Goal: Task Accomplishment & Management: Manage account settings

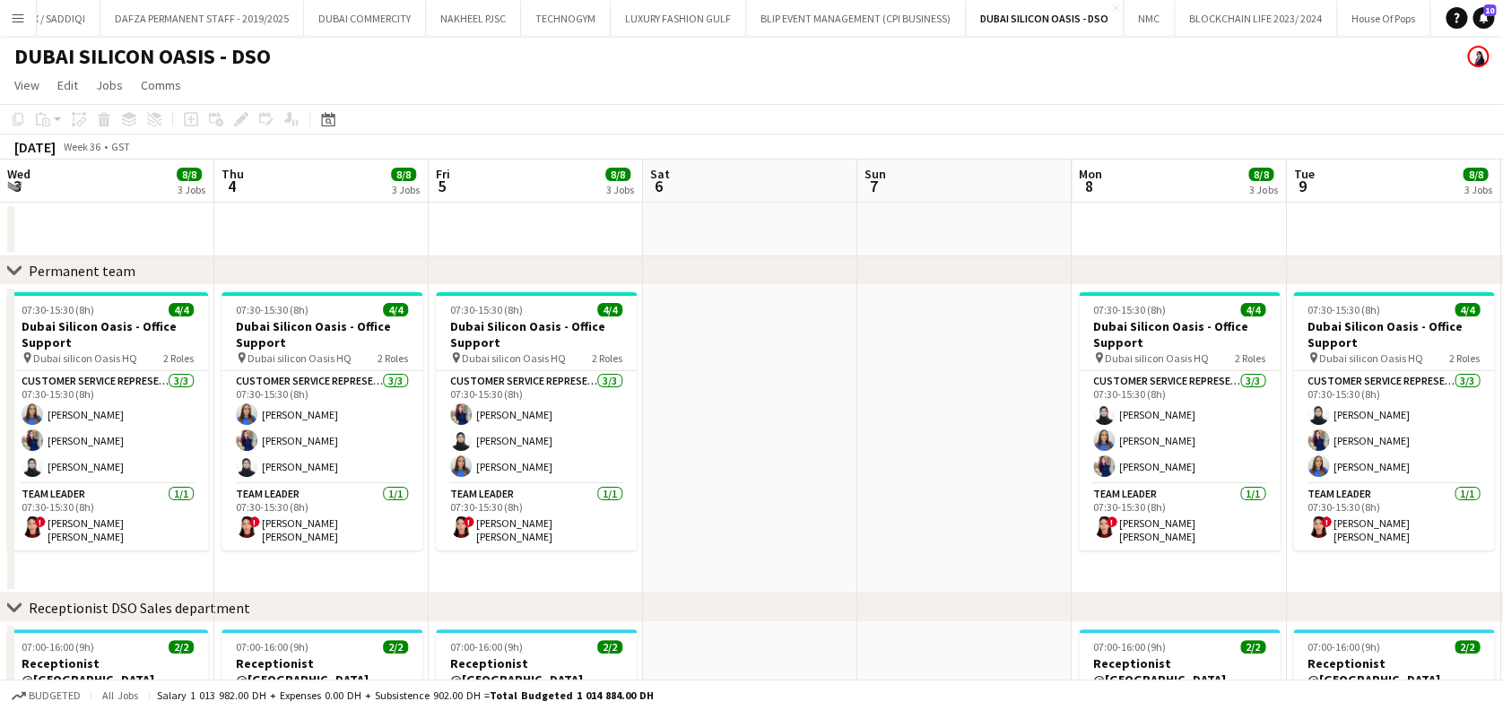
click at [27, 17] on button "Menu" at bounding box center [18, 18] width 36 height 36
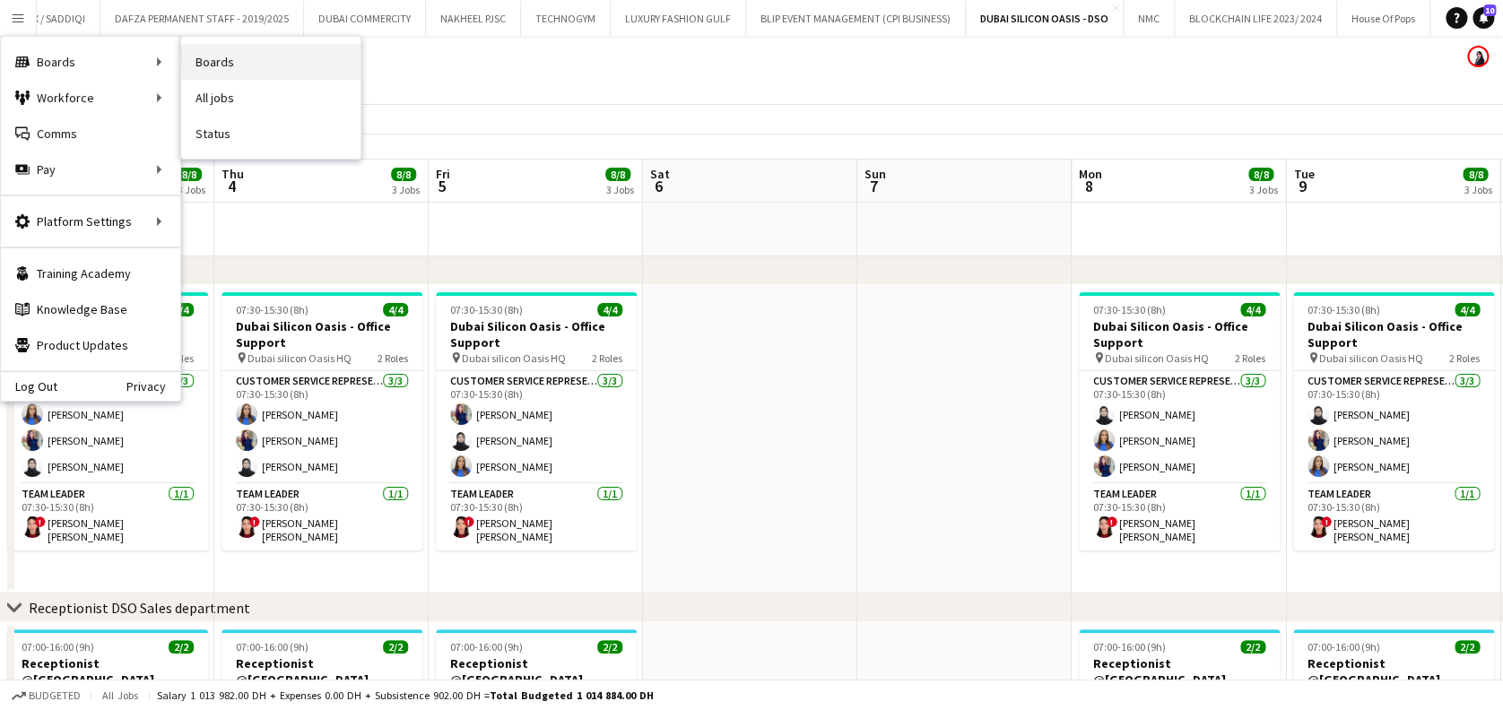
click at [275, 44] on link "Boards" at bounding box center [270, 62] width 179 height 36
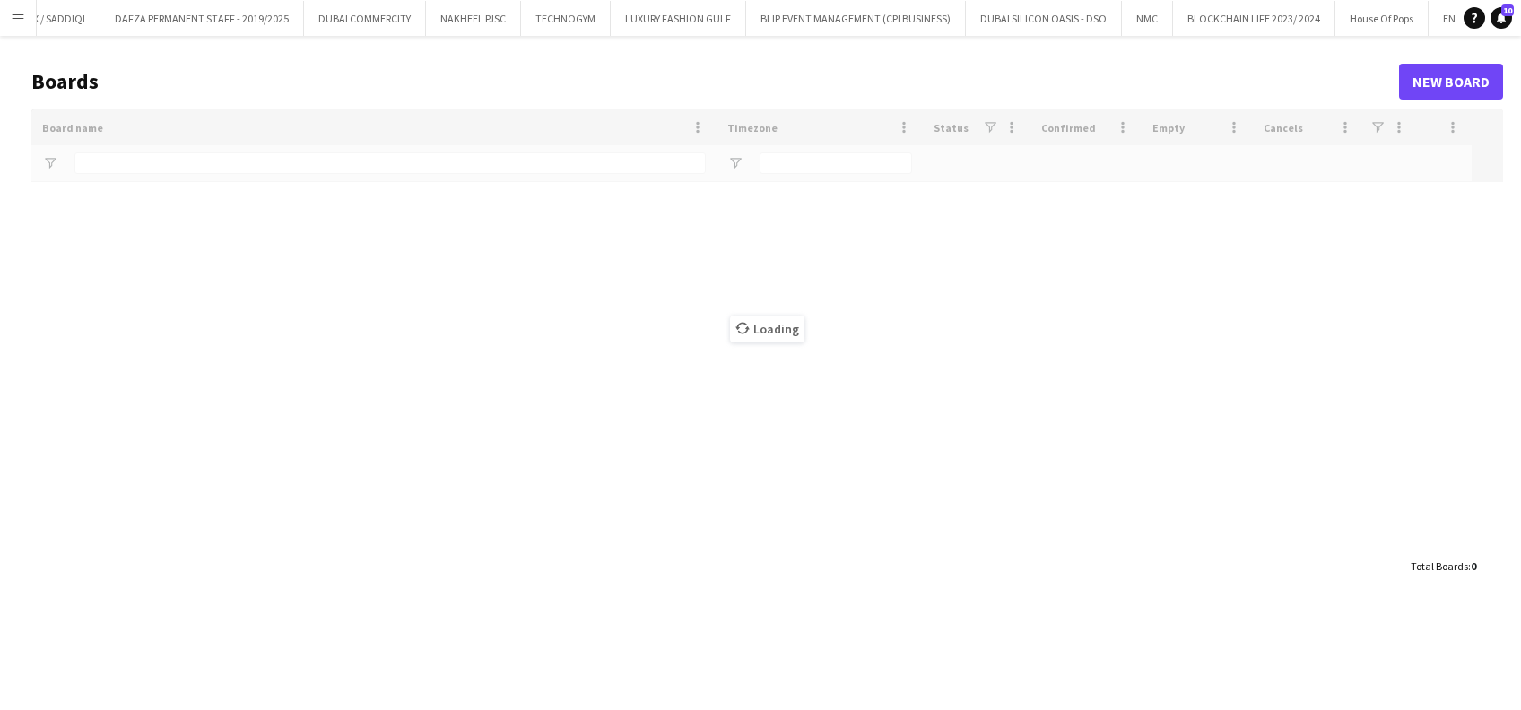
type input "******"
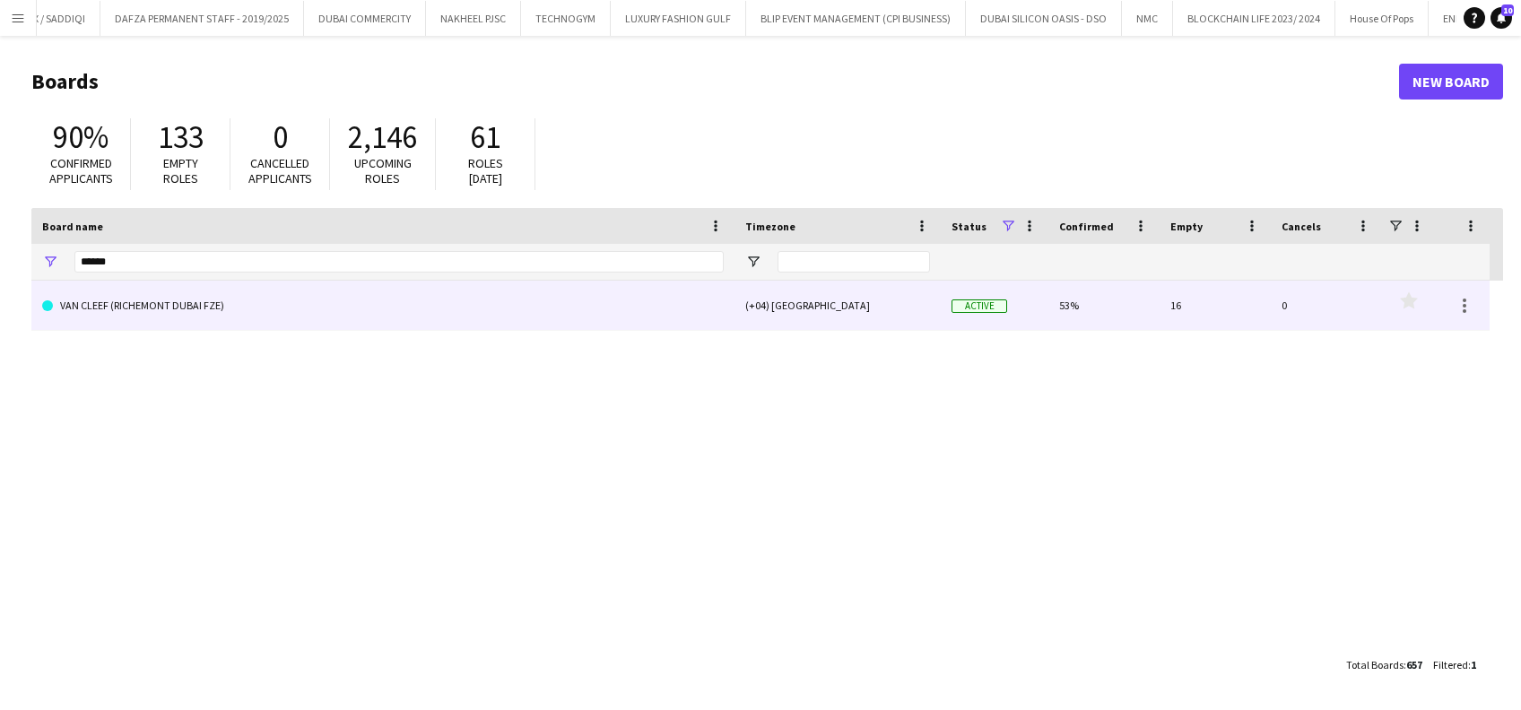
click at [135, 300] on link "VAN CLEEF (RICHEMONT DUBAI FZE)" at bounding box center [383, 306] width 682 height 50
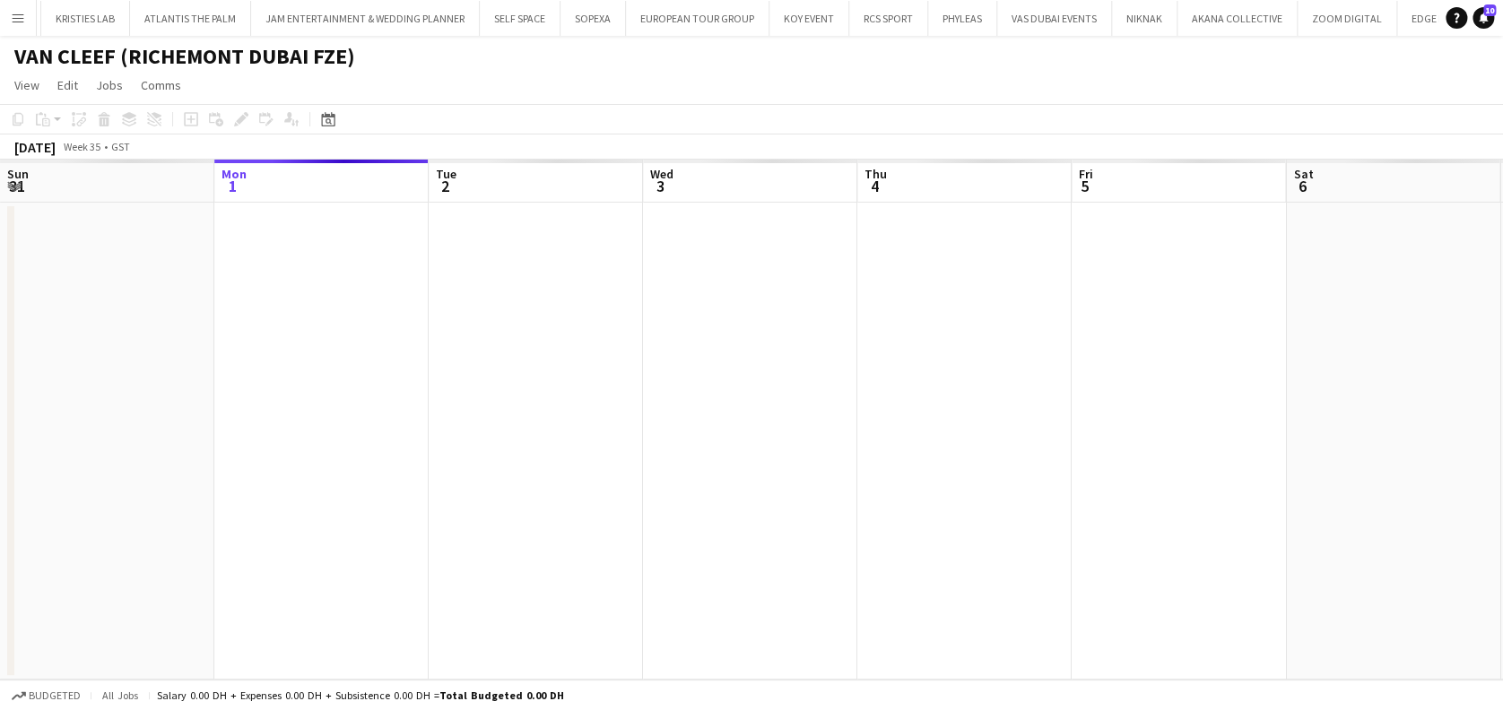
scroll to position [0, 11835]
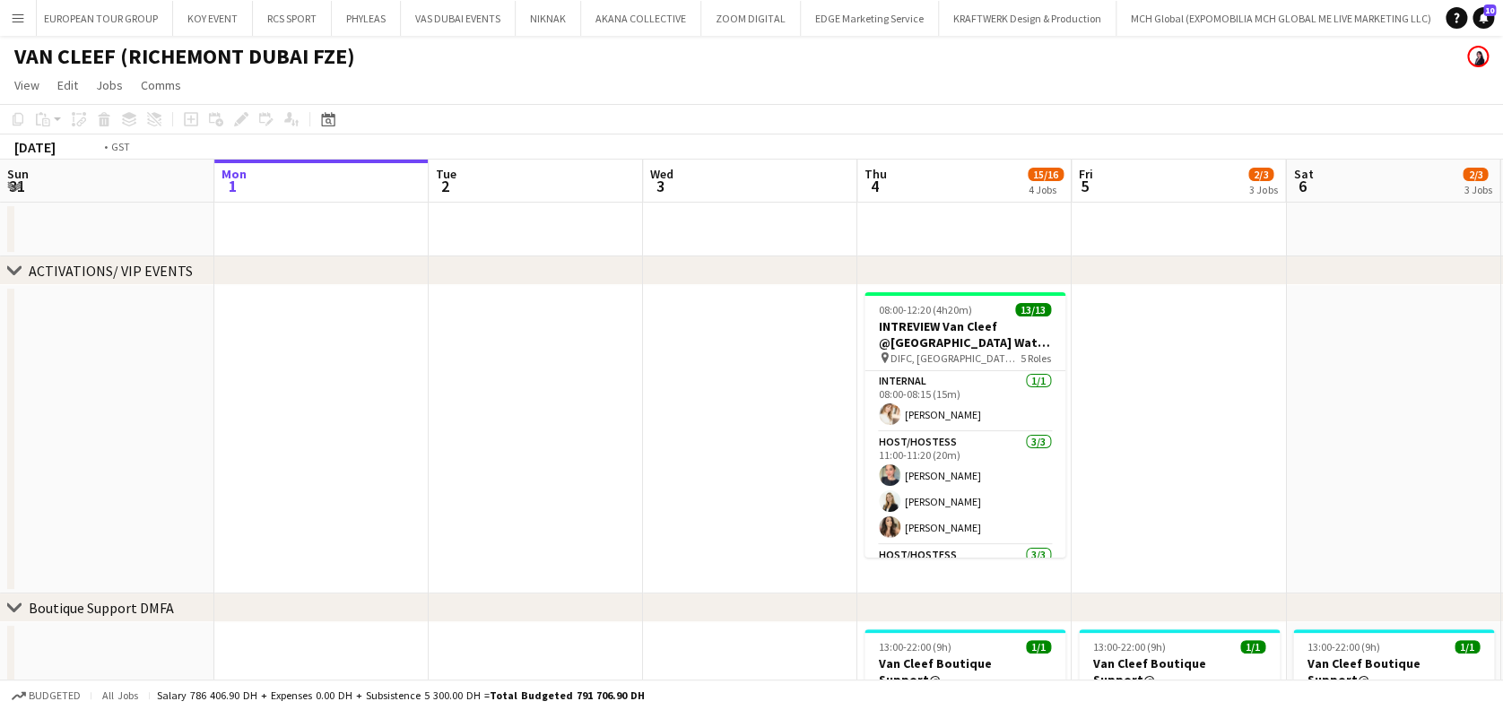
drag, startPoint x: 568, startPoint y: 525, endPoint x: 510, endPoint y: 518, distance: 58.7
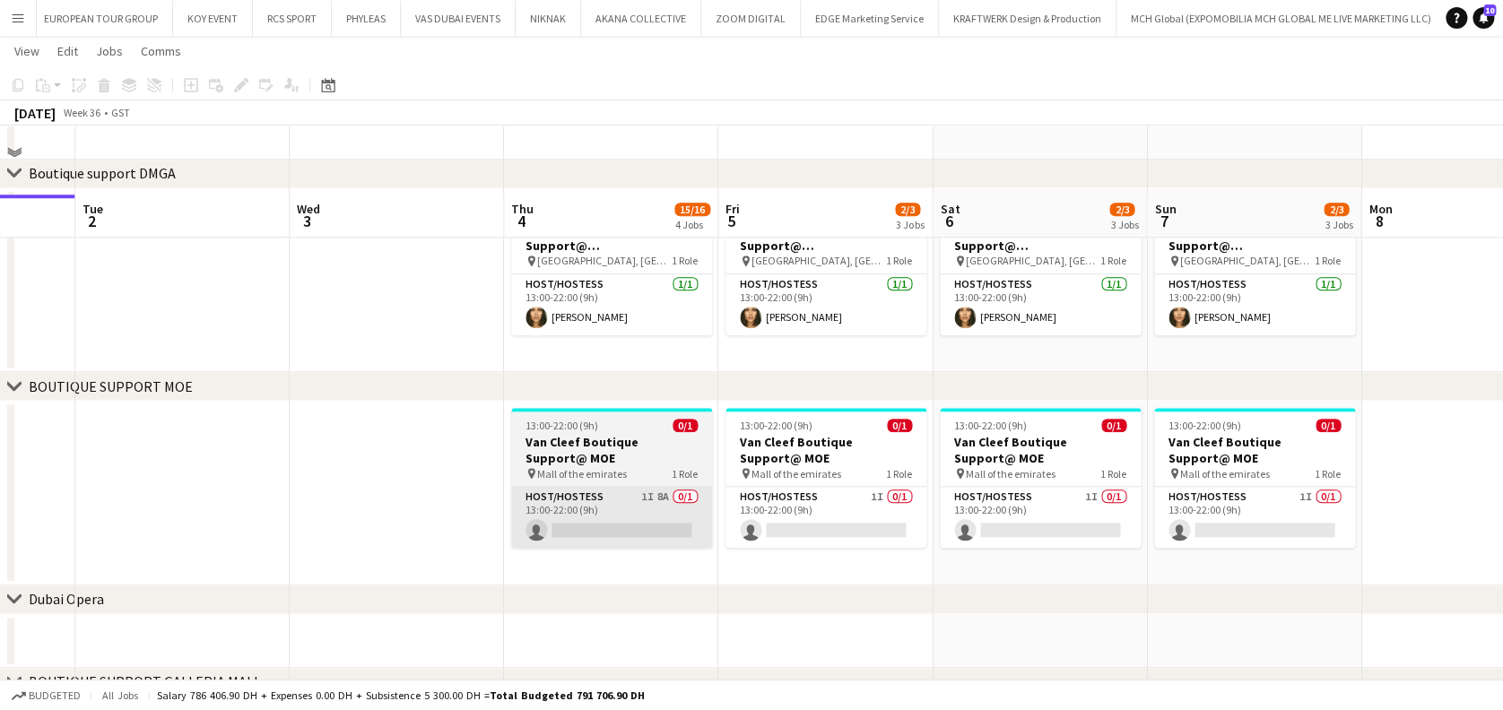
scroll to position [716, 0]
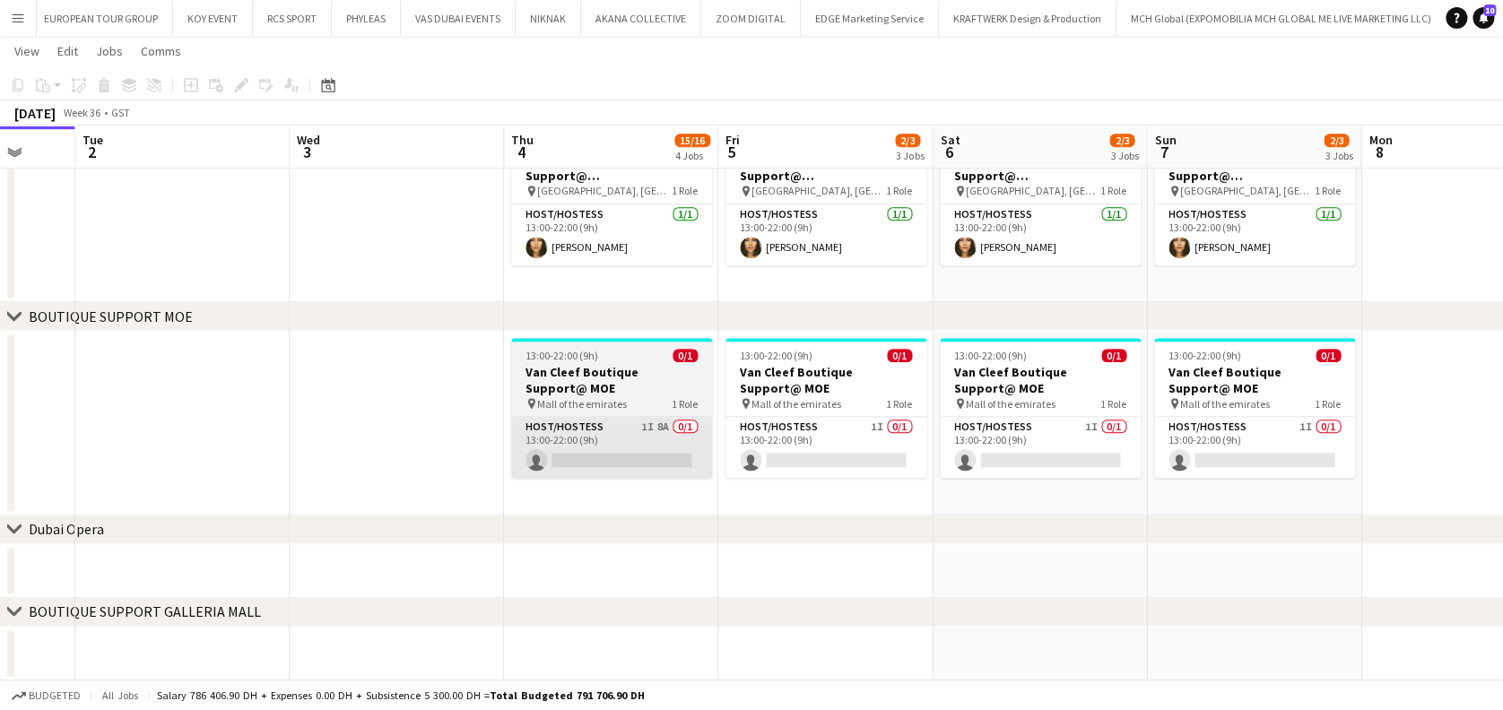
click at [597, 468] on app-card-role "Host/Hostess 1I 8A 0/1 13:00-22:00 (9h) single-neutral-actions" at bounding box center [611, 447] width 201 height 61
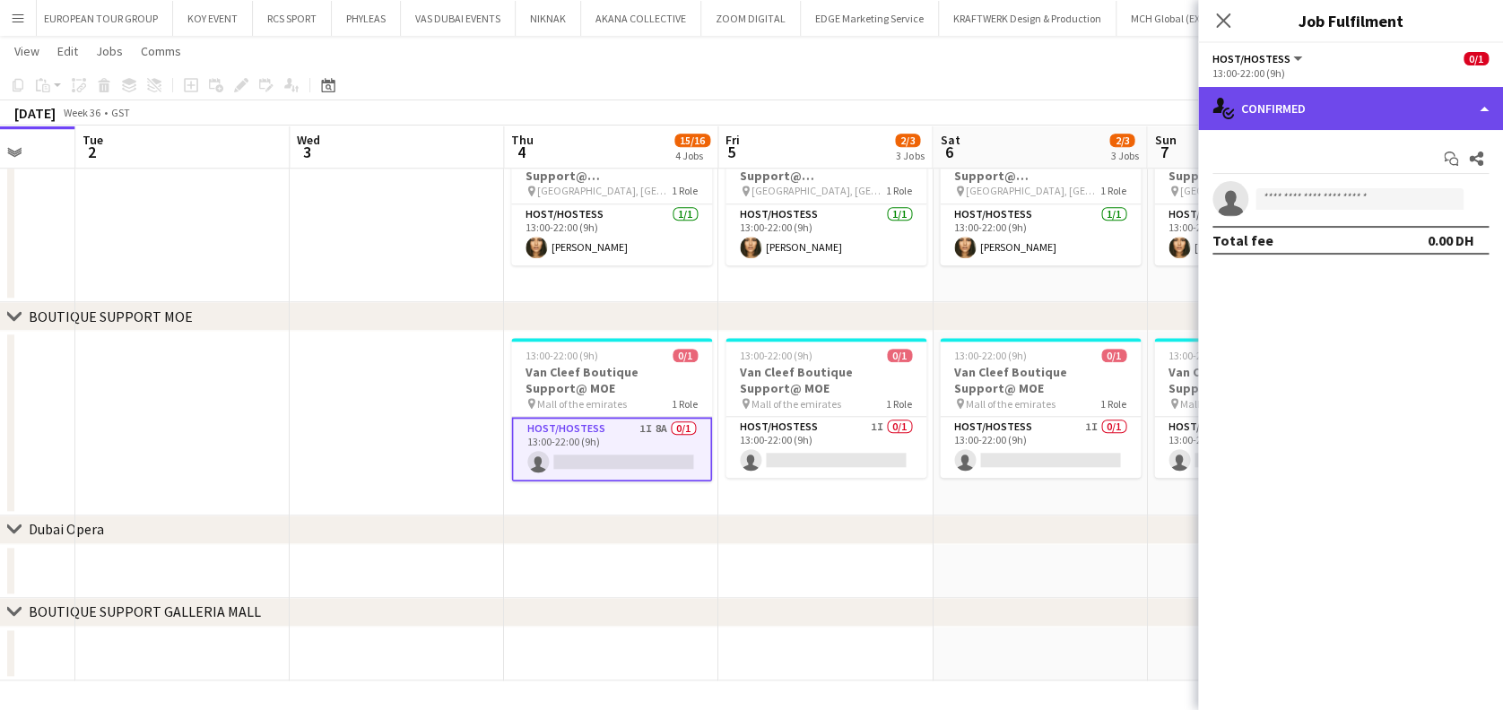
click at [1463, 100] on div "single-neutral-actions-check-2 Confirmed" at bounding box center [1350, 108] width 305 height 43
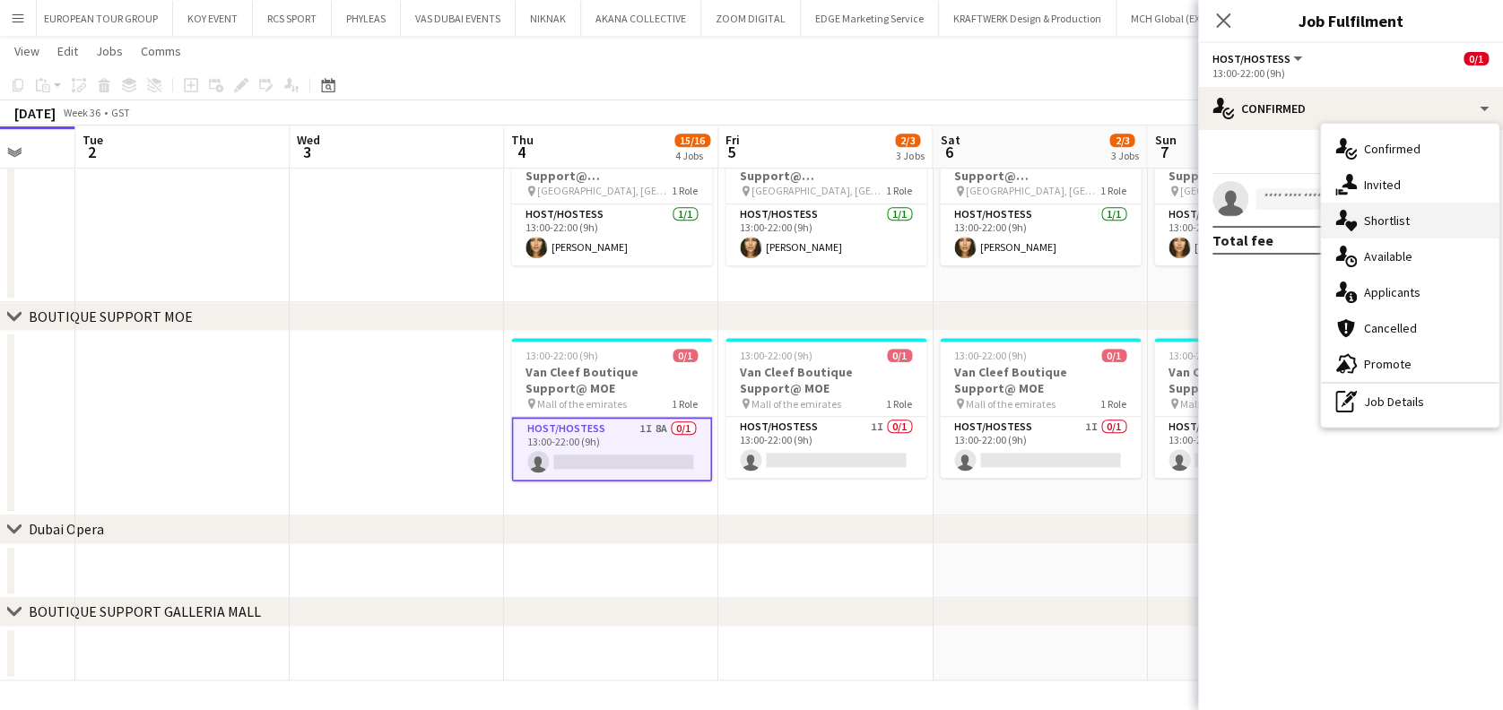
click at [1411, 213] on div "single-neutral-actions-heart Shortlist" at bounding box center [1410, 221] width 178 height 36
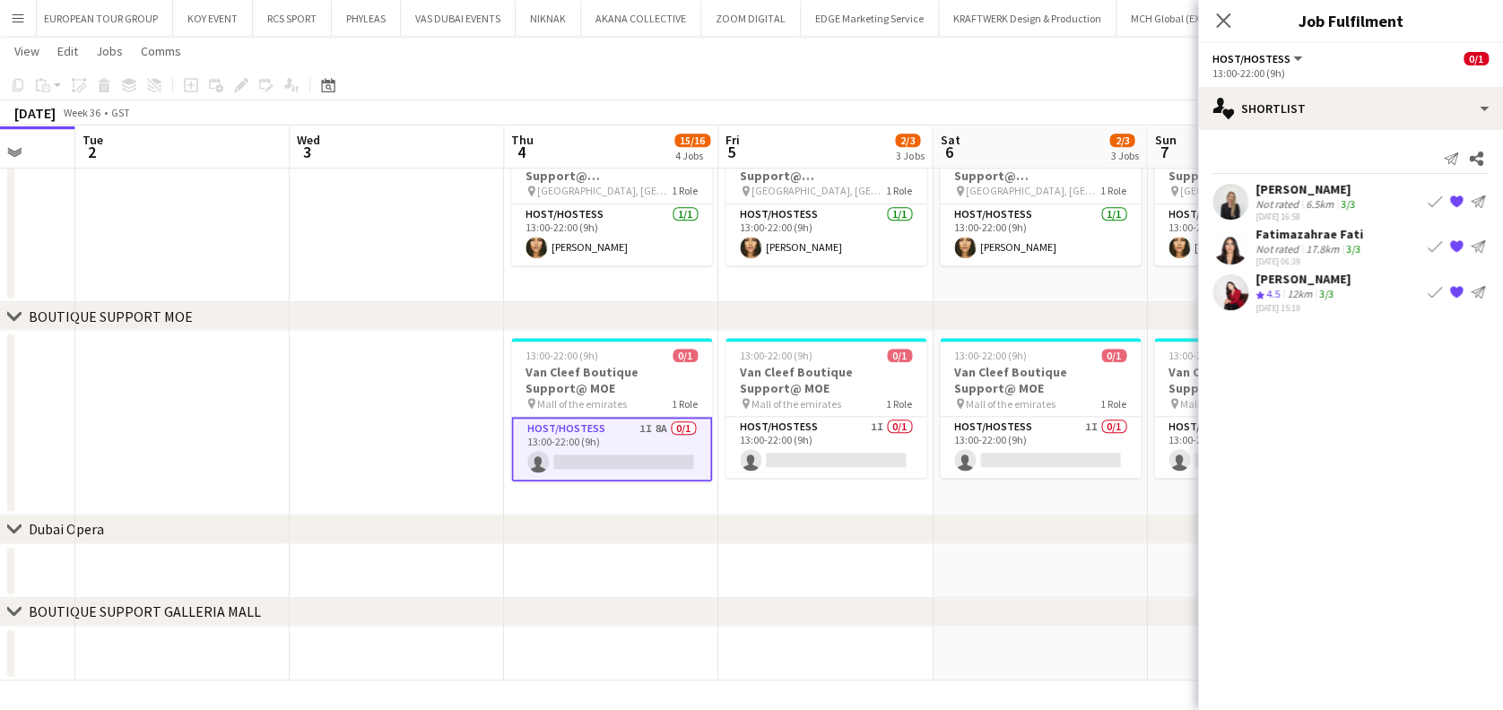
click at [1293, 290] on div "12km" at bounding box center [1300, 294] width 32 height 15
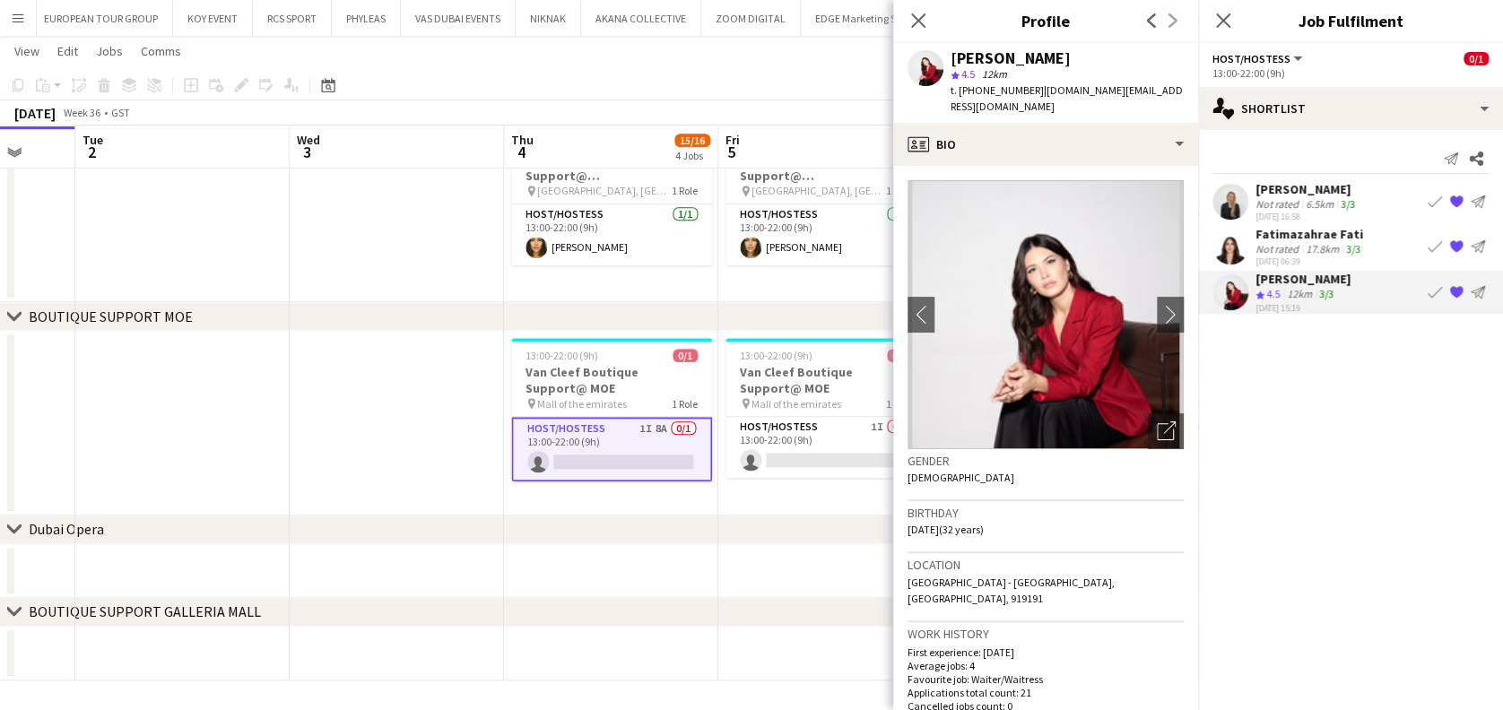
click at [1285, 187] on div "[PERSON_NAME]" at bounding box center [1307, 189] width 103 height 16
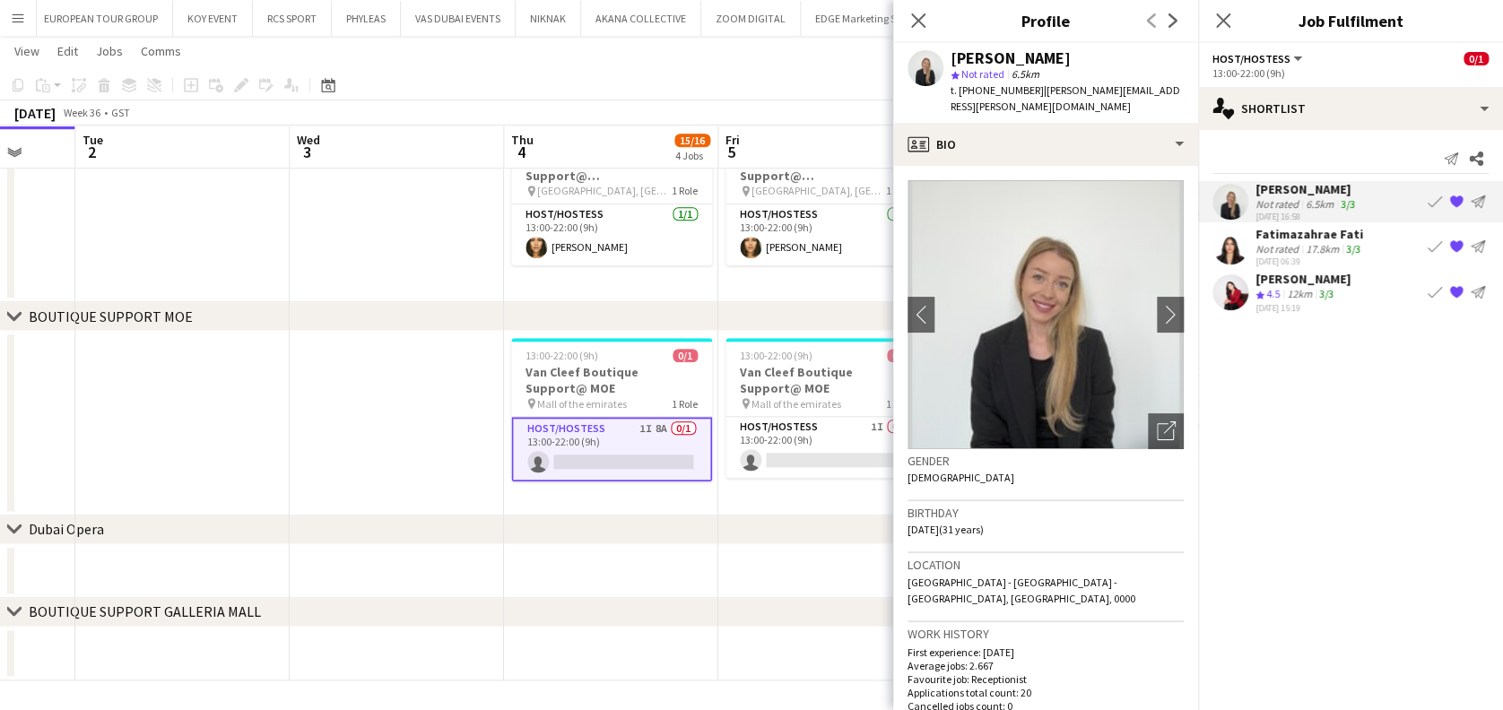
click at [1306, 240] on div "Fatimazahrae Fati" at bounding box center [1310, 234] width 109 height 16
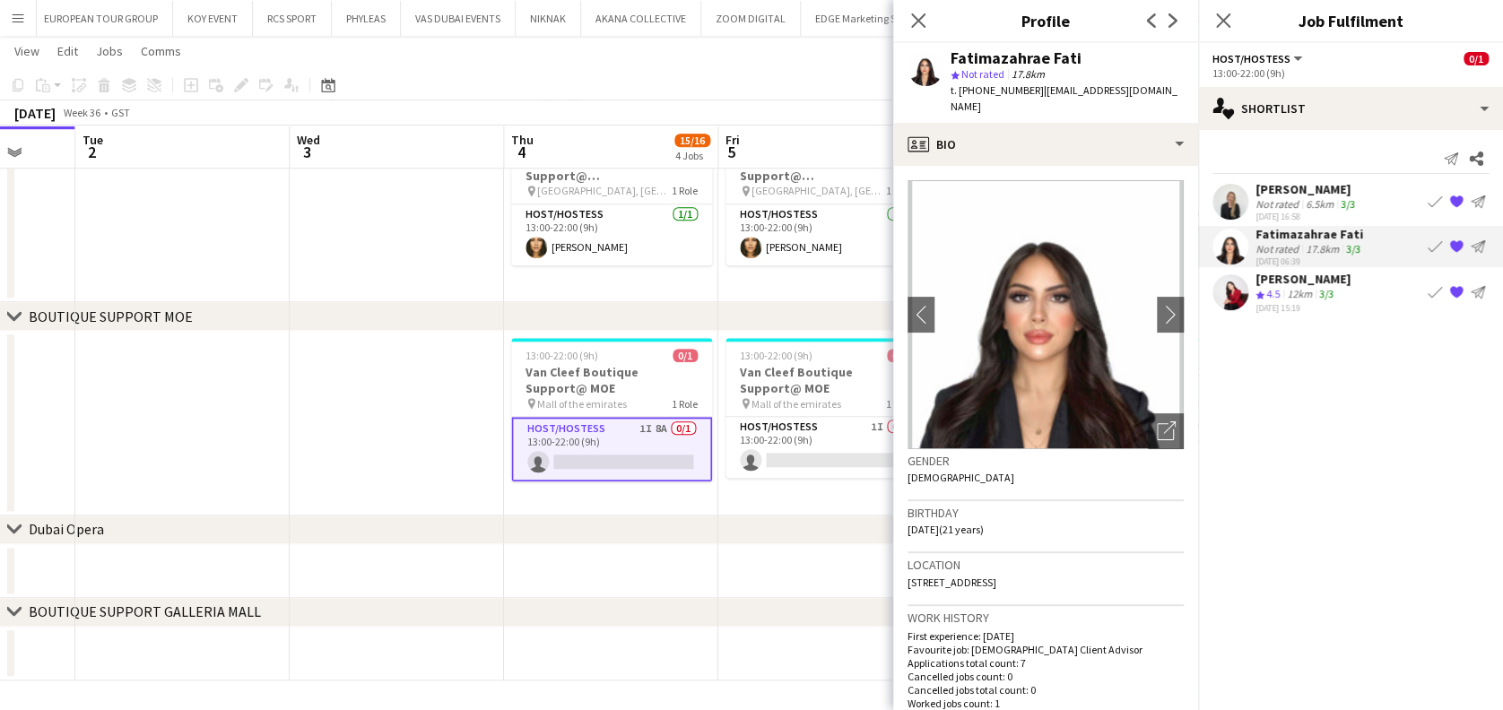
click at [364, 410] on app-date-cell at bounding box center [397, 423] width 214 height 185
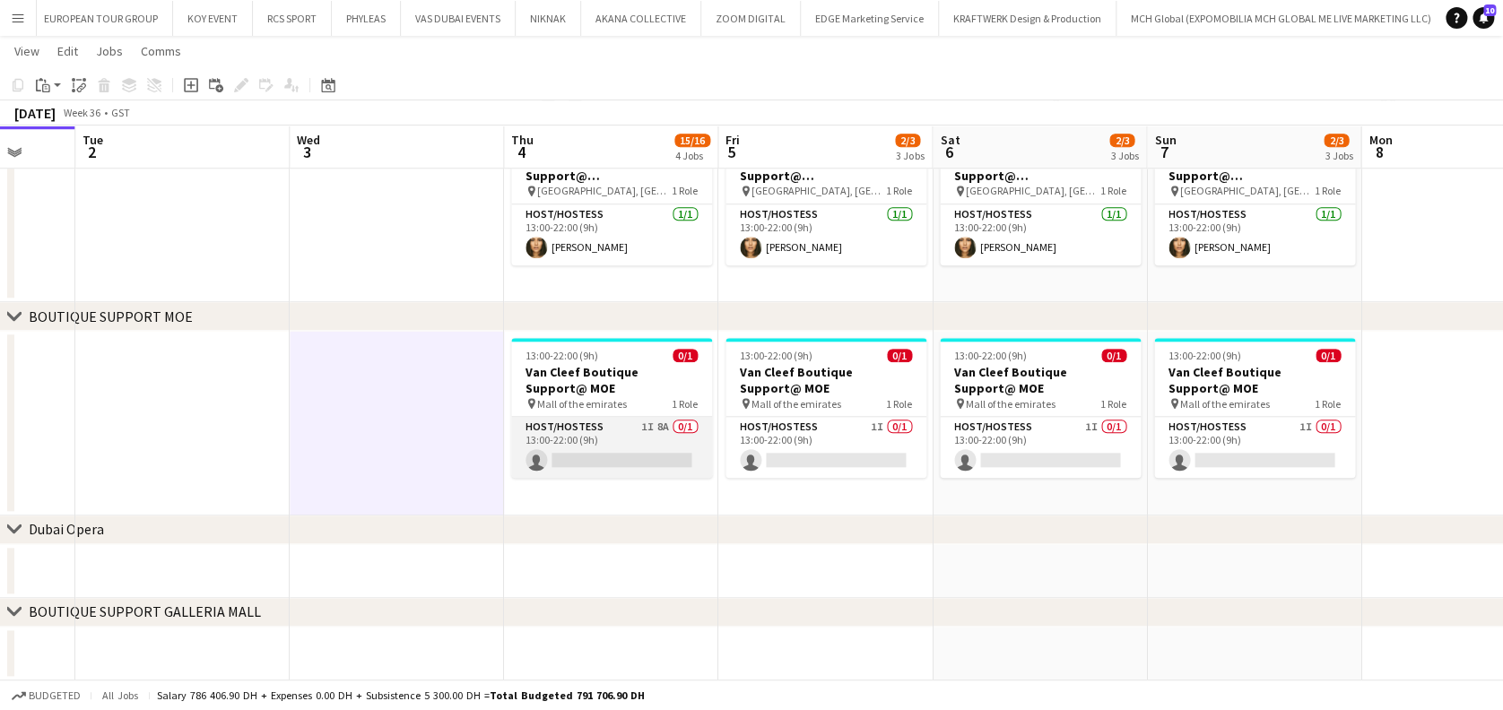
click at [554, 438] on app-card-role "Host/Hostess 1I 8A 0/1 13:00-22:00 (9h) single-neutral-actions" at bounding box center [611, 447] width 201 height 61
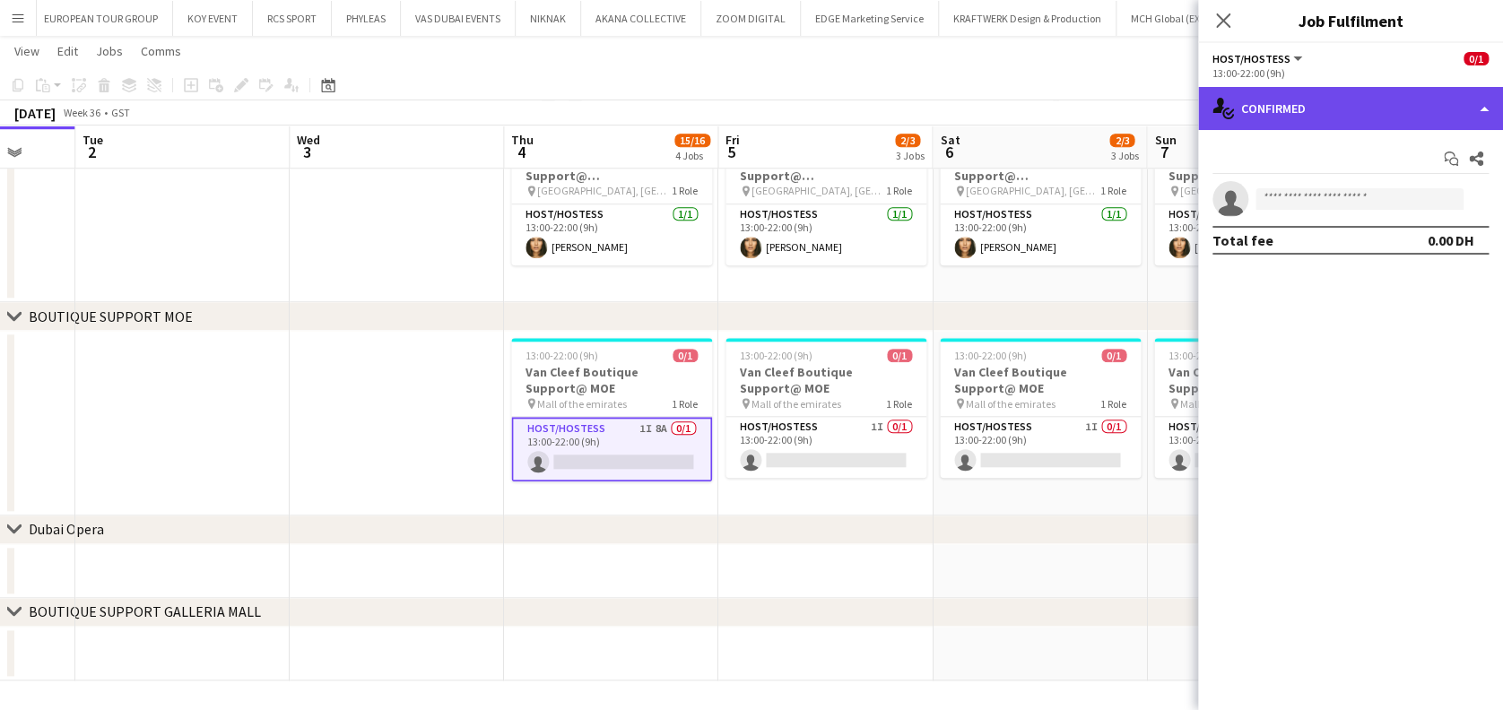
click at [1325, 123] on div "single-neutral-actions-check-2 Confirmed" at bounding box center [1350, 108] width 305 height 43
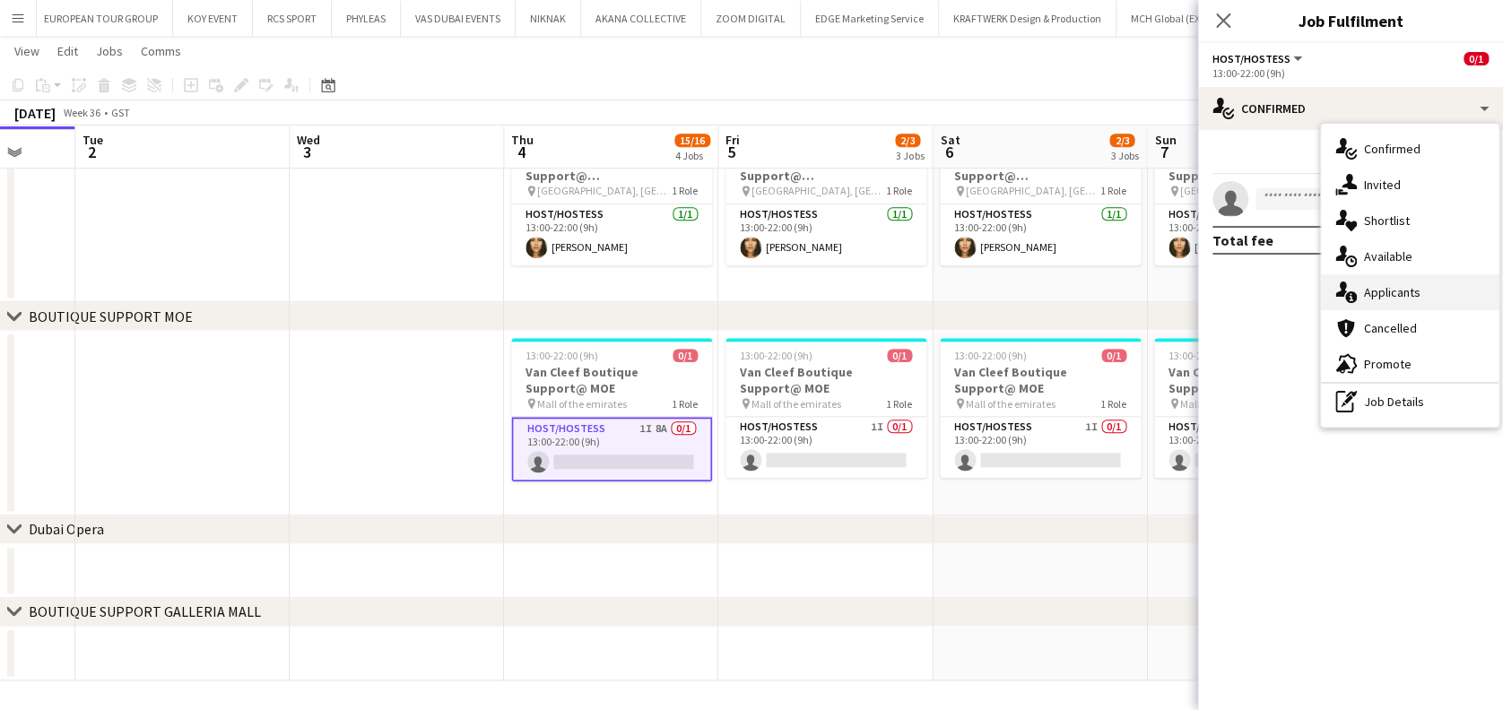
click at [1388, 308] on div "single-neutral-actions-information Applicants" at bounding box center [1410, 292] width 178 height 36
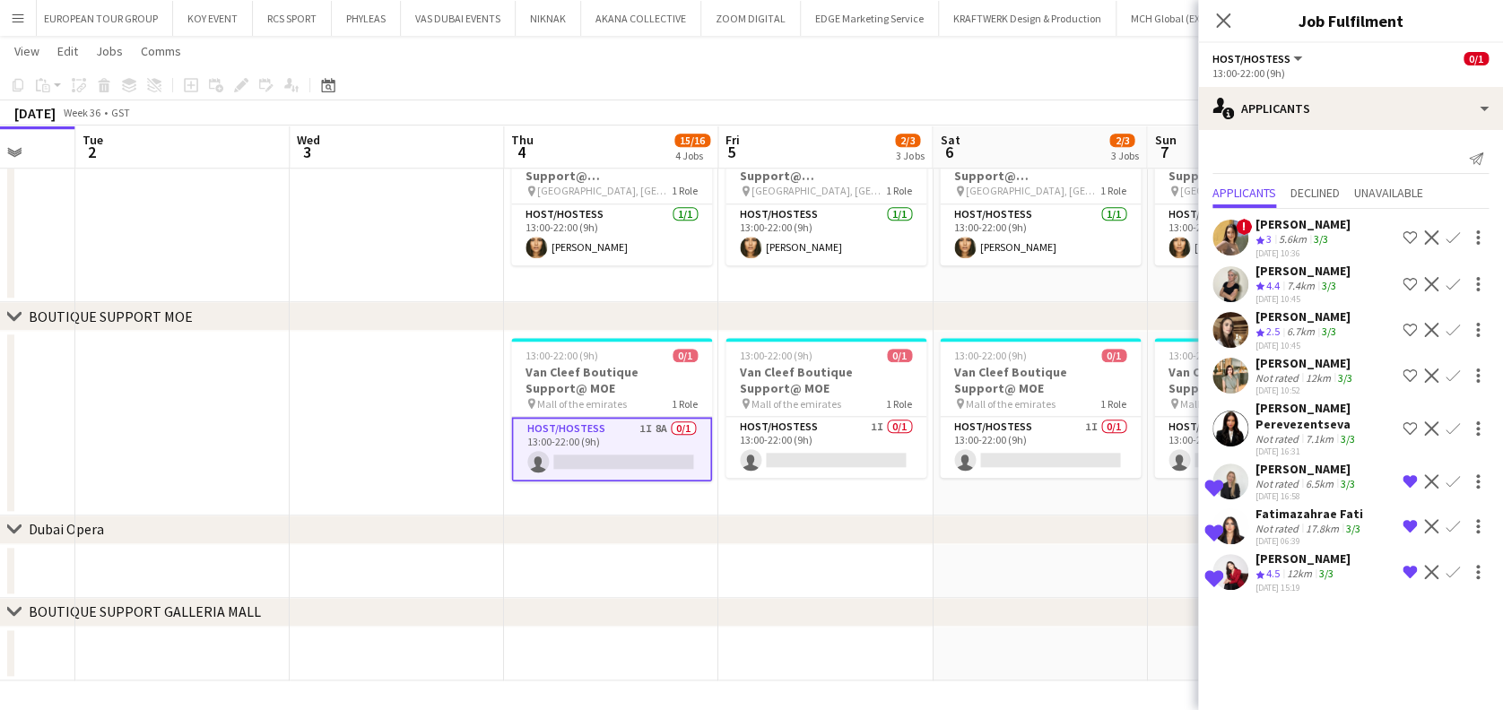
drag, startPoint x: 439, startPoint y: 411, endPoint x: 427, endPoint y: 408, distance: 12.0
click at [440, 411] on app-date-cell at bounding box center [397, 423] width 214 height 185
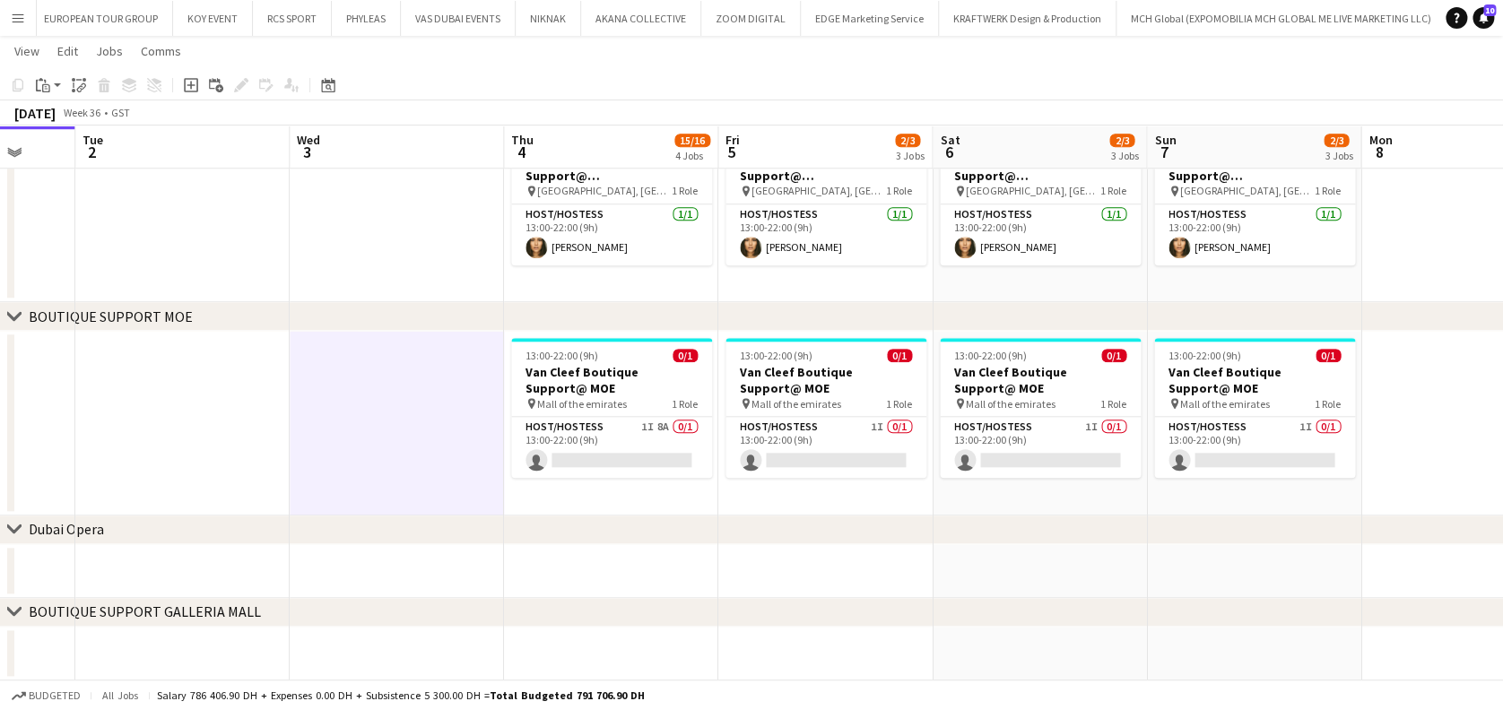
scroll to position [0, 781]
drag, startPoint x: 477, startPoint y: 423, endPoint x: 495, endPoint y: 433, distance: 20.5
click at [477, 423] on app-date-cell at bounding box center [398, 423] width 214 height 185
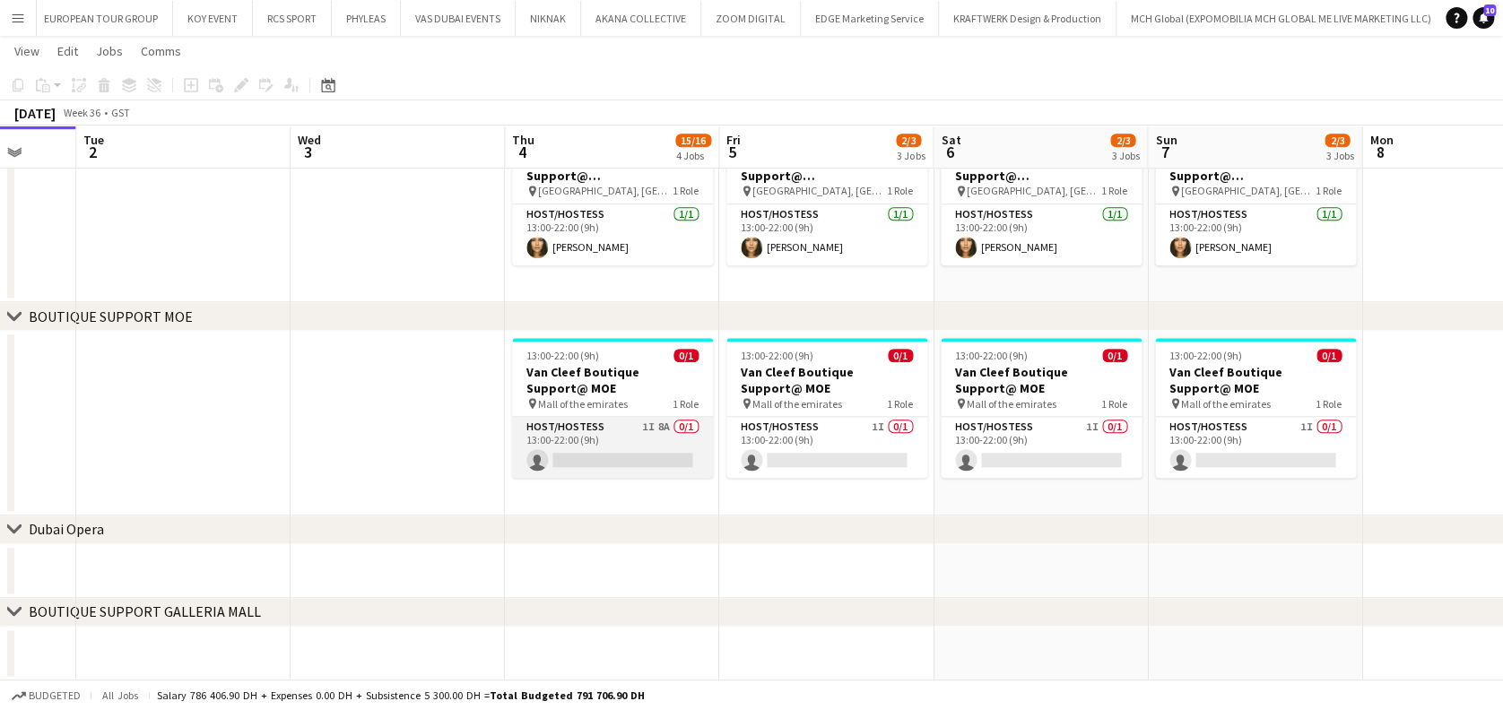
click at [648, 438] on app-card-role "Host/Hostess 1I 8A 0/1 13:00-22:00 (9h) single-neutral-actions" at bounding box center [612, 447] width 201 height 61
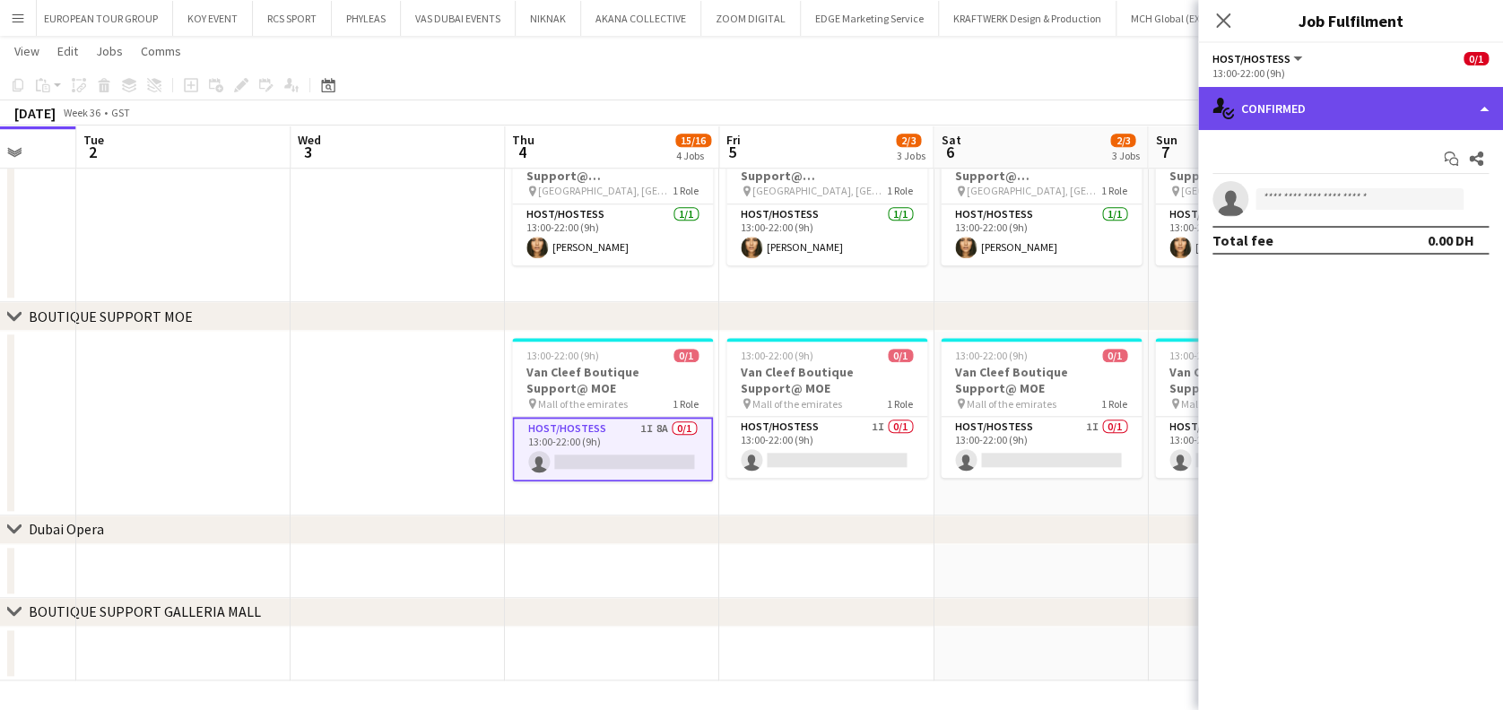
drag, startPoint x: 1342, startPoint y: 93, endPoint x: 1346, endPoint y: 113, distance: 20.2
click at [1343, 93] on div "single-neutral-actions-check-2 Confirmed" at bounding box center [1350, 108] width 305 height 43
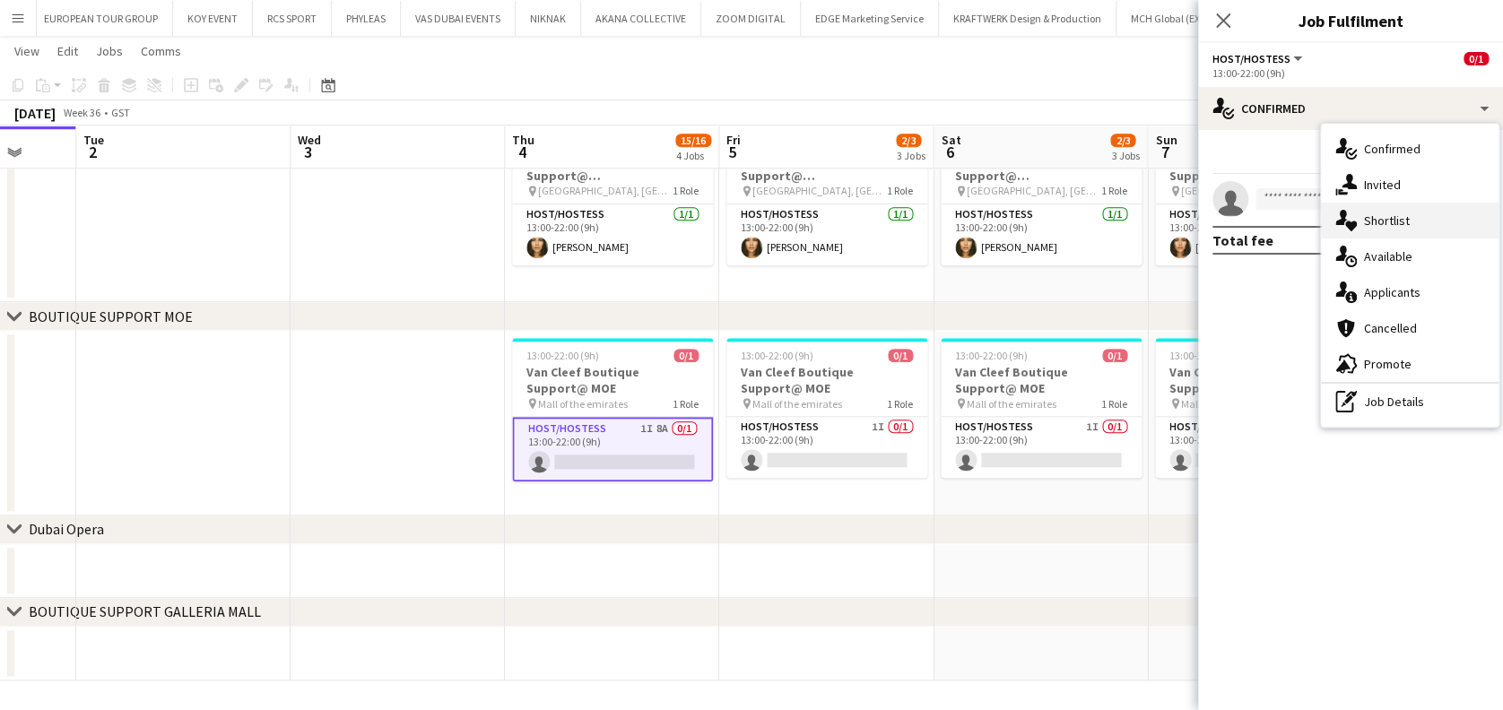
click at [1366, 213] on div "single-neutral-actions-heart Shortlist" at bounding box center [1410, 221] width 178 height 36
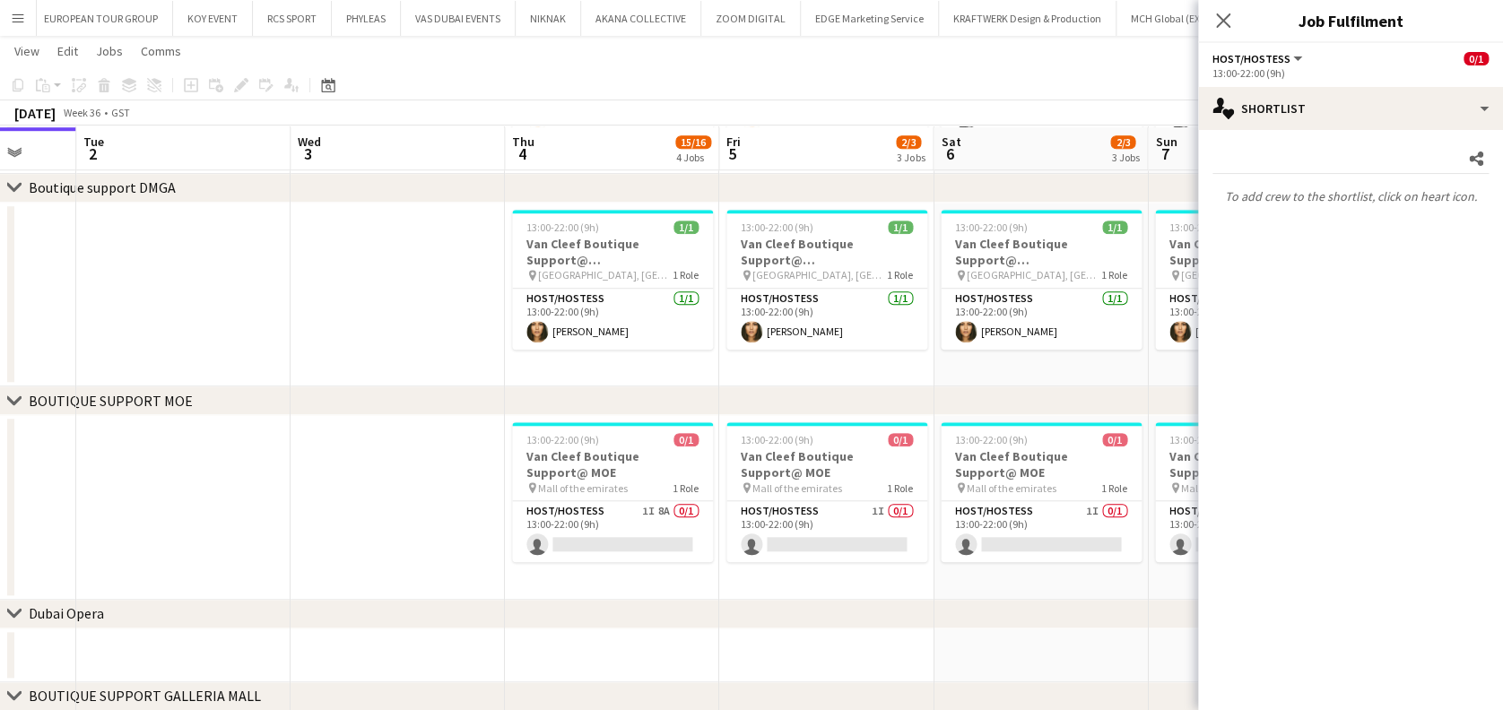
scroll to position [632, 0]
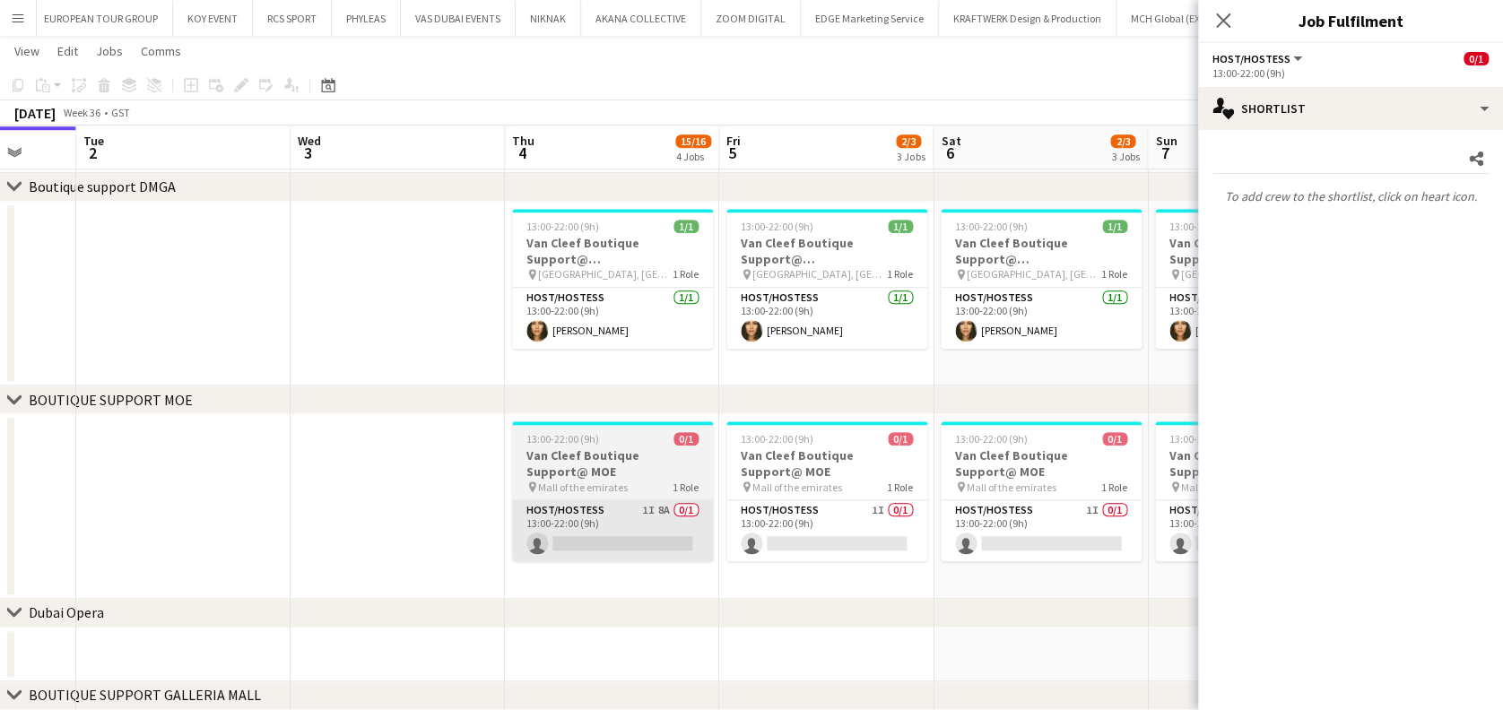
click at [555, 534] on app-card-role "Host/Hostess 1I 8A 0/1 13:00-22:00 (9h) single-neutral-actions" at bounding box center [612, 531] width 201 height 61
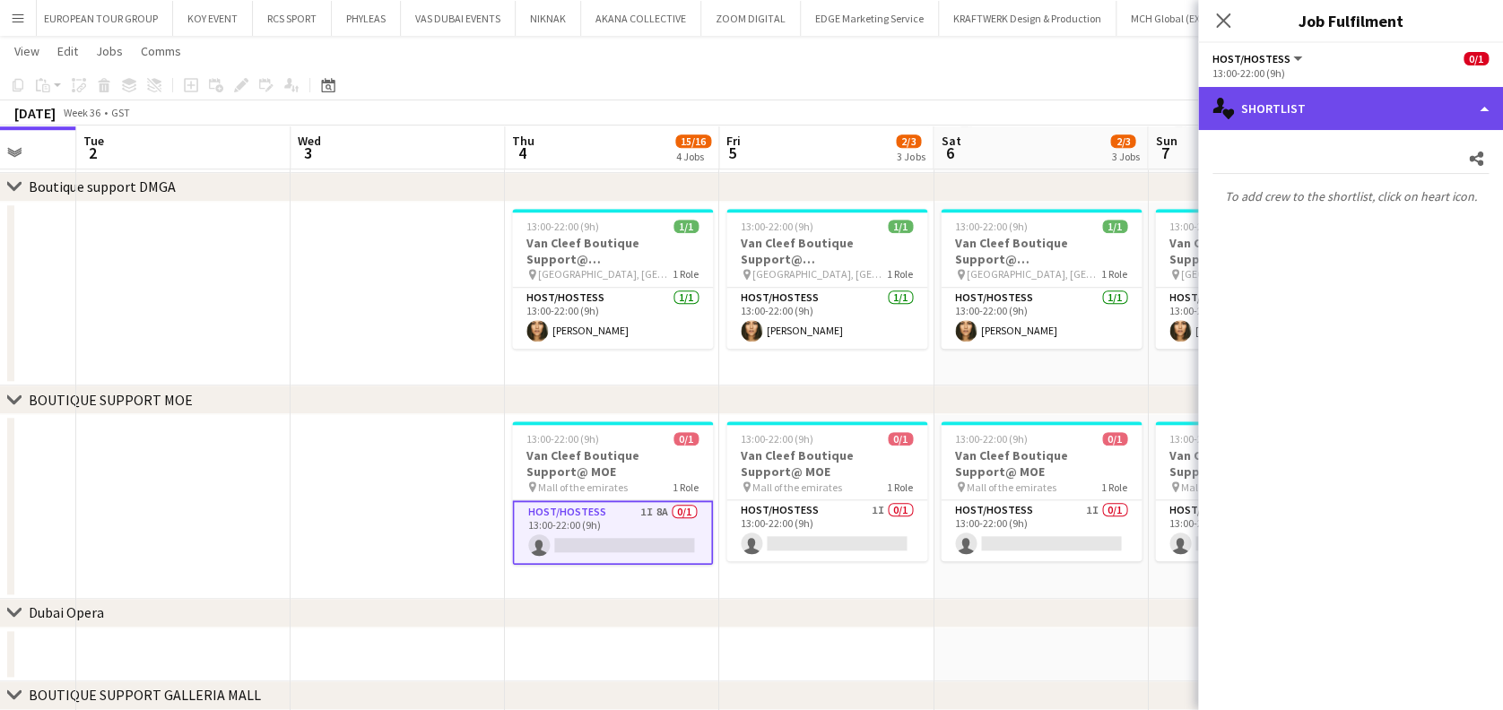
click at [1247, 114] on div "single-neutral-actions-heart Shortlist" at bounding box center [1350, 108] width 305 height 43
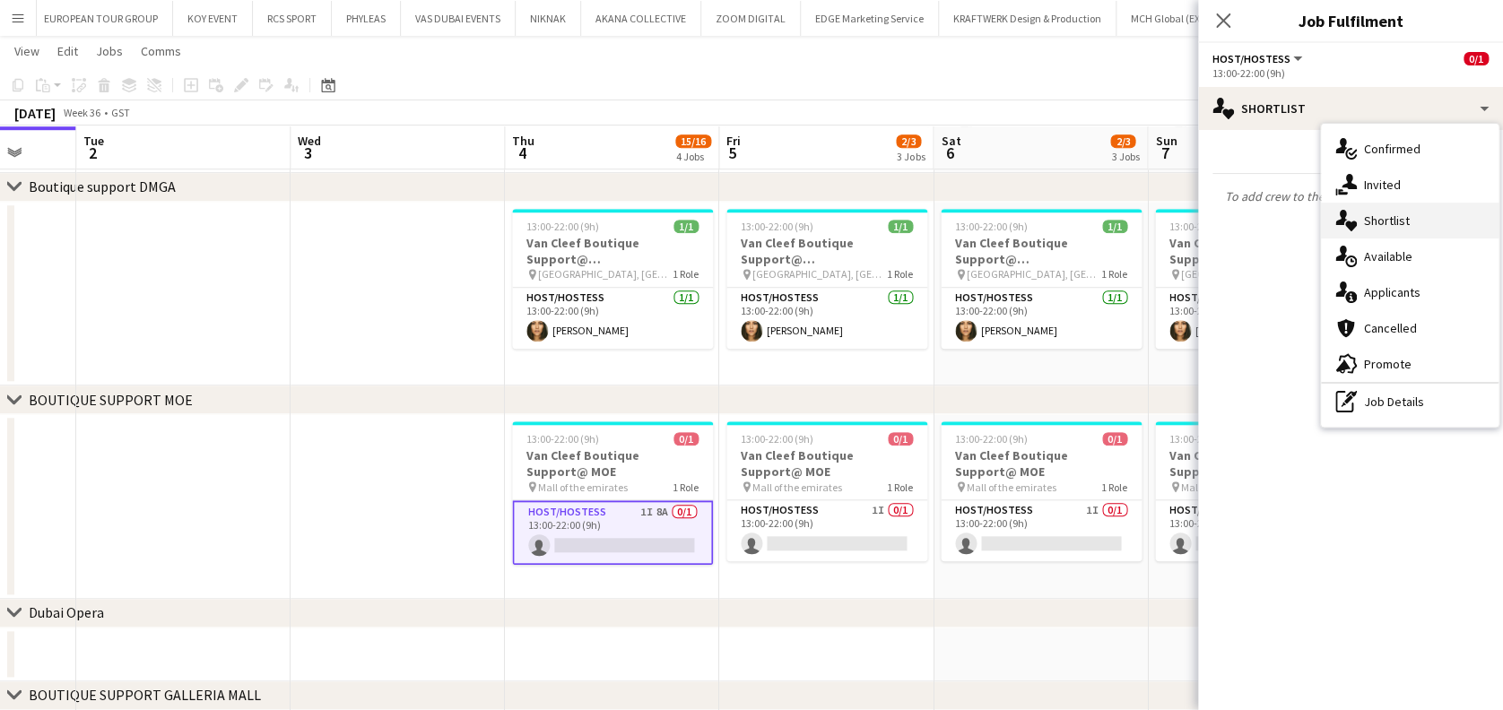
click at [1363, 229] on div "single-neutral-actions-heart Shortlist" at bounding box center [1410, 221] width 178 height 36
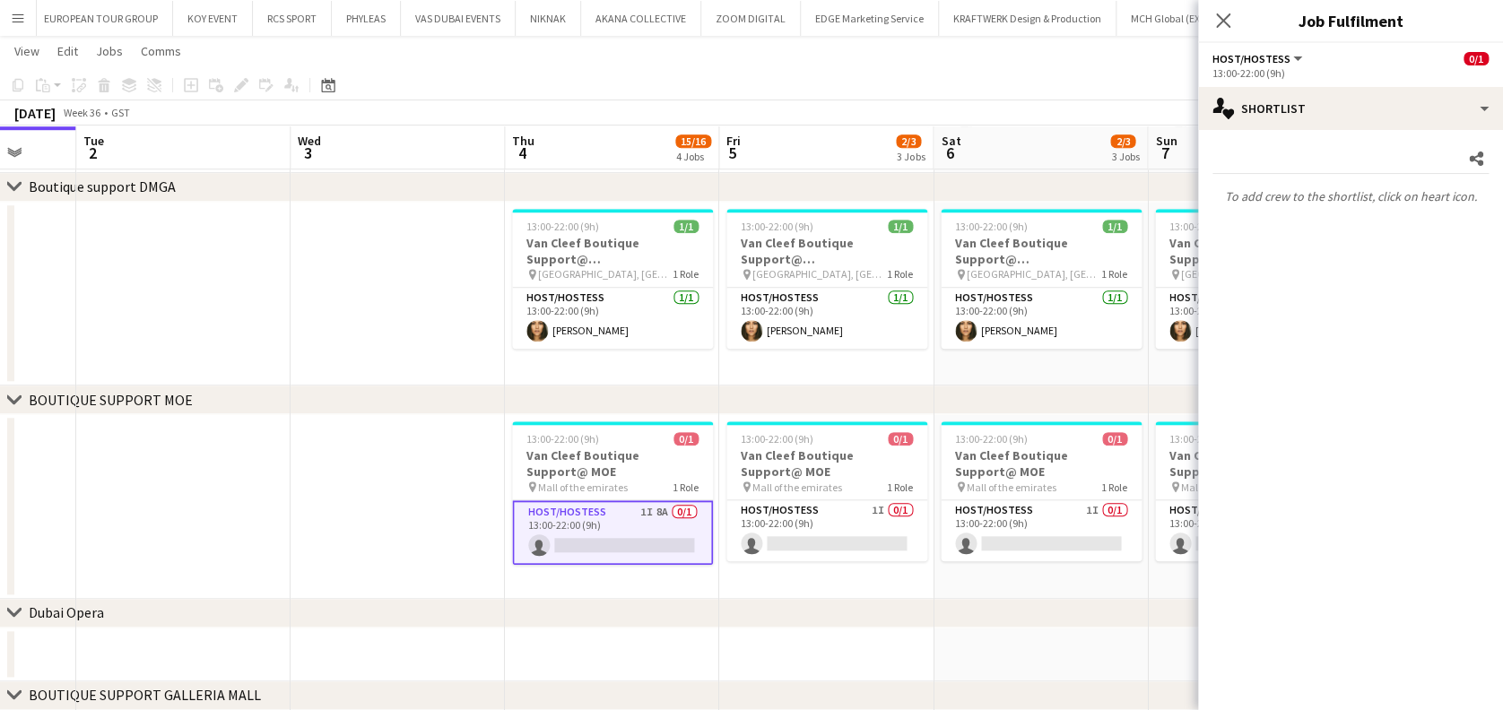
click at [414, 495] on app-date-cell at bounding box center [398, 506] width 214 height 185
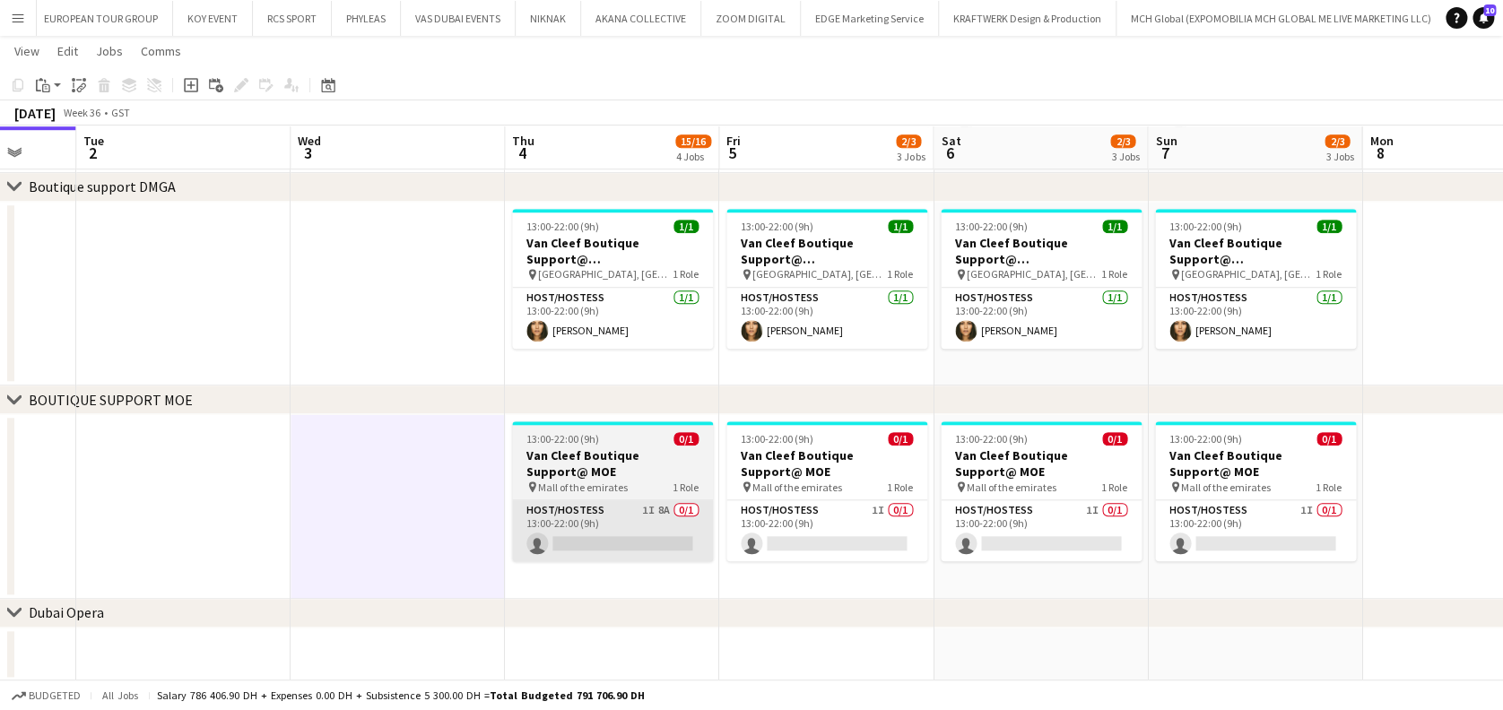
click at [618, 552] on app-card-role "Host/Hostess 1I 8A 0/1 13:00-22:00 (9h) single-neutral-actions" at bounding box center [612, 531] width 201 height 61
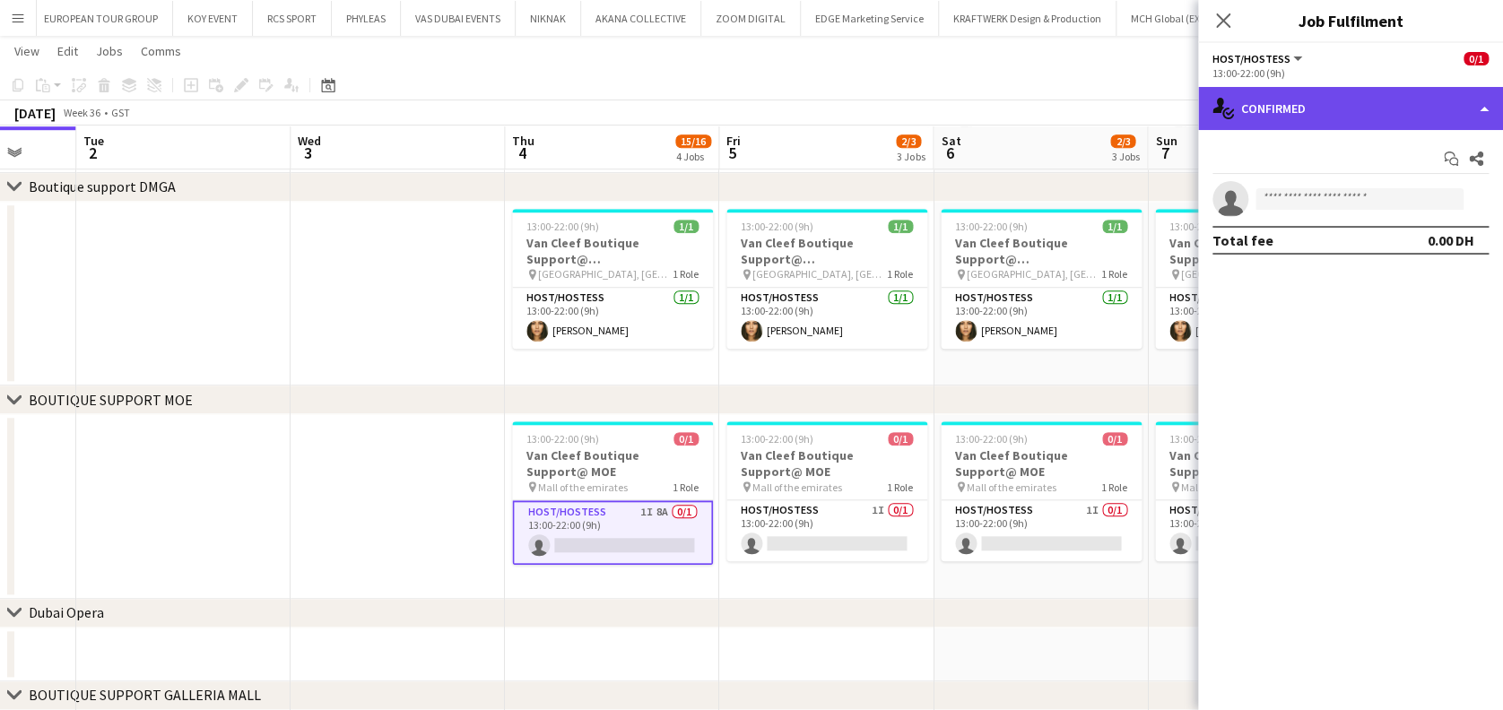
click at [1302, 101] on div "single-neutral-actions-check-2 Confirmed" at bounding box center [1350, 108] width 305 height 43
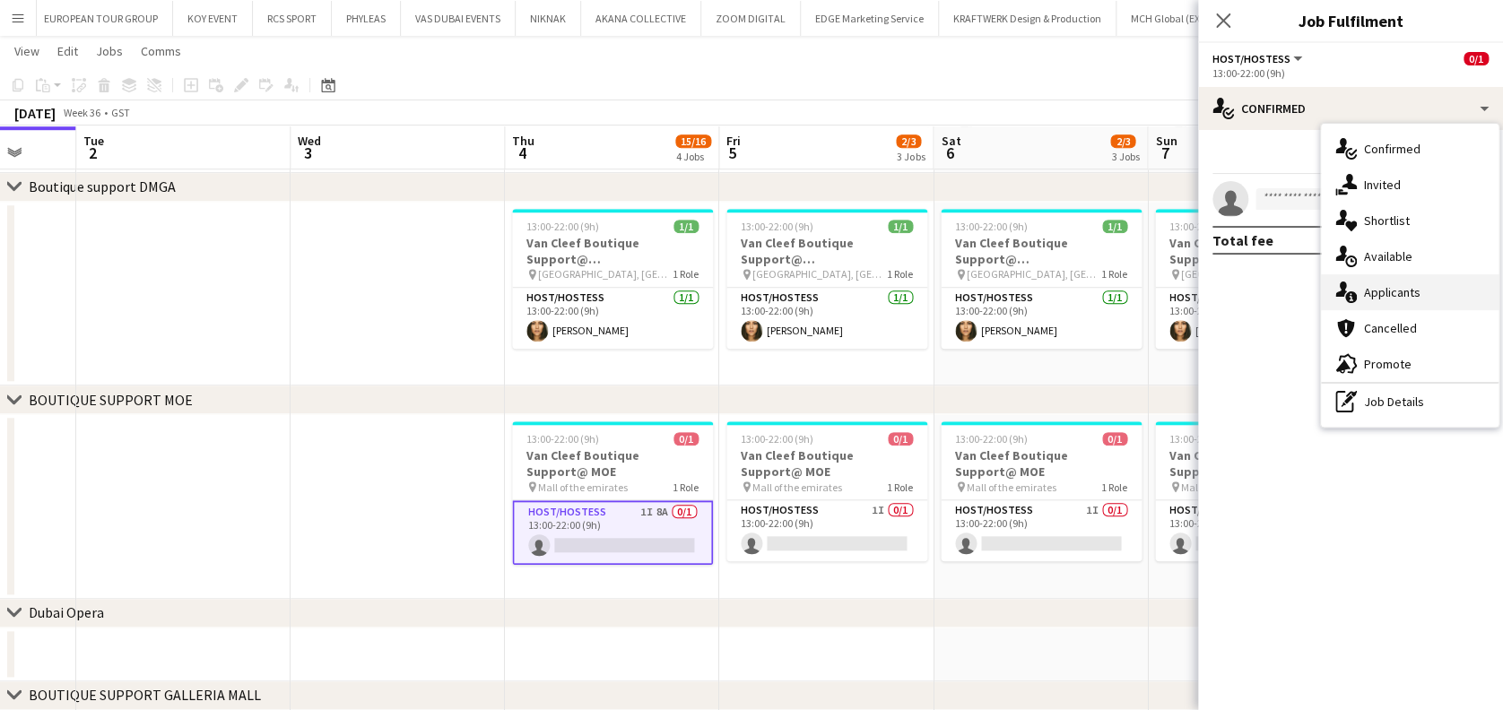
click at [1383, 305] on div "single-neutral-actions-information Applicants" at bounding box center [1410, 292] width 178 height 36
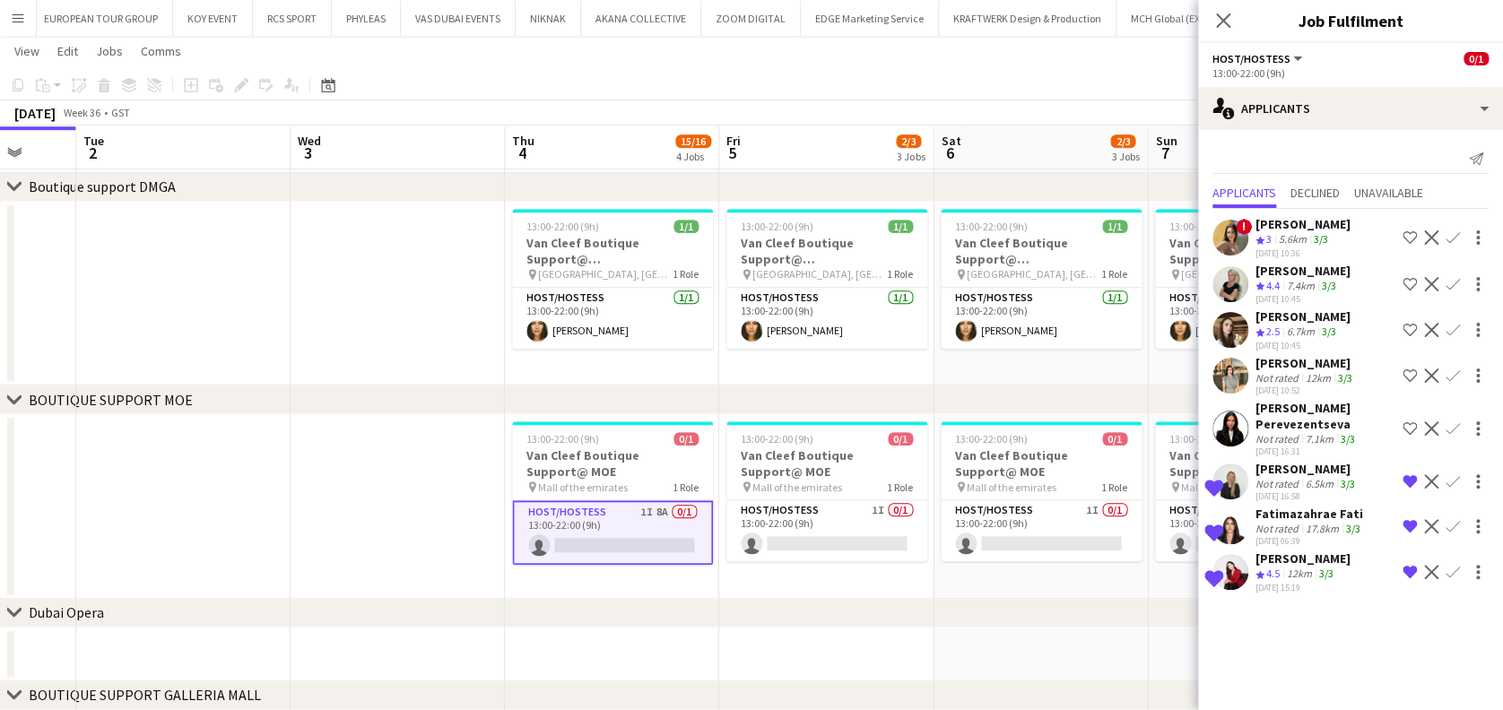
drag, startPoint x: 1383, startPoint y: 305, endPoint x: 1374, endPoint y: 213, distance: 91.9
click at [1374, 213] on div "! [PERSON_NAME] Crew rating 3 5.6km 3/3 [DATE] 10:36 Shortlist crew Decline Con…" at bounding box center [1350, 403] width 305 height 388
click at [450, 510] on app-date-cell at bounding box center [398, 506] width 214 height 185
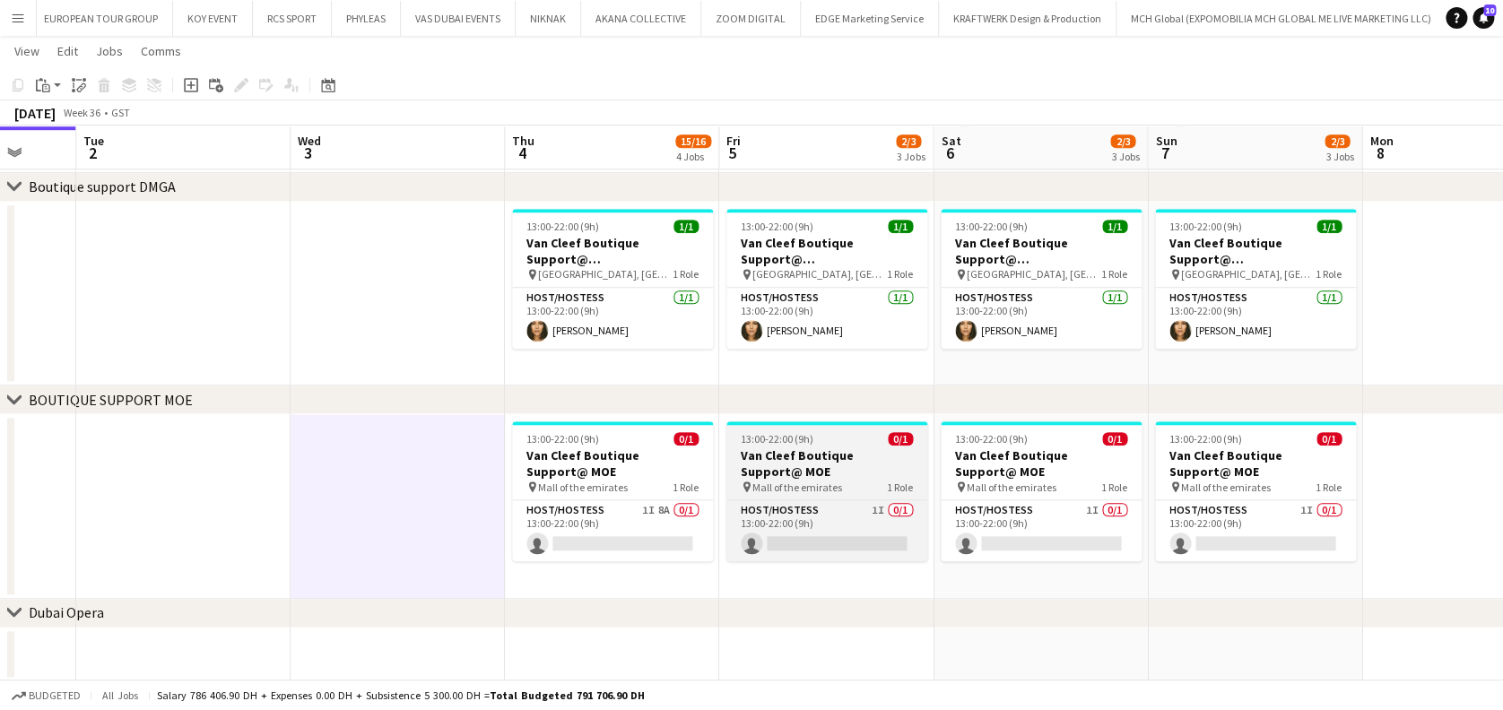
drag, startPoint x: 592, startPoint y: 517, endPoint x: 894, endPoint y: 421, distance: 317.2
click at [592, 517] on app-card-role "Host/Hostess 1I 8A 0/1 13:00-22:00 (9h) single-neutral-actions" at bounding box center [612, 531] width 201 height 61
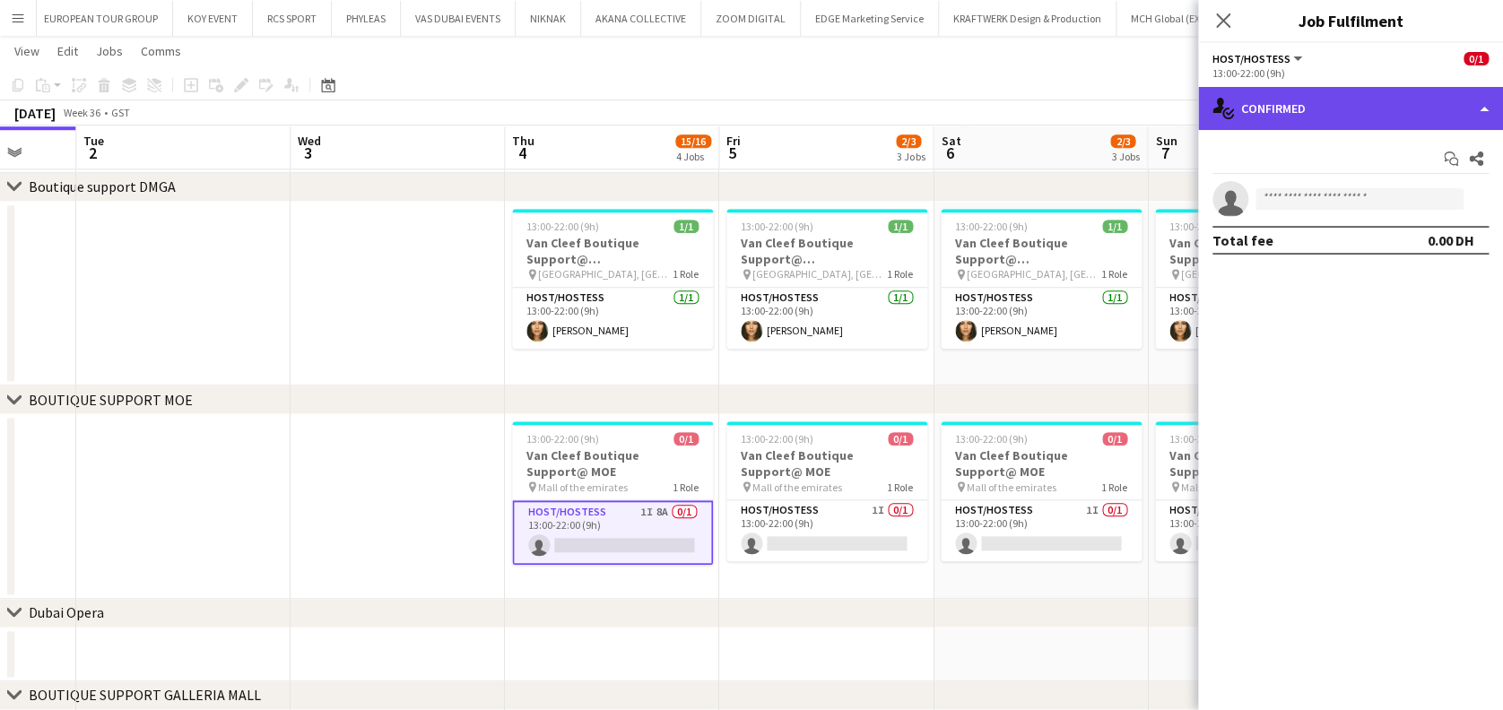
click at [1459, 100] on div "single-neutral-actions-check-2 Confirmed" at bounding box center [1350, 108] width 305 height 43
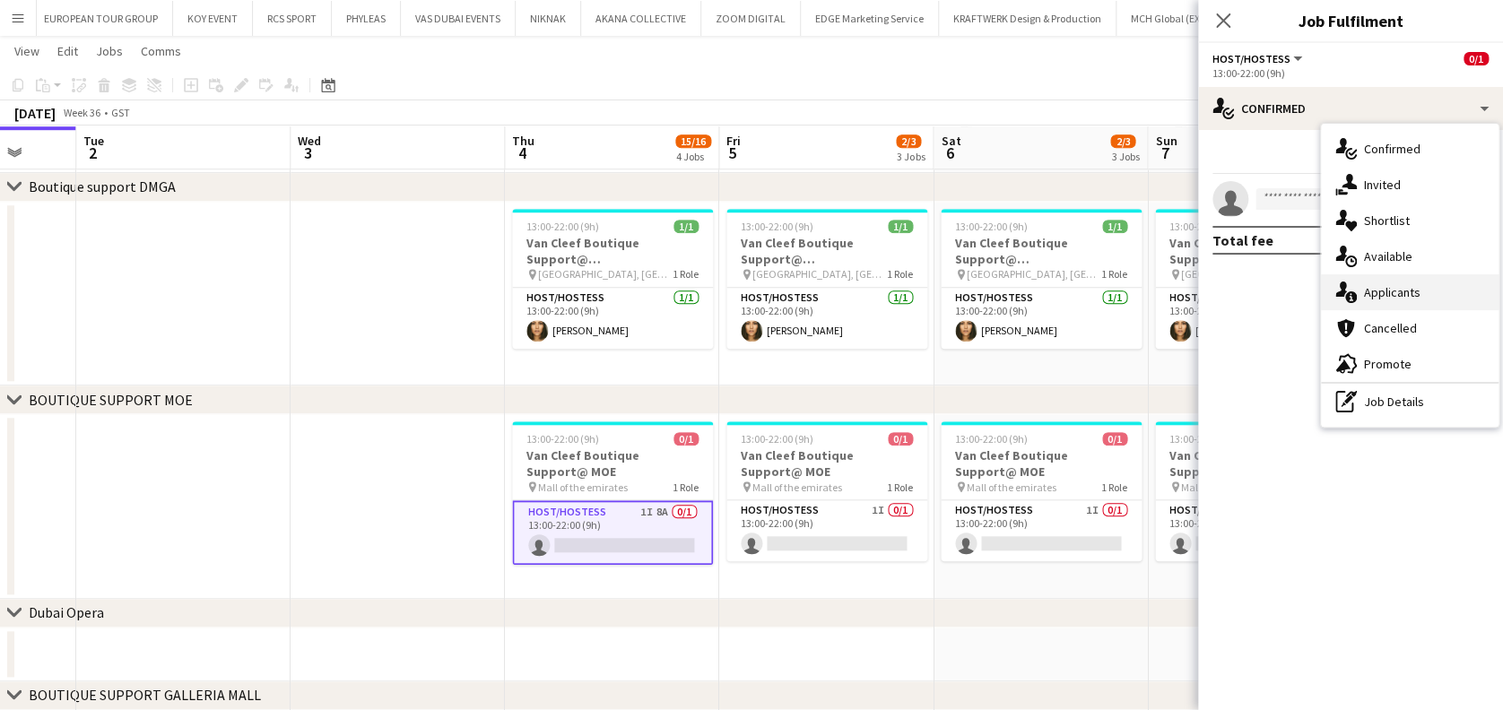
click at [1414, 280] on div "single-neutral-actions-information Applicants" at bounding box center [1410, 292] width 178 height 36
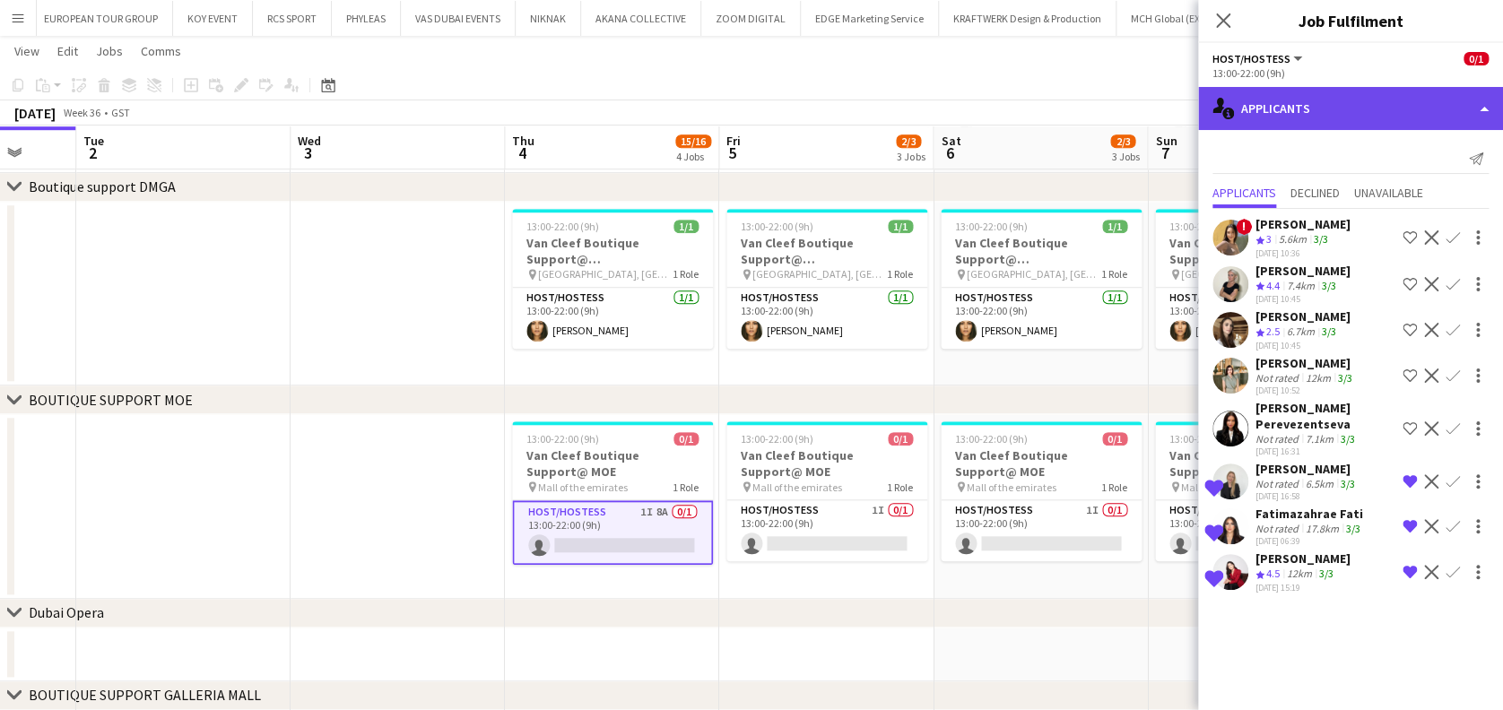
click at [1329, 126] on div "single-neutral-actions-information Applicants" at bounding box center [1350, 108] width 305 height 43
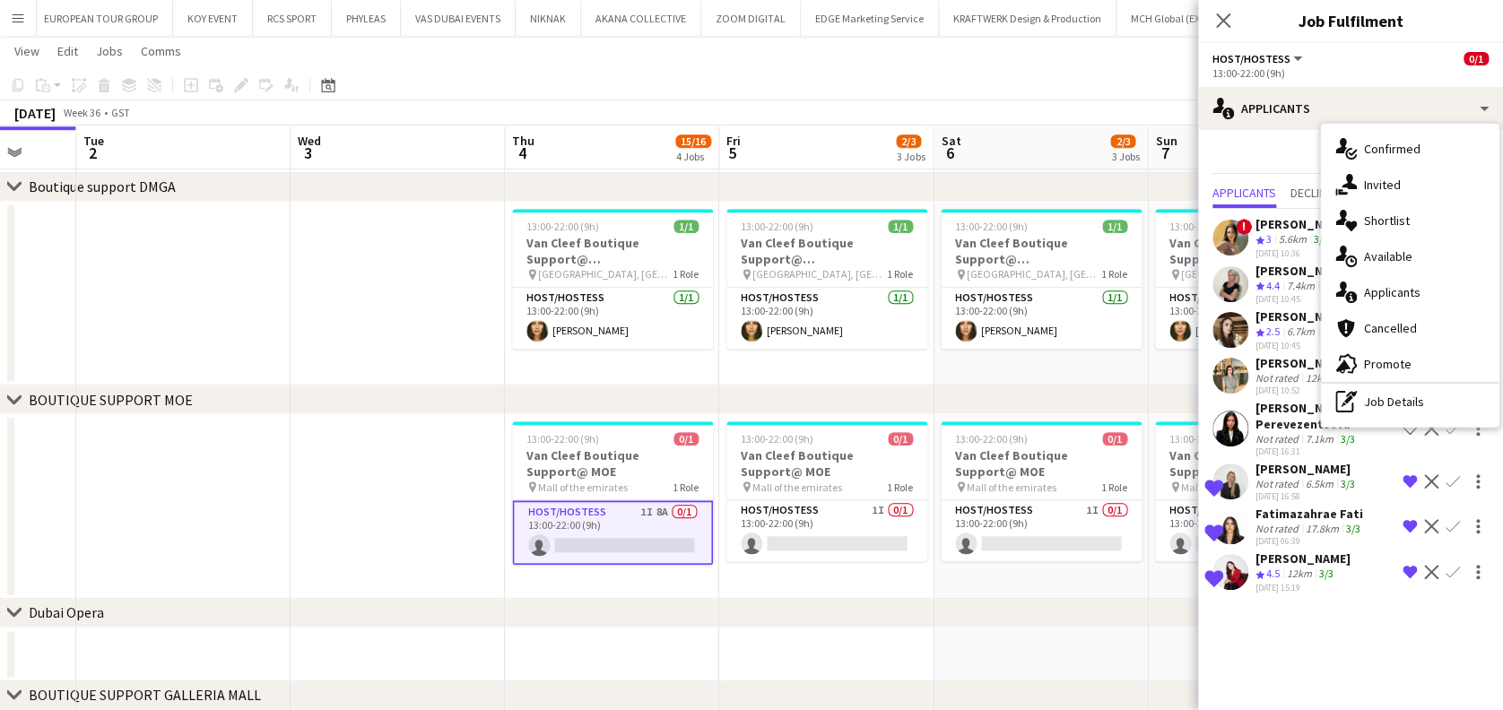
drag, startPoint x: 1267, startPoint y: 424, endPoint x: 1259, endPoint y: 409, distance: 16.9
click at [1267, 432] on div "Not rated" at bounding box center [1279, 438] width 47 height 13
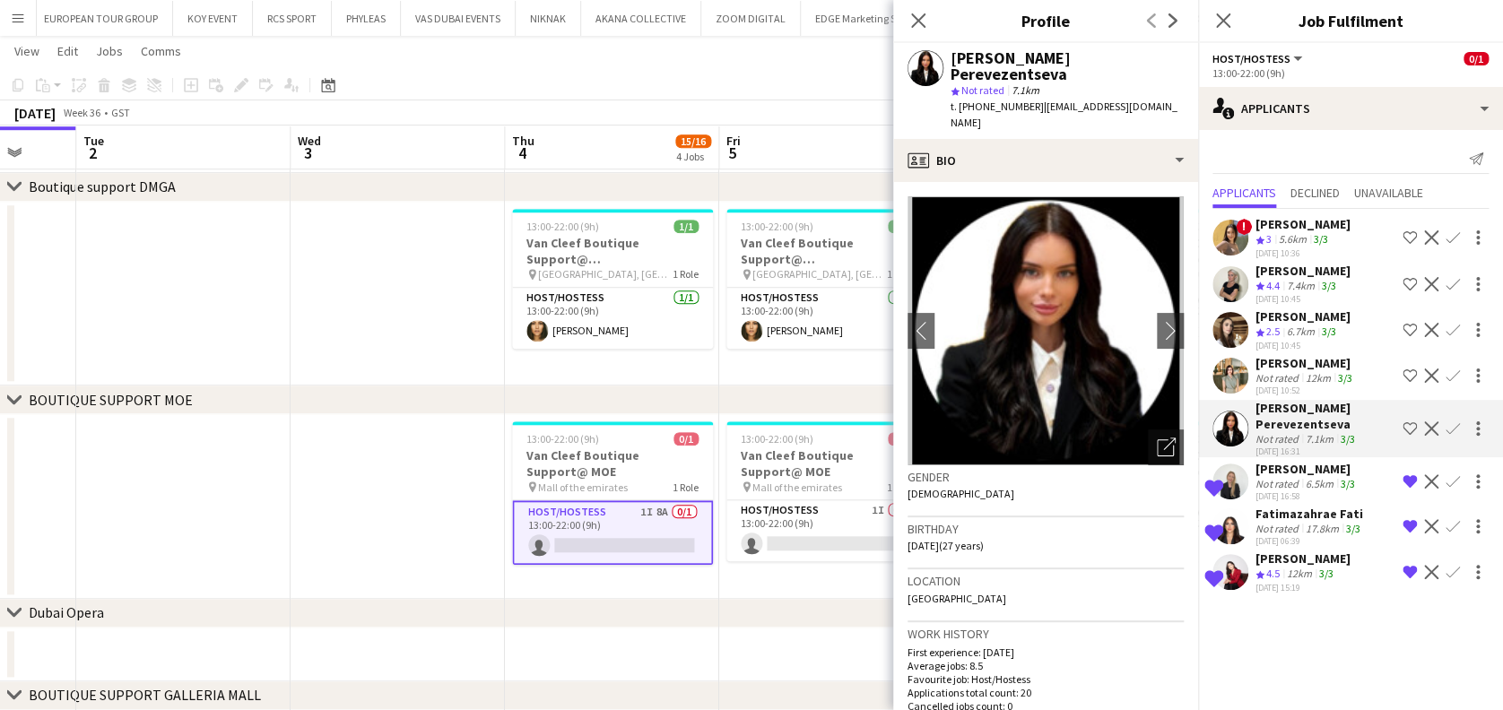
click at [1258, 388] on div "[DATE] 10:52" at bounding box center [1306, 391] width 100 height 12
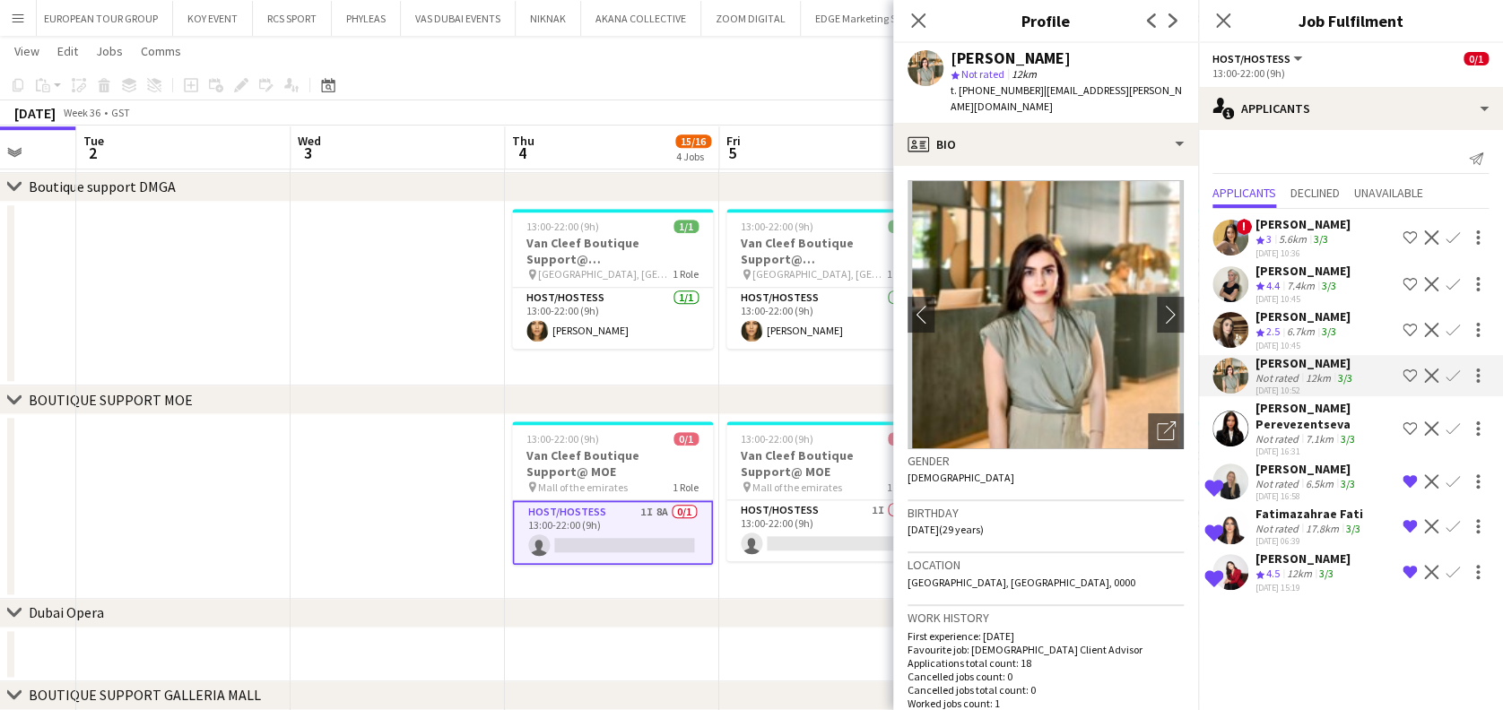
click at [1264, 334] on div "Crew rating 2.5" at bounding box center [1270, 332] width 28 height 15
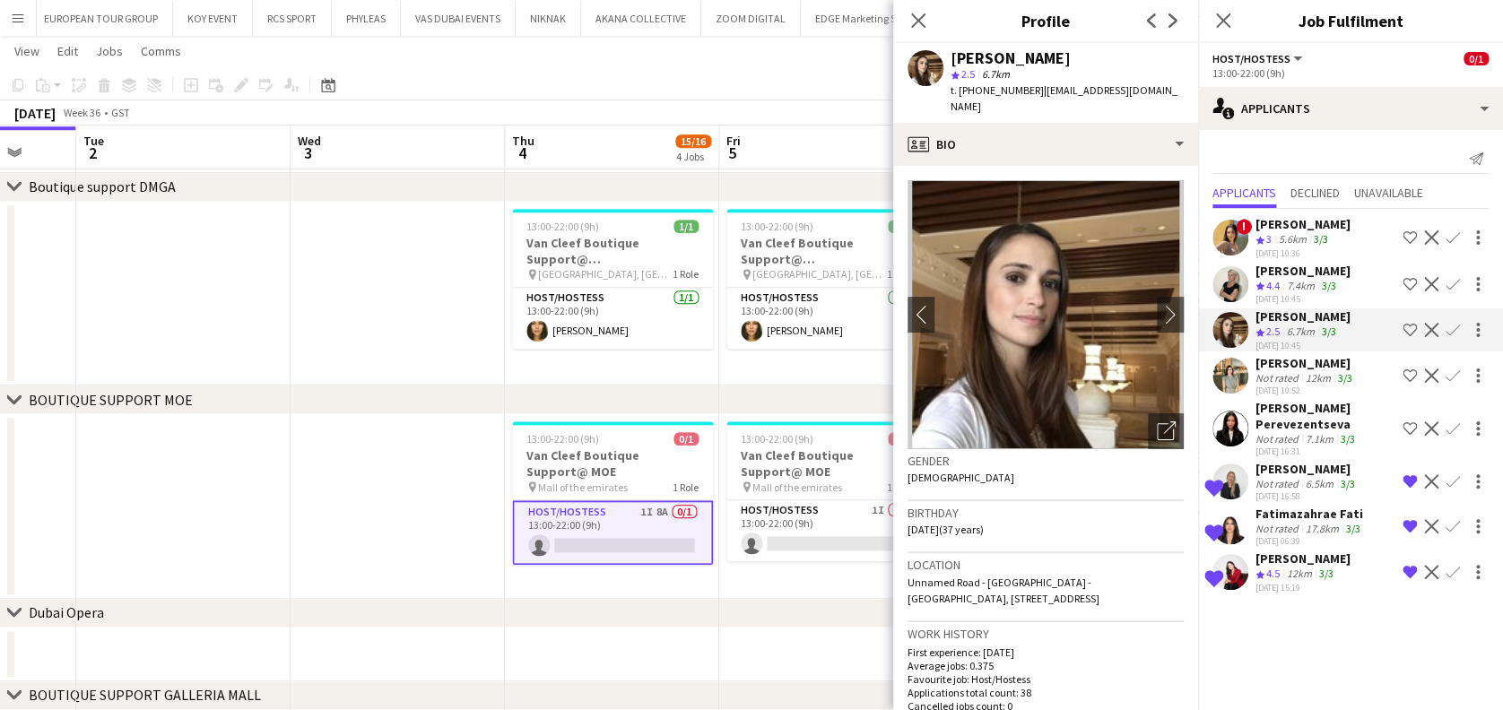
click at [1268, 279] on span "4.4" at bounding box center [1273, 285] width 13 height 13
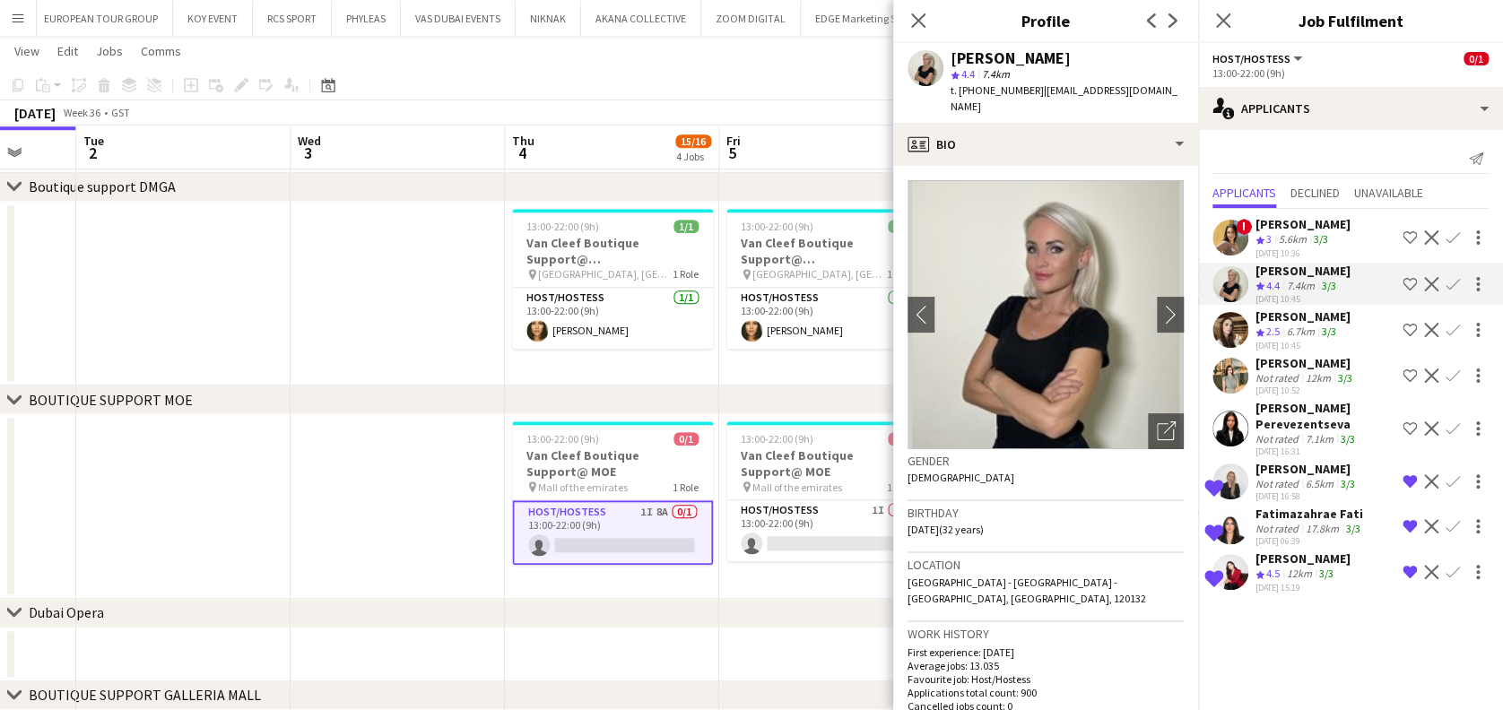
click at [1267, 237] on span "3" at bounding box center [1269, 238] width 5 height 13
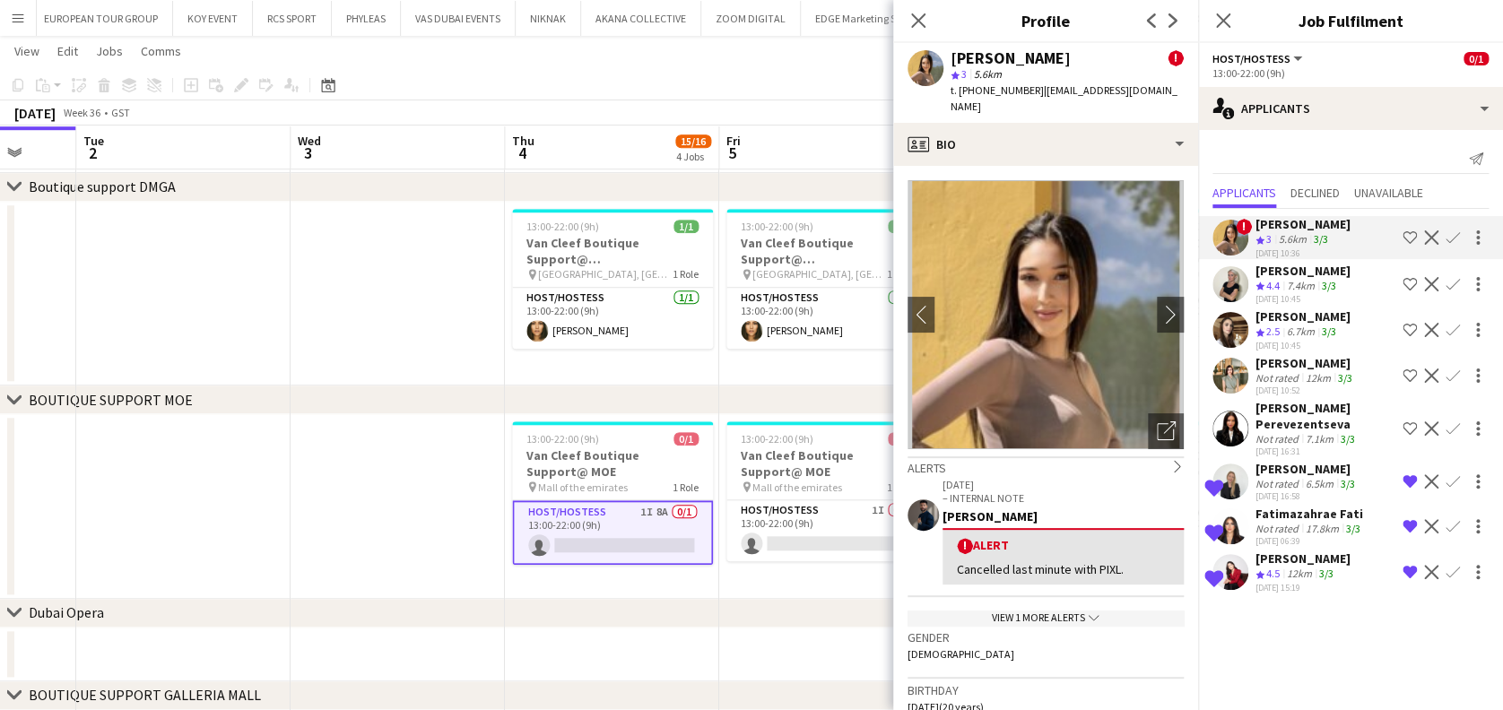
click at [1102, 611] on div "View 1 more alerts chevron-down" at bounding box center [1046, 618] width 276 height 15
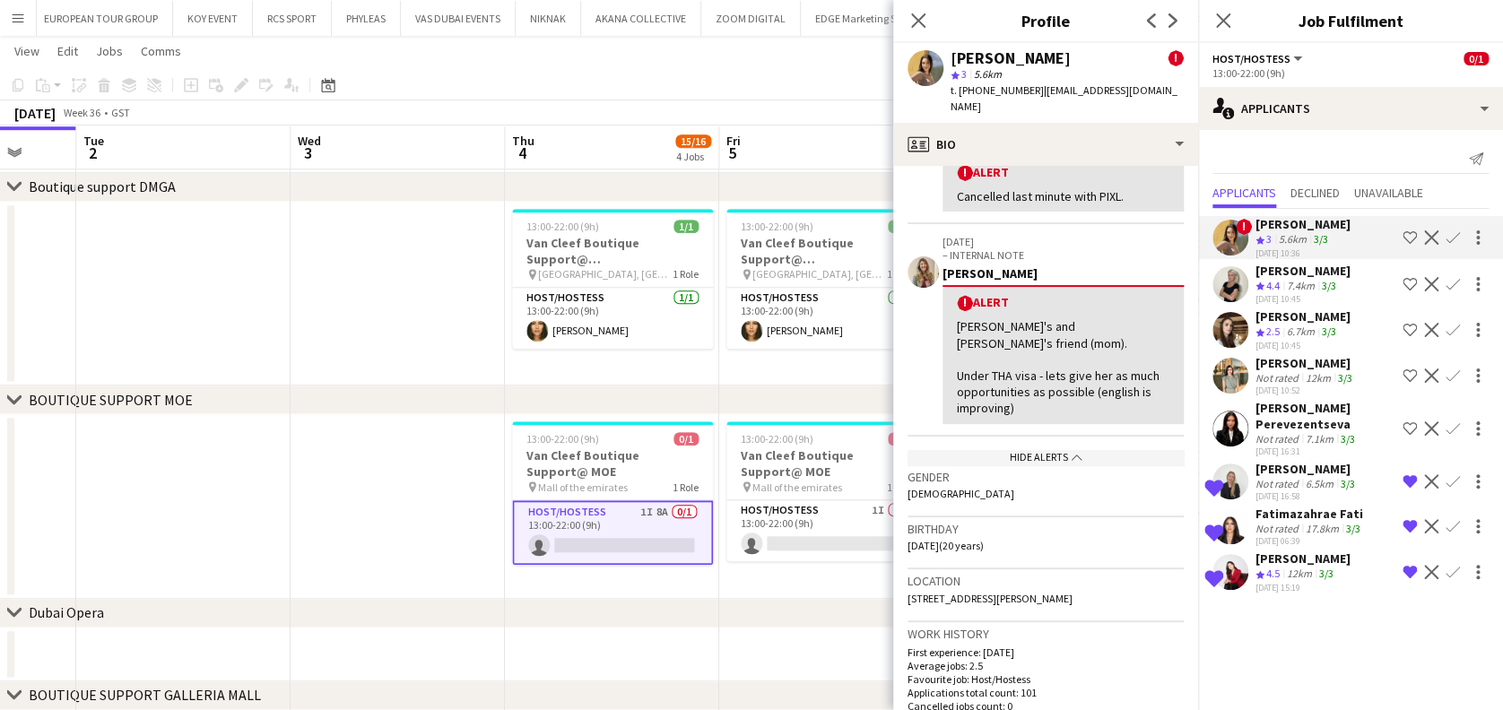
scroll to position [478, 0]
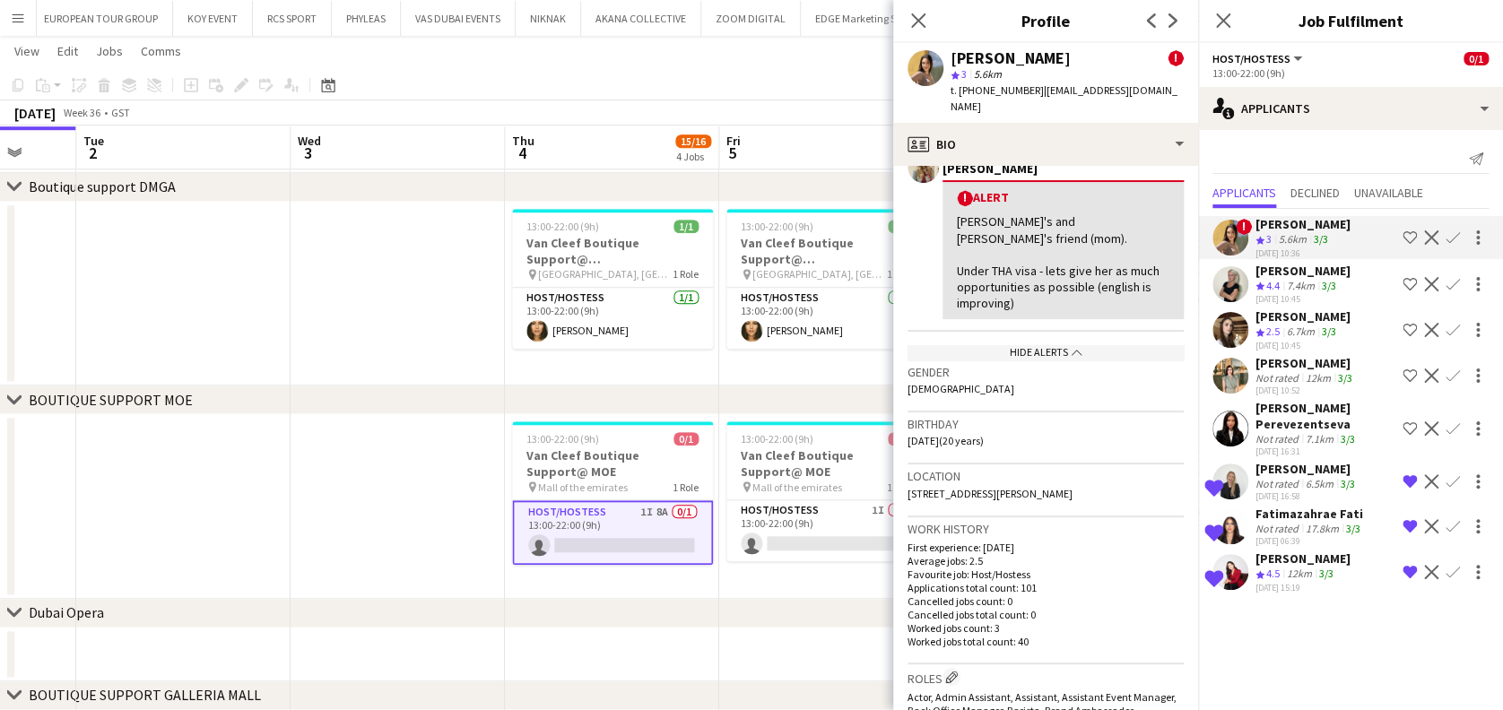
click at [1414, 565] on app-icon "Remove crew from shortlist" at bounding box center [1410, 572] width 14 height 14
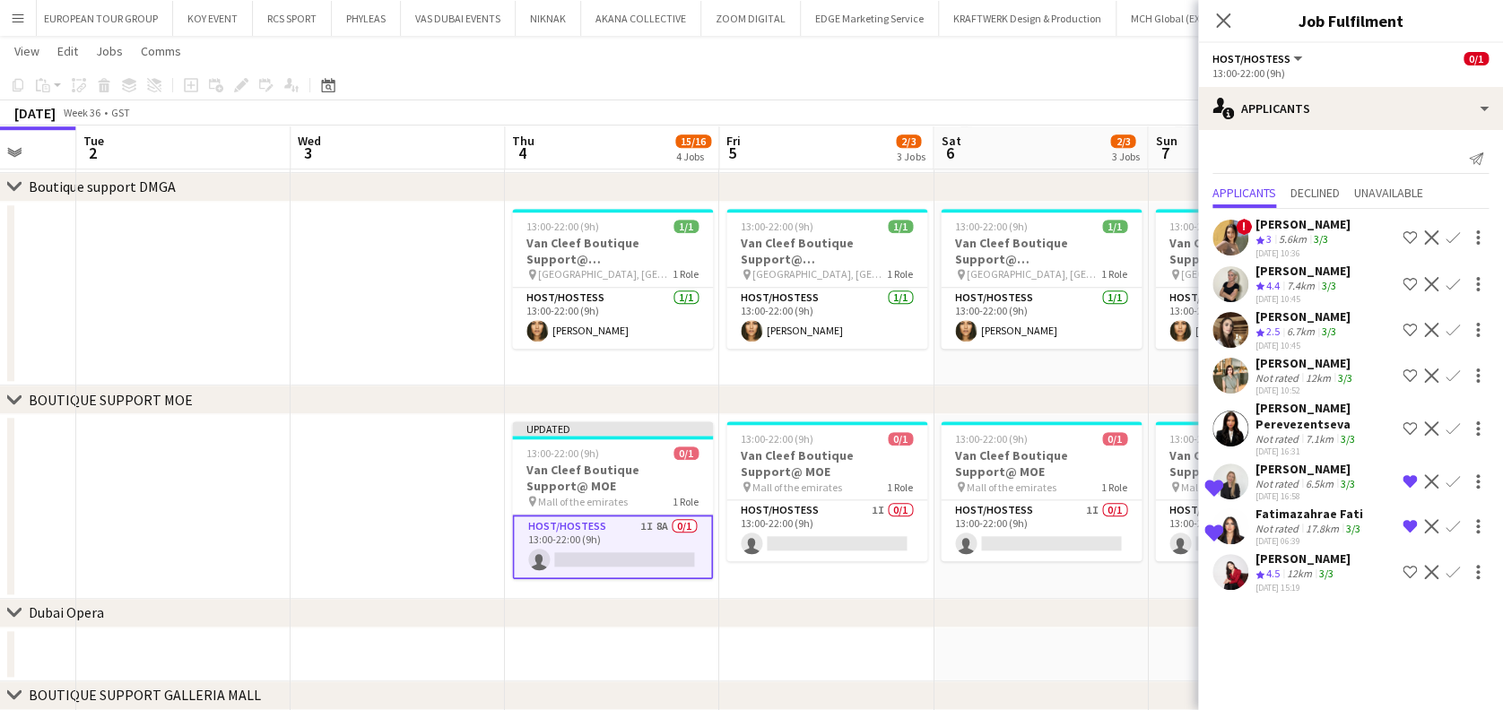
click at [1334, 536] on div "[DATE] 06:39" at bounding box center [1310, 542] width 109 height 12
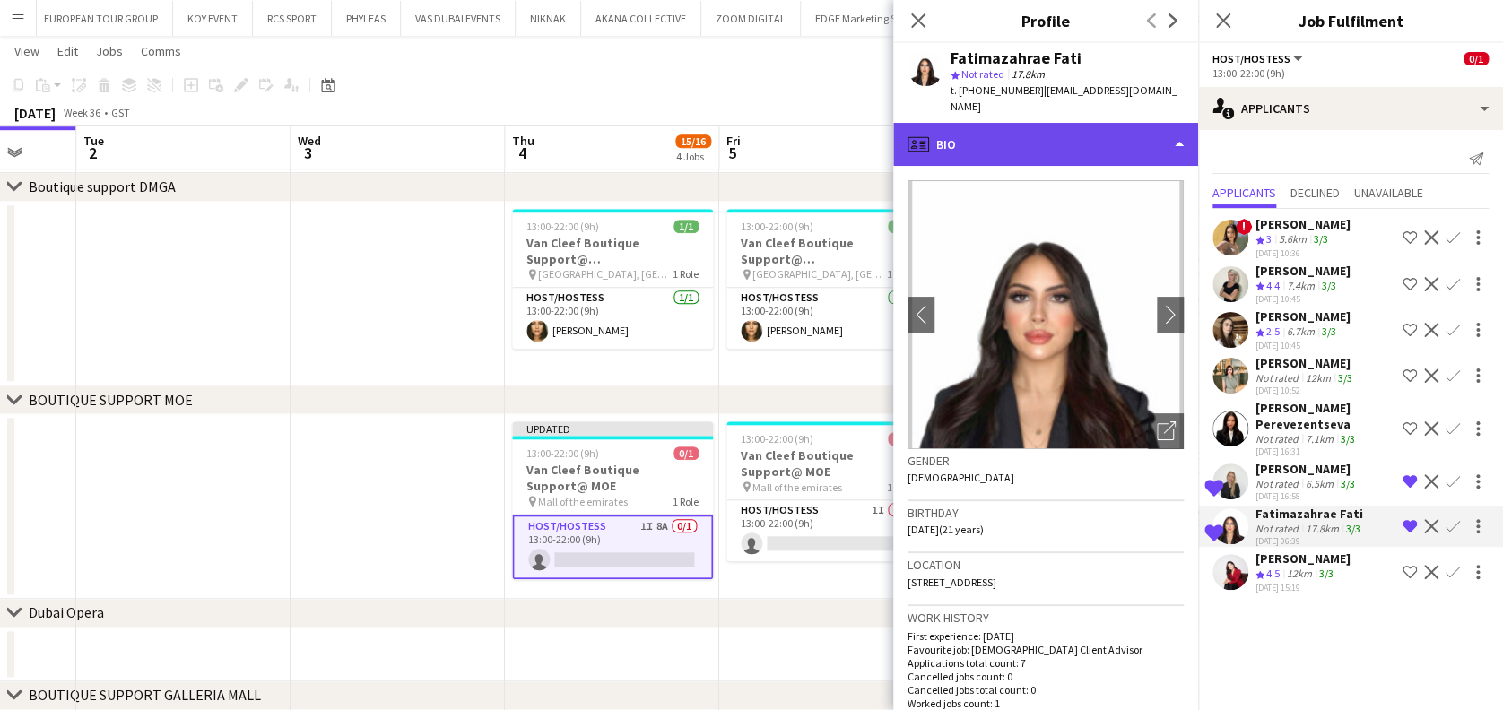
click at [1112, 146] on div "profile Bio" at bounding box center [1045, 144] width 305 height 43
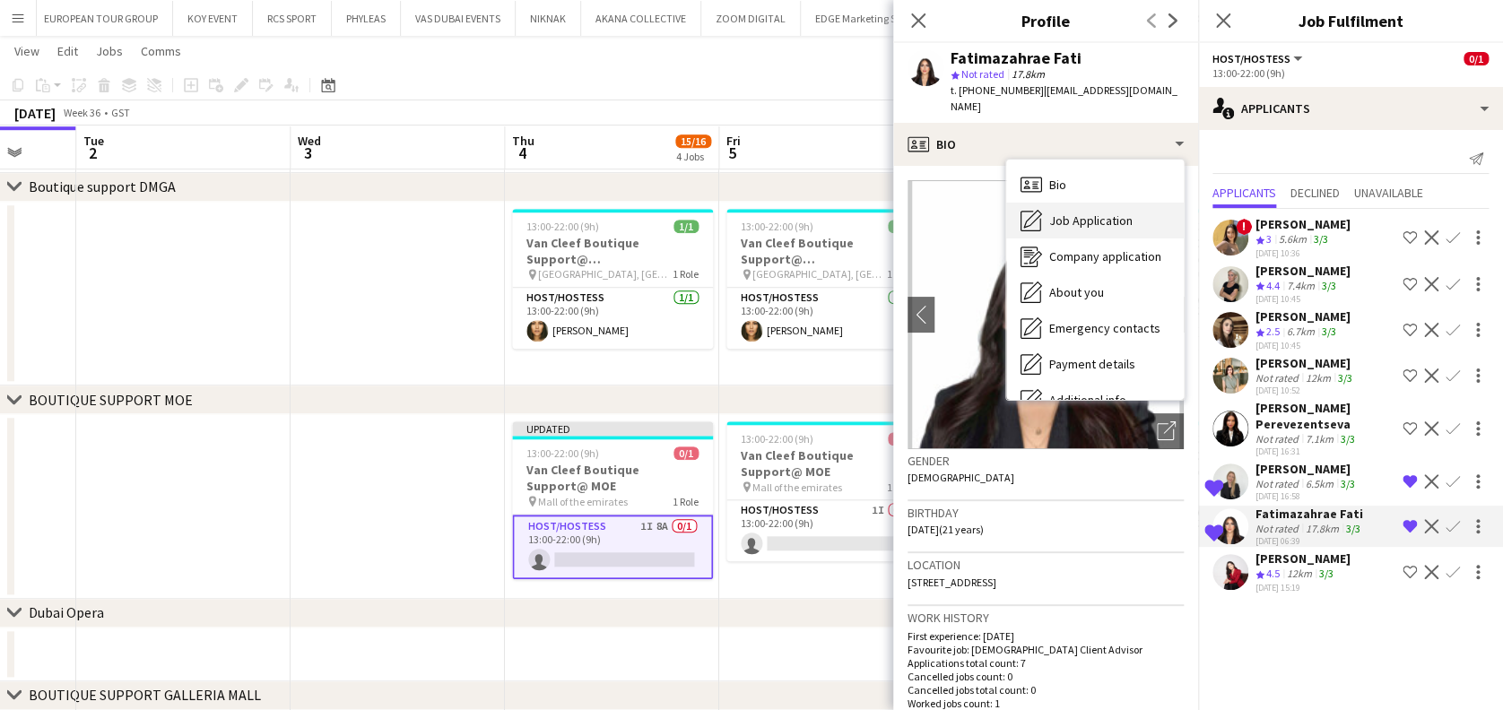
click at [1119, 208] on div "Job Application Job Application" at bounding box center [1095, 221] width 178 height 36
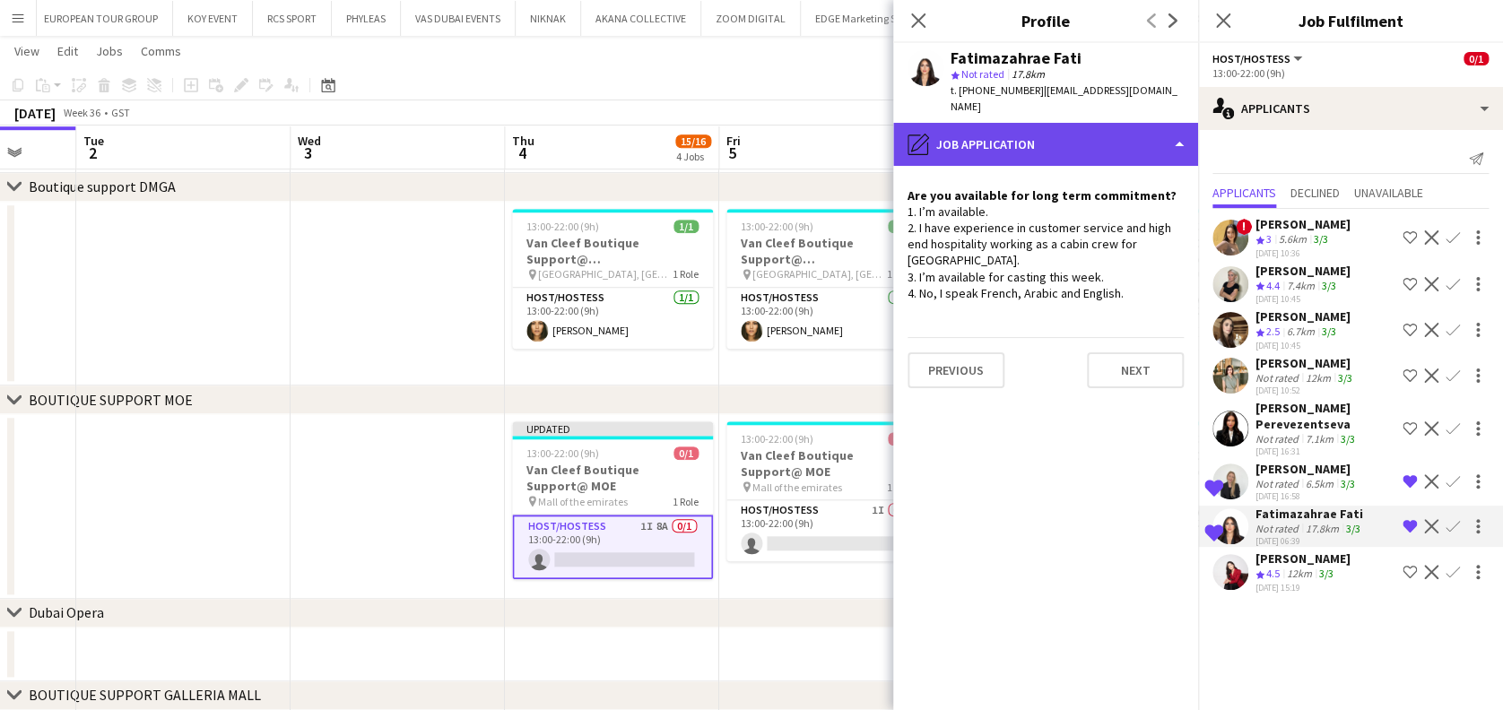
click at [1132, 142] on div "pencil4 Job Application" at bounding box center [1045, 144] width 305 height 43
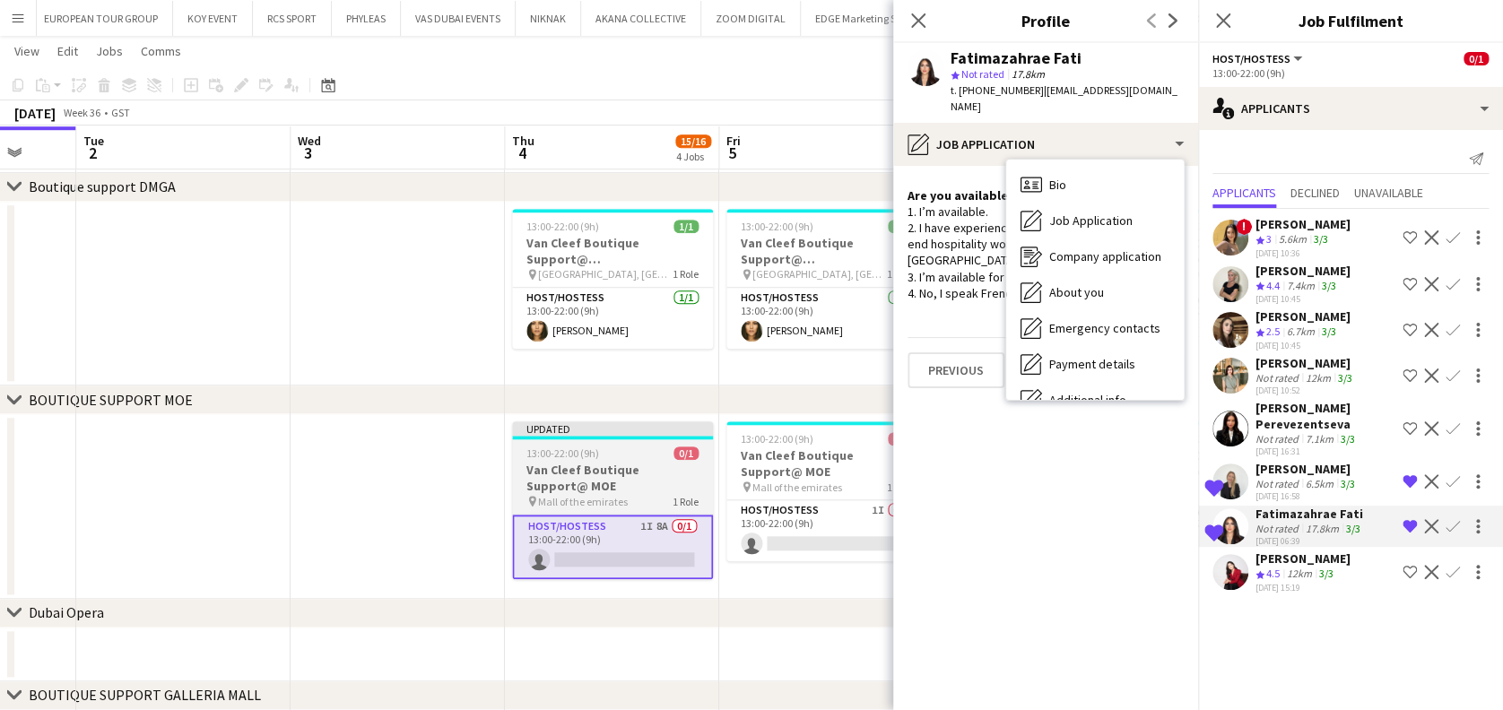
click at [636, 489] on h3 "Van Cleef Boutique Support@ MOE" at bounding box center [612, 478] width 201 height 32
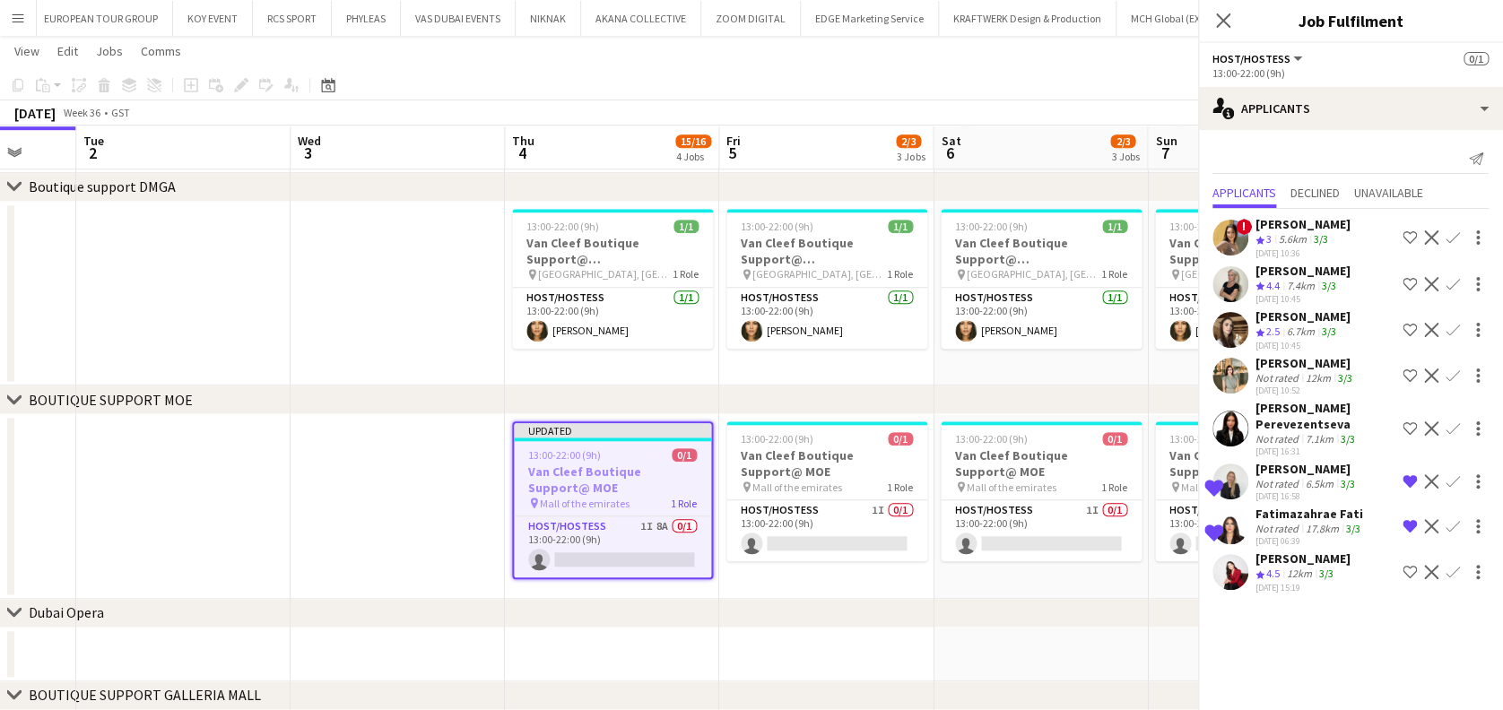
scroll to position [0, 782]
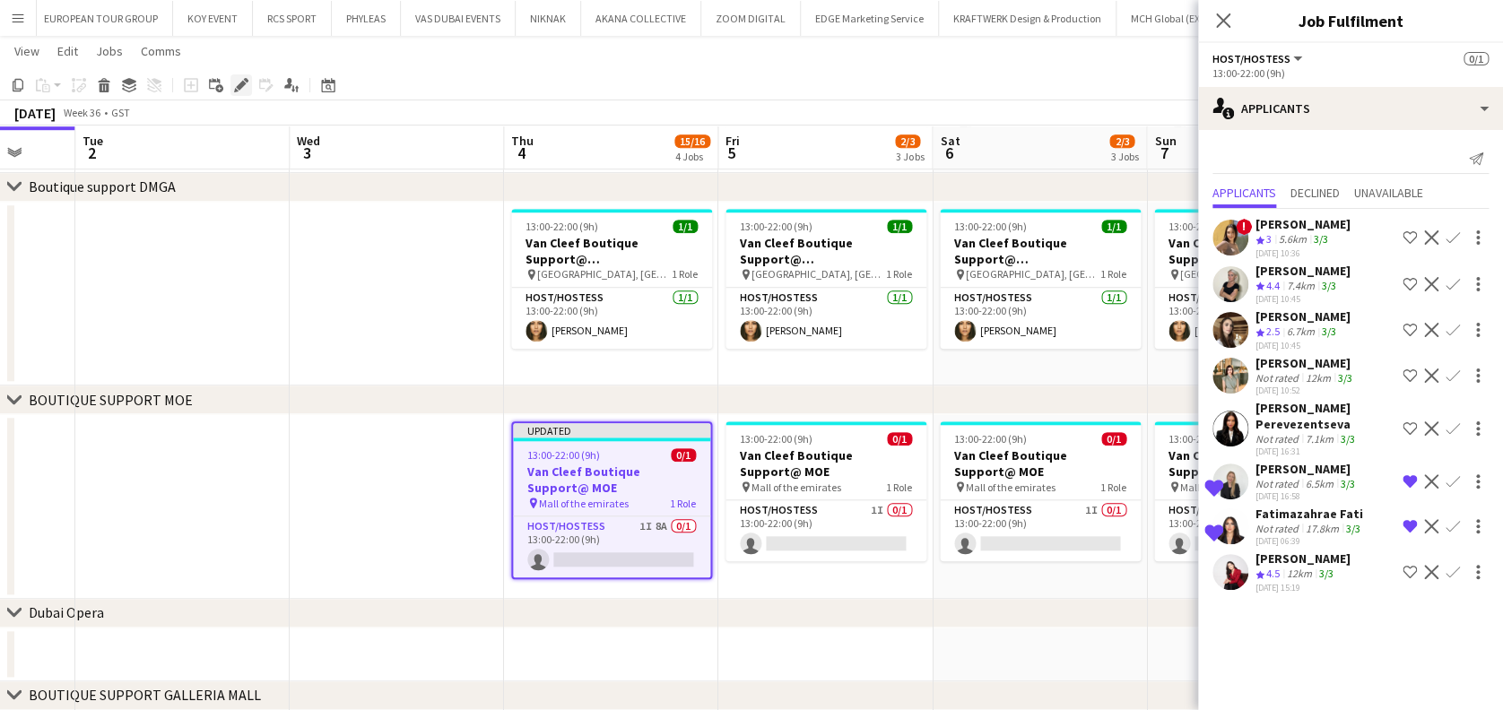
click at [231, 78] on div "Edit" at bounding box center [242, 85] width 22 height 22
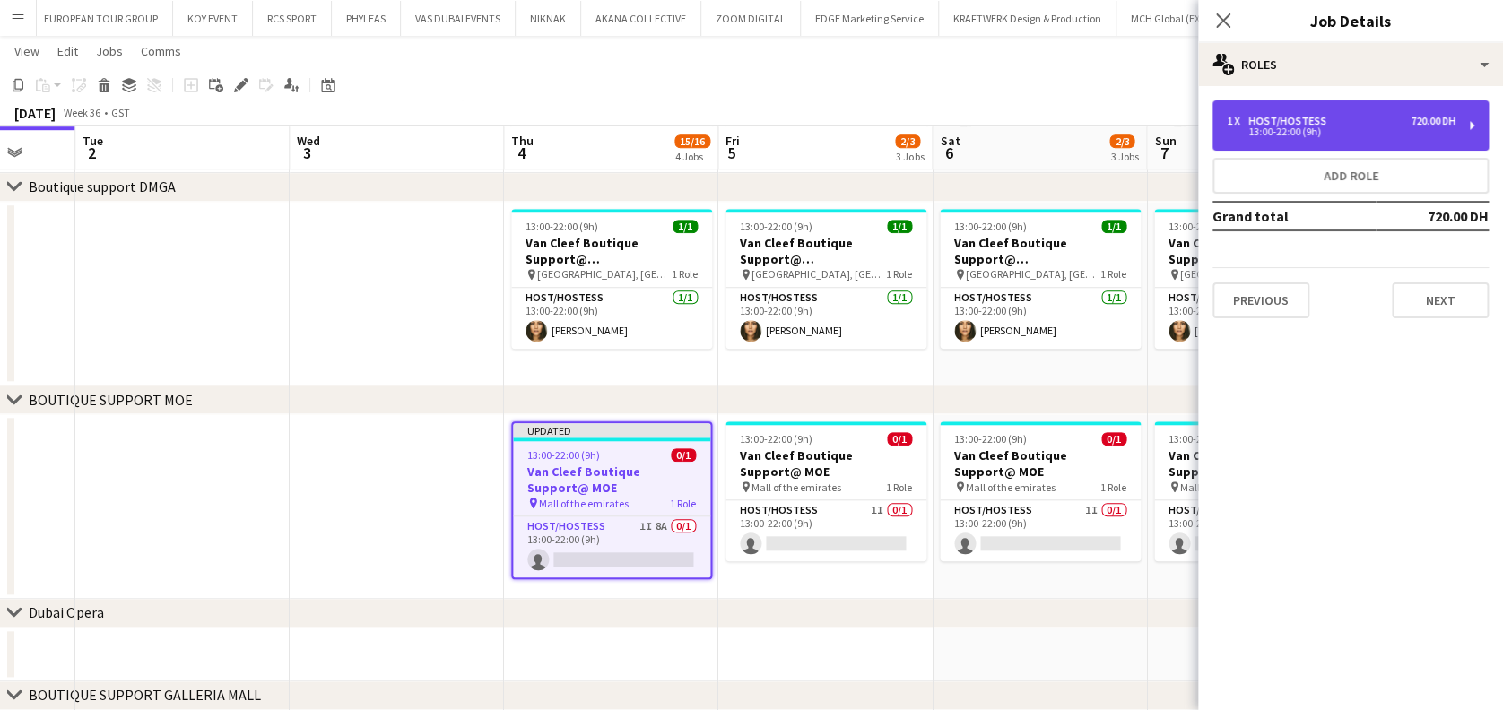
click at [1277, 131] on div "13:00-22:00 (9h)" at bounding box center [1341, 131] width 229 height 9
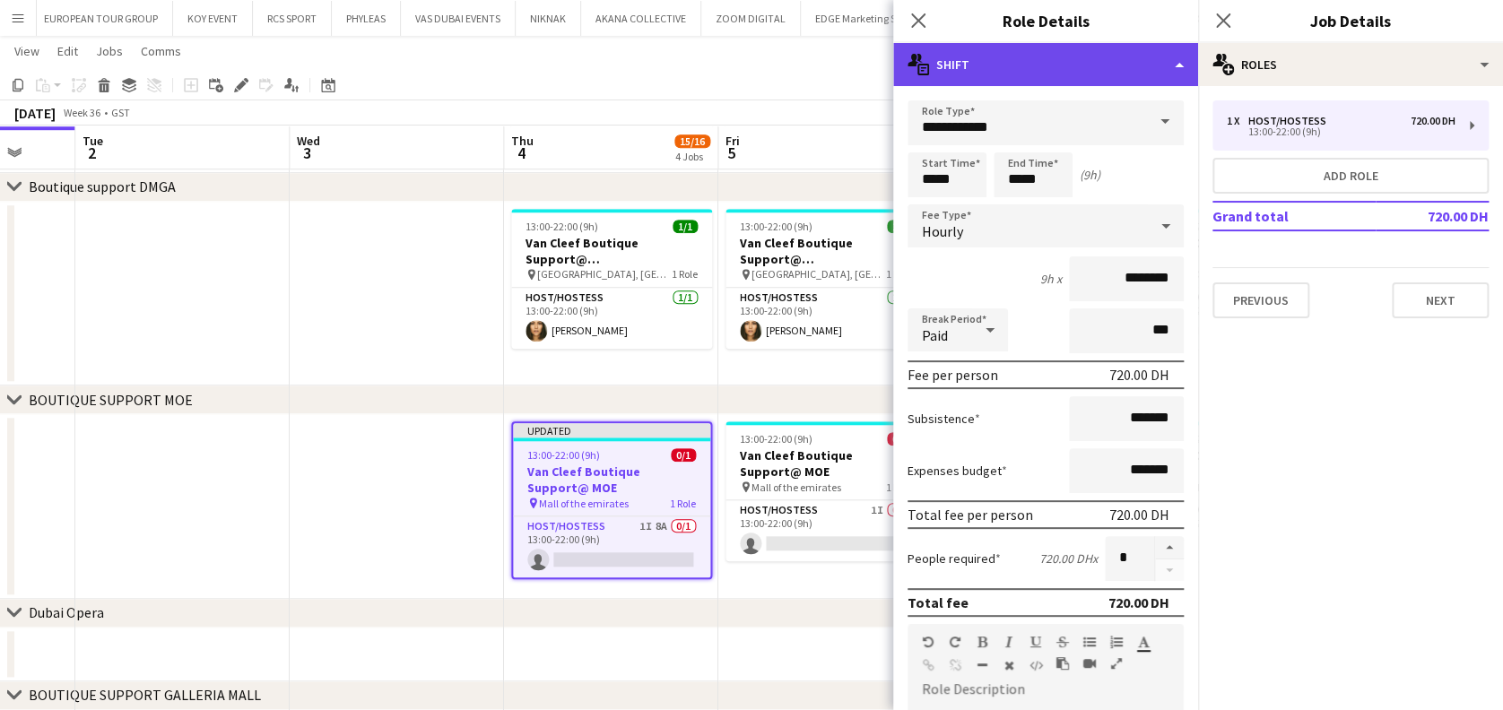
click at [1145, 70] on div "multiple-actions-text Shift" at bounding box center [1045, 64] width 305 height 43
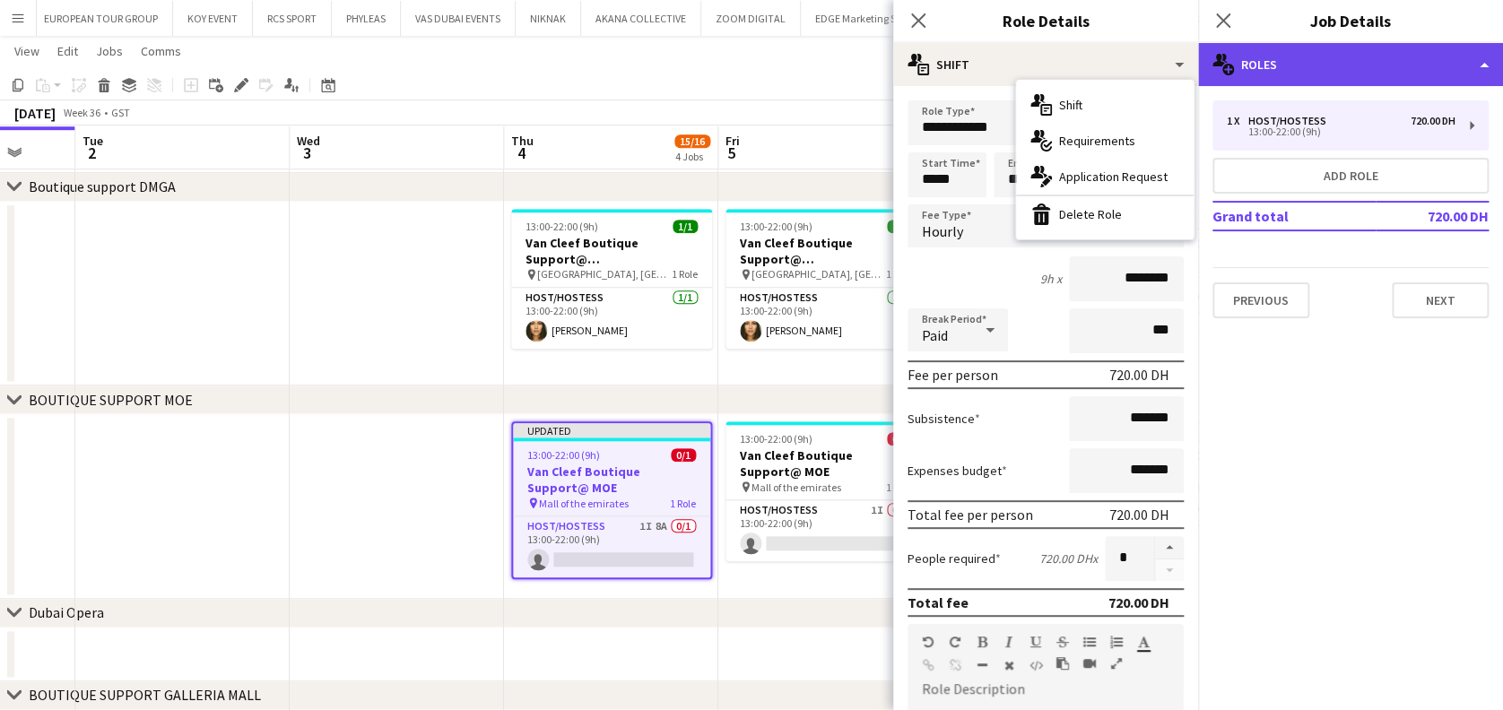
click at [1292, 65] on div "multiple-users-add Roles" at bounding box center [1350, 64] width 305 height 43
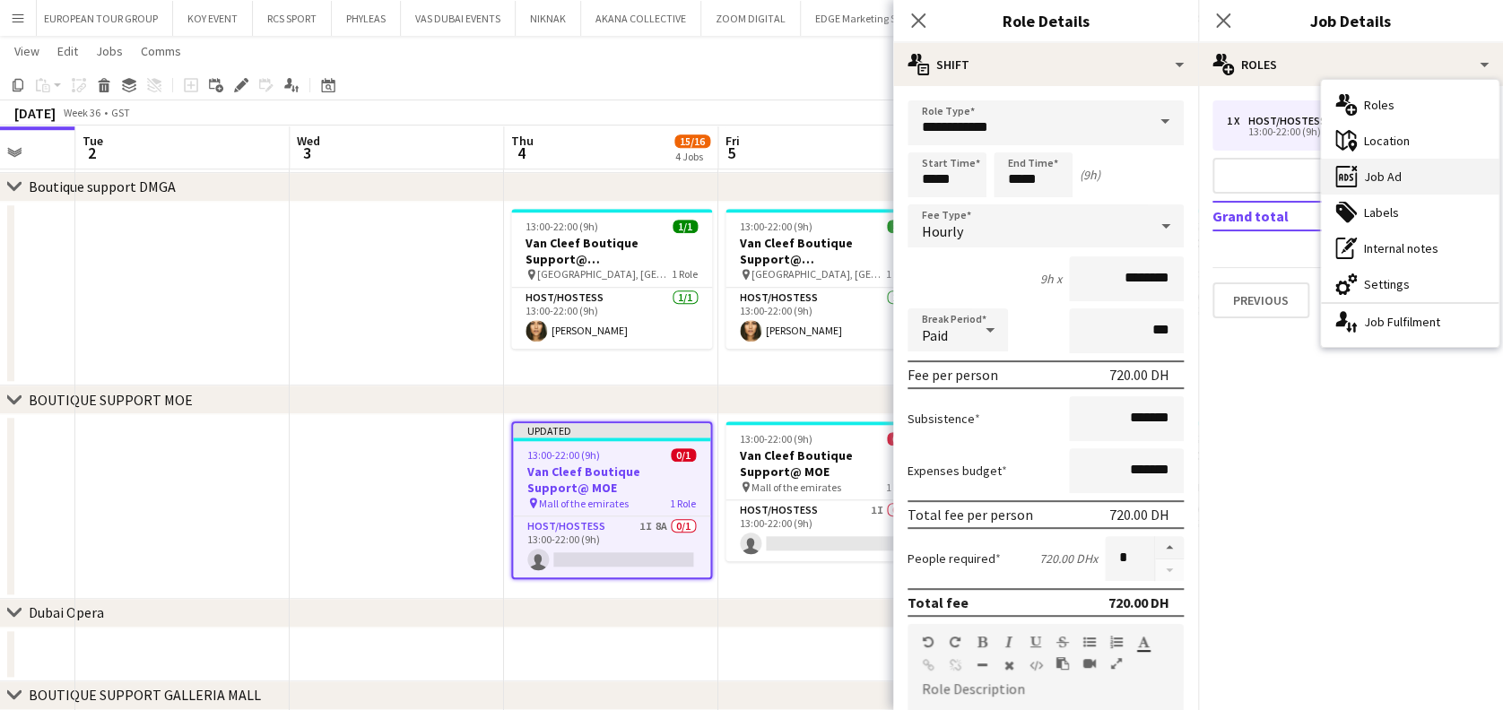
click at [1397, 166] on div "ads-window Job Ad" at bounding box center [1410, 177] width 178 height 36
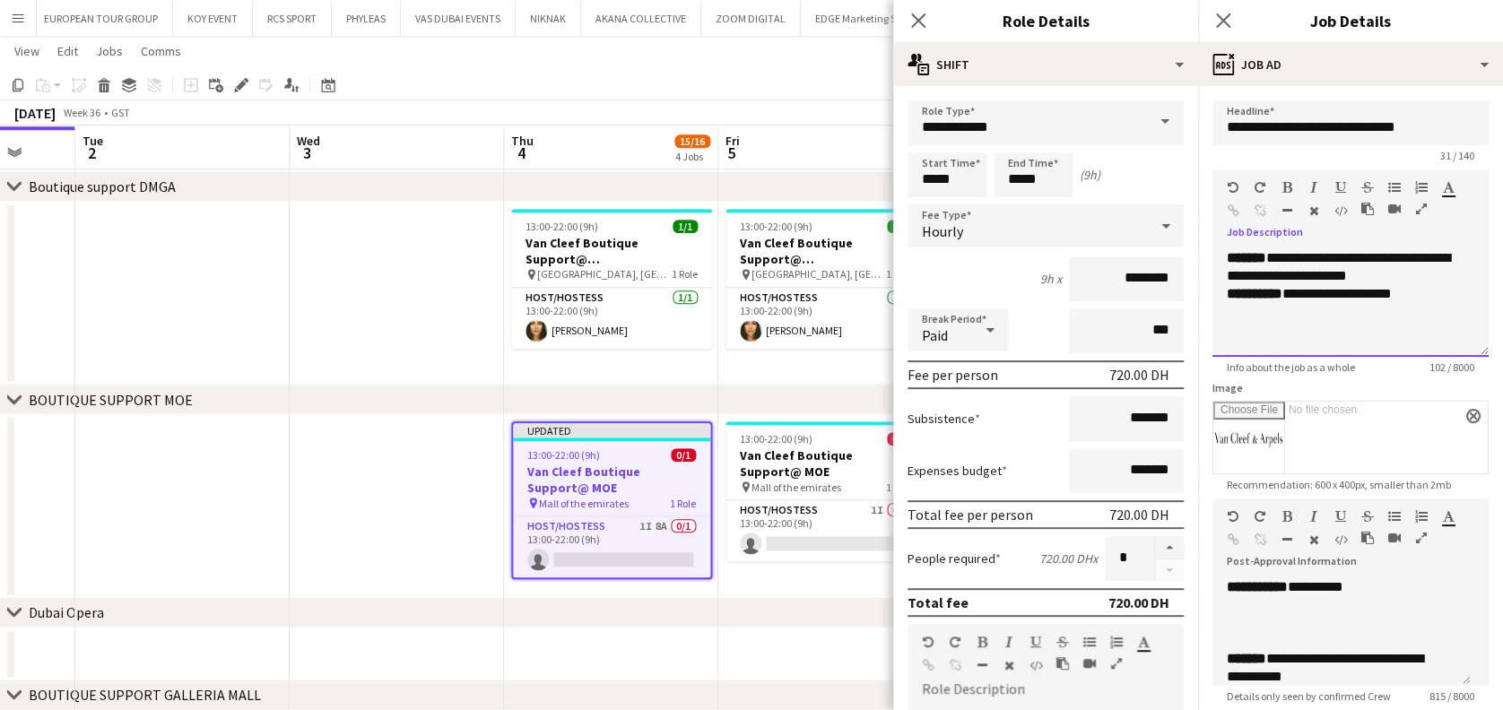
click at [1456, 275] on p "**********" at bounding box center [1342, 267] width 230 height 36
click at [1267, 252] on span "*******" at bounding box center [1246, 257] width 39 height 13
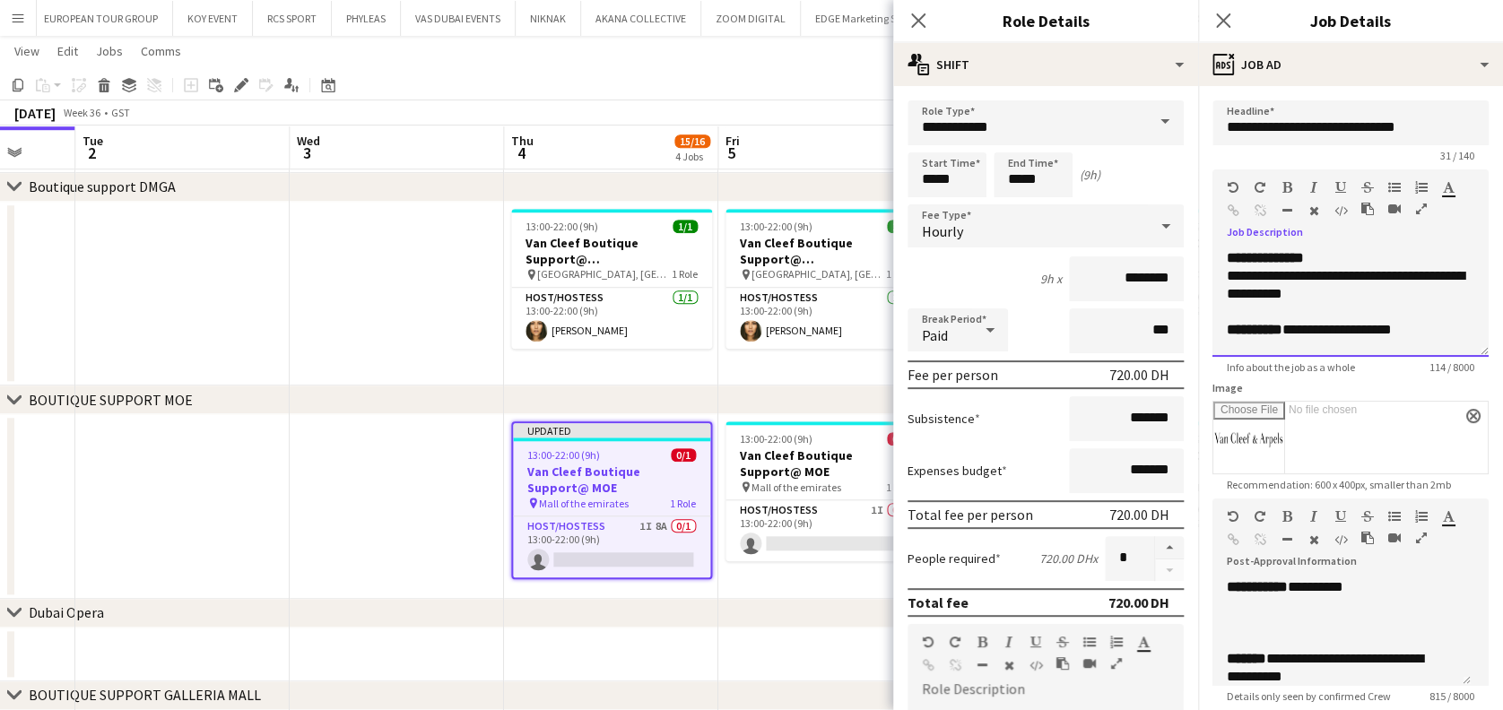
click at [1273, 292] on span "**********" at bounding box center [1346, 284] width 238 height 31
click at [1263, 315] on span "**********" at bounding box center [1271, 311] width 88 height 13
click at [1236, 318] on span "**********" at bounding box center [1271, 311] width 88 height 13
click at [1225, 238] on div "**********" at bounding box center [1351, 297] width 276 height 120
click at [1231, 258] on b "**********" at bounding box center [1265, 257] width 77 height 13
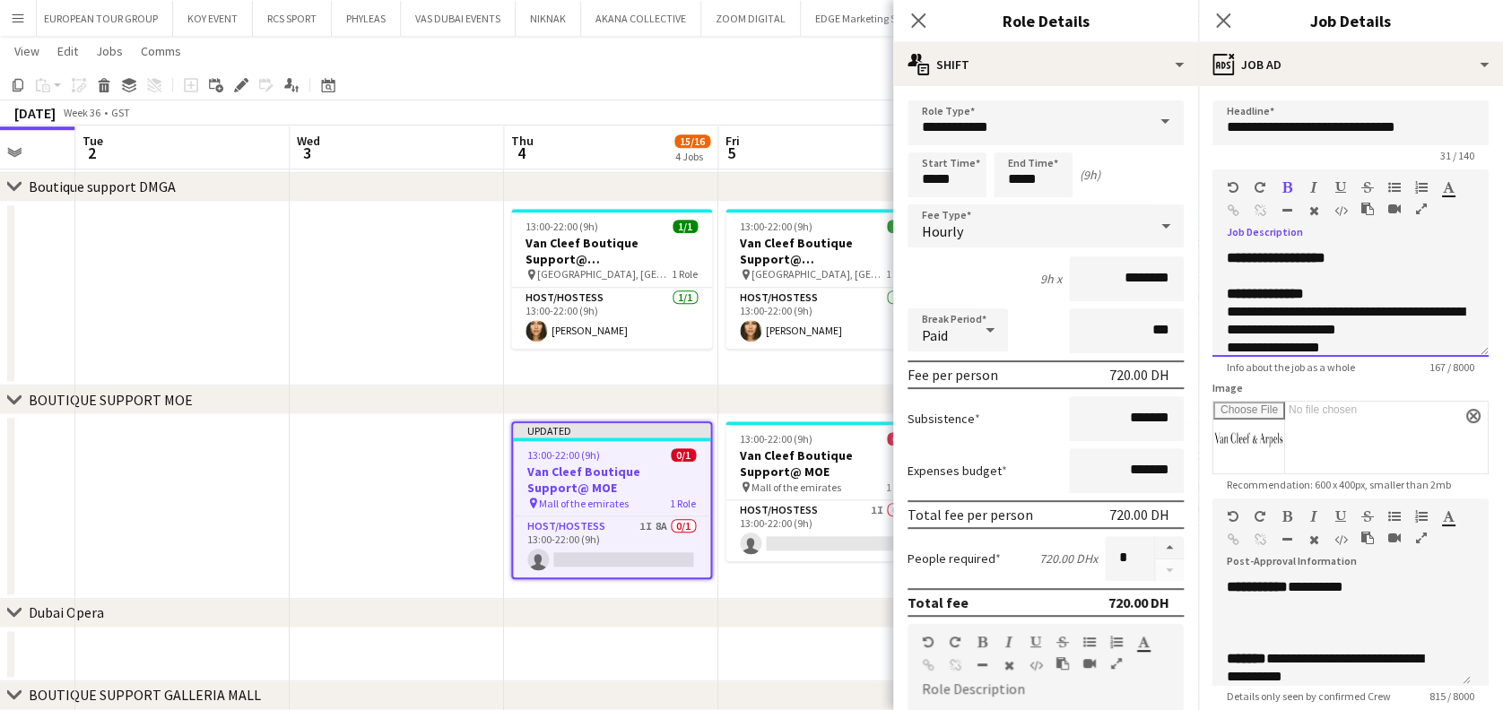
click at [1360, 258] on p "**********" at bounding box center [1332, 258] width 211 height 18
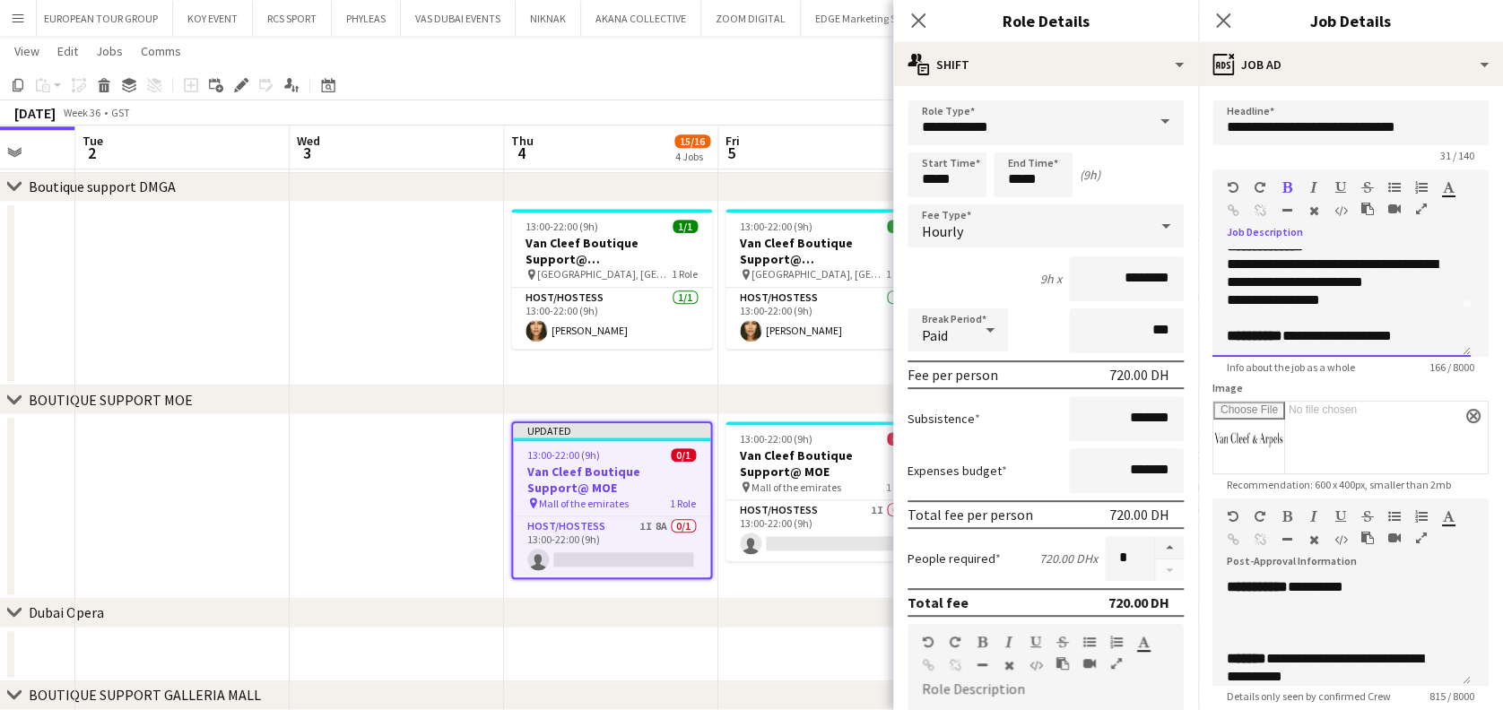
scroll to position [0, 0]
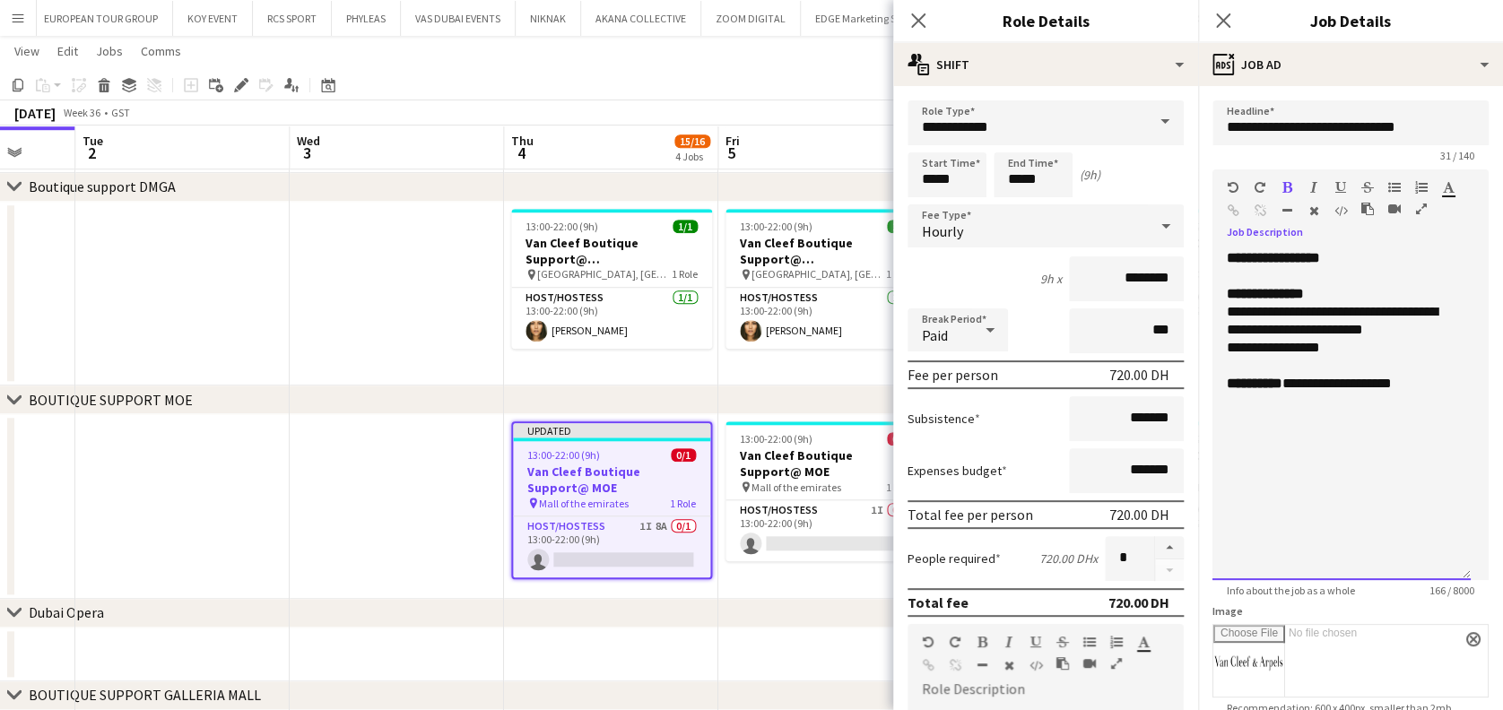
drag, startPoint x: 1459, startPoint y: 353, endPoint x: 1390, endPoint y: 522, distance: 182.7
click at [1469, 580] on div "**********" at bounding box center [1342, 414] width 258 height 331
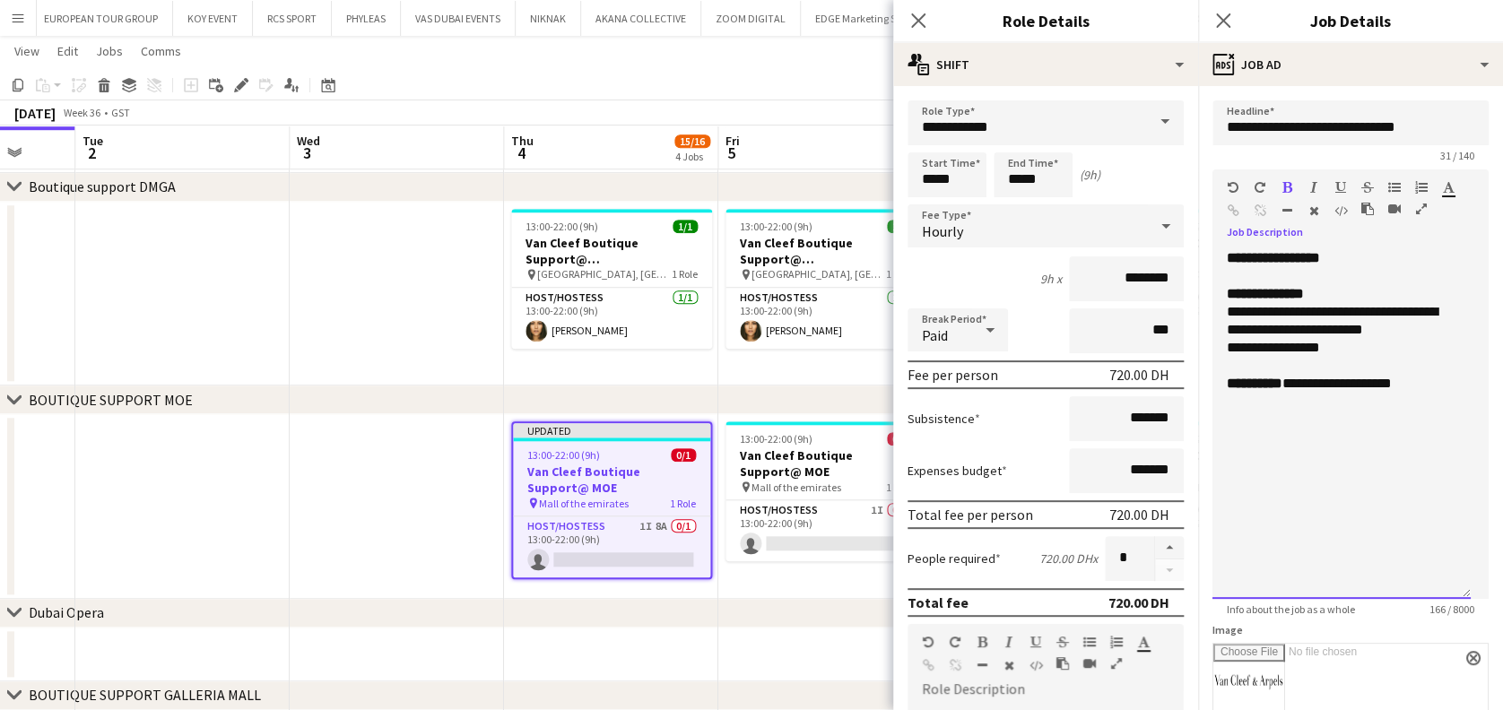
click at [1357, 366] on p at bounding box center [1342, 366] width 230 height 18
click at [1371, 247] on div "**********" at bounding box center [1351, 418] width 276 height 362
click at [1351, 257] on p "**********" at bounding box center [1342, 258] width 230 height 18
click at [1297, 254] on b "**********" at bounding box center [1273, 257] width 93 height 13
drag, startPoint x: 1237, startPoint y: 312, endPoint x: 1233, endPoint y: 327, distance: 14.8
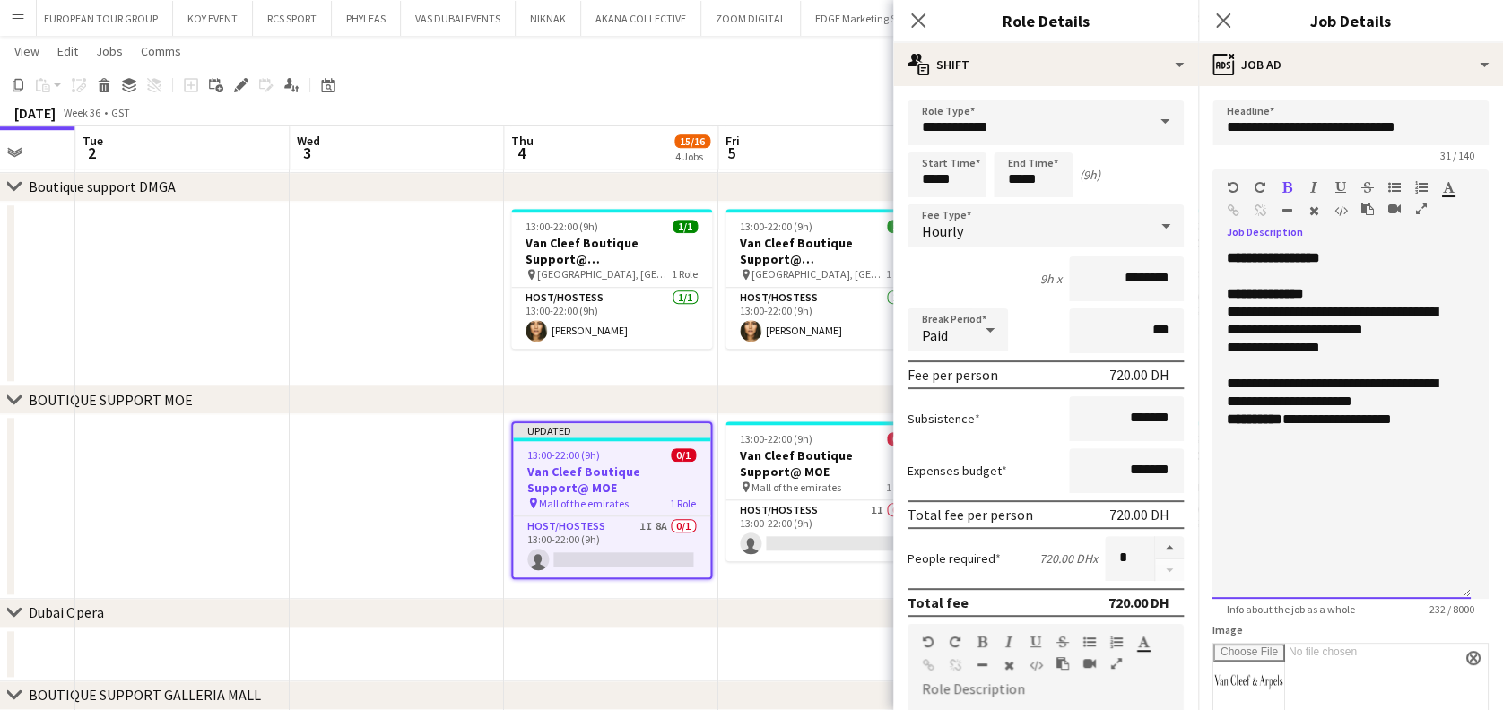
click at [1235, 312] on span "**********" at bounding box center [1332, 320] width 211 height 31
click at [1429, 330] on p "**********" at bounding box center [1342, 321] width 230 height 36
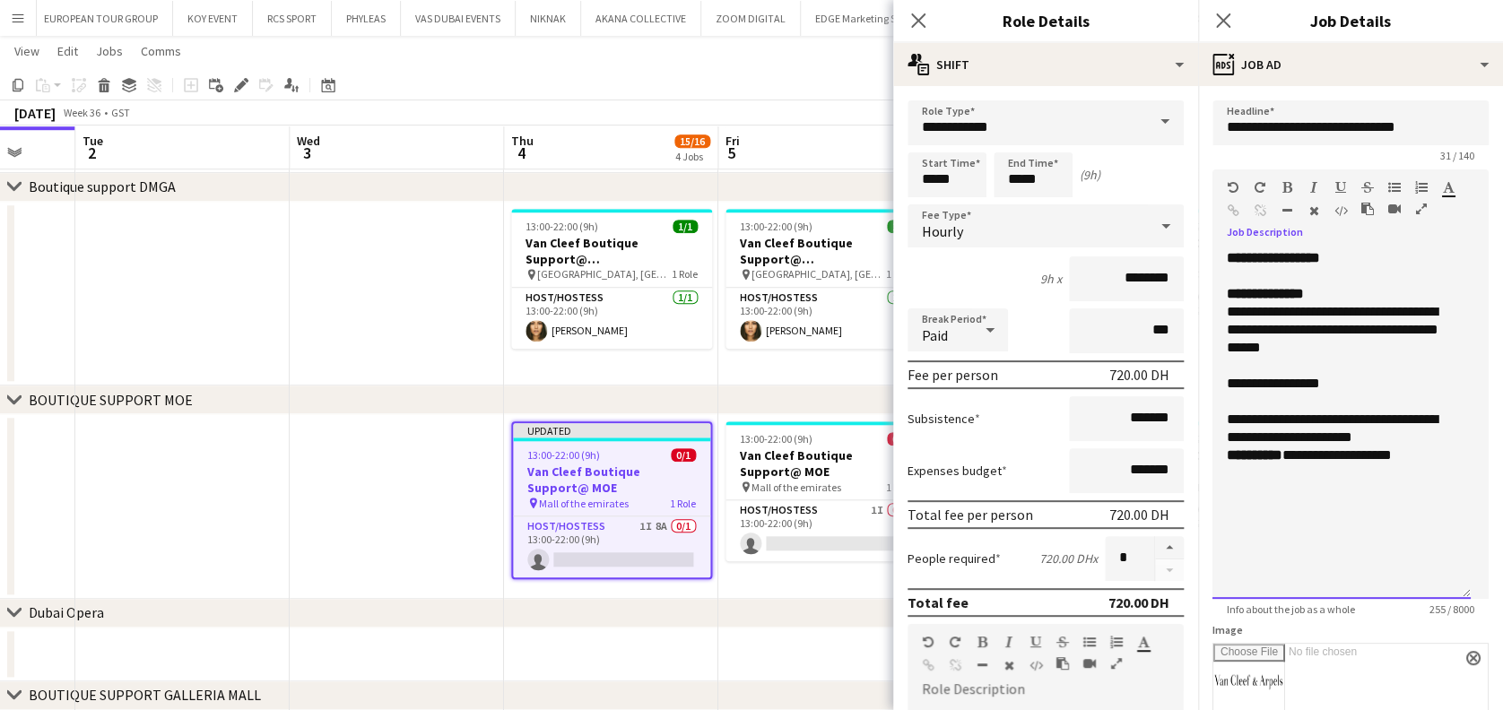
click at [1403, 330] on span "**********" at bounding box center [1333, 329] width 212 height 49
click at [1275, 316] on span "**********" at bounding box center [1333, 329] width 212 height 49
click at [1330, 313] on span "**********" at bounding box center [1333, 329] width 212 height 49
click at [1385, 430] on p "**********" at bounding box center [1342, 429] width 230 height 36
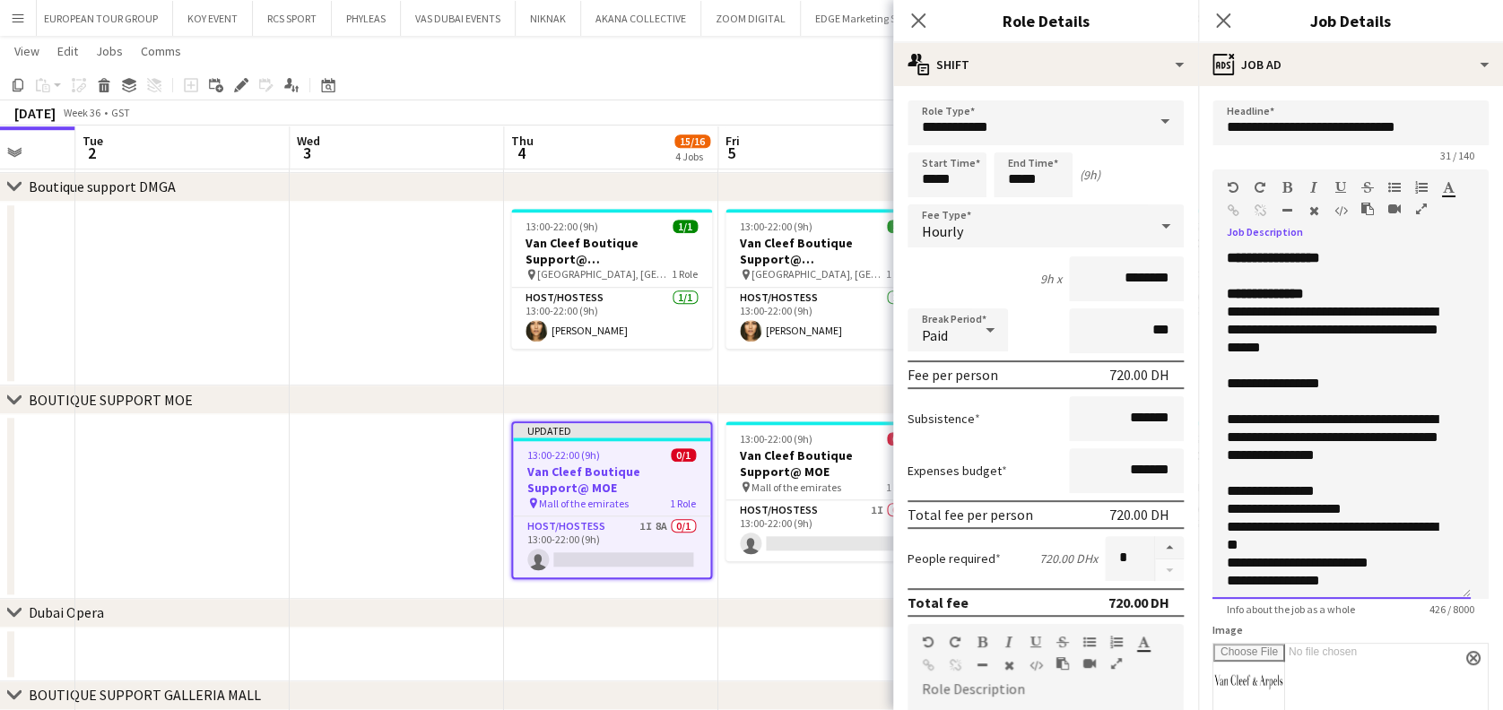
scroll to position [10, 0]
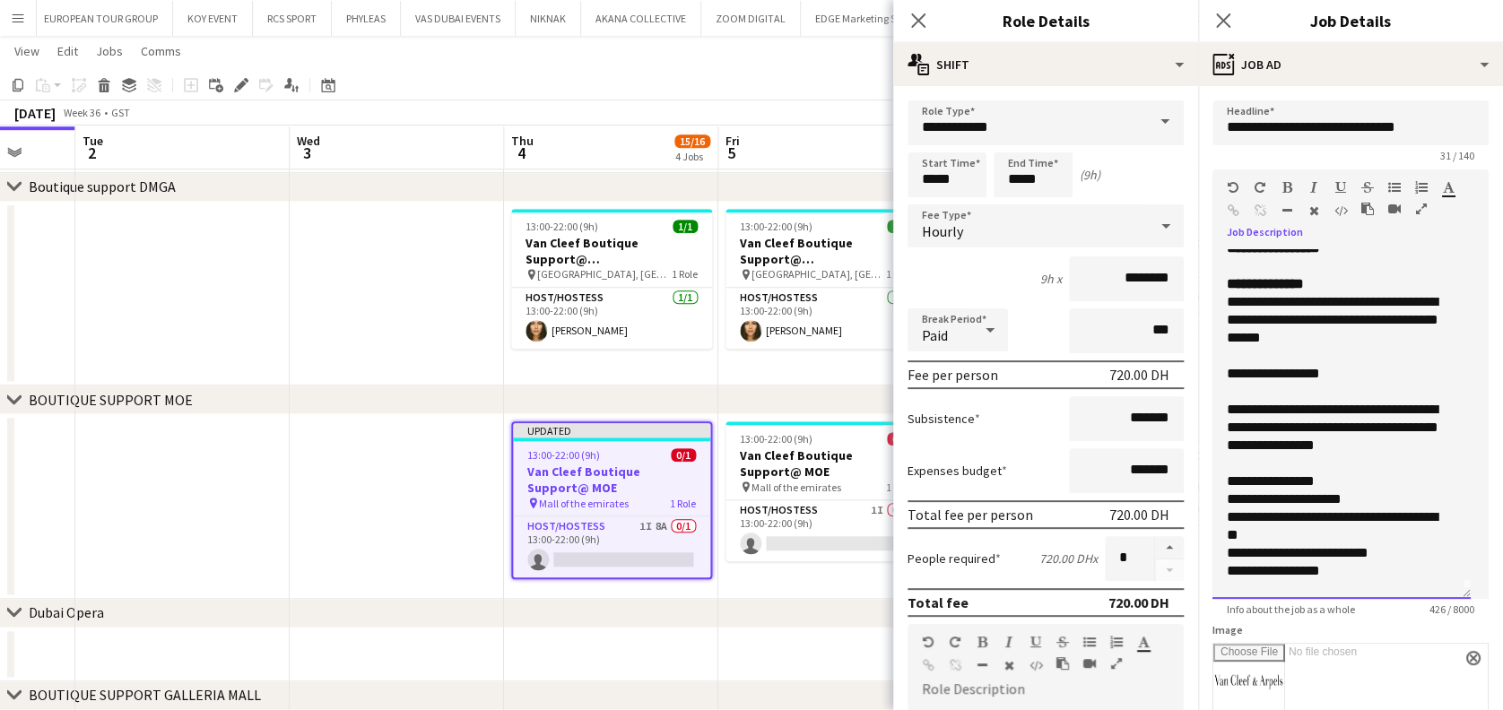
click at [1285, 576] on p "**********" at bounding box center [1332, 571] width 211 height 18
click at [1368, 553] on p "**********" at bounding box center [1332, 553] width 211 height 18
click at [1424, 554] on p "**********" at bounding box center [1332, 553] width 211 height 18
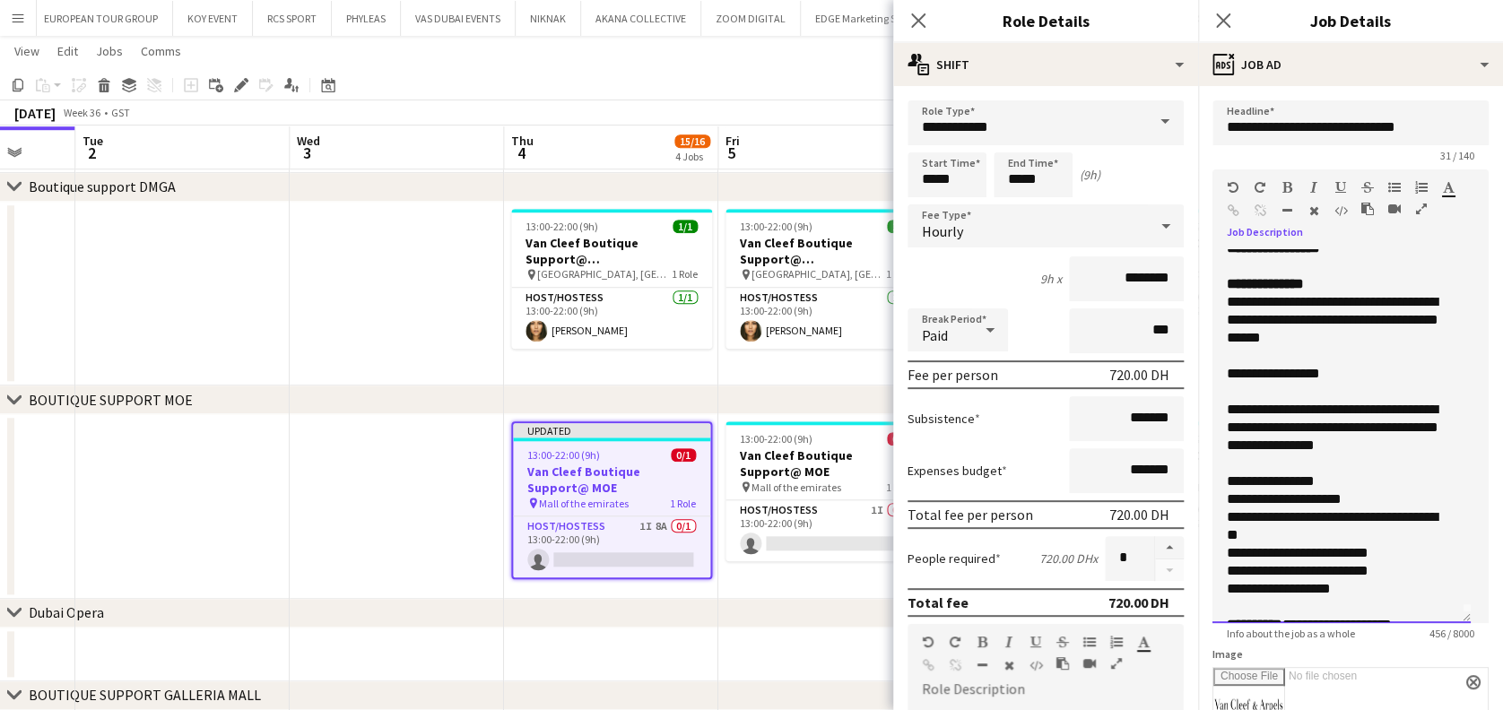
scroll to position [0, 0]
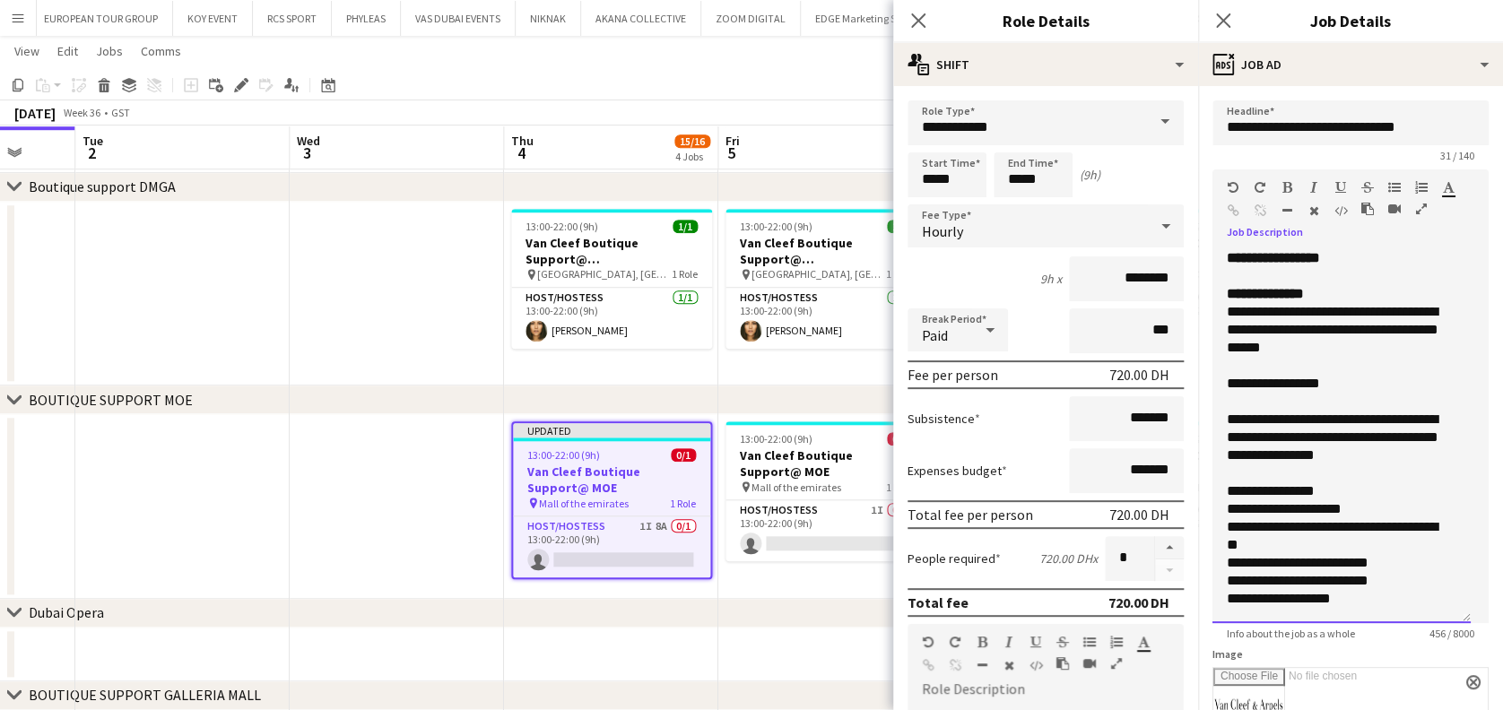
drag, startPoint x: 1471, startPoint y: 634, endPoint x: 1436, endPoint y: 670, distance: 50.1
click at [1466, 710] on html "Menu Boards Boards Boards All jobs Status Workforce Workforce My Workforce Recr…" at bounding box center [751, 81] width 1503 height 1427
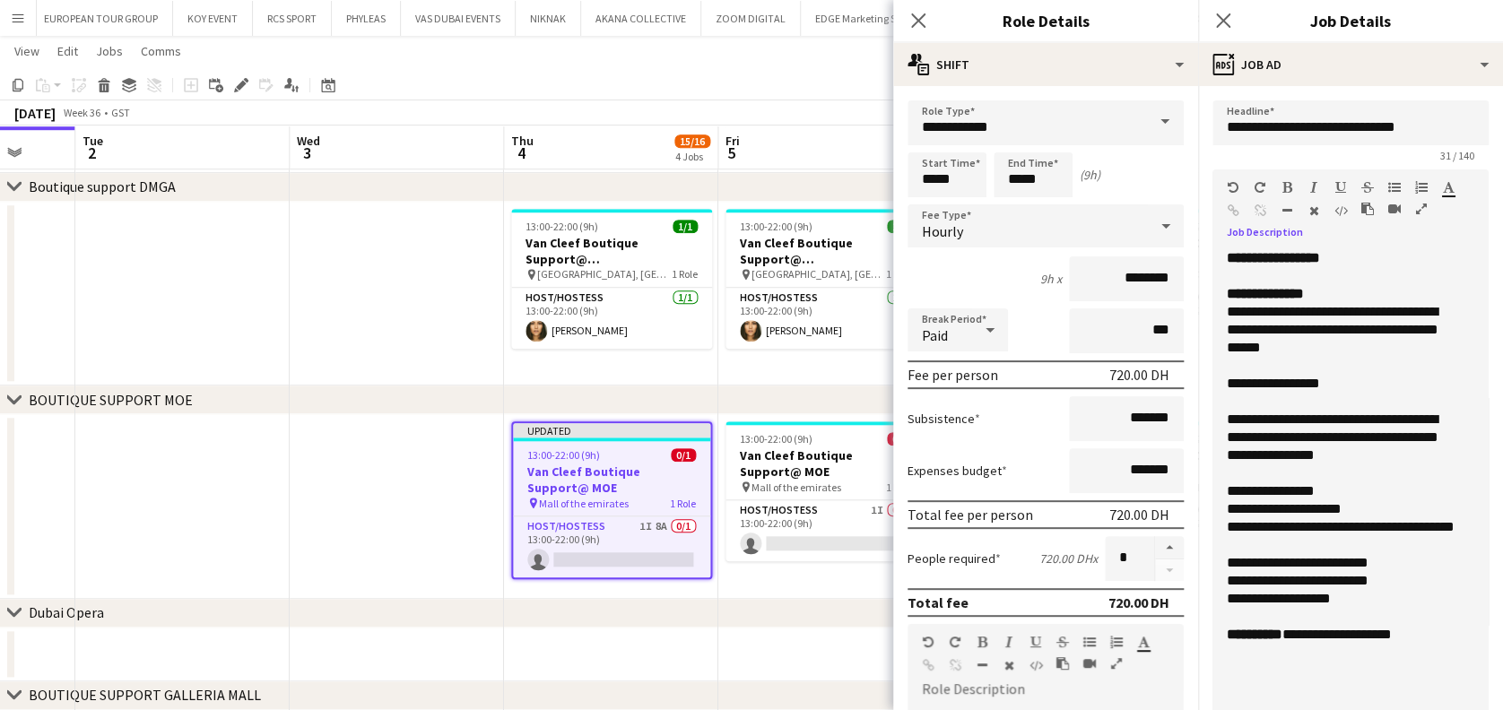
click at [1241, 493] on p "**********" at bounding box center [1342, 492] width 230 height 18
drag, startPoint x: 1328, startPoint y: 492, endPoint x: 1225, endPoint y: 501, distance: 103.5
click at [1225, 501] on div "**********" at bounding box center [1342, 486] width 258 height 475
click at [1328, 492] on p "**********" at bounding box center [1342, 492] width 230 height 18
drag, startPoint x: 1351, startPoint y: 483, endPoint x: 1227, endPoint y: 491, distance: 124.1
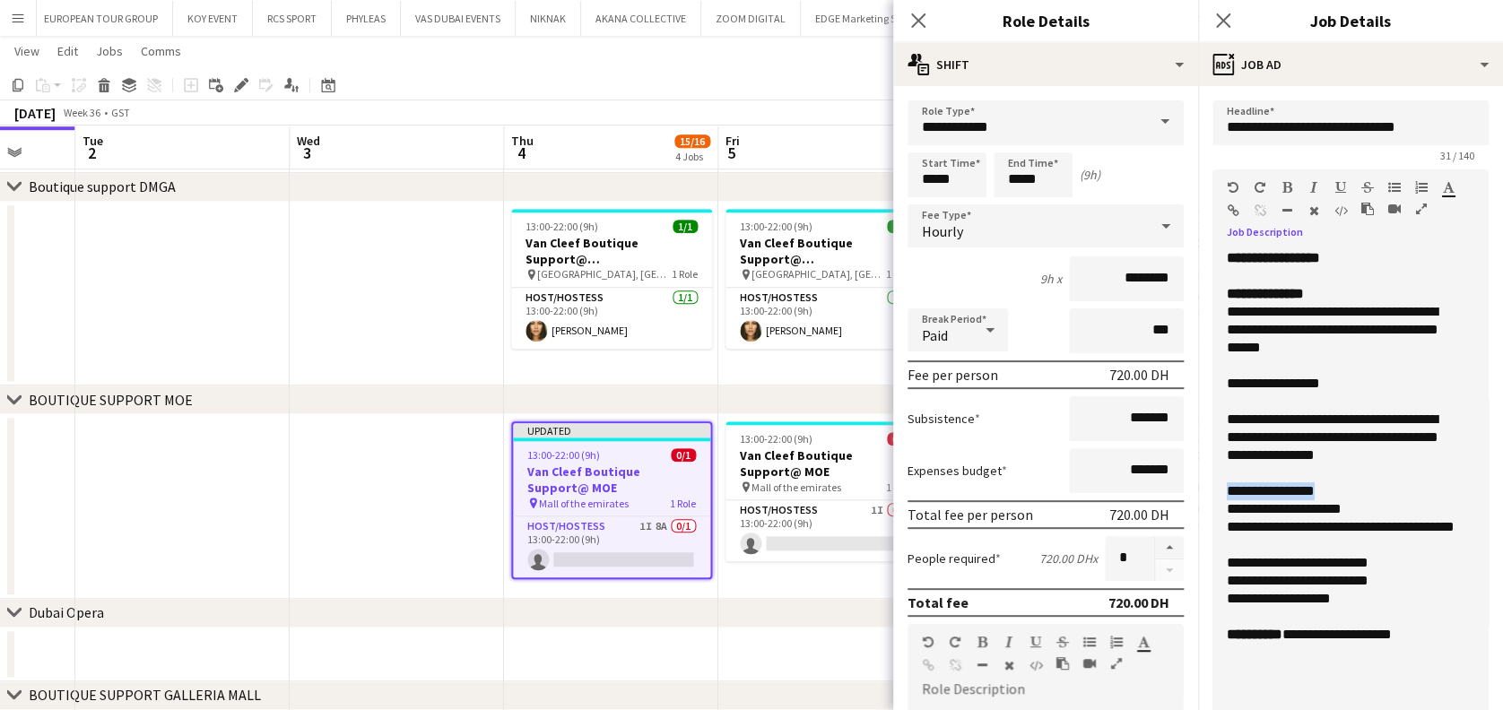
click at [1227, 491] on p "**********" at bounding box center [1342, 492] width 230 height 18
click at [1291, 187] on icon "button" at bounding box center [1288, 187] width 10 height 13
click at [1365, 599] on p "**********" at bounding box center [1342, 599] width 230 height 18
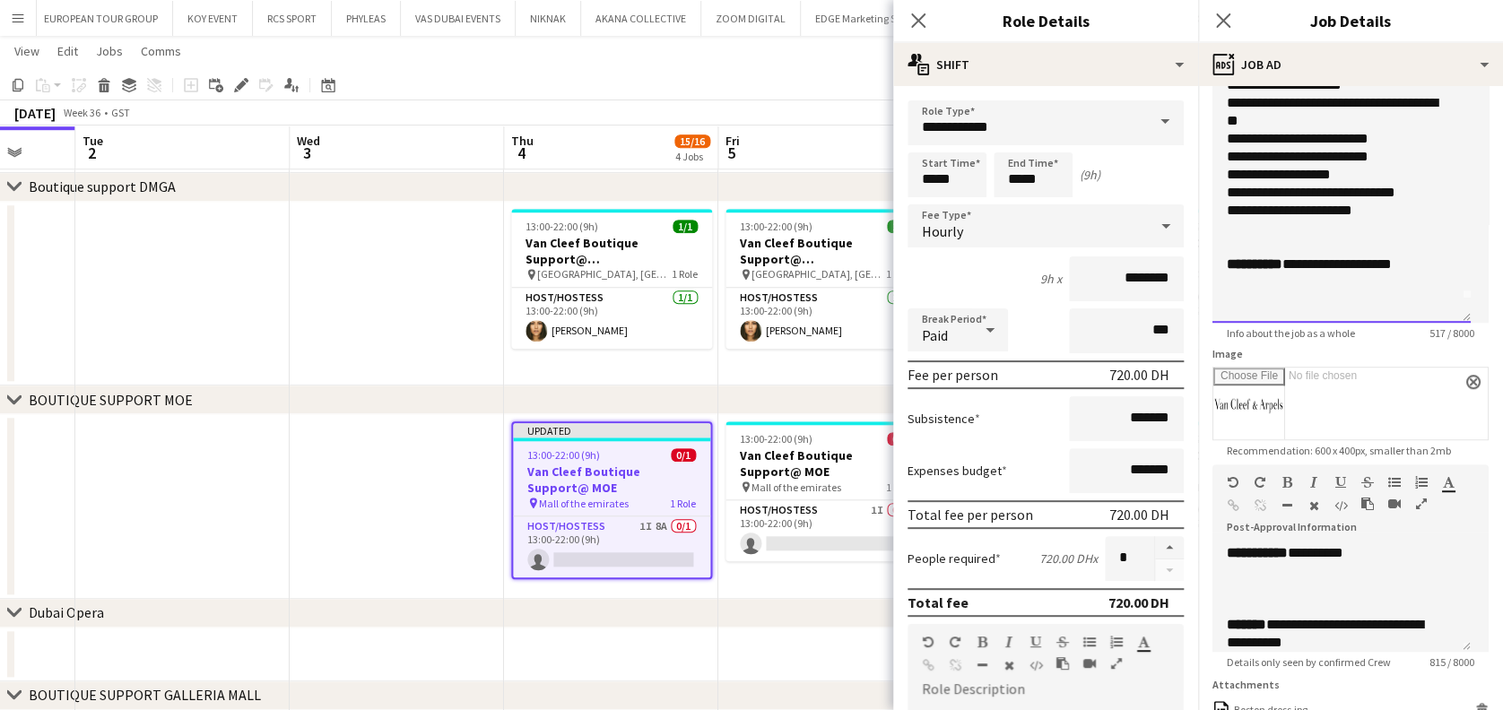
scroll to position [679, 0]
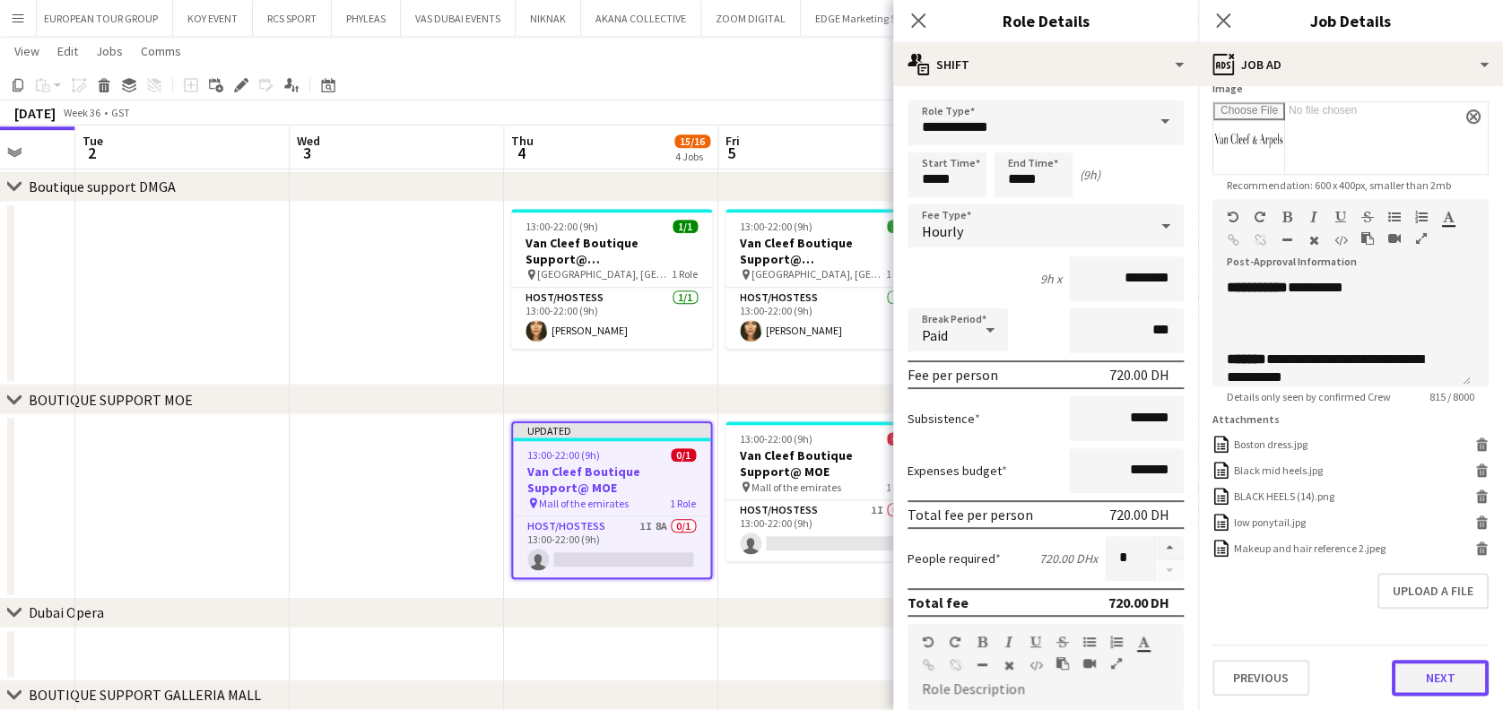
click at [1429, 668] on button "Next" at bounding box center [1440, 678] width 97 height 36
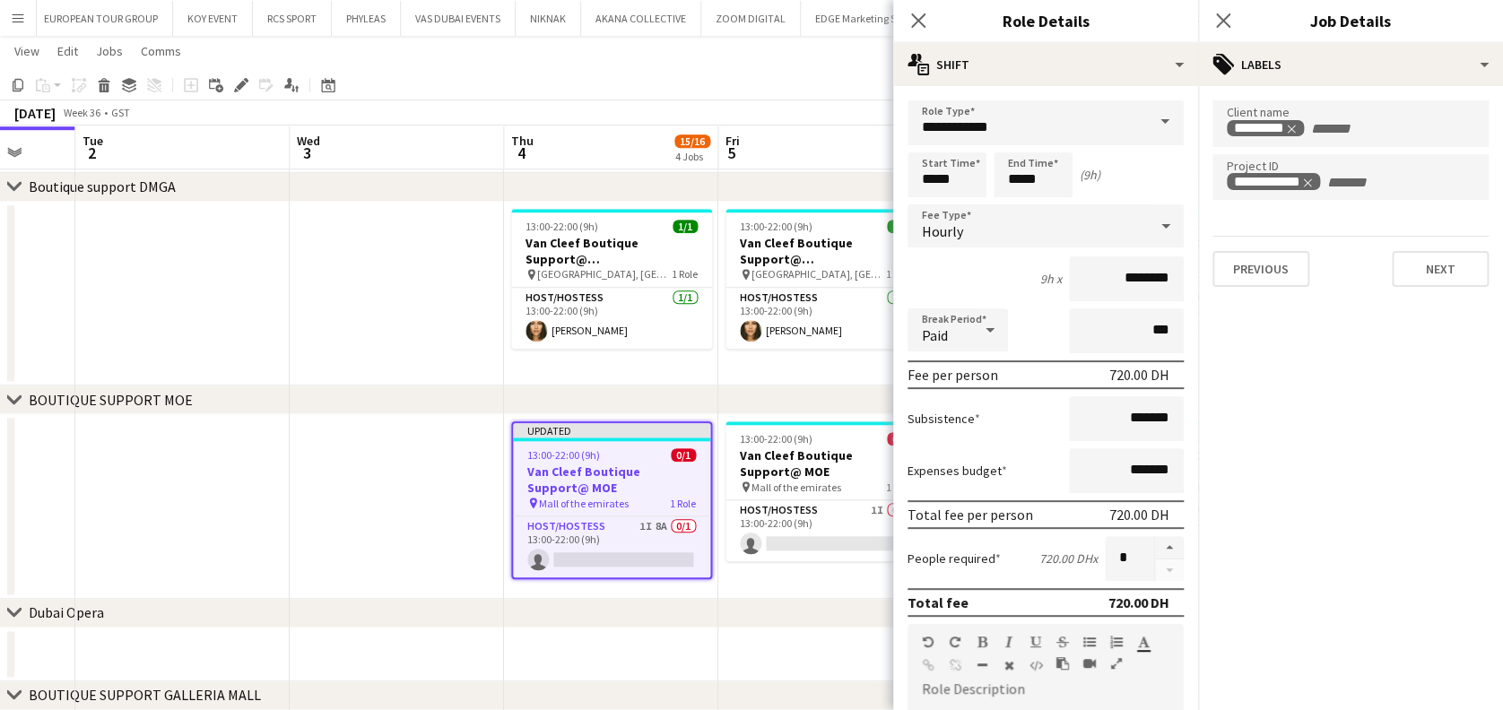
scroll to position [0, 0]
click at [1437, 265] on button "Next" at bounding box center [1440, 269] width 97 height 36
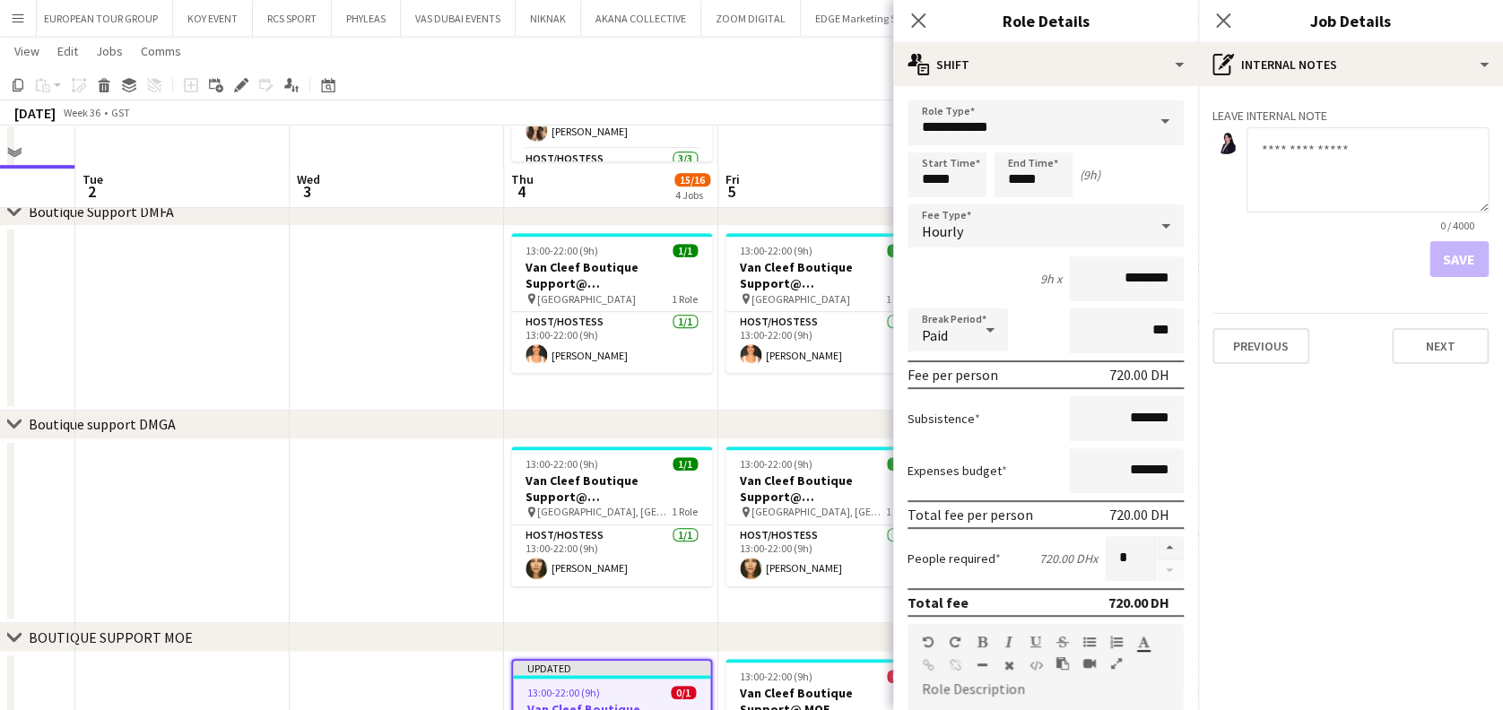
scroll to position [394, 0]
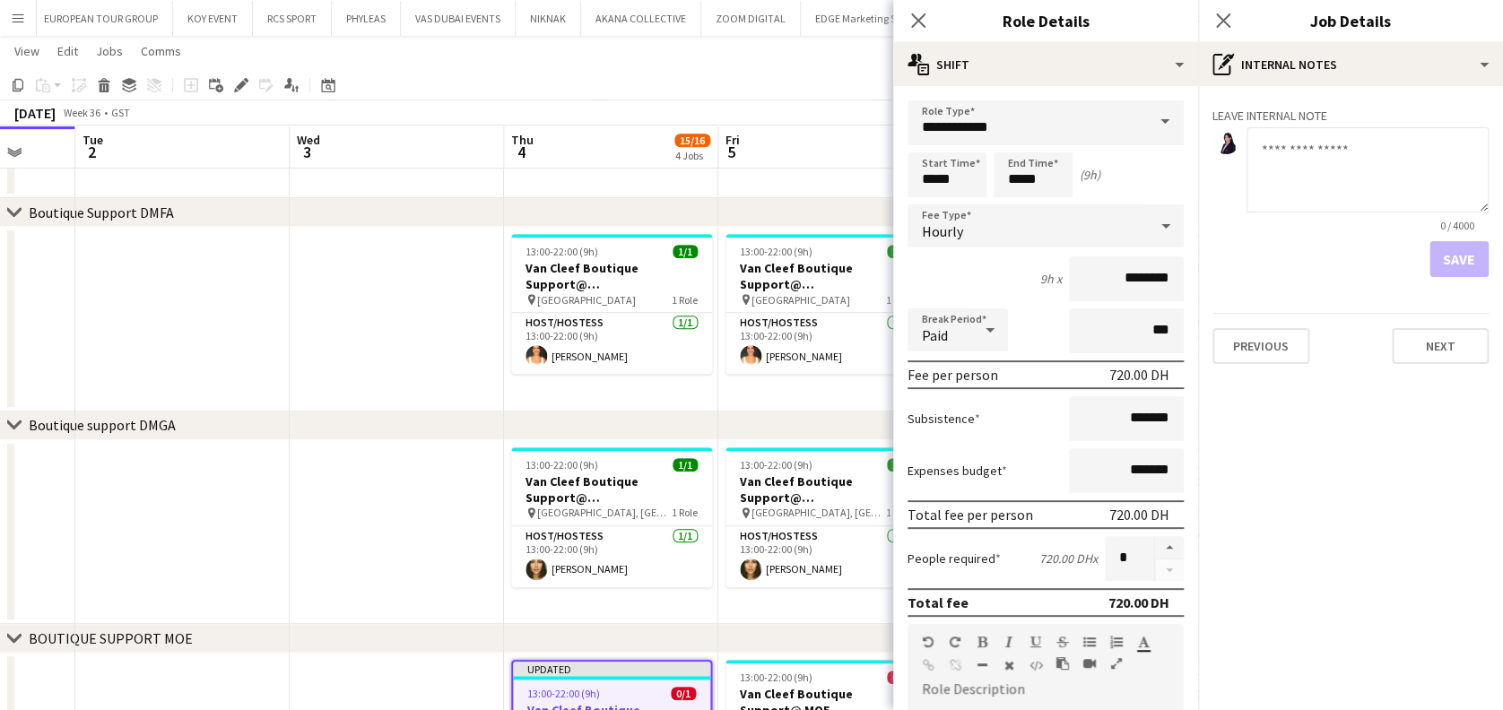
click at [679, 588] on app-date-cell "13:00-22:00 (9h) 1/1 Van Cleef Boutique Support@ [GEOGRAPHIC_DATA] pin [GEOGRAP…" at bounding box center [611, 532] width 214 height 185
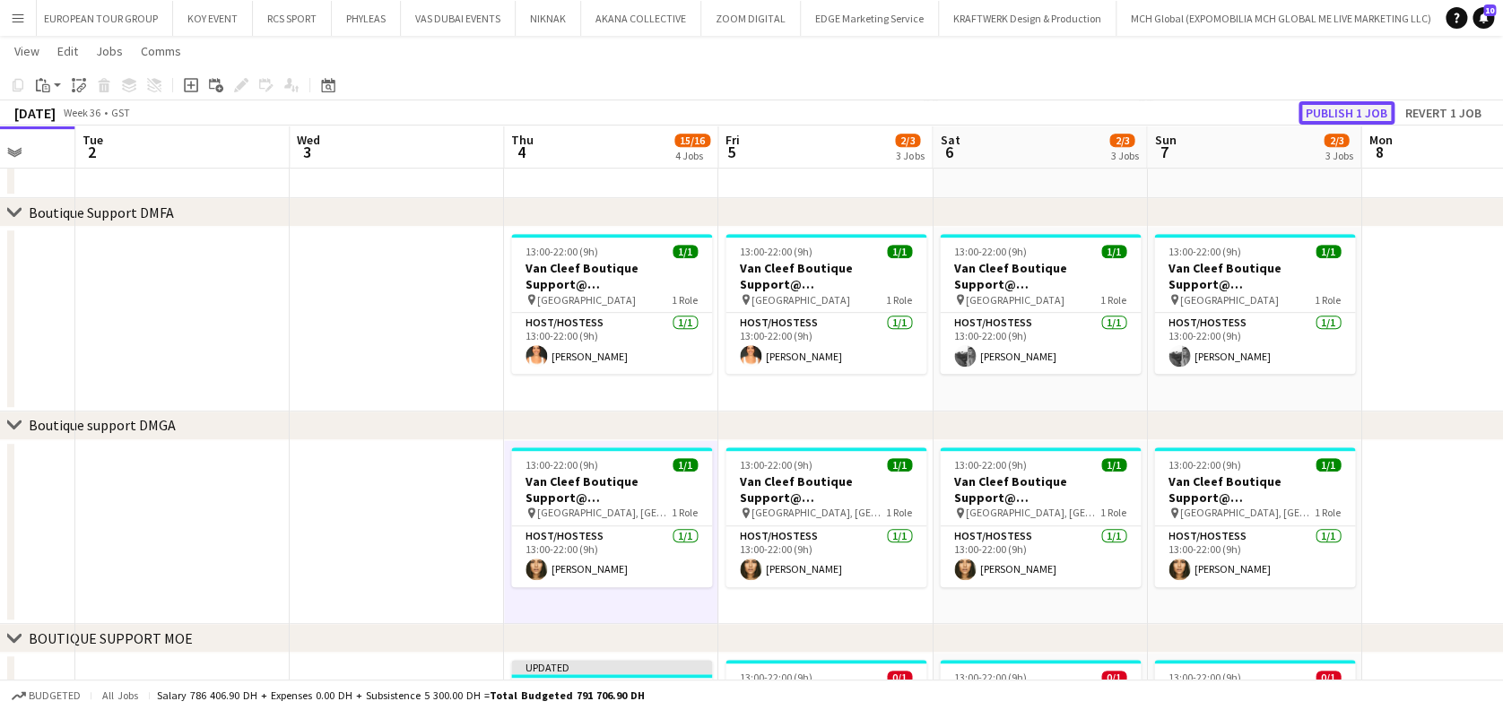
click at [1353, 108] on button "Publish 1 job" at bounding box center [1347, 112] width 96 height 23
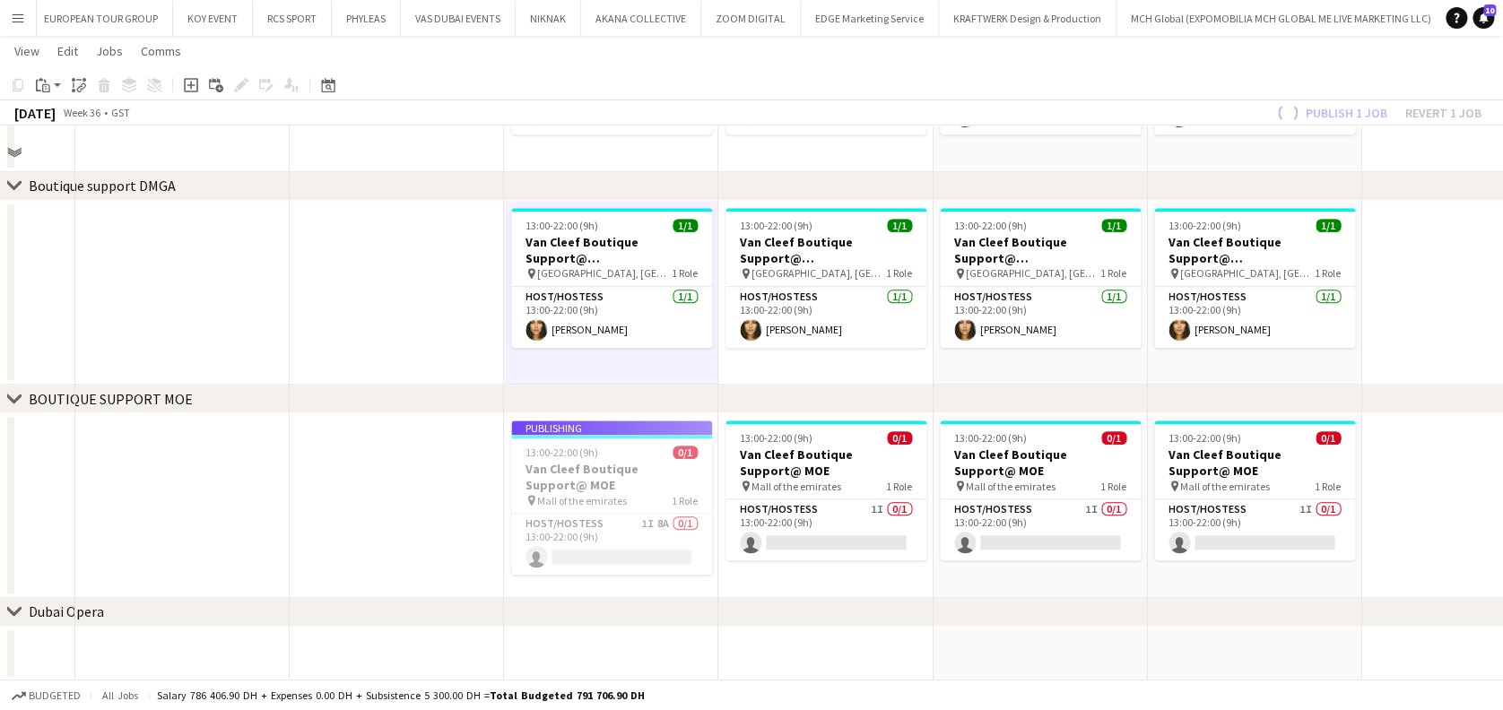
scroll to position [716, 0]
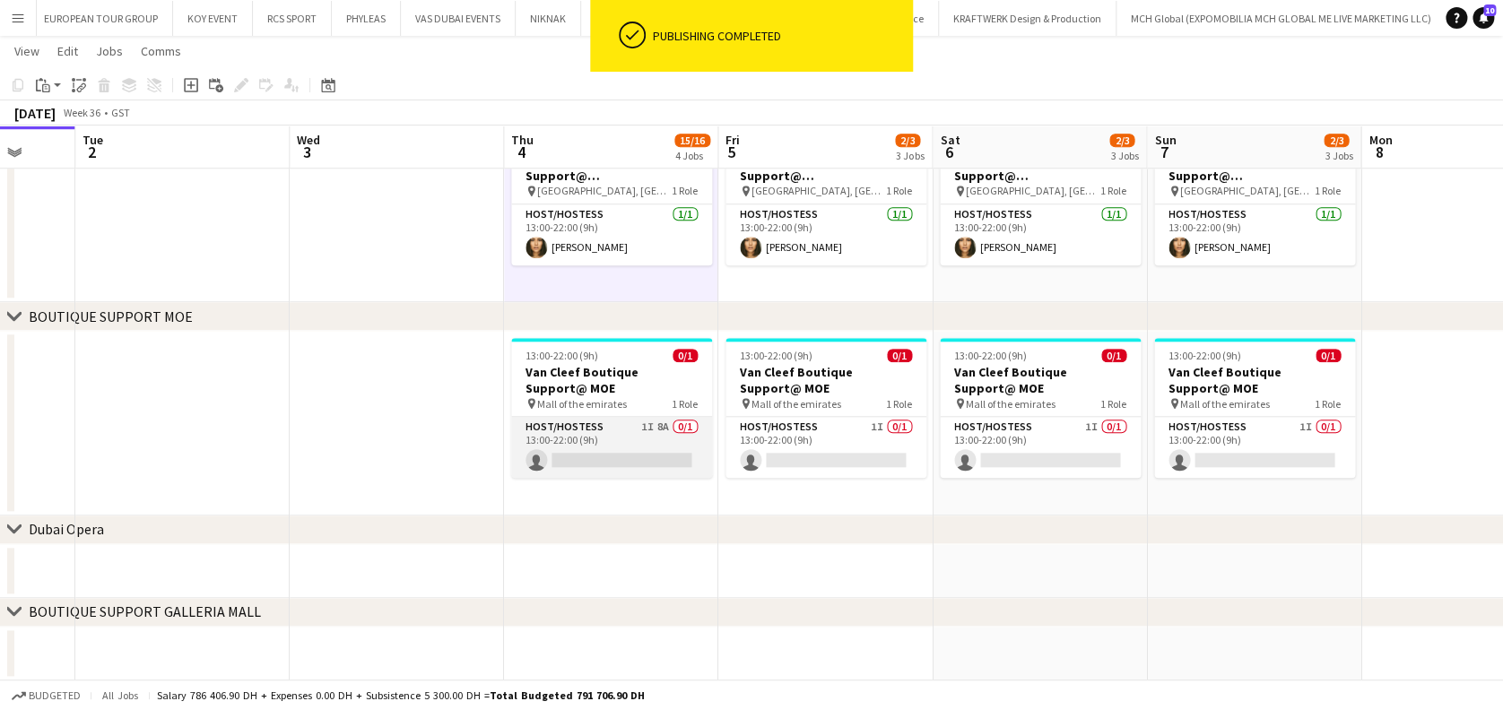
click at [677, 455] on app-card-role "Host/Hostess 1I 8A 0/1 13:00-22:00 (9h) single-neutral-actions" at bounding box center [611, 447] width 201 height 61
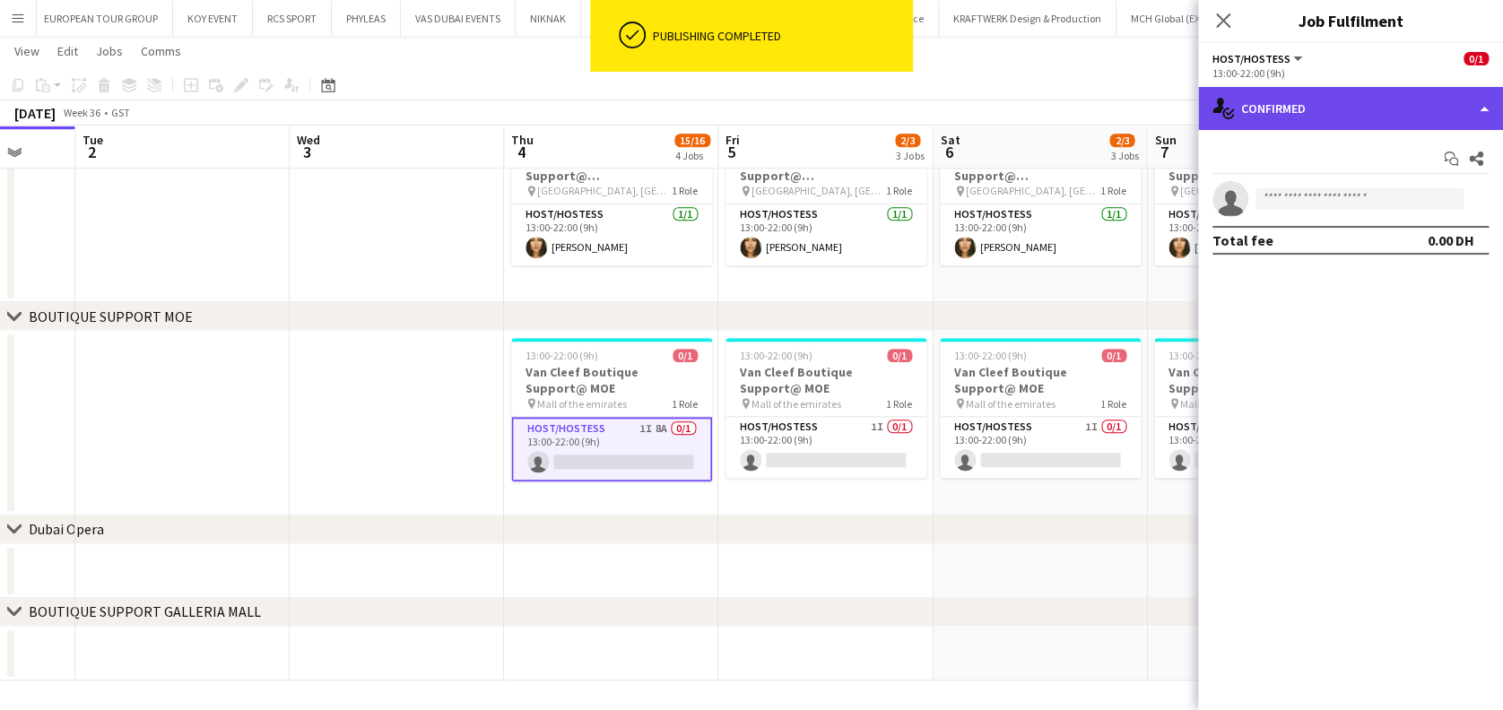
drag, startPoint x: 1442, startPoint y: 106, endPoint x: 1427, endPoint y: 261, distance: 155.9
click at [1440, 106] on div "single-neutral-actions-check-2 Confirmed" at bounding box center [1350, 108] width 305 height 43
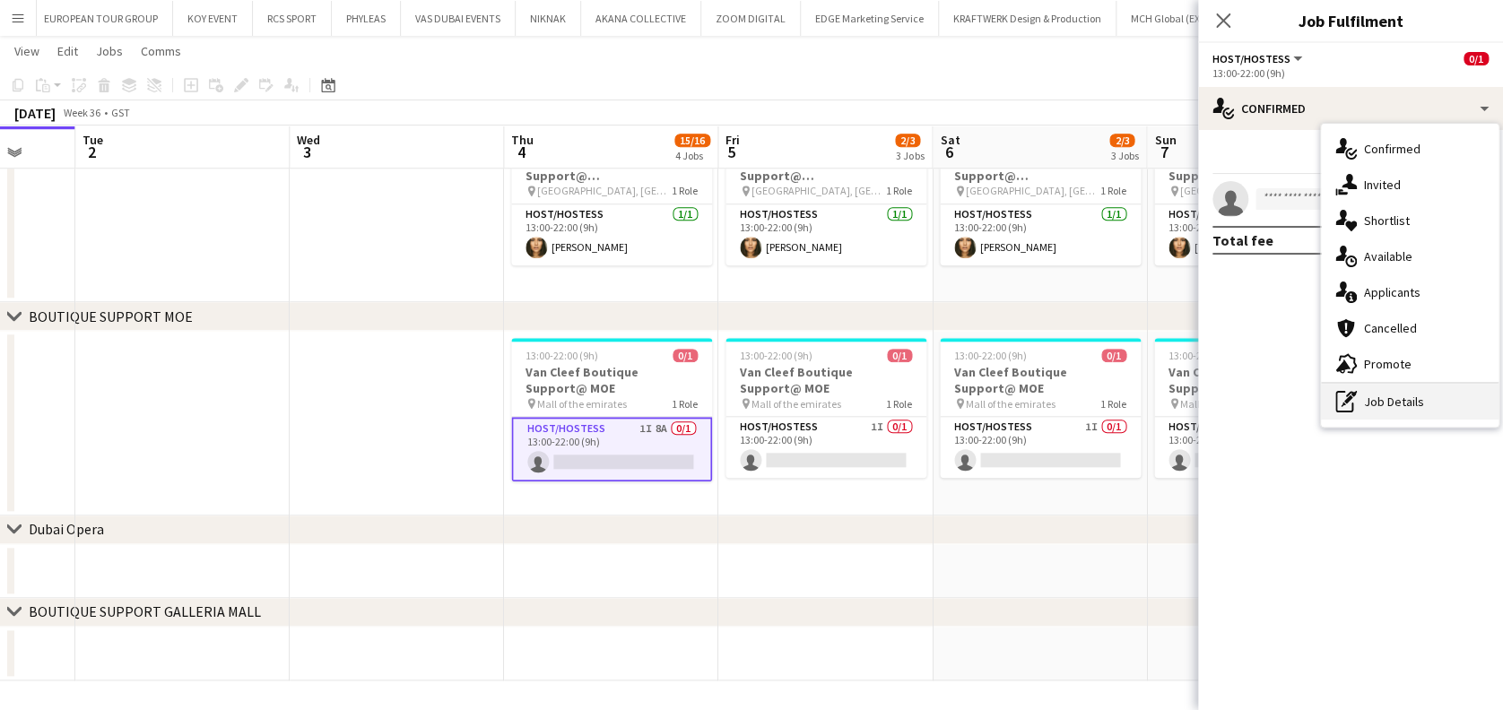
click at [1420, 410] on div "pen-write Job Details" at bounding box center [1410, 402] width 178 height 36
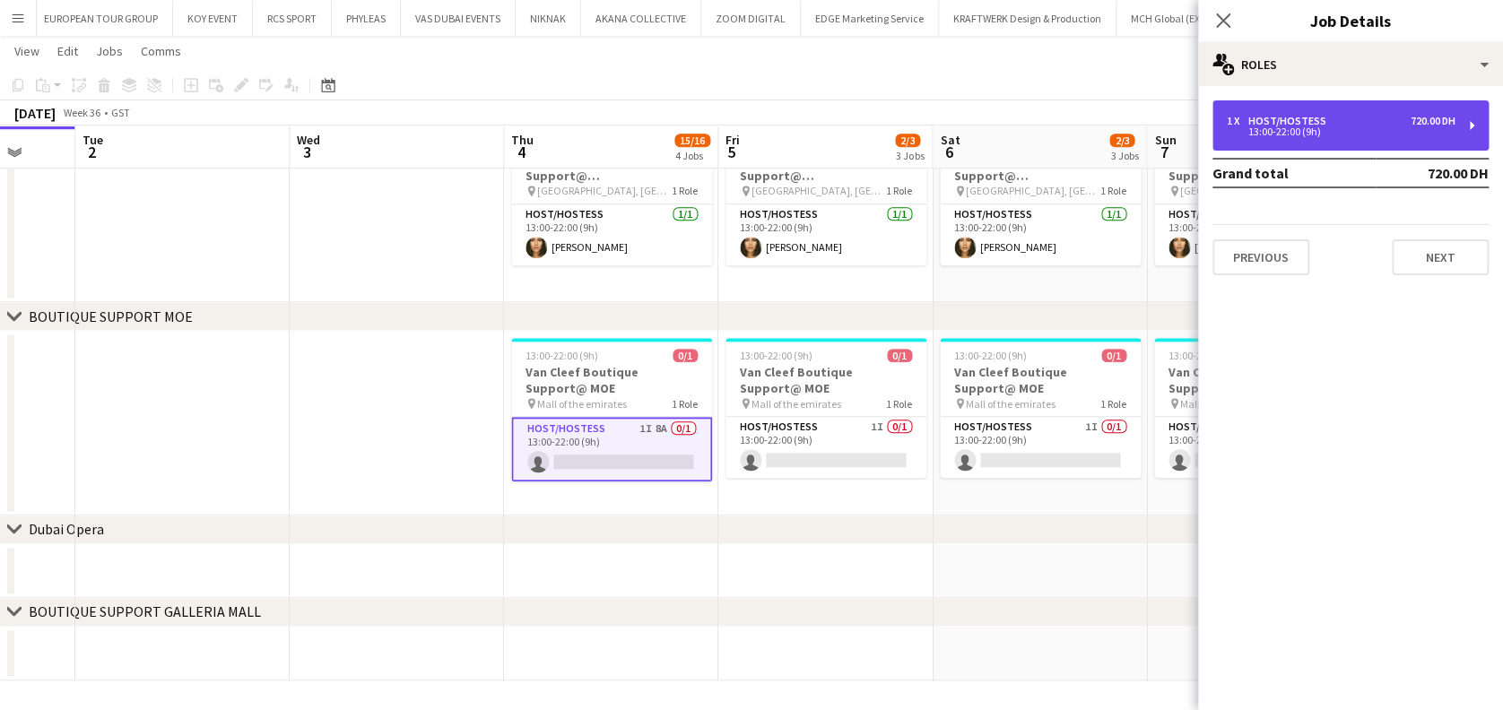
click at [1355, 118] on div "1 x Host/Hostess 720.00 DH" at bounding box center [1341, 121] width 229 height 13
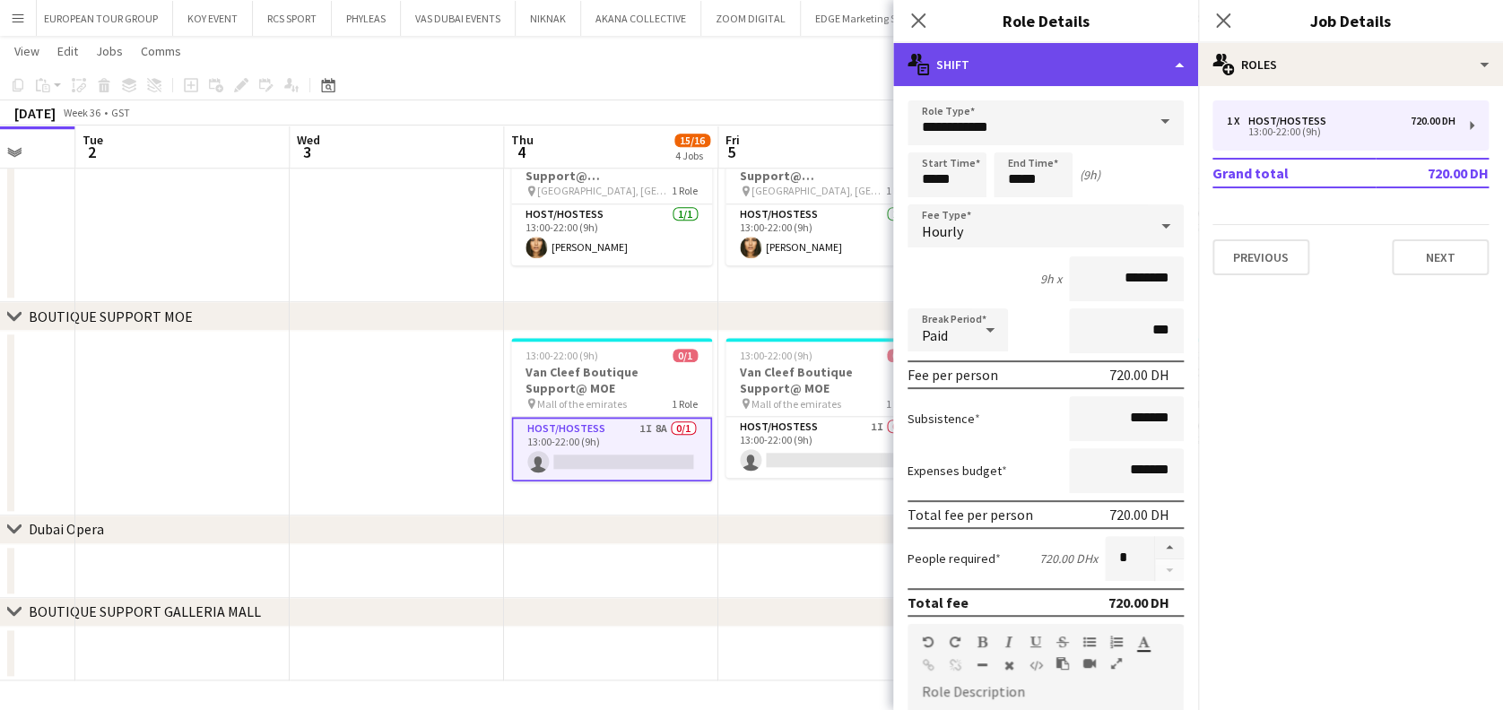
click at [1154, 78] on div "multiple-actions-text Shift" at bounding box center [1045, 64] width 305 height 43
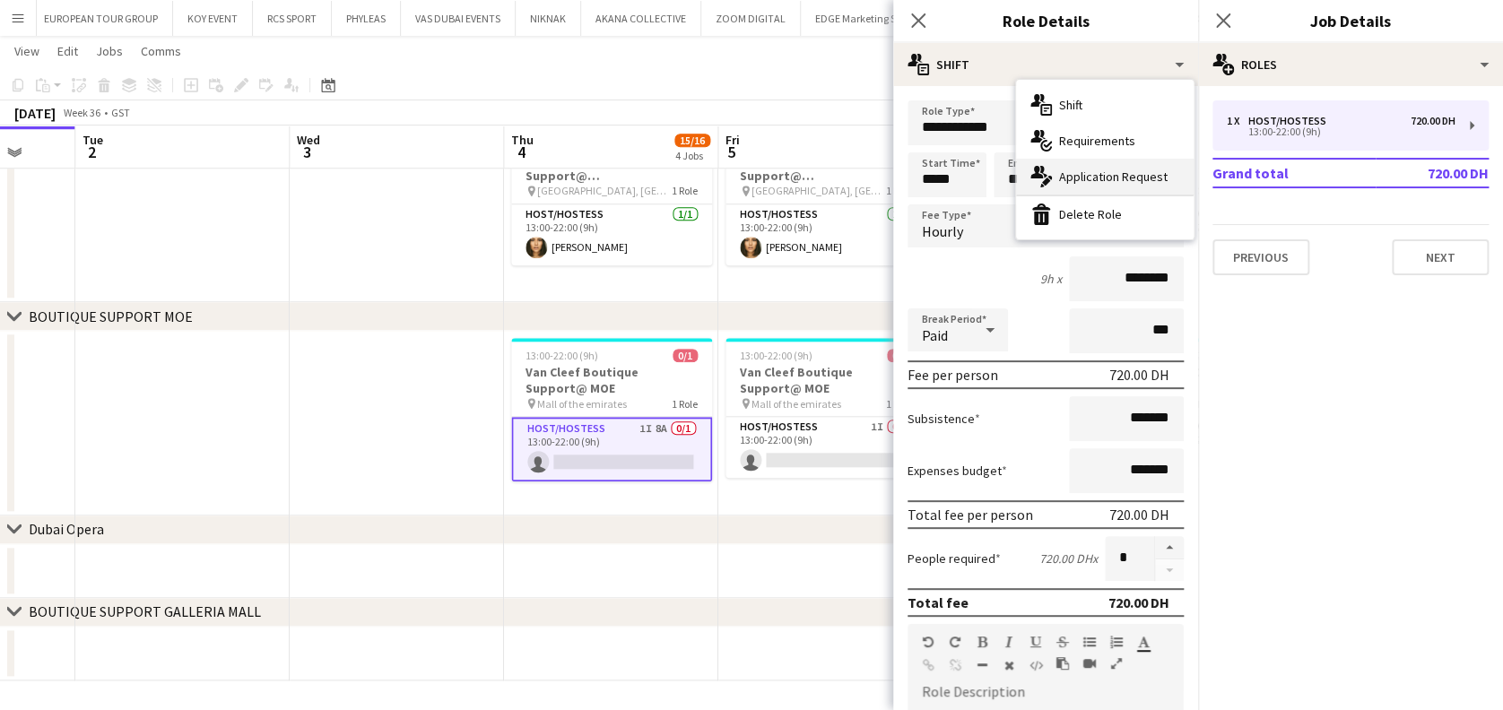
click at [1148, 192] on div "multiple-actions-edit-1 Application Request" at bounding box center [1105, 177] width 178 height 36
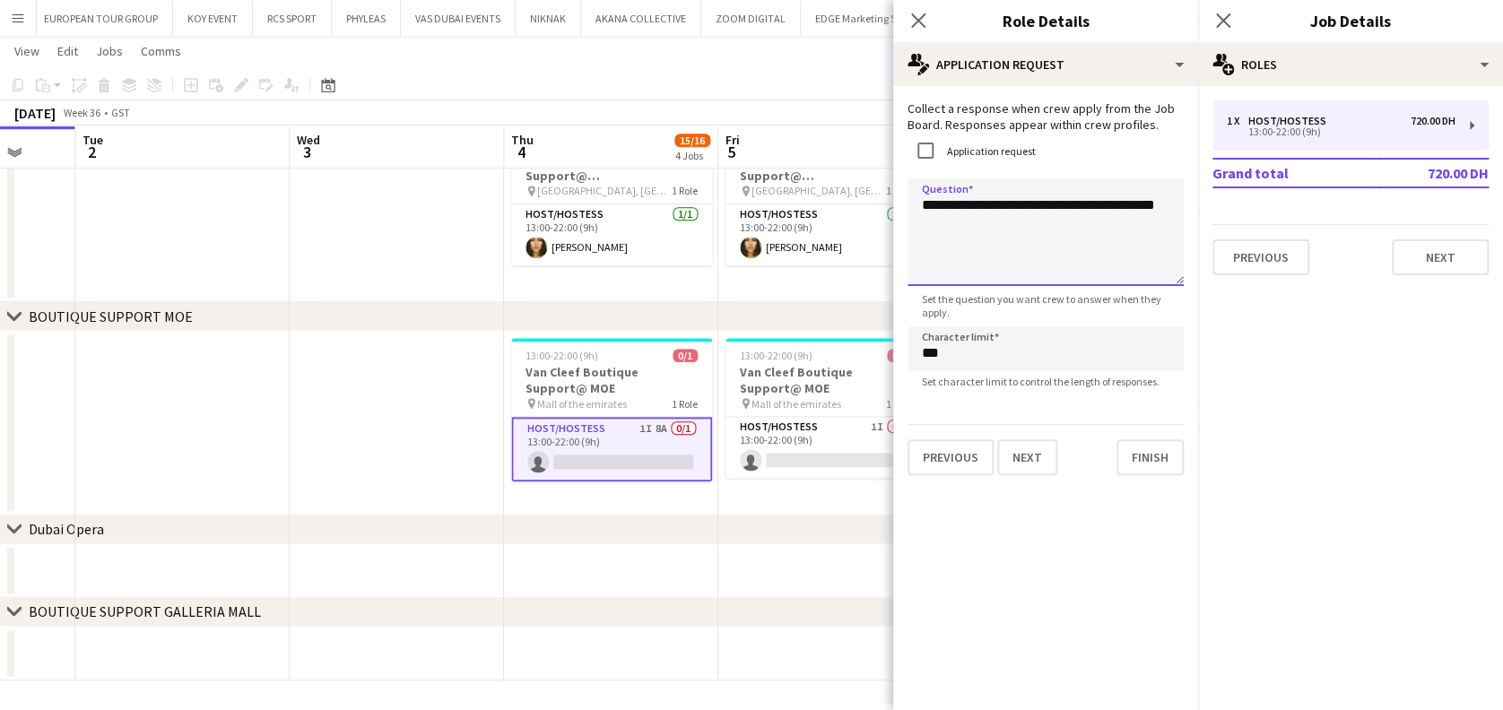
click at [919, 205] on textarea "**********" at bounding box center [1046, 233] width 276 height 108
click at [919, 201] on textarea "**********" at bounding box center [1046, 233] width 276 height 108
click at [936, 205] on textarea "**********" at bounding box center [1046, 233] width 276 height 108
click at [947, 211] on textarea "**********" at bounding box center [1046, 233] width 276 height 108
click at [1005, 199] on textarea "**********" at bounding box center [1046, 233] width 276 height 108
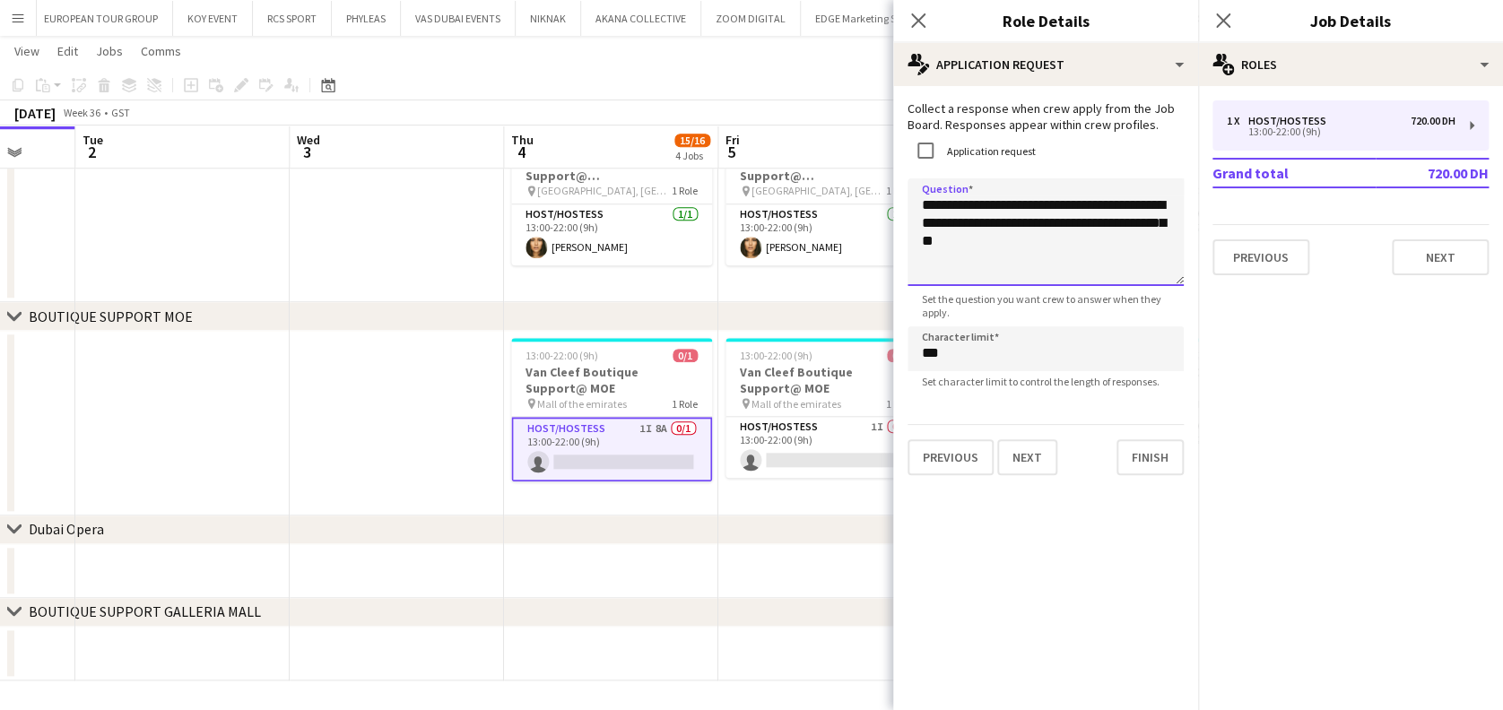
click at [968, 230] on textarea "**********" at bounding box center [1046, 233] width 276 height 108
click at [1080, 257] on textarea "**********" at bounding box center [1046, 233] width 276 height 108
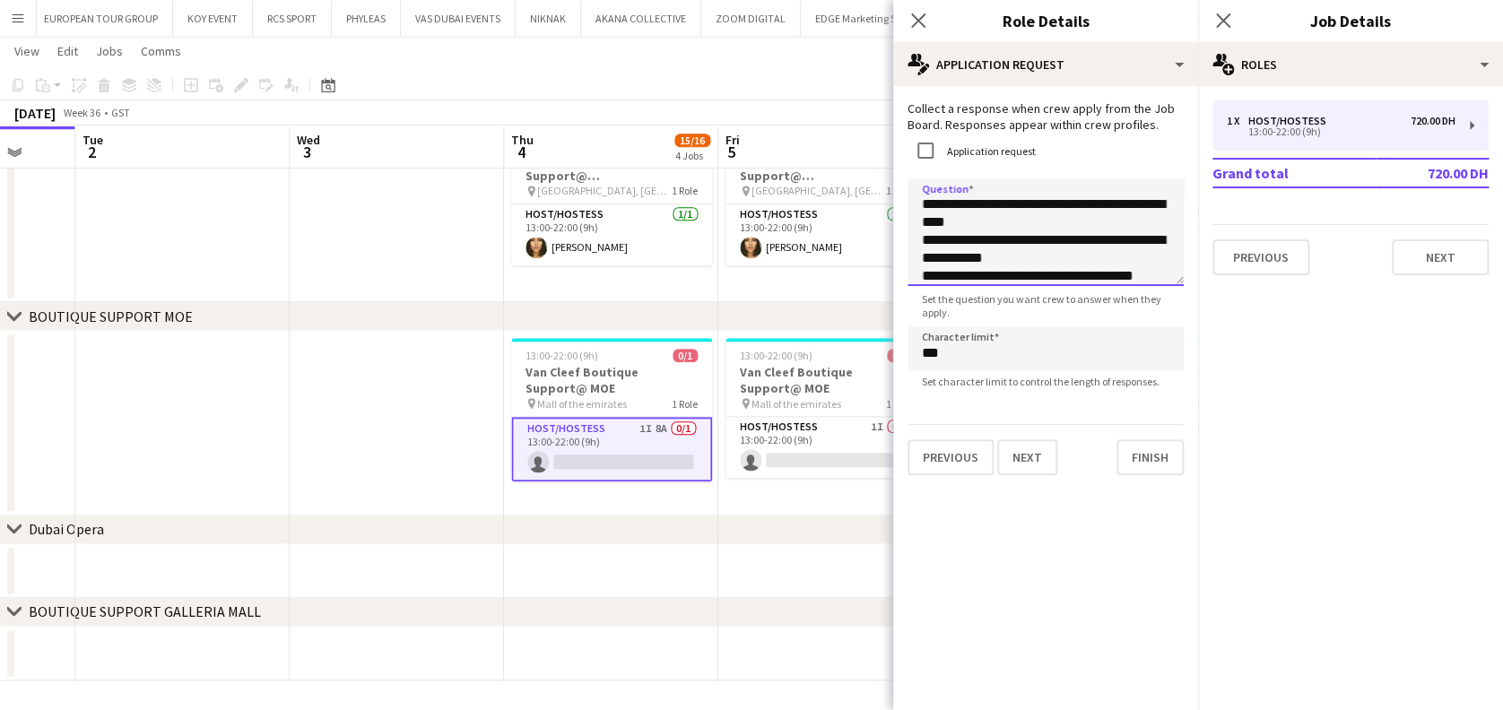
scroll to position [19, 0]
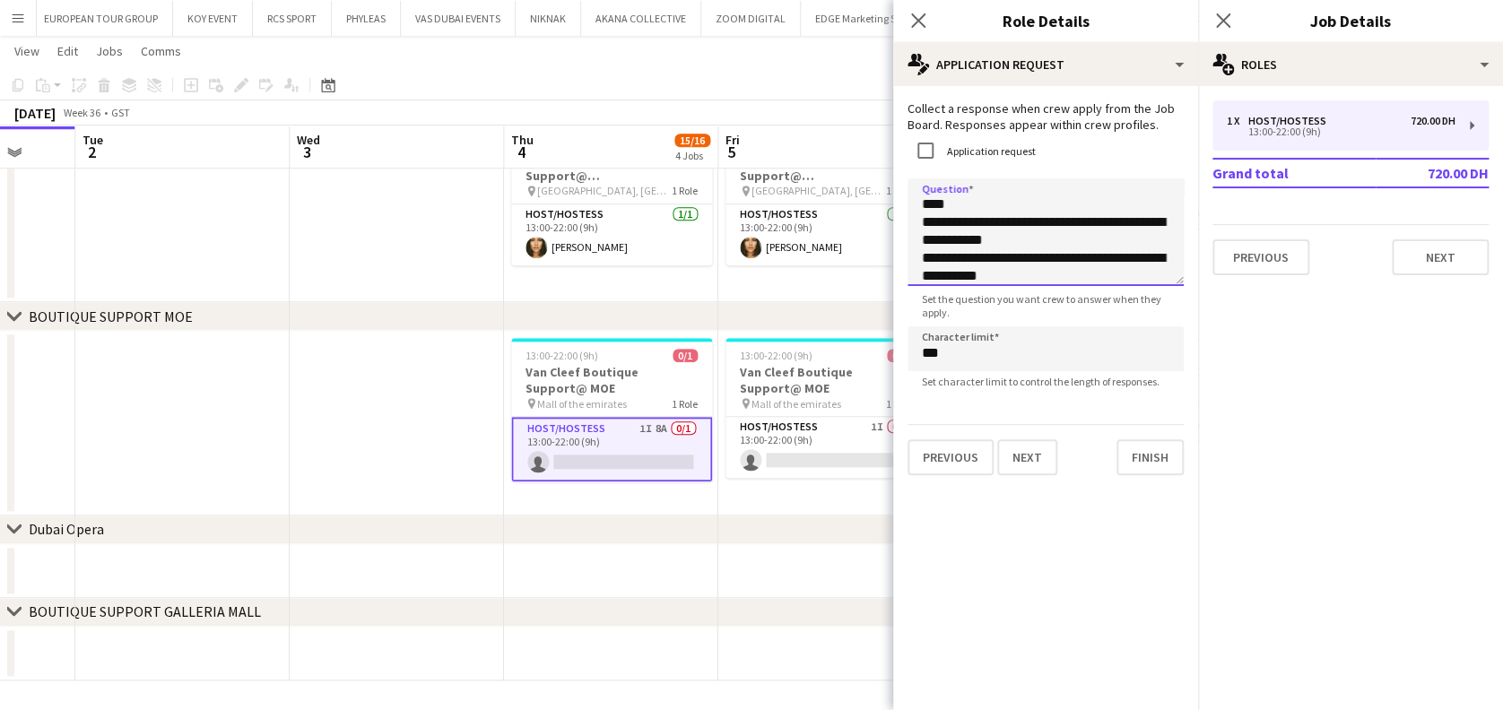
type textarea "**********"
click at [1033, 466] on button "Next" at bounding box center [1027, 458] width 60 height 36
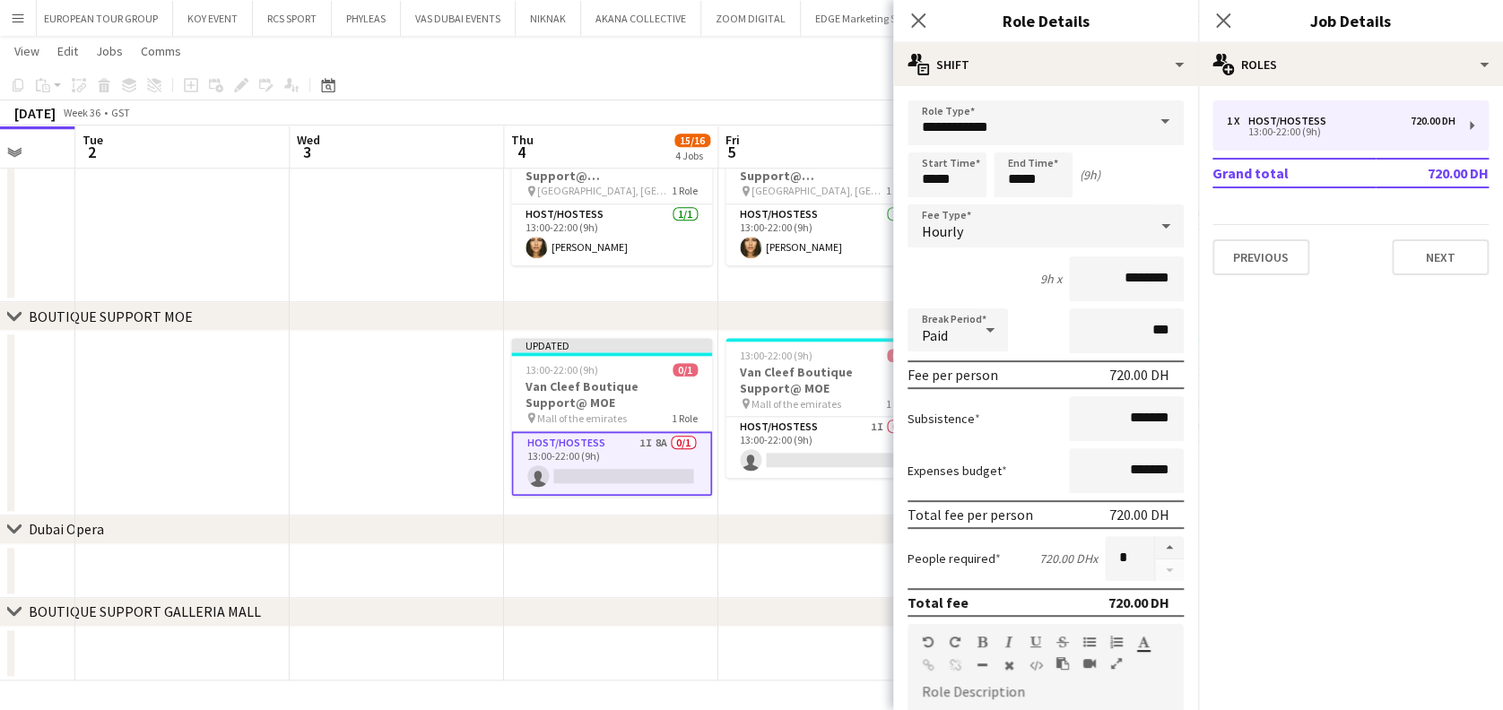
drag, startPoint x: 766, startPoint y: 498, endPoint x: 771, endPoint y: 509, distance: 12.0
click at [766, 499] on app-date-cell "13:00-22:00 (9h) 0/1 Van Cleef Boutique Support@ MOE pin Mall of the emirates 1…" at bounding box center [826, 423] width 214 height 185
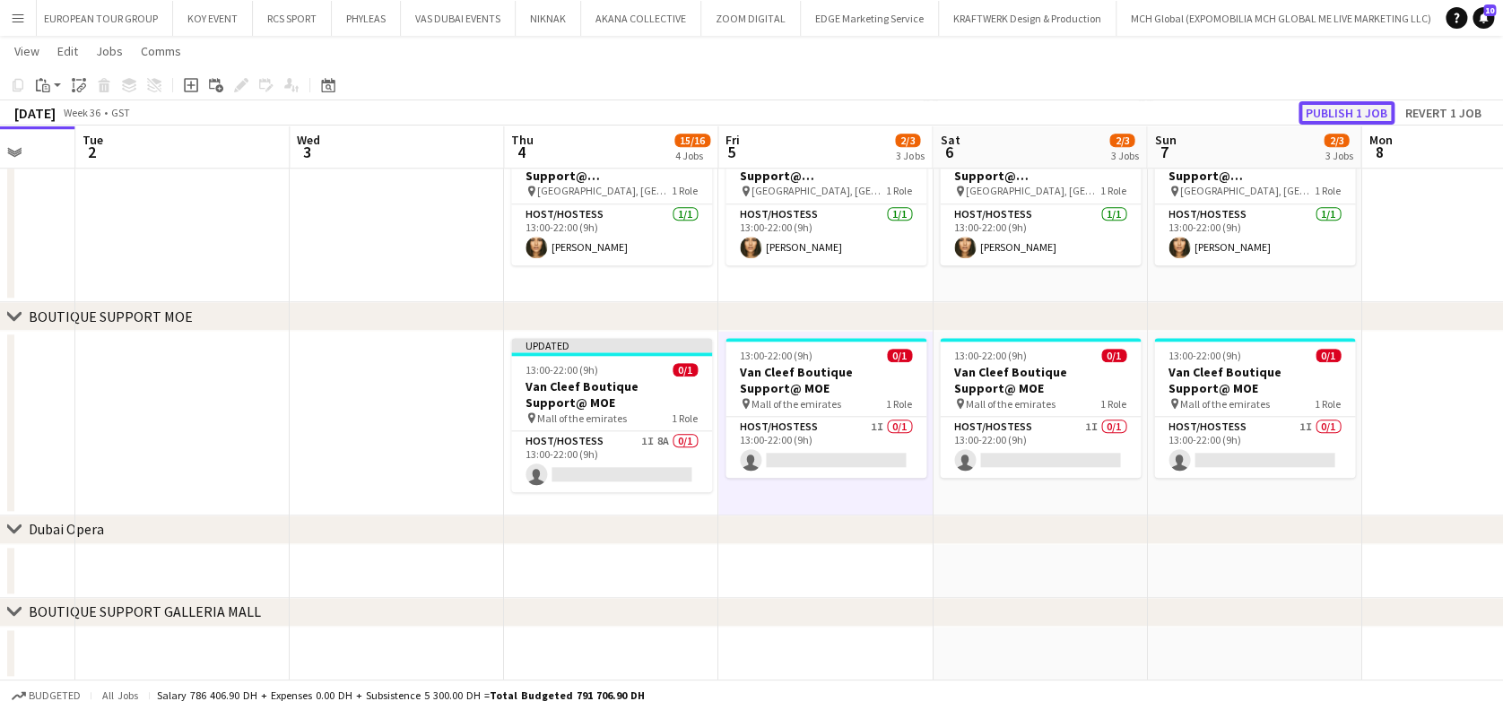
click at [1345, 115] on button "Publish 1 job" at bounding box center [1347, 112] width 96 height 23
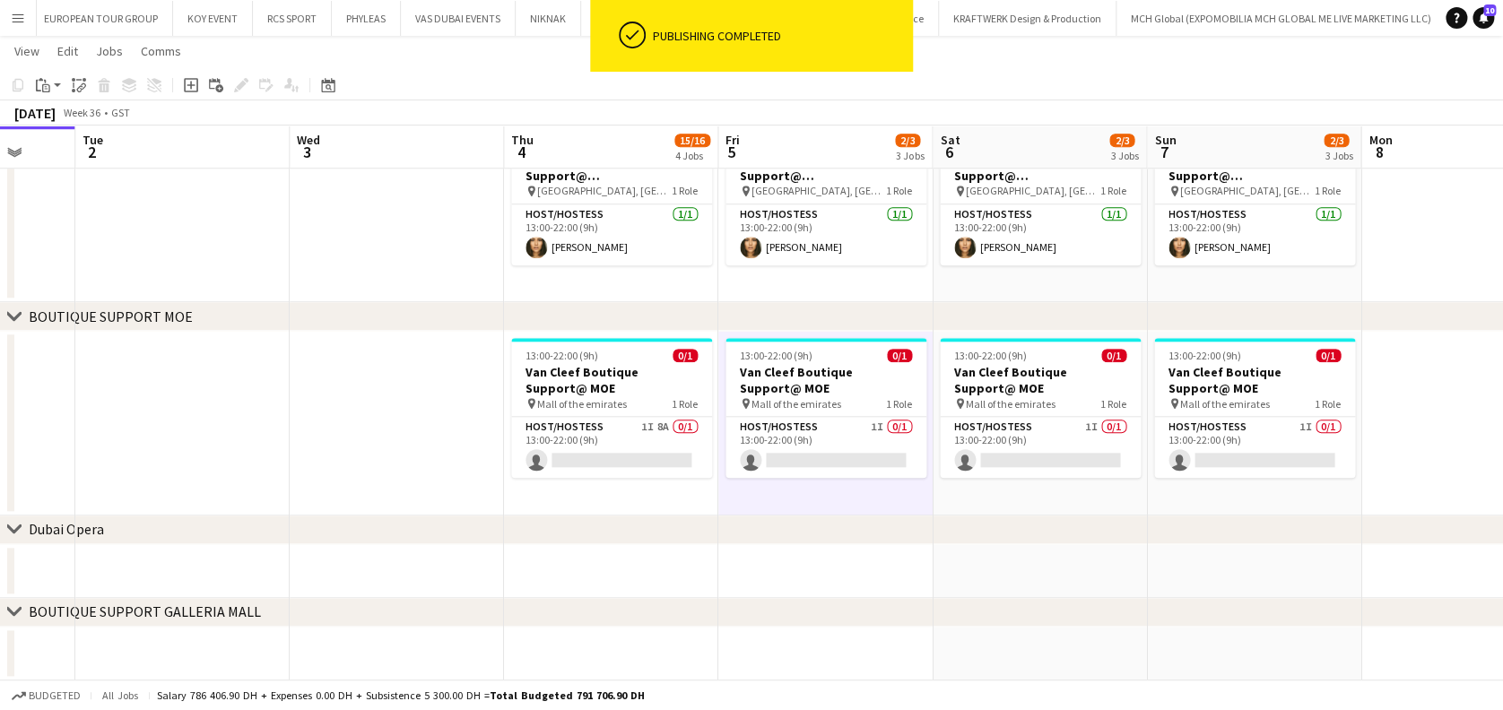
click at [670, 450] on app-card-role "Host/Hostess 1I 8A 0/1 13:00-22:00 (9h) single-neutral-actions" at bounding box center [611, 447] width 201 height 61
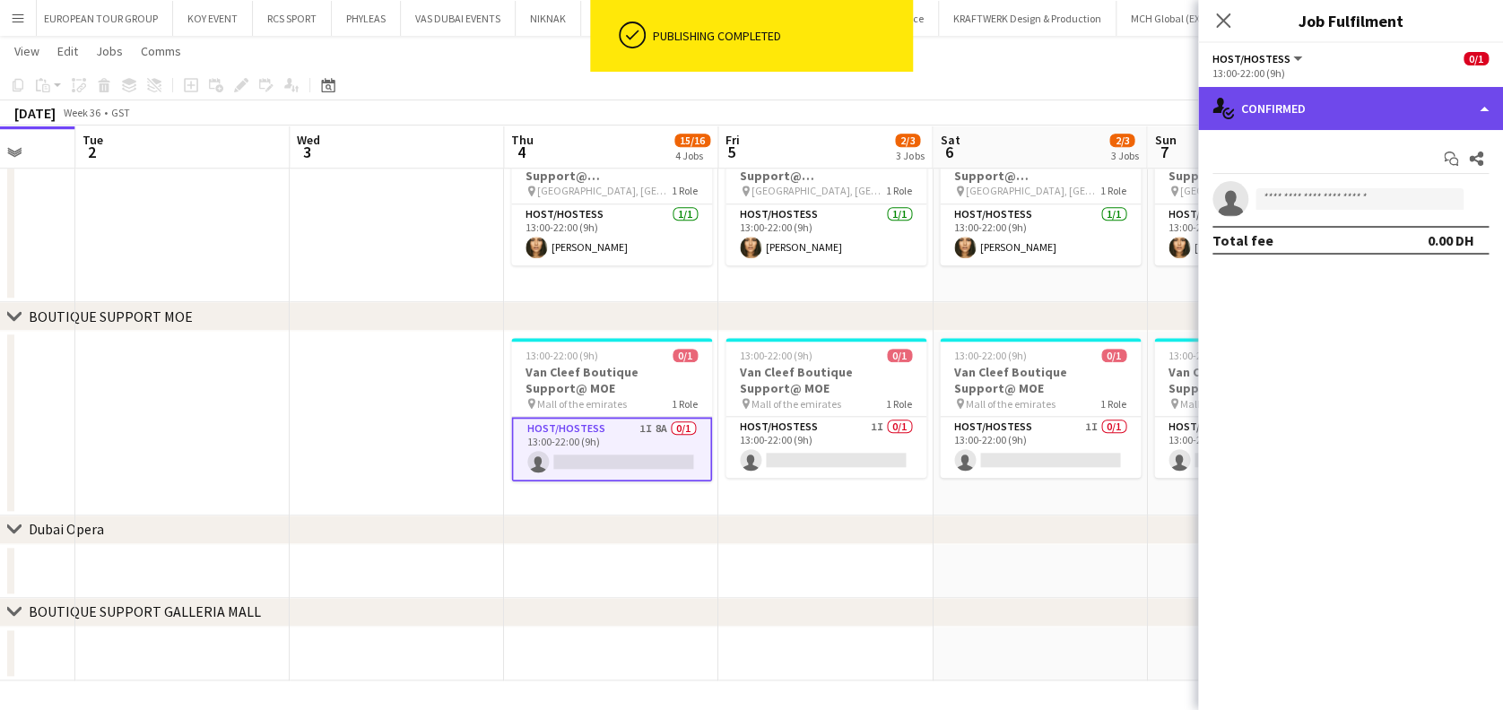
click at [1371, 107] on div "single-neutral-actions-check-2 Confirmed" at bounding box center [1350, 108] width 305 height 43
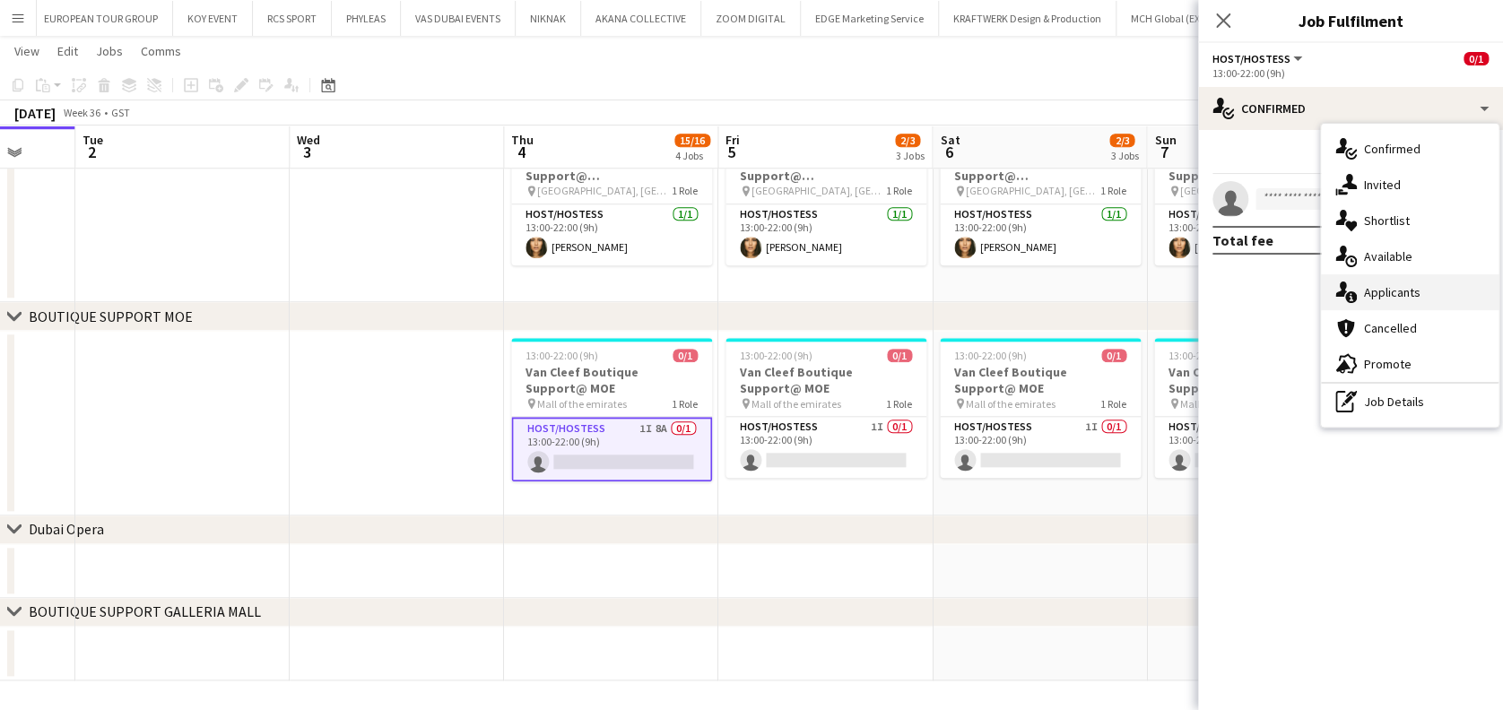
click at [1409, 275] on div "single-neutral-actions-information Applicants" at bounding box center [1410, 292] width 178 height 36
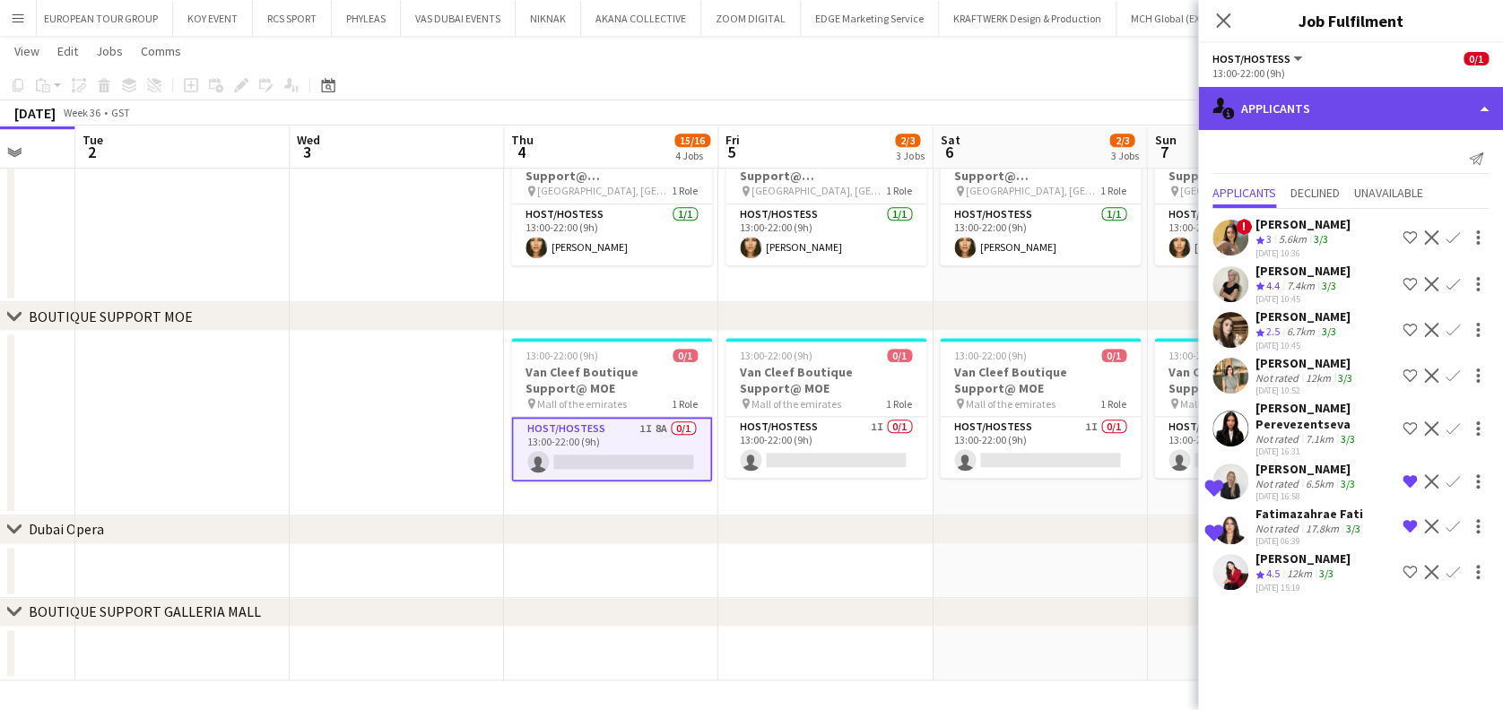
click at [1442, 121] on div "single-neutral-actions-information Applicants" at bounding box center [1350, 108] width 305 height 43
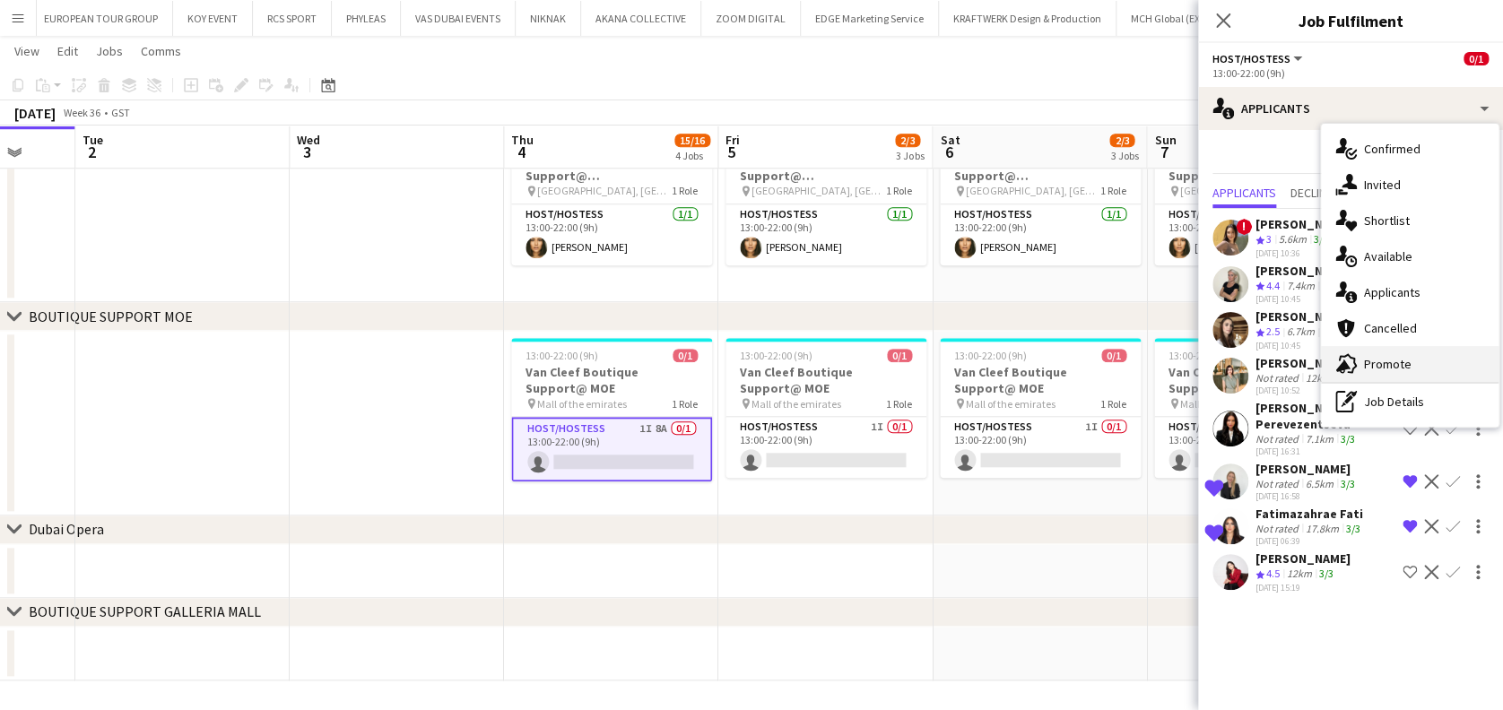
click at [1421, 359] on div "advertising-megaphone Promote" at bounding box center [1410, 364] width 178 height 36
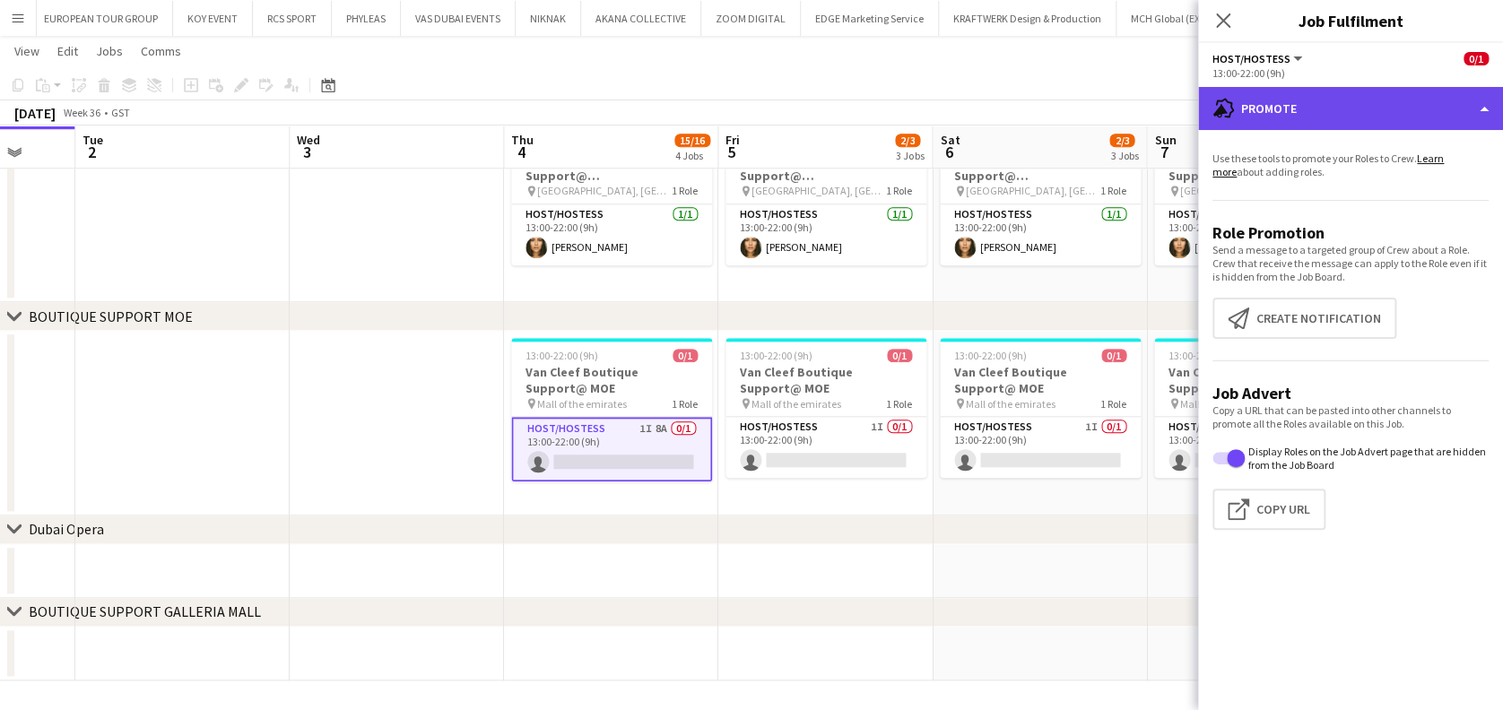
click at [1424, 109] on div "advertising-megaphone Promote" at bounding box center [1350, 108] width 305 height 43
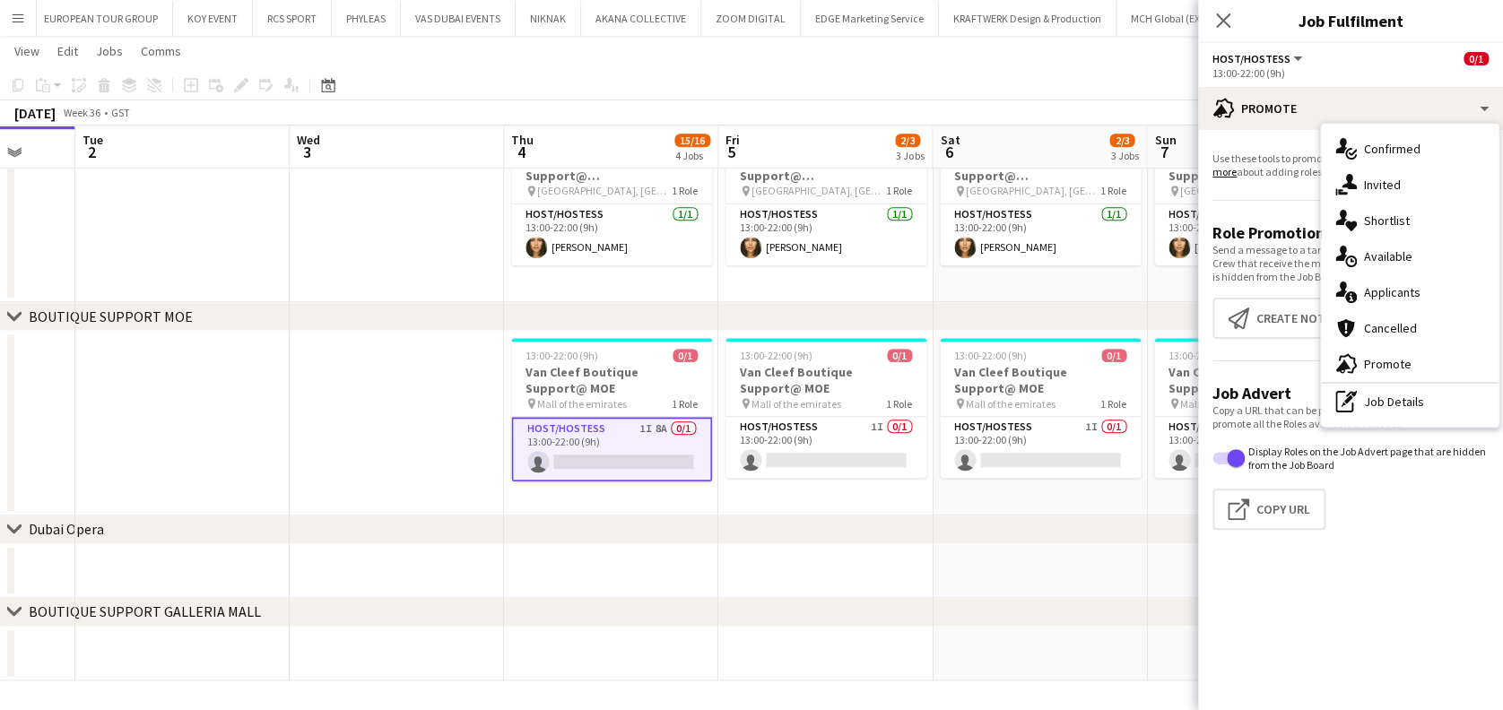
drag, startPoint x: 1441, startPoint y: 408, endPoint x: 1425, endPoint y: 381, distance: 31.4
click at [1442, 408] on div "pen-write Job Details" at bounding box center [1410, 402] width 178 height 36
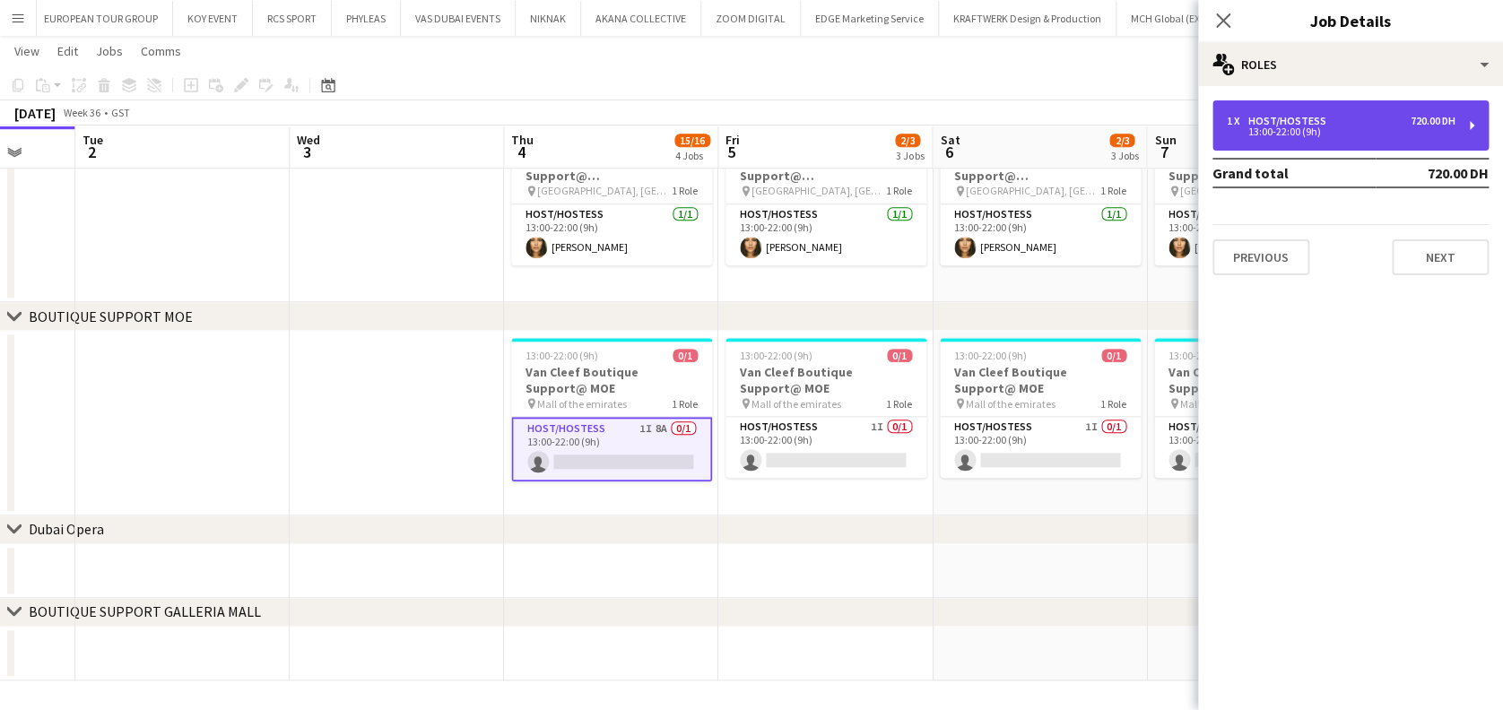
click at [1391, 115] on div "1 x Host/Hostess 720.00 DH" at bounding box center [1341, 121] width 229 height 13
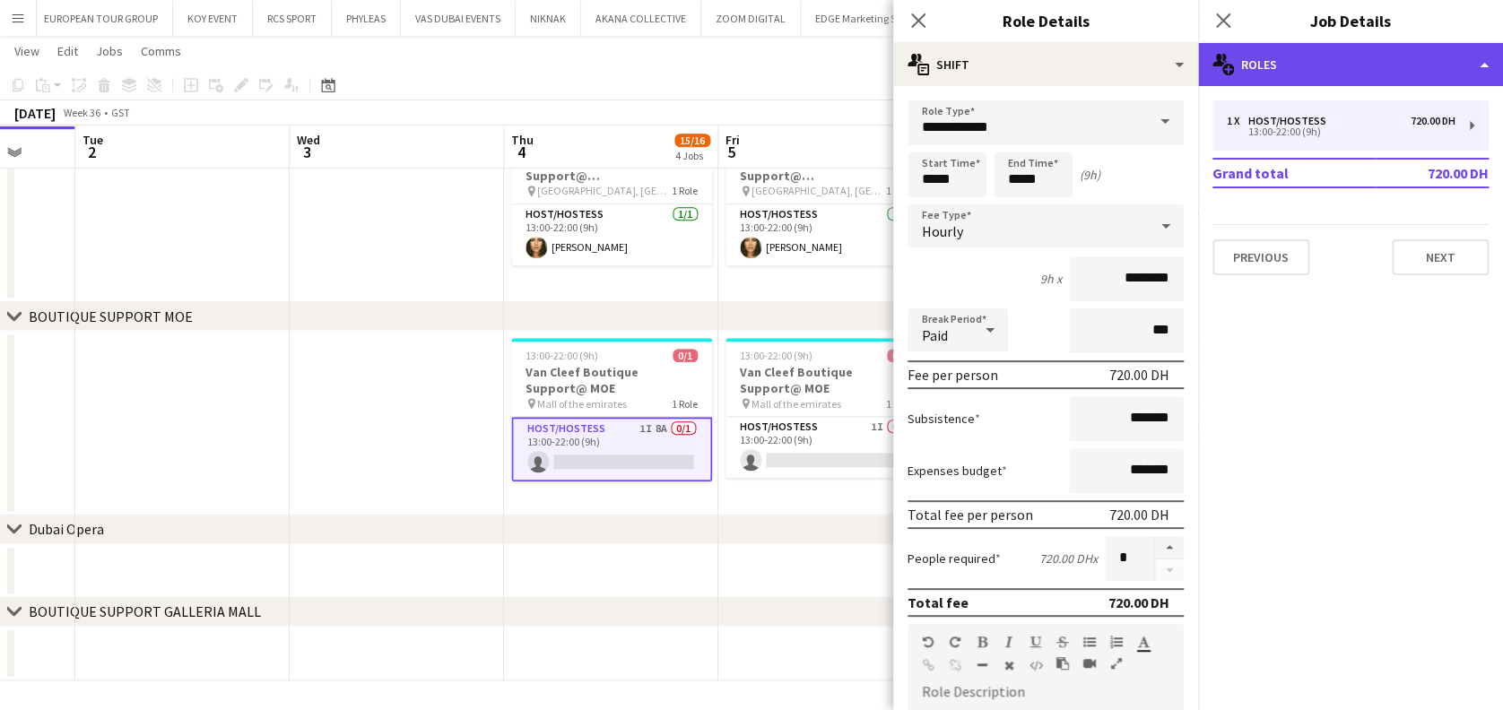
click at [1305, 62] on div "multiple-users-add Roles" at bounding box center [1350, 64] width 305 height 43
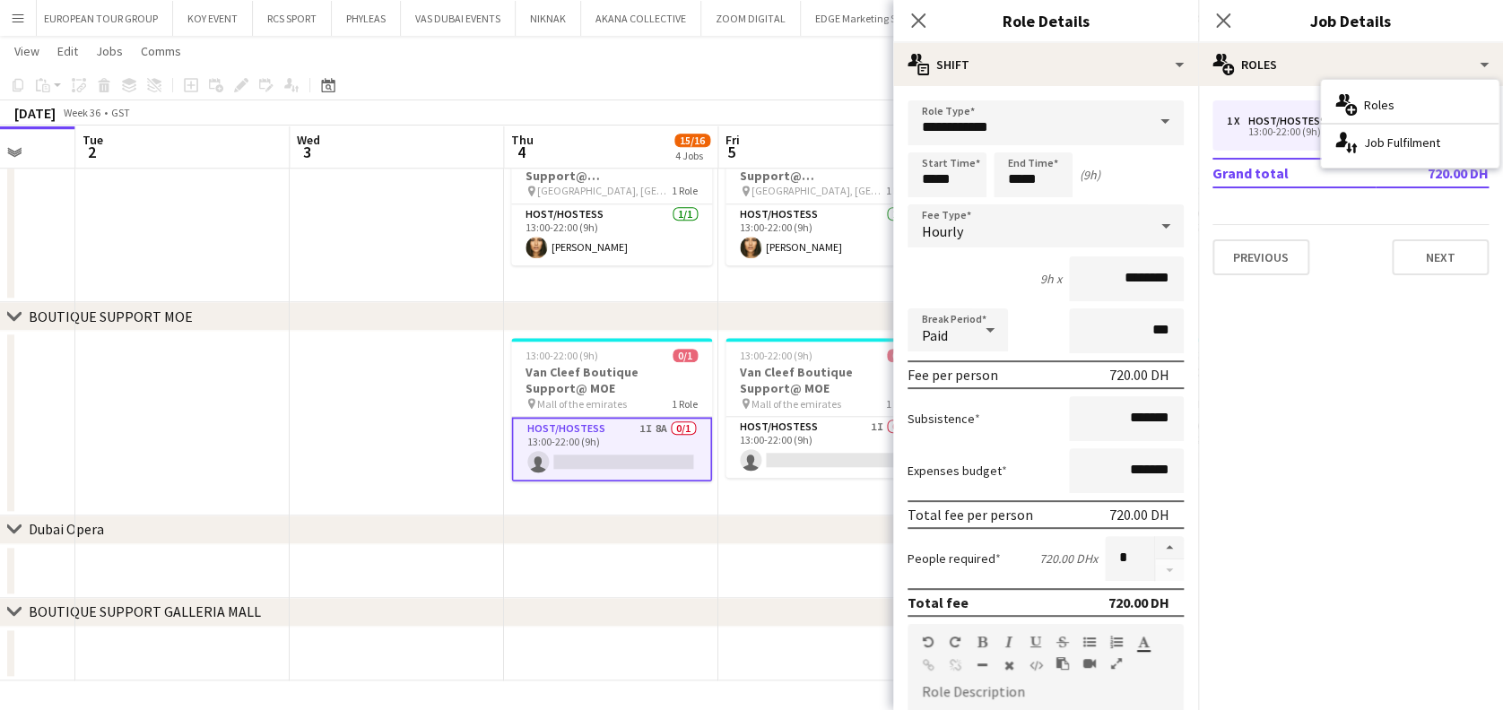
click at [669, 463] on app-card-role "Host/Hostess 1I 8A 0/1 13:00-22:00 (9h) single-neutral-actions" at bounding box center [611, 449] width 201 height 65
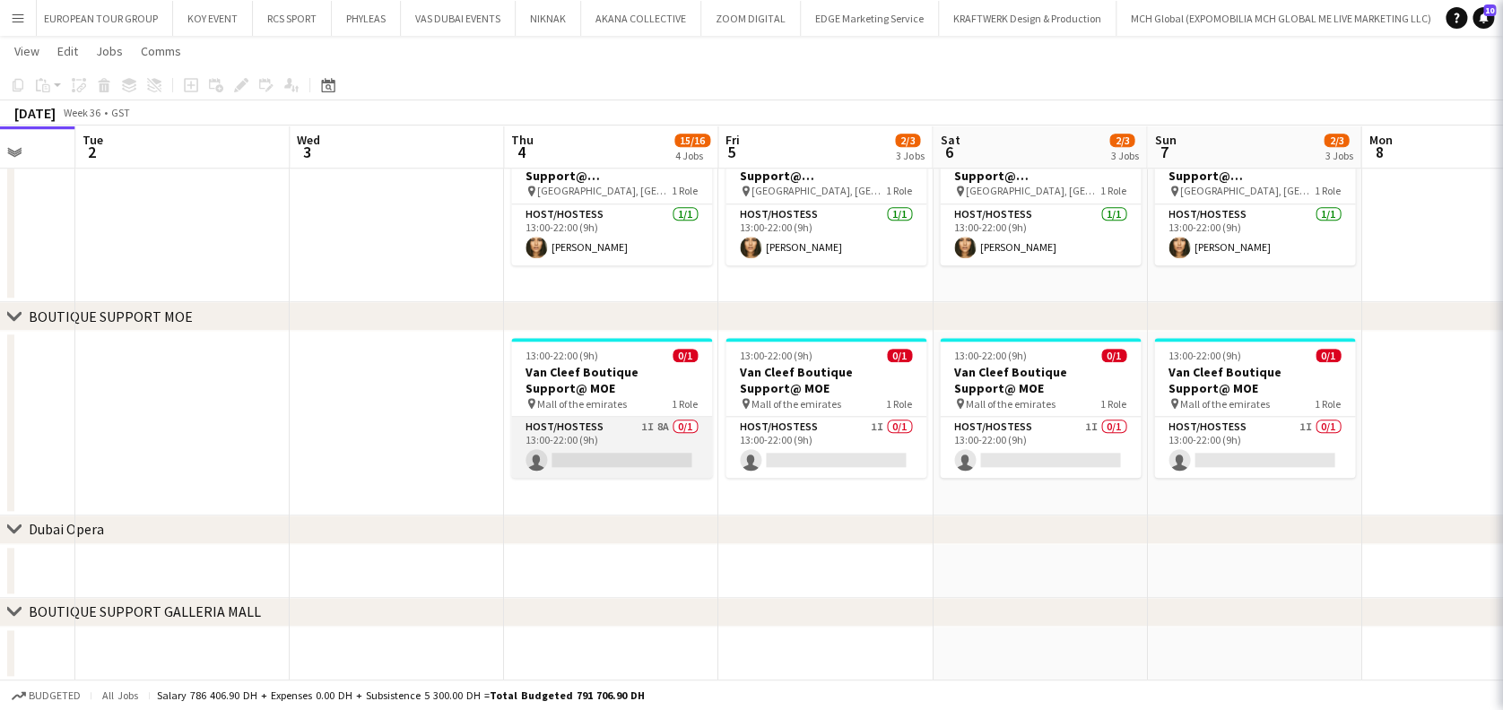
drag, startPoint x: 669, startPoint y: 462, endPoint x: 686, endPoint y: 449, distance: 21.7
click at [671, 462] on app-card-role "Host/Hostess 1I 8A 0/1 13:00-22:00 (9h) single-neutral-actions" at bounding box center [611, 447] width 201 height 61
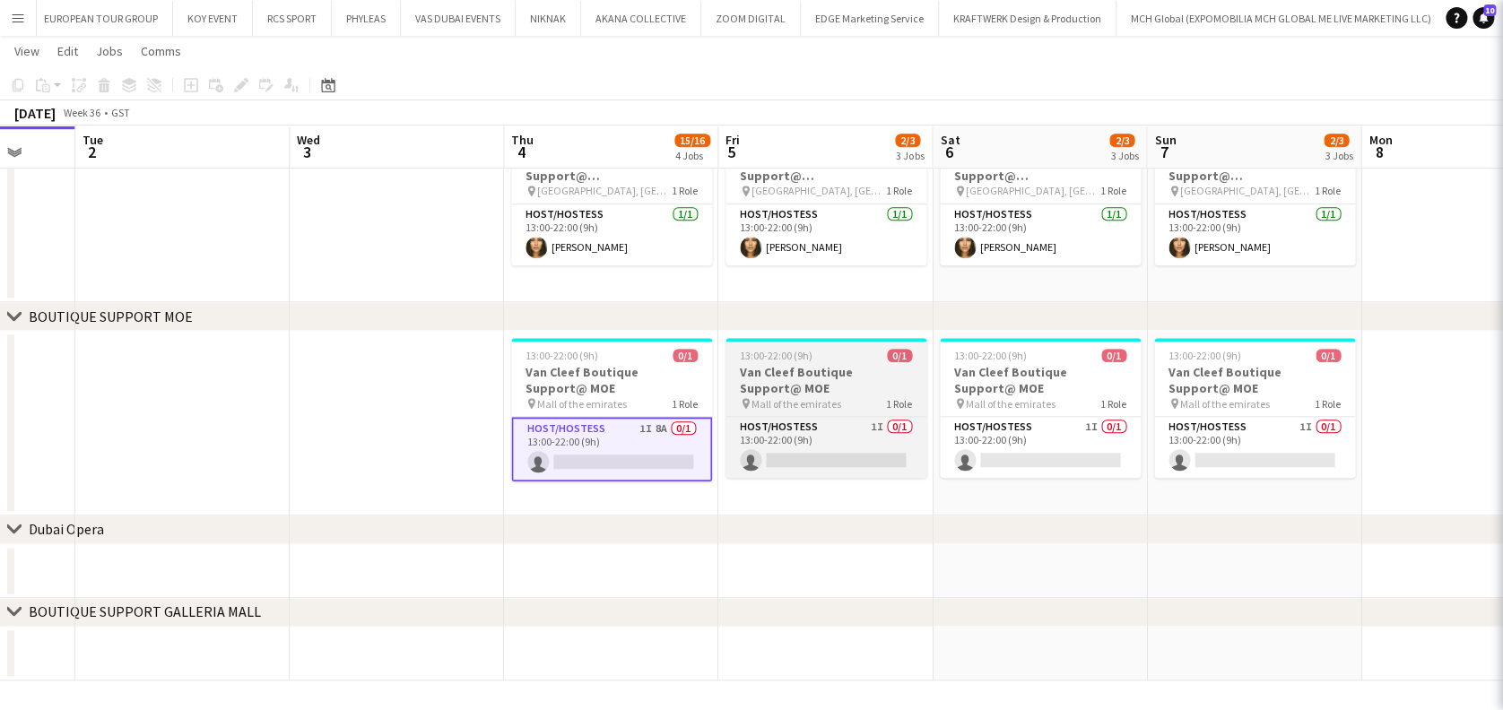
scroll to position [0, 780]
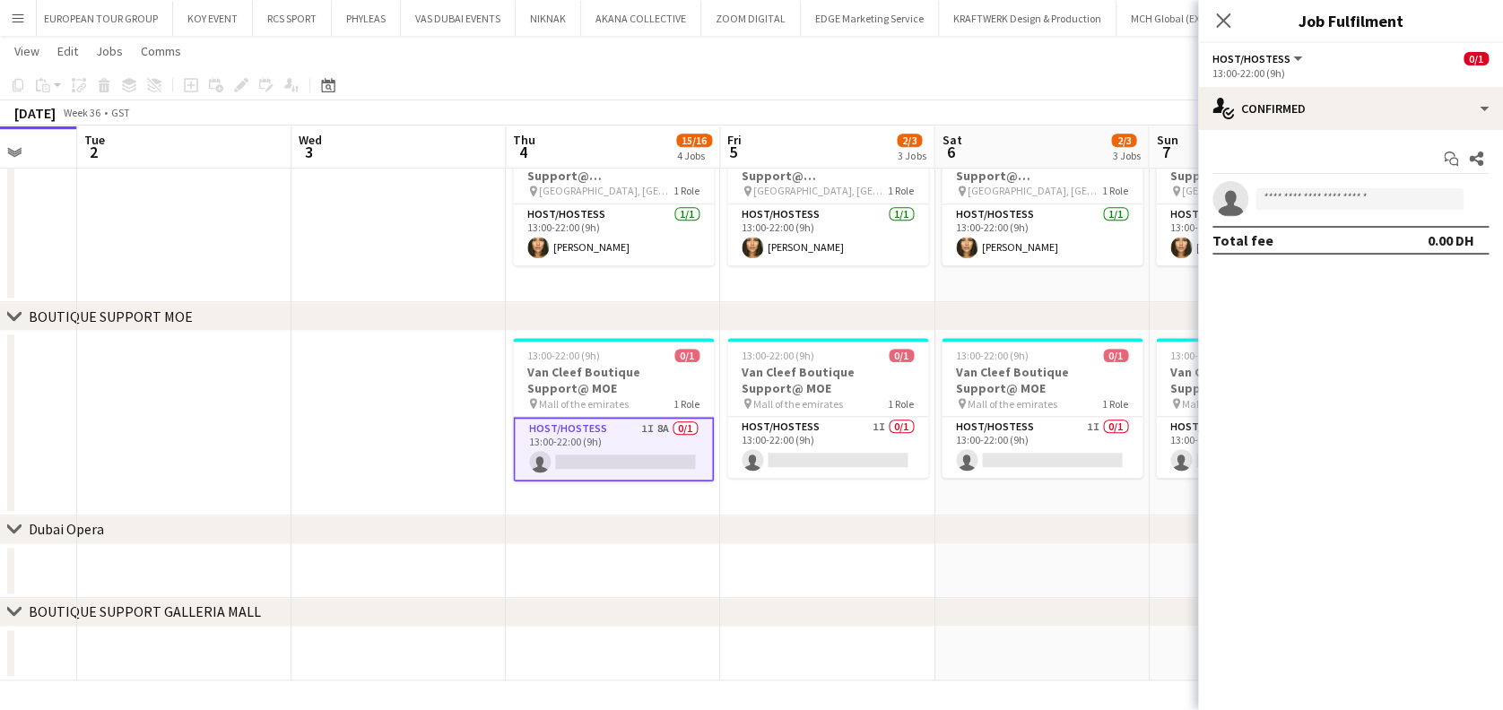
click at [1399, 79] on div "13:00-22:00 (9h)" at bounding box center [1351, 72] width 276 height 13
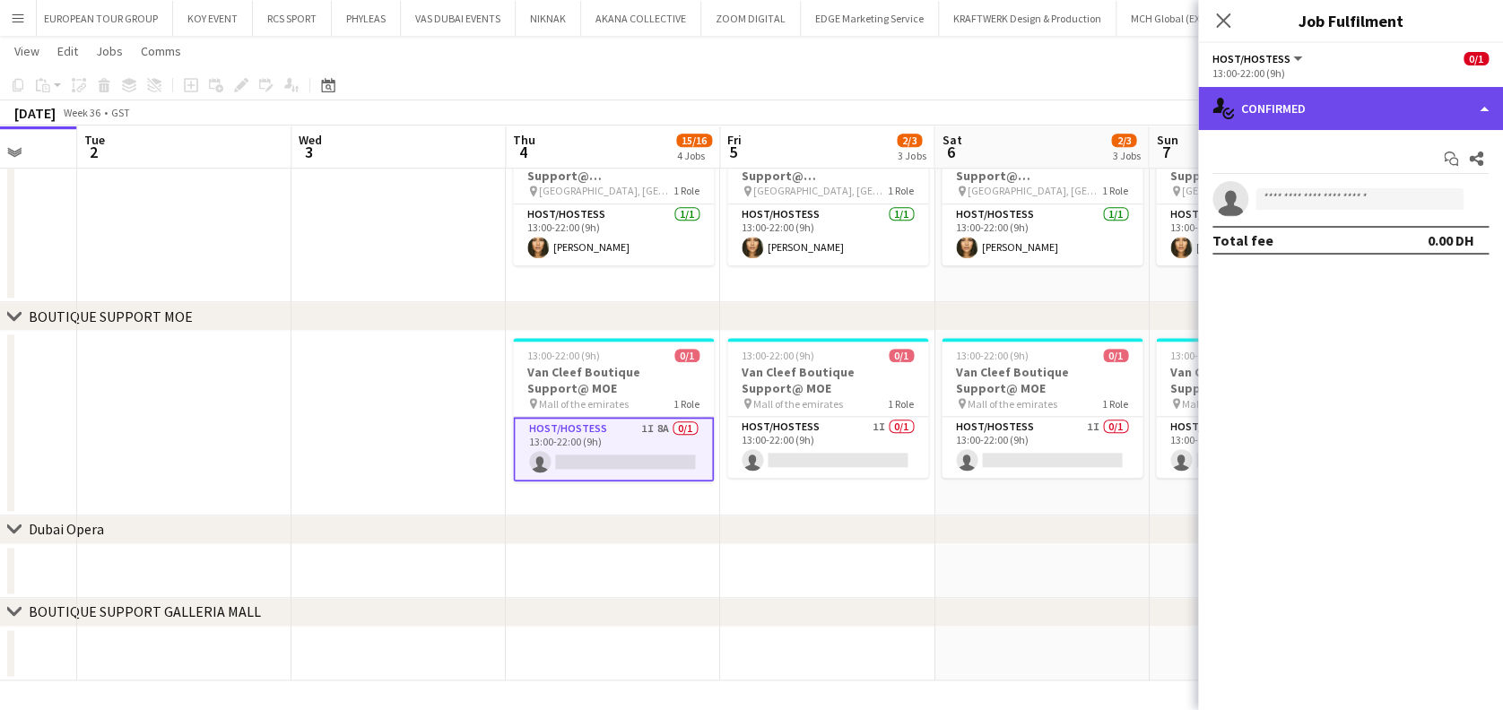
click at [1399, 96] on div "single-neutral-actions-check-2 Confirmed" at bounding box center [1350, 108] width 305 height 43
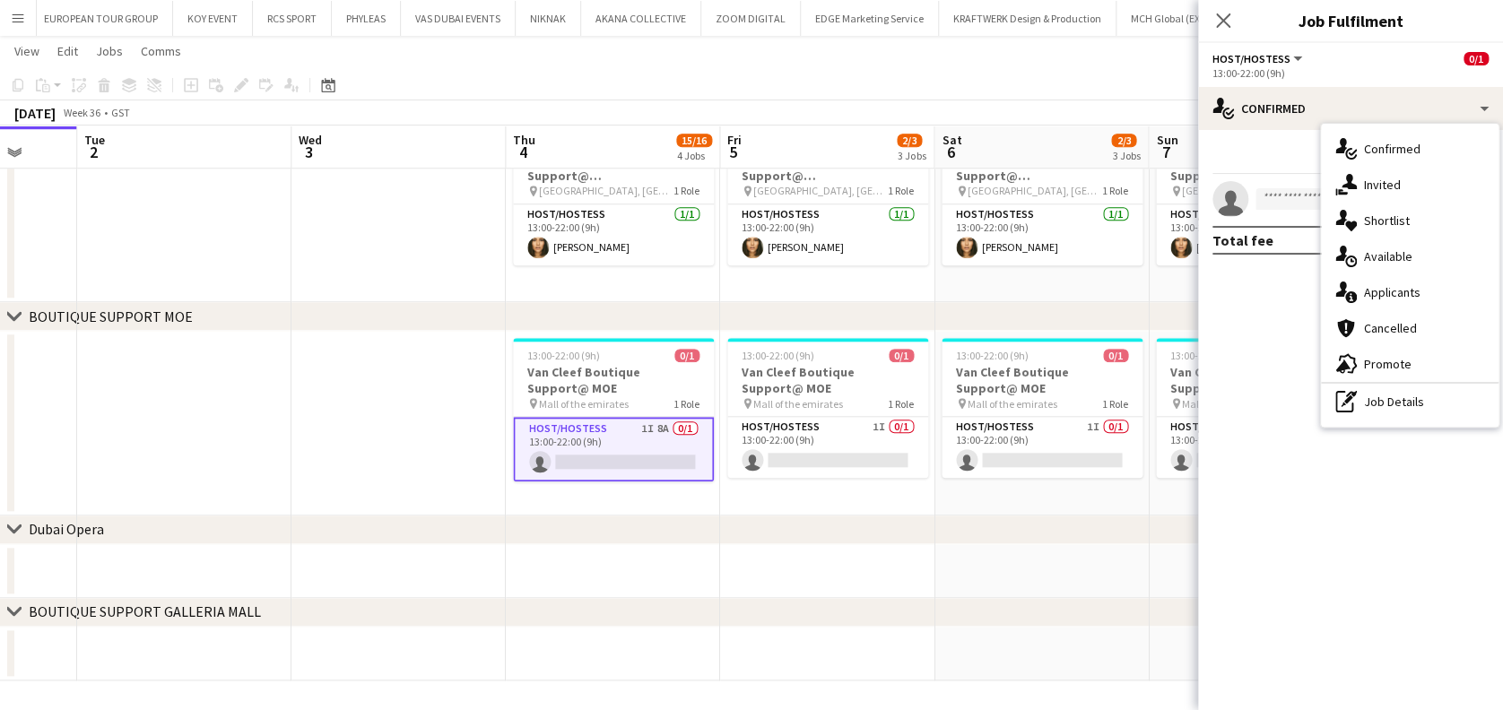
click at [677, 344] on app-job-card "13:00-22:00 (9h) 0/1 Van Cleef Boutique Support@ MOE pin Mall of the emirates 1…" at bounding box center [613, 410] width 201 height 144
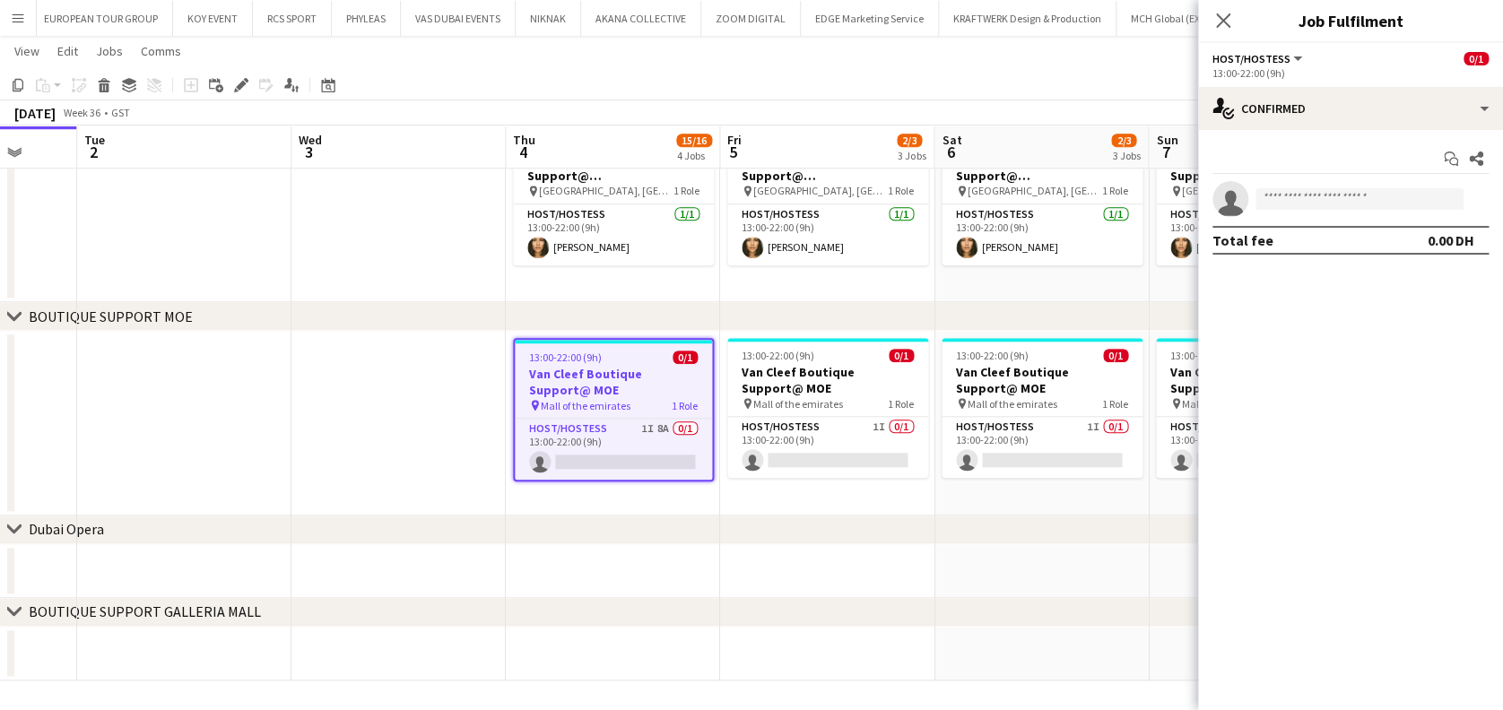
click at [226, 83] on div "Add job Add linked Job Edit Edit linked Job Applicants" at bounding box center [233, 85] width 137 height 22
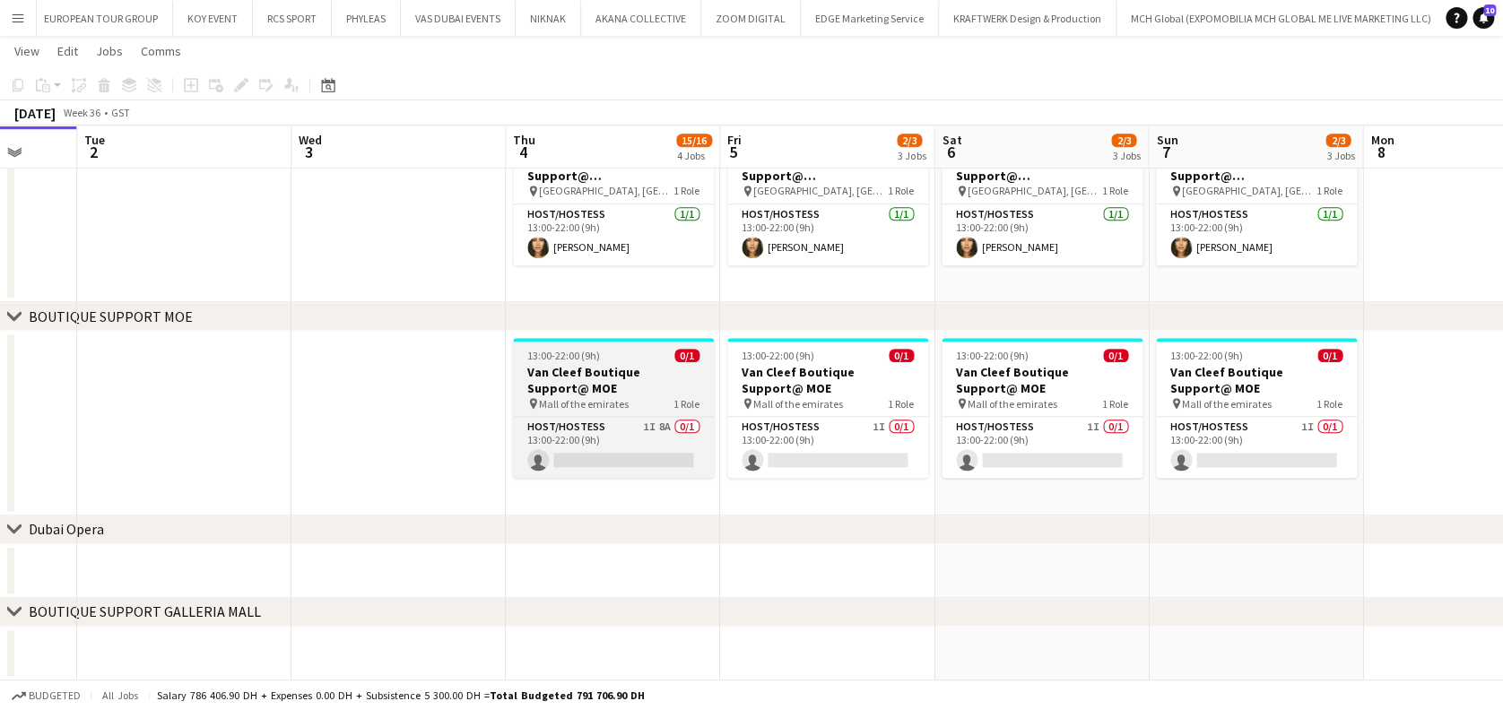
click at [627, 386] on h3 "Van Cleef Boutique Support@ MOE" at bounding box center [613, 380] width 201 height 32
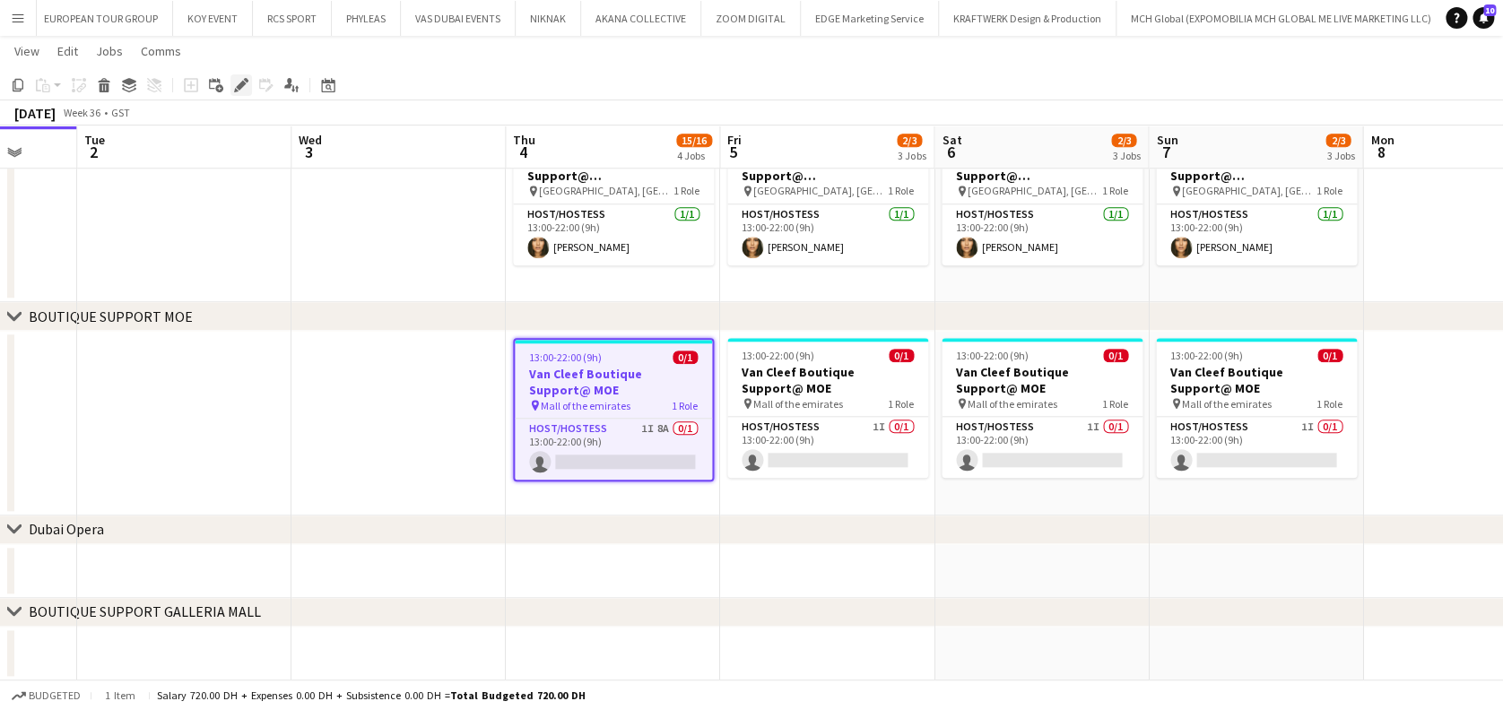
click at [244, 91] on icon "Edit" at bounding box center [241, 85] width 14 height 14
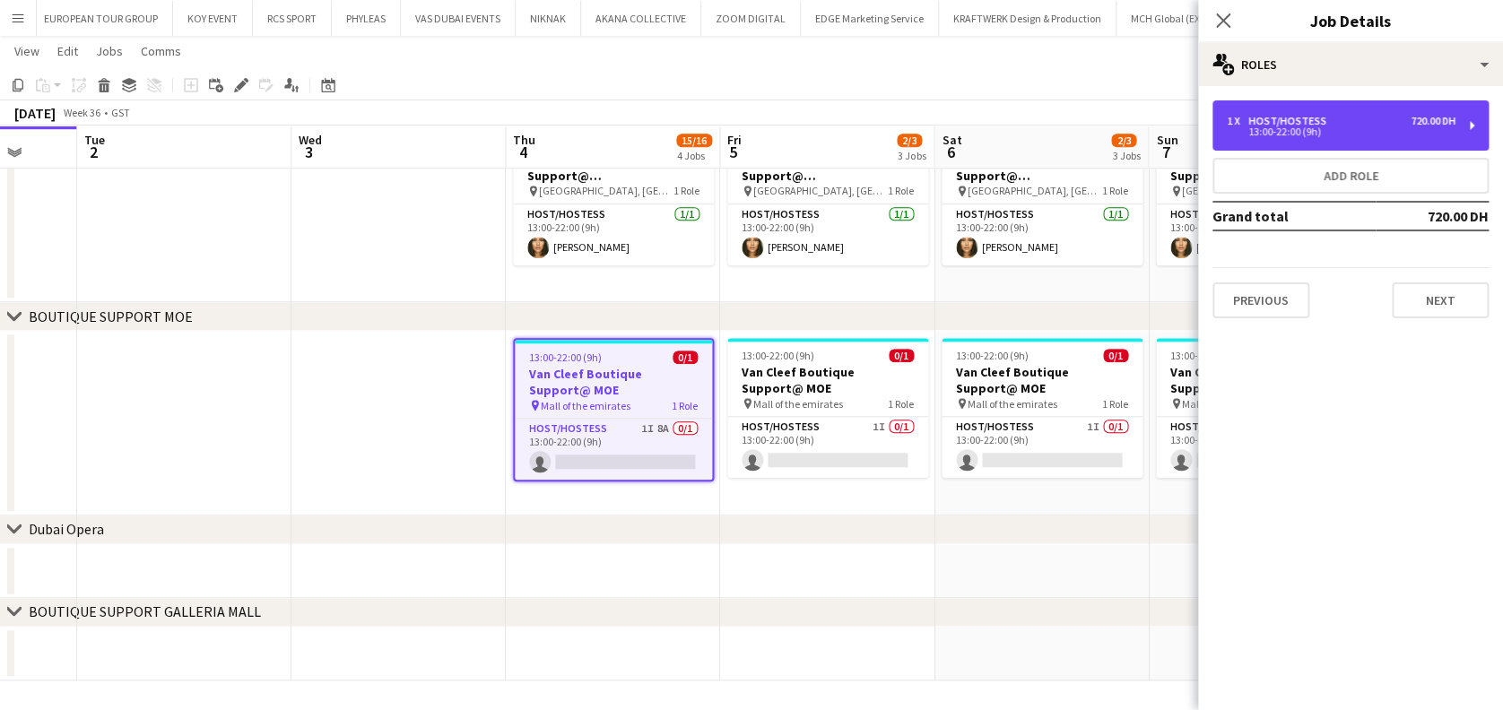
click at [1230, 122] on div "1 x" at bounding box center [1238, 121] width 22 height 13
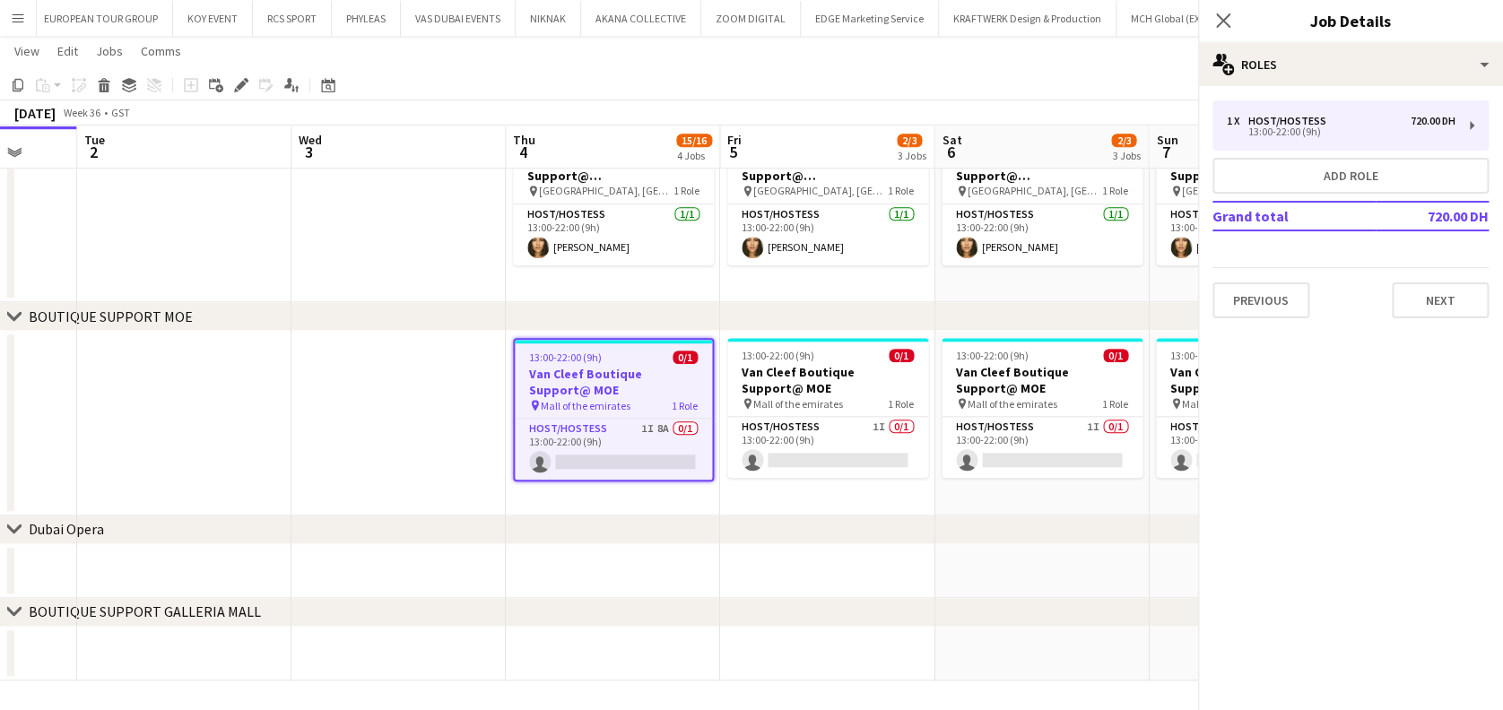
drag, startPoint x: 1195, startPoint y: 104, endPoint x: 1119, endPoint y: 69, distance: 83.1
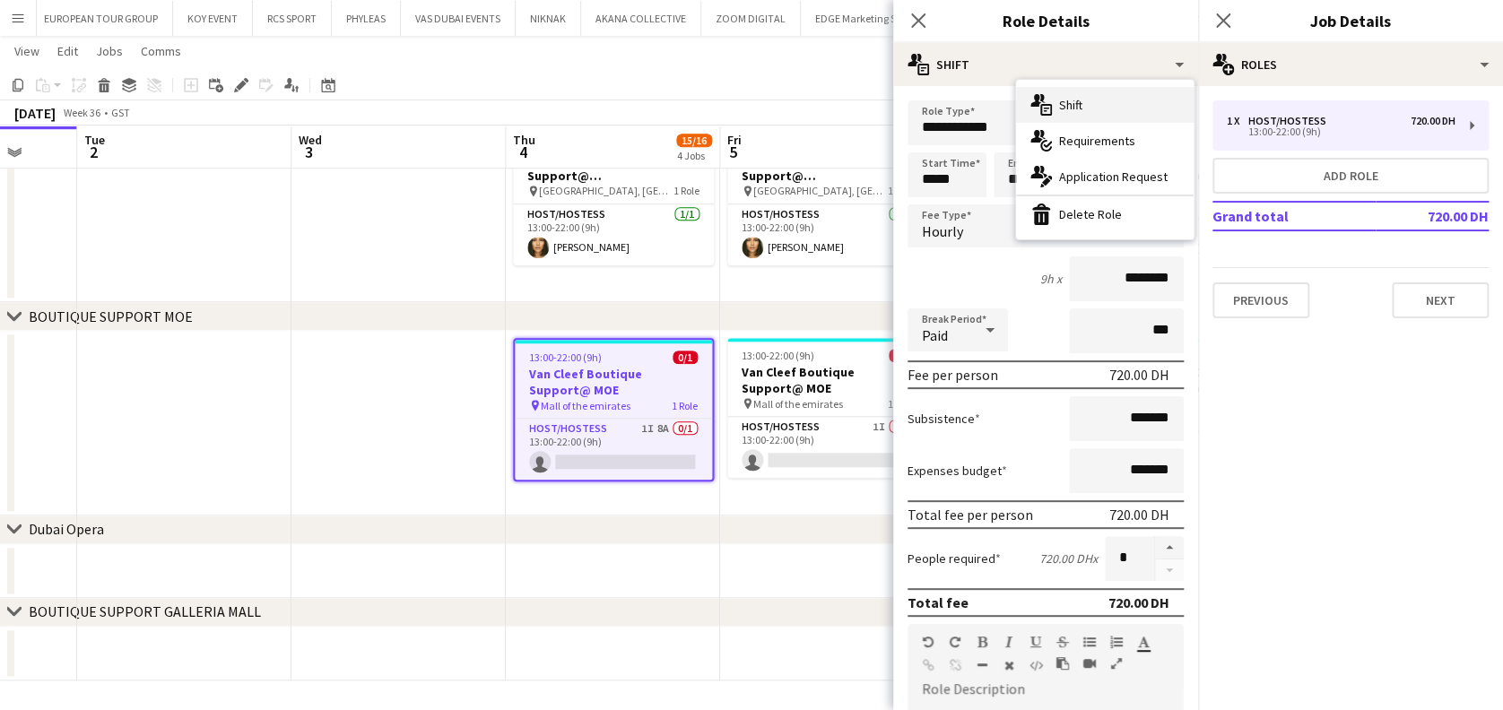
click at [1123, 121] on div "multiple-actions-text Shift" at bounding box center [1105, 105] width 178 height 36
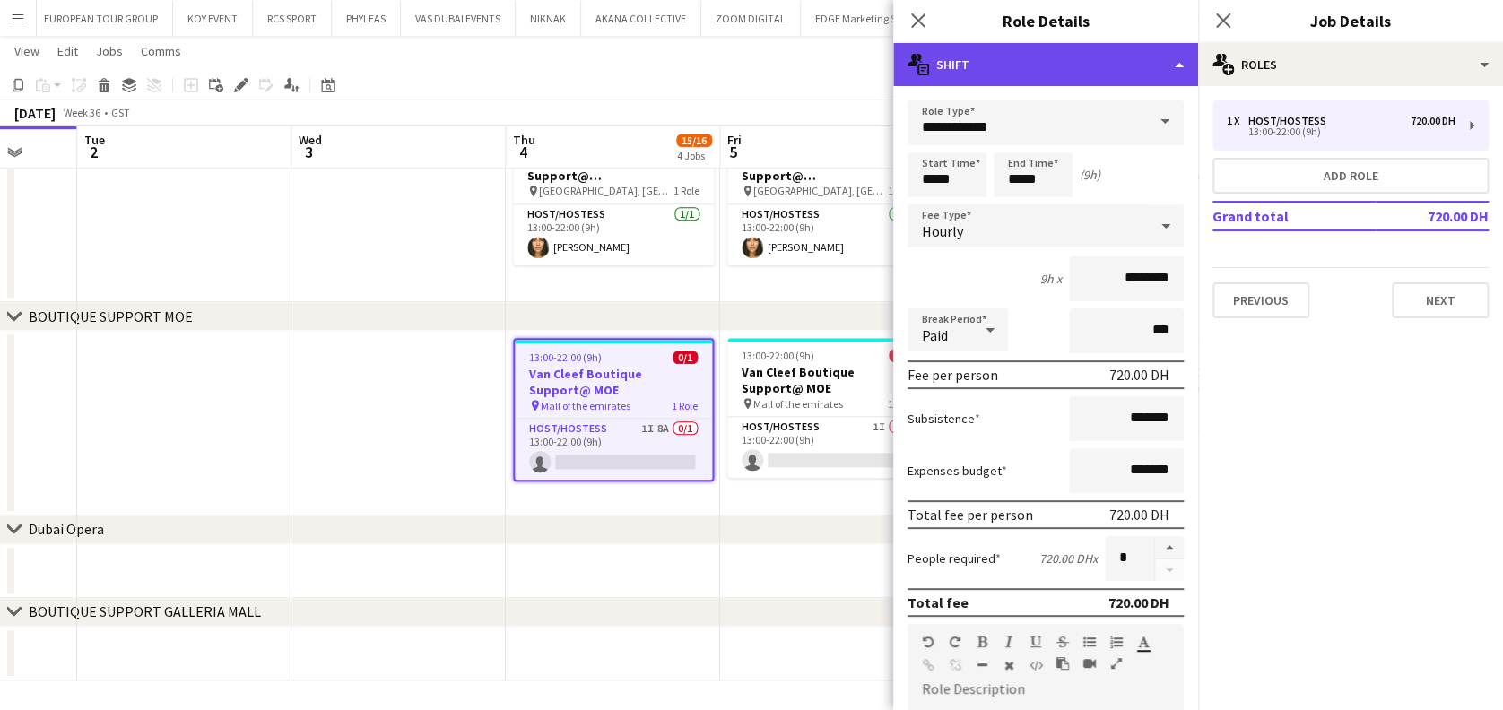
click at [1110, 76] on div "multiple-actions-text Shift" at bounding box center [1045, 64] width 305 height 43
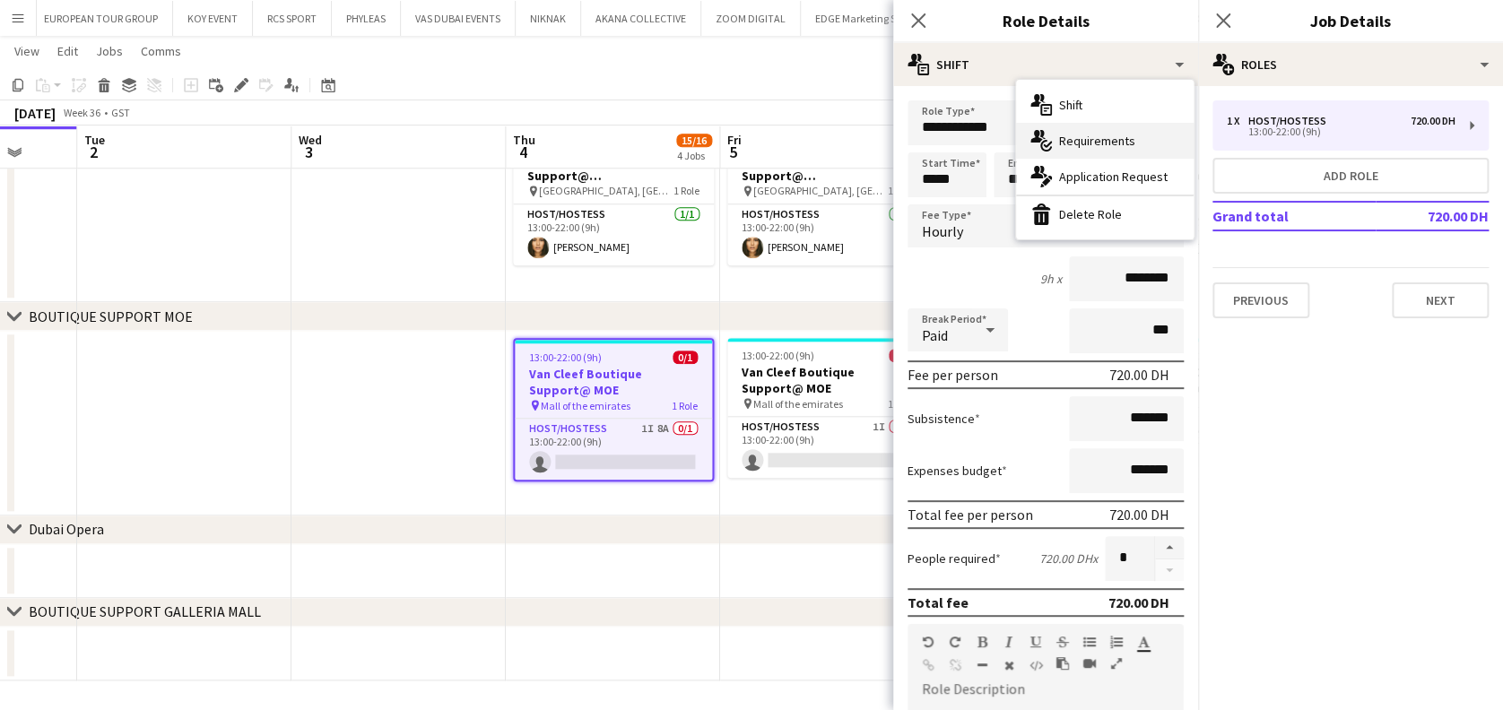
click at [1112, 123] on div "multiple-actions-check-2 Requirements" at bounding box center [1105, 141] width 178 height 36
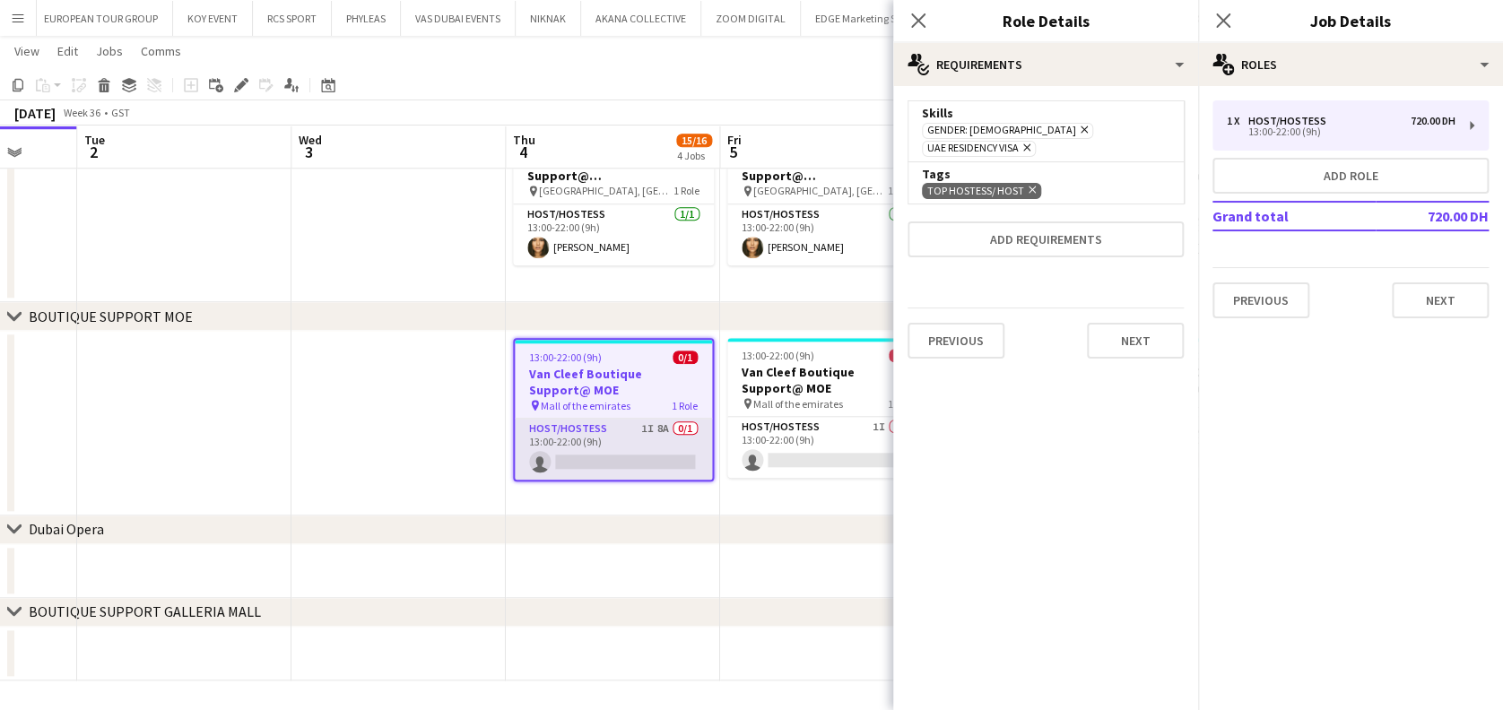
drag, startPoint x: 723, startPoint y: 495, endPoint x: 711, endPoint y: 468, distance: 29.3
click at [725, 495] on app-date-cell "13:00-22:00 (9h) 0/1 Van Cleef Boutique Support@ MOE pin Mall of the emirates 1…" at bounding box center [827, 423] width 214 height 185
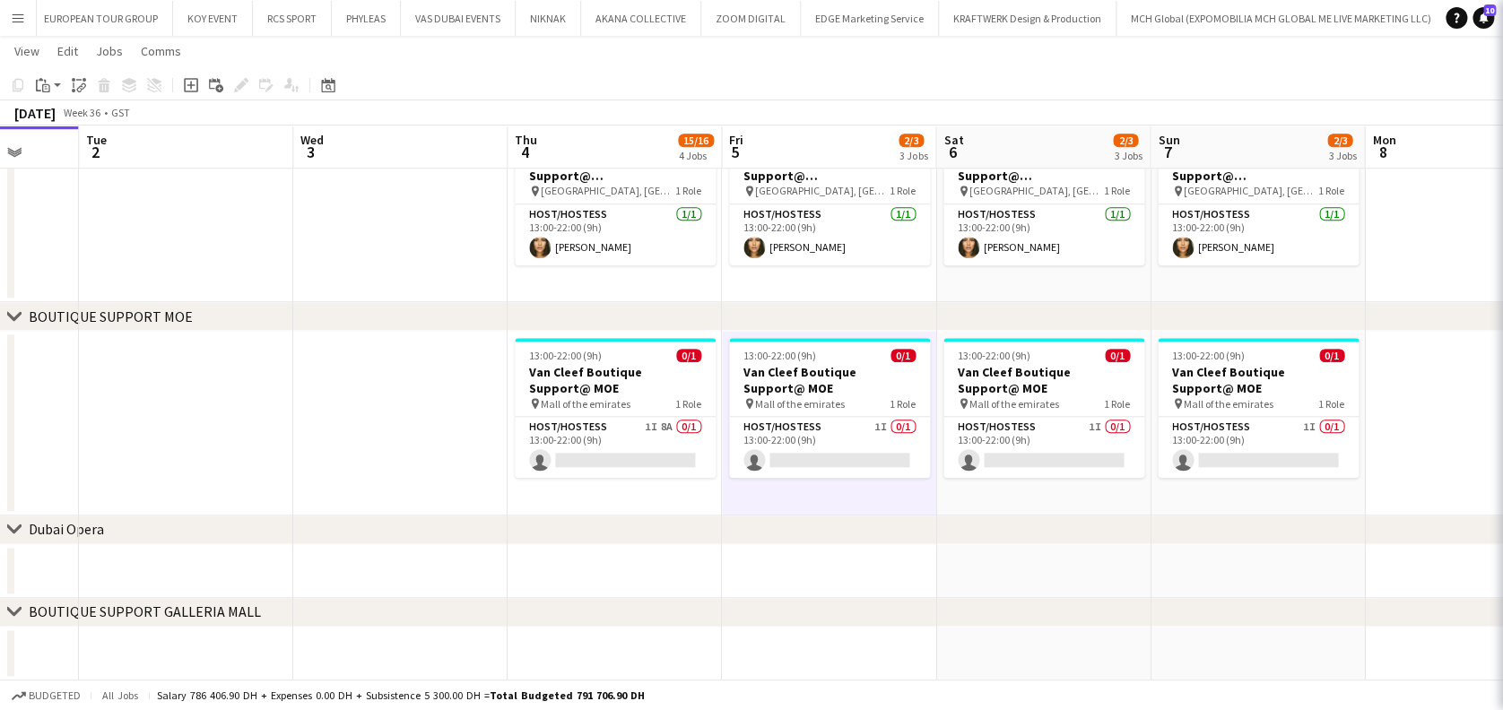
drag, startPoint x: 682, startPoint y: 424, endPoint x: 906, endPoint y: 274, distance: 269.7
click at [680, 424] on app-card-role "Host/Hostess 1I 8A 0/1 13:00-22:00 (9h) single-neutral-actions" at bounding box center [615, 447] width 201 height 61
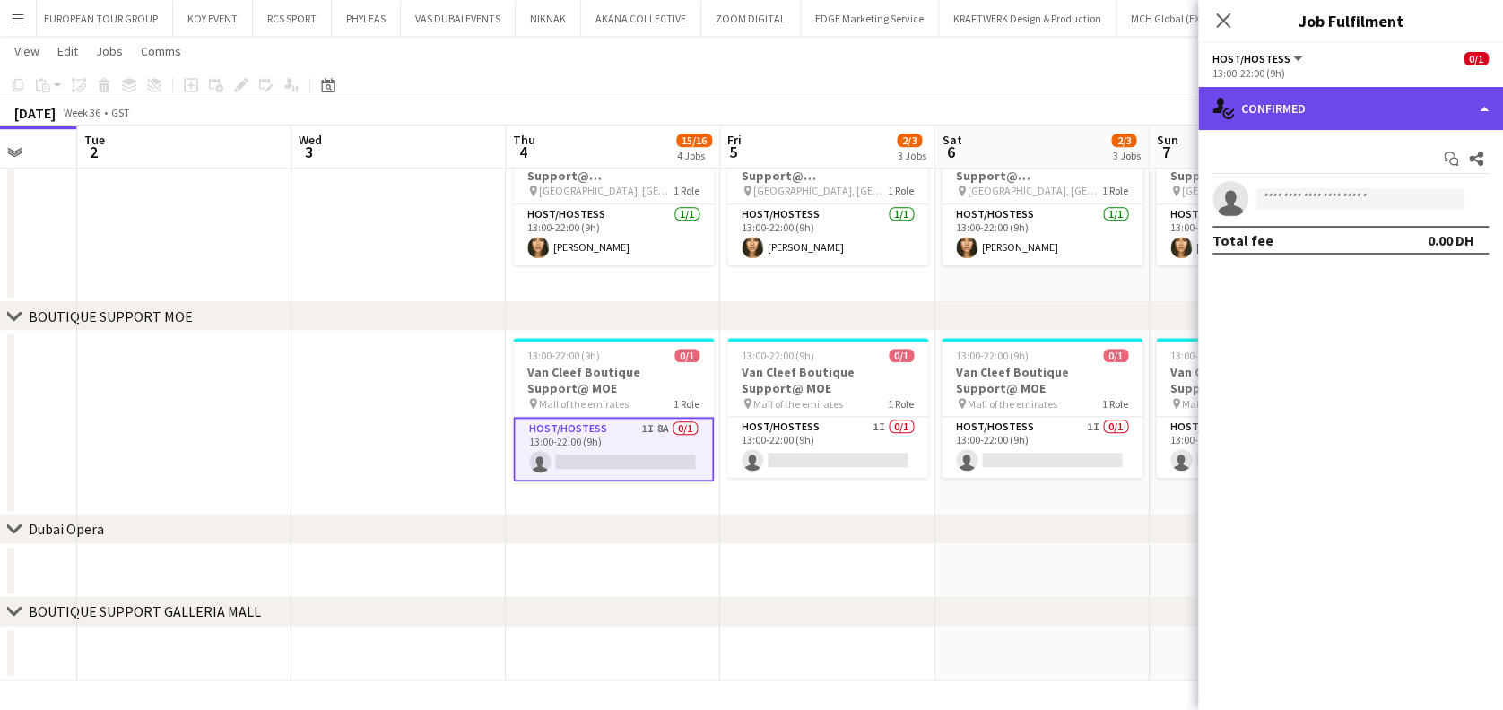
click at [1336, 87] on div "single-neutral-actions-check-2 Confirmed" at bounding box center [1350, 108] width 305 height 43
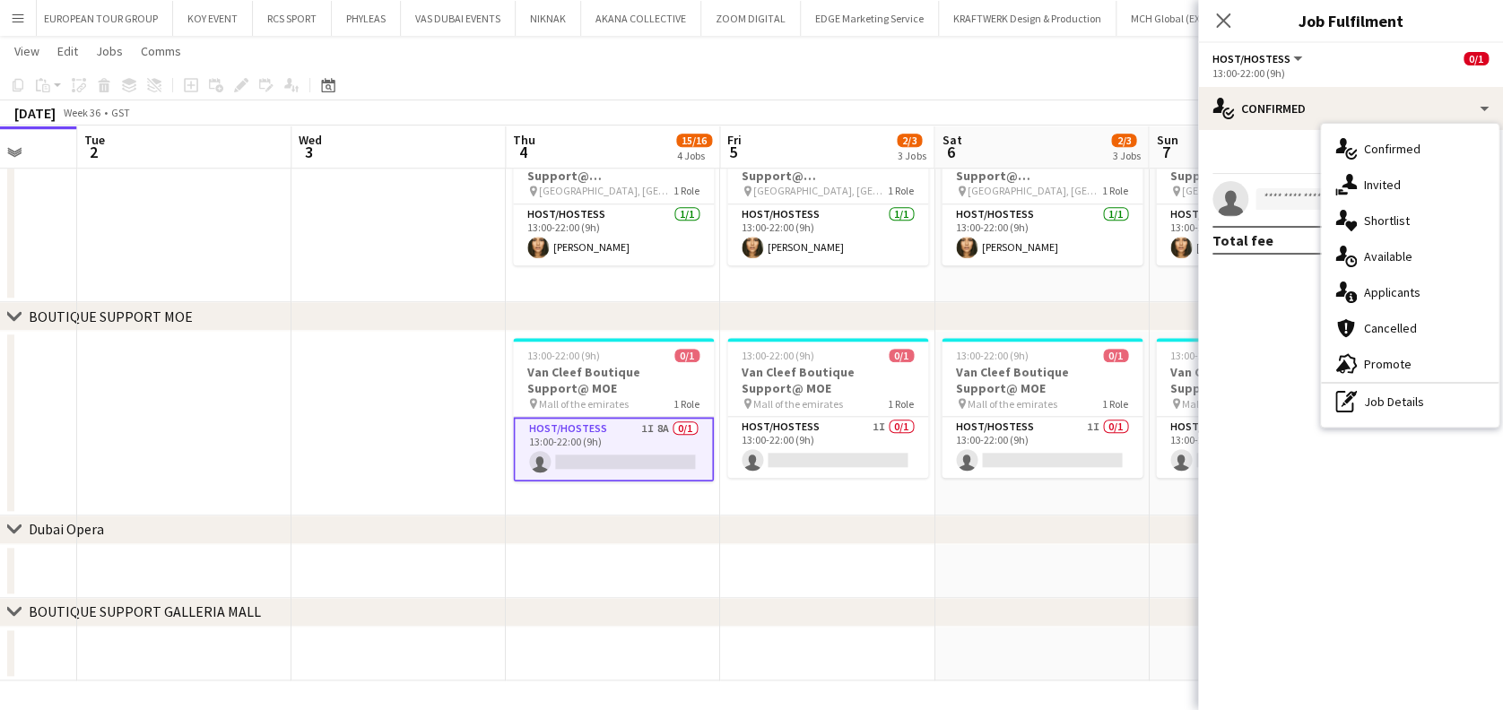
drag, startPoint x: 1388, startPoint y: 370, endPoint x: 1386, endPoint y: 360, distance: 10.0
click at [1390, 370] on div "advertising-megaphone Promote" at bounding box center [1410, 364] width 178 height 36
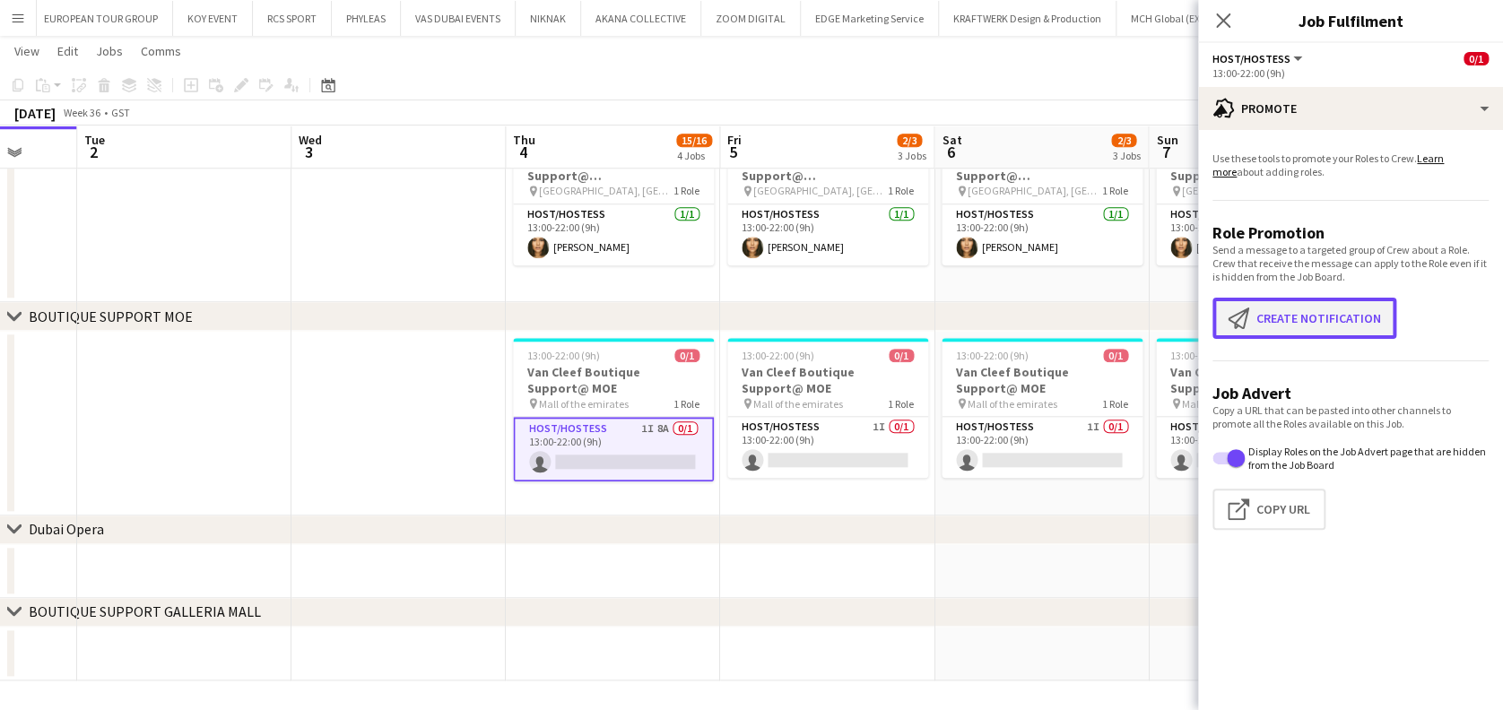
click at [1325, 318] on button "Create notification Create notification" at bounding box center [1305, 318] width 184 height 41
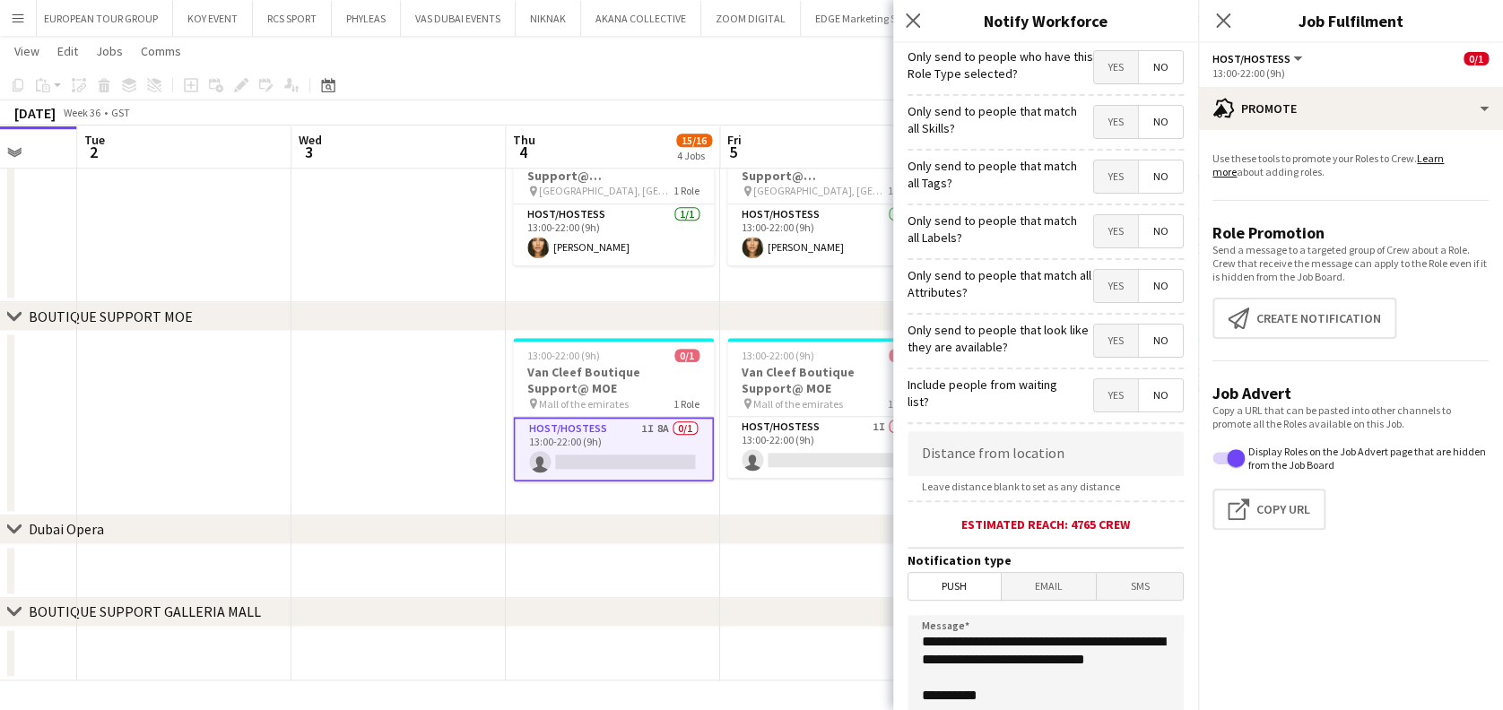
click at [1097, 135] on span "Yes" at bounding box center [1116, 122] width 44 height 32
drag, startPoint x: 1098, startPoint y: 171, endPoint x: 1099, endPoint y: 222, distance: 51.1
click at [1098, 172] on span "Yes" at bounding box center [1116, 177] width 44 height 32
drag, startPoint x: 1098, startPoint y: 229, endPoint x: 1098, endPoint y: 299, distance: 70.0
click at [1098, 231] on span "Yes" at bounding box center [1116, 231] width 44 height 32
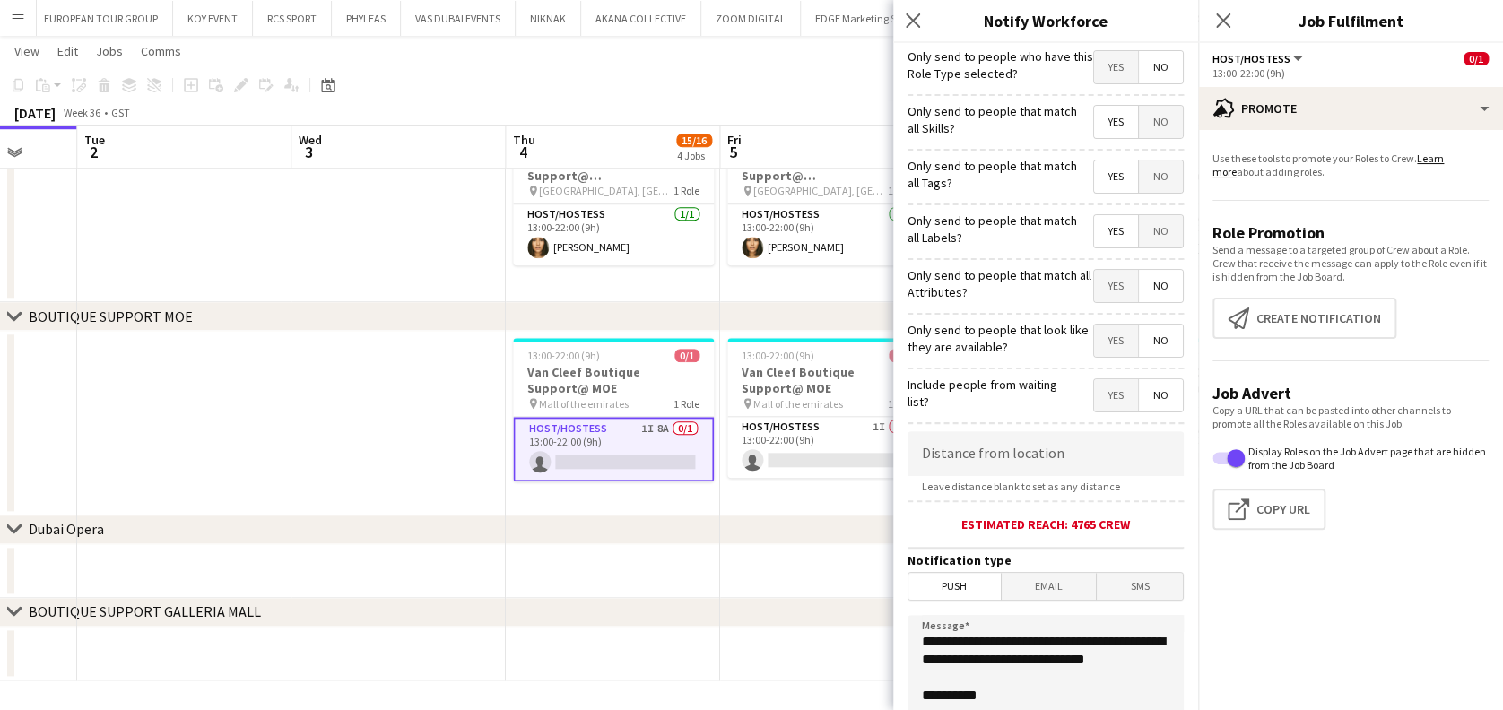
click at [1099, 296] on span "Yes" at bounding box center [1116, 286] width 44 height 32
drag, startPoint x: 1096, startPoint y: 352, endPoint x: 1076, endPoint y: 436, distance: 86.6
click at [1095, 353] on span "Yes" at bounding box center [1116, 341] width 44 height 32
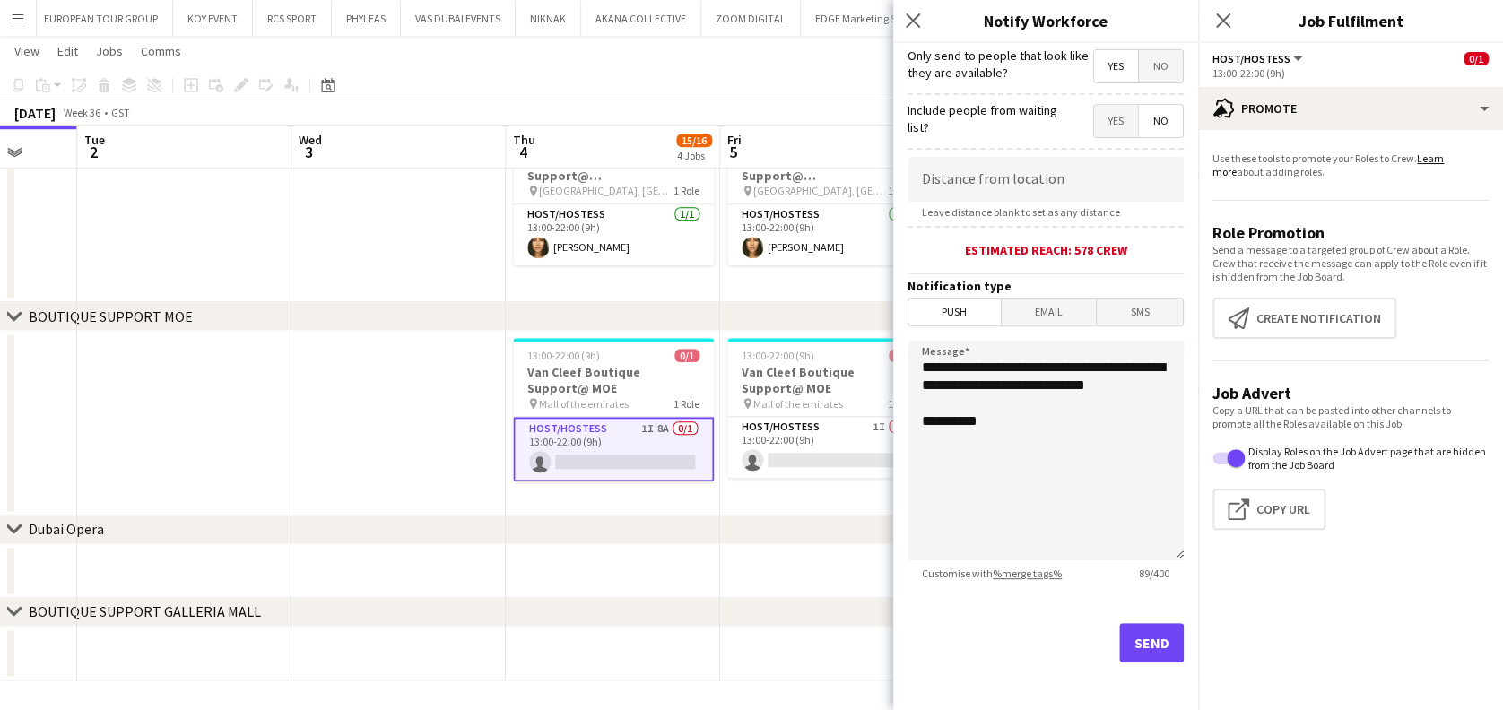
scroll to position [282, 0]
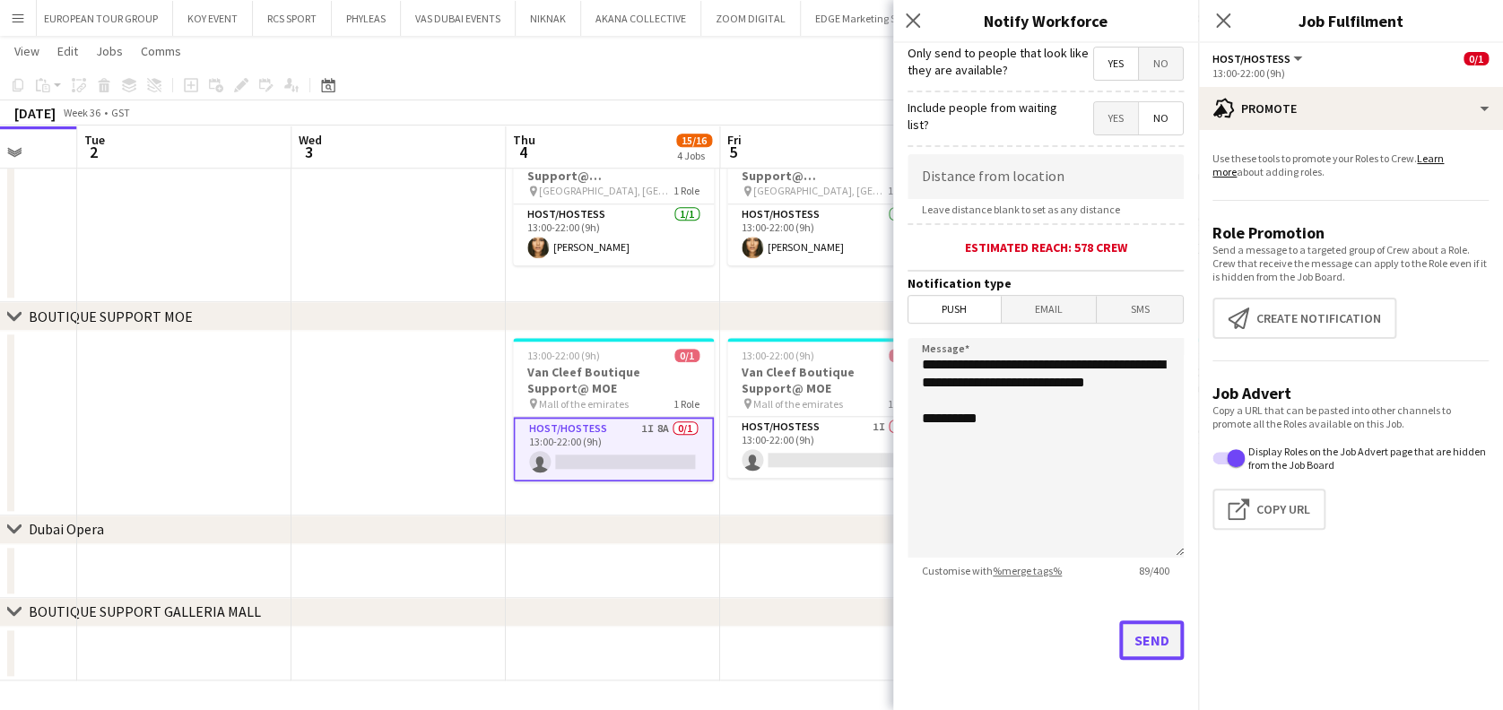
click at [1144, 652] on button "Send" at bounding box center [1151, 640] width 65 height 39
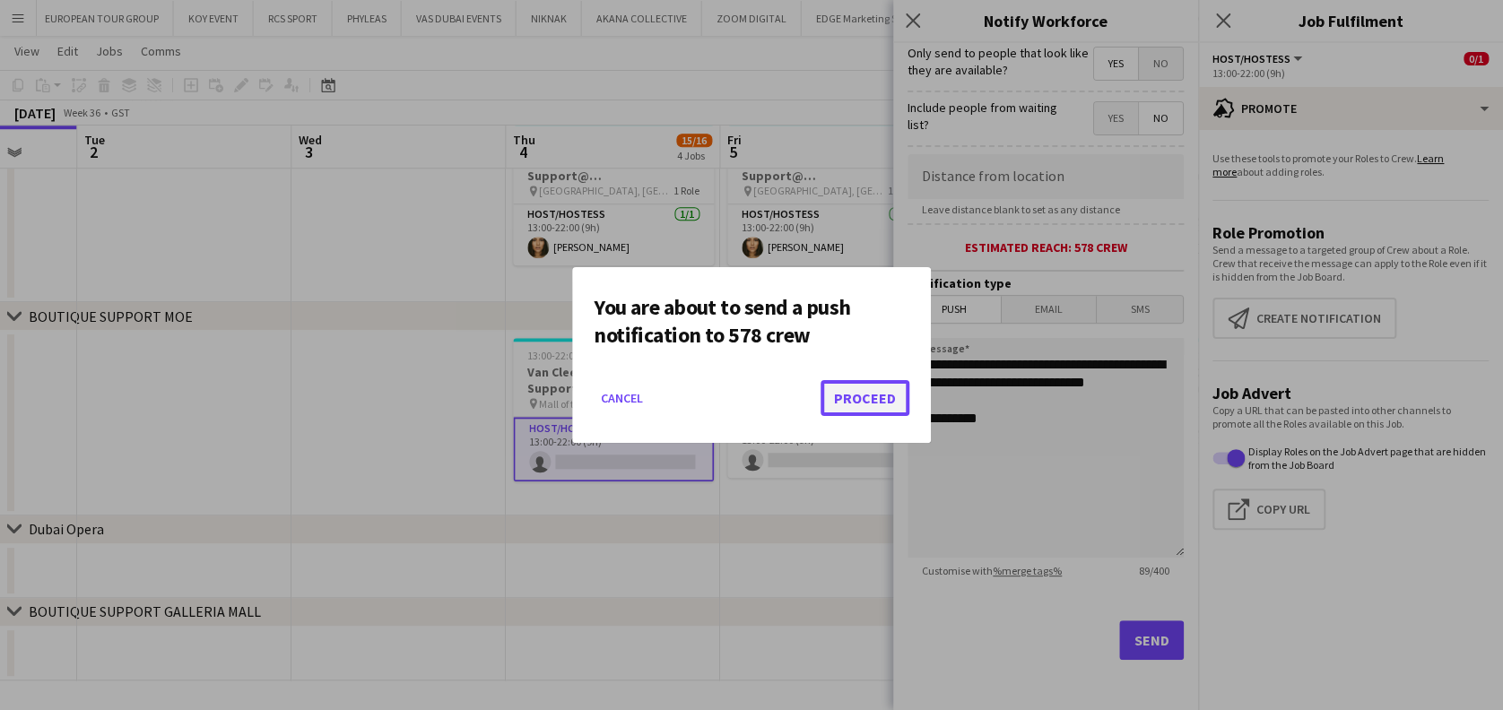
click at [879, 409] on button "Proceed" at bounding box center [865, 398] width 89 height 36
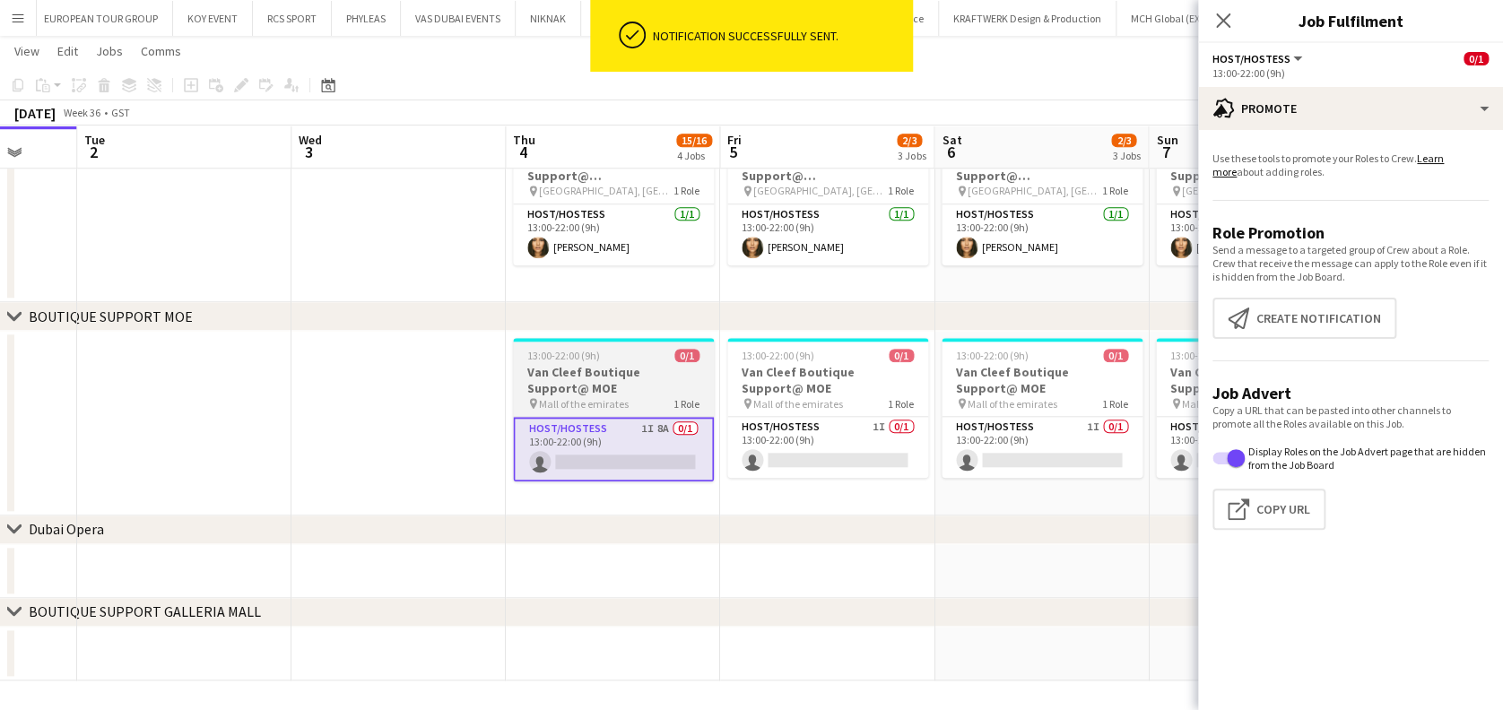
drag, startPoint x: 638, startPoint y: 388, endPoint x: 612, endPoint y: 395, distance: 27.0
click at [633, 387] on h3 "Van Cleef Boutique Support@ MOE" at bounding box center [613, 380] width 201 height 32
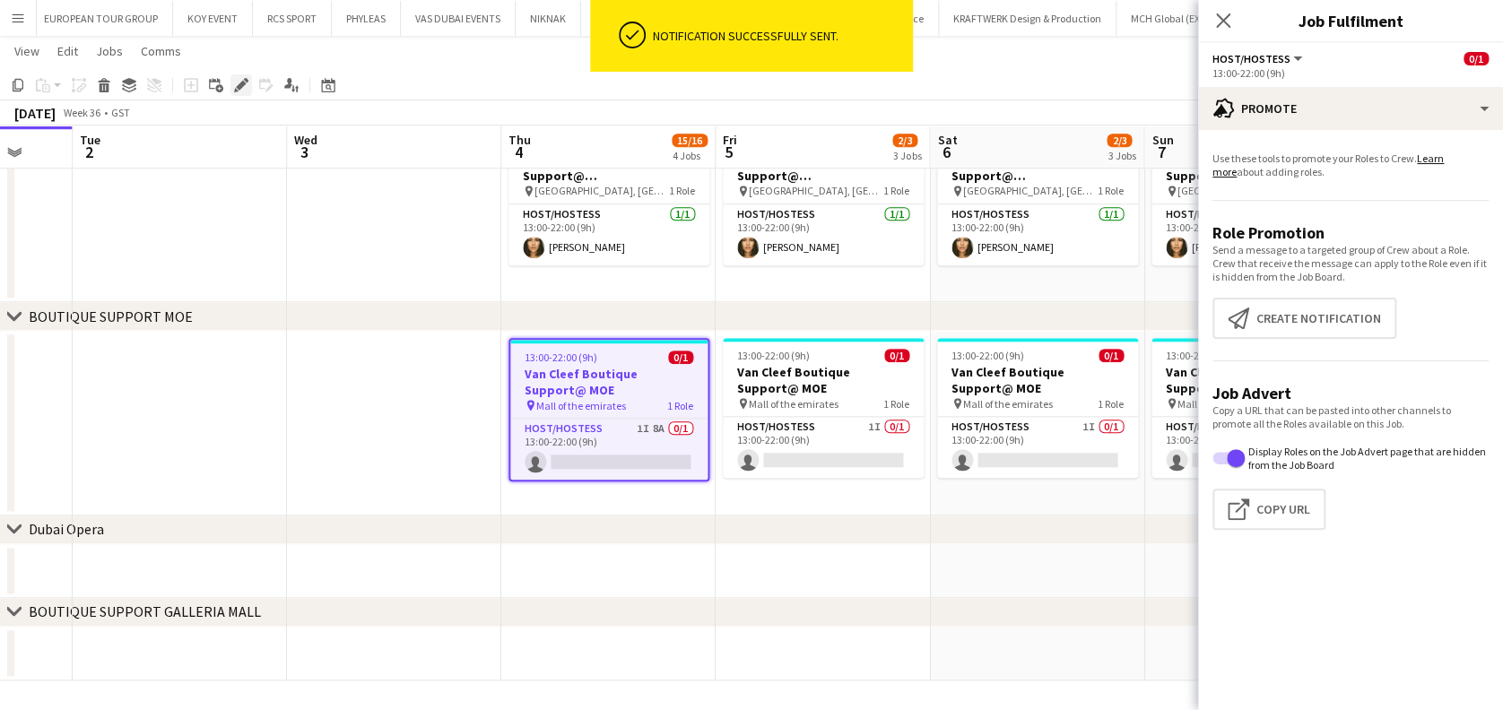
click at [235, 87] on icon "Edit" at bounding box center [241, 85] width 14 height 14
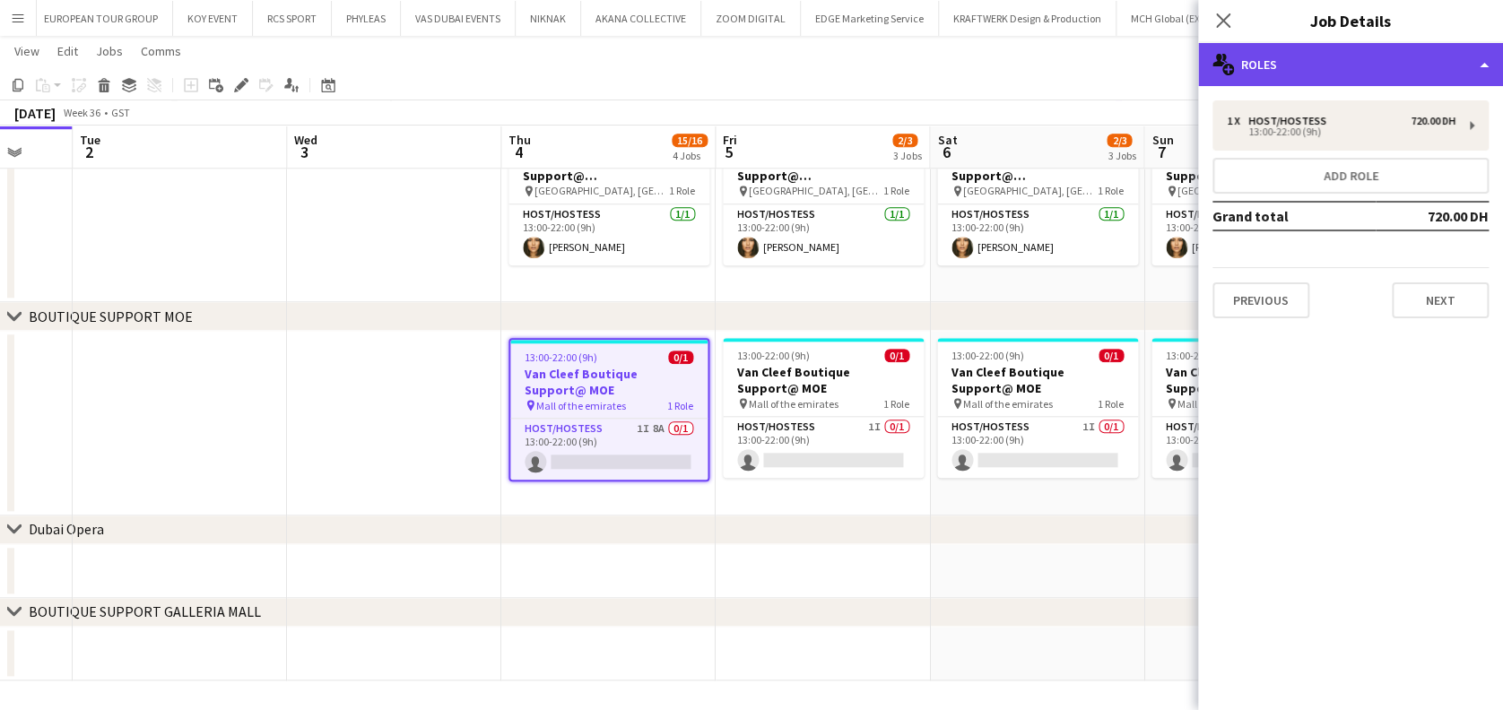
click at [1424, 48] on div "multiple-users-add Roles" at bounding box center [1350, 64] width 305 height 43
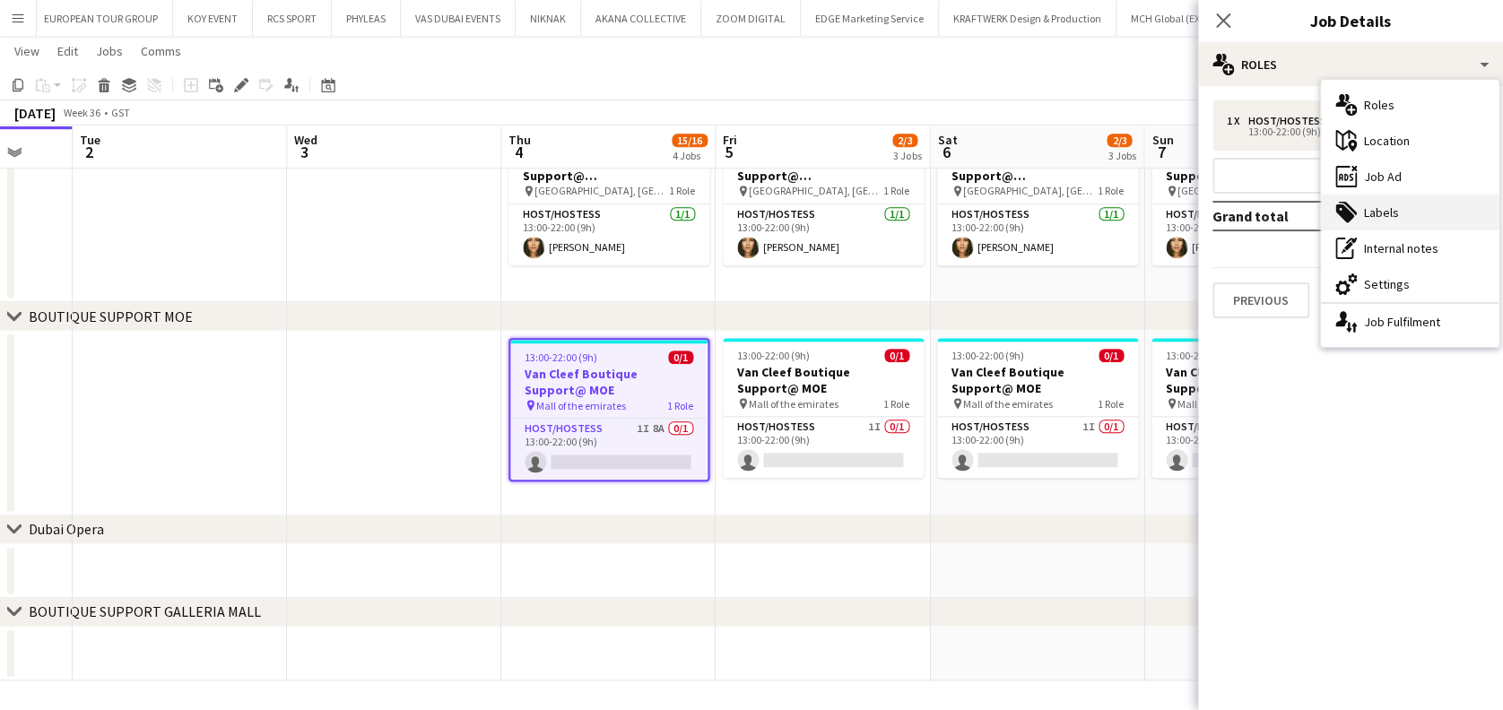
click at [1433, 215] on div "tags-double Labels" at bounding box center [1410, 213] width 178 height 36
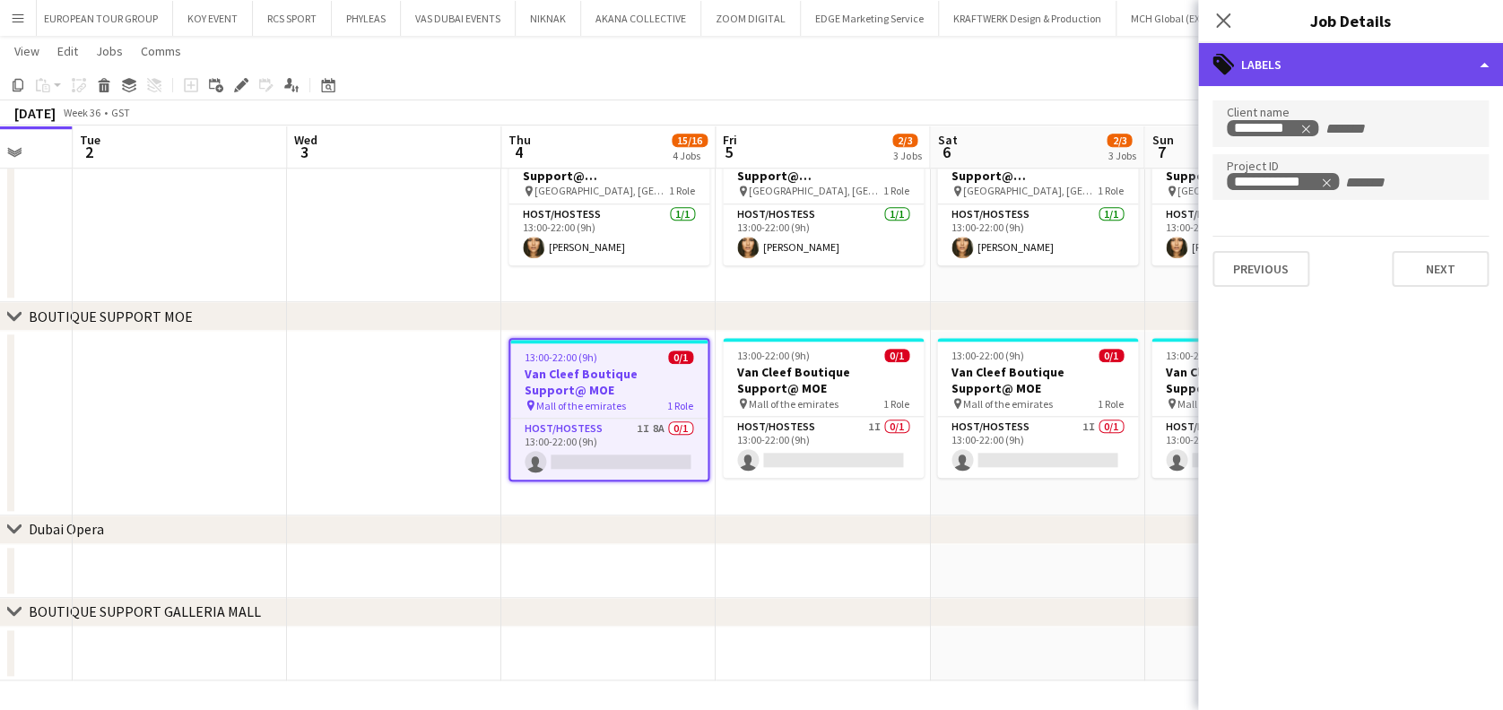
click at [1399, 59] on div "tags-double Labels" at bounding box center [1350, 64] width 305 height 43
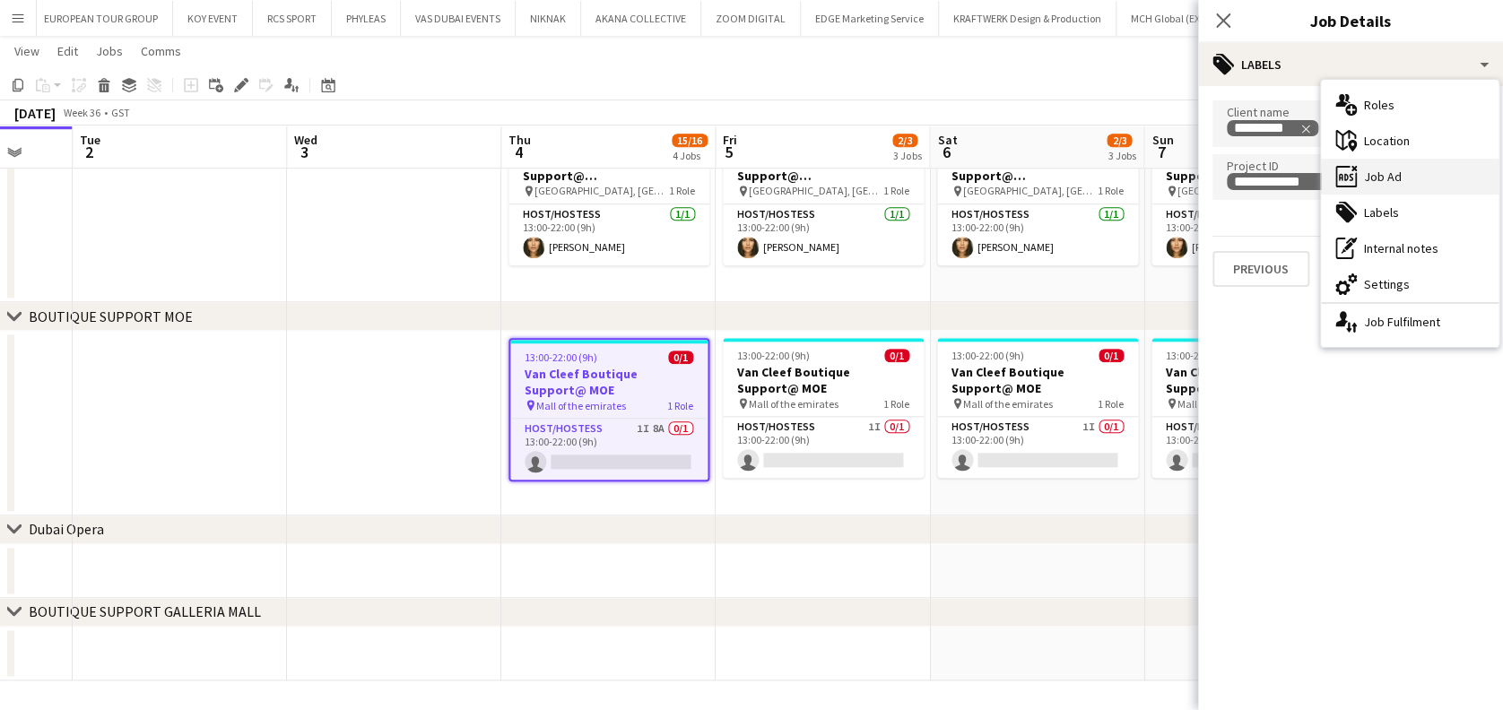
click at [1397, 163] on div "ads-window Job Ad" at bounding box center [1410, 177] width 178 height 36
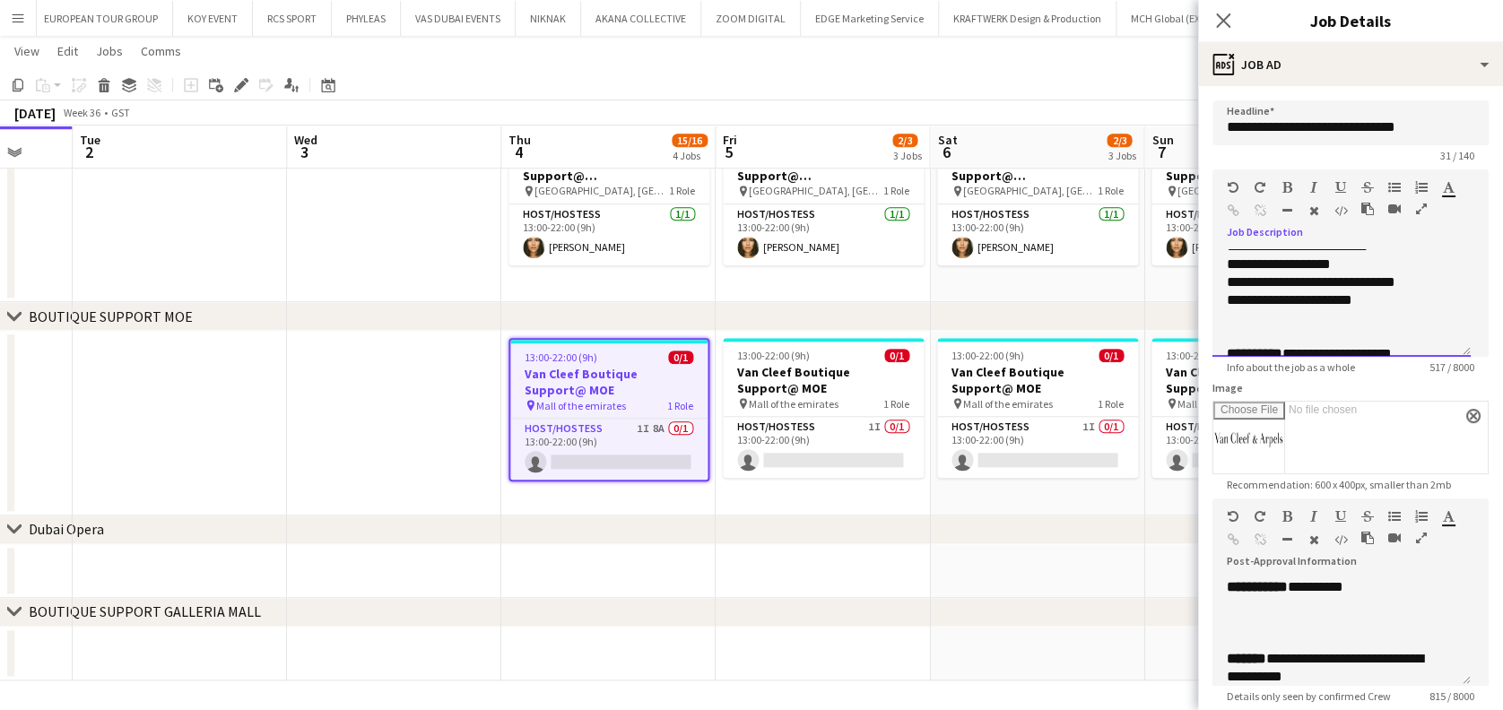
scroll to position [382, 0]
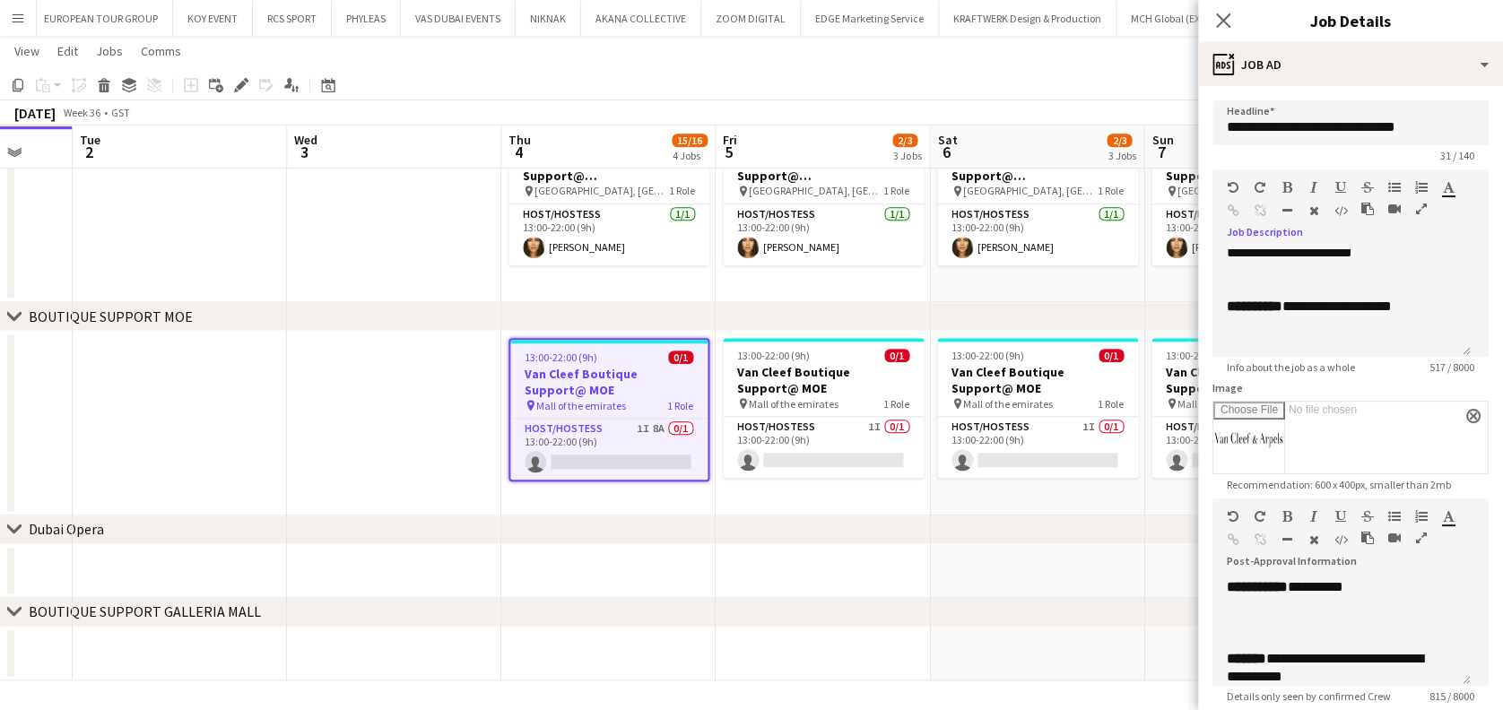
drag, startPoint x: 899, startPoint y: 562, endPoint x: 879, endPoint y: 578, distance: 24.9
click at [896, 569] on app-date-cell at bounding box center [823, 571] width 214 height 54
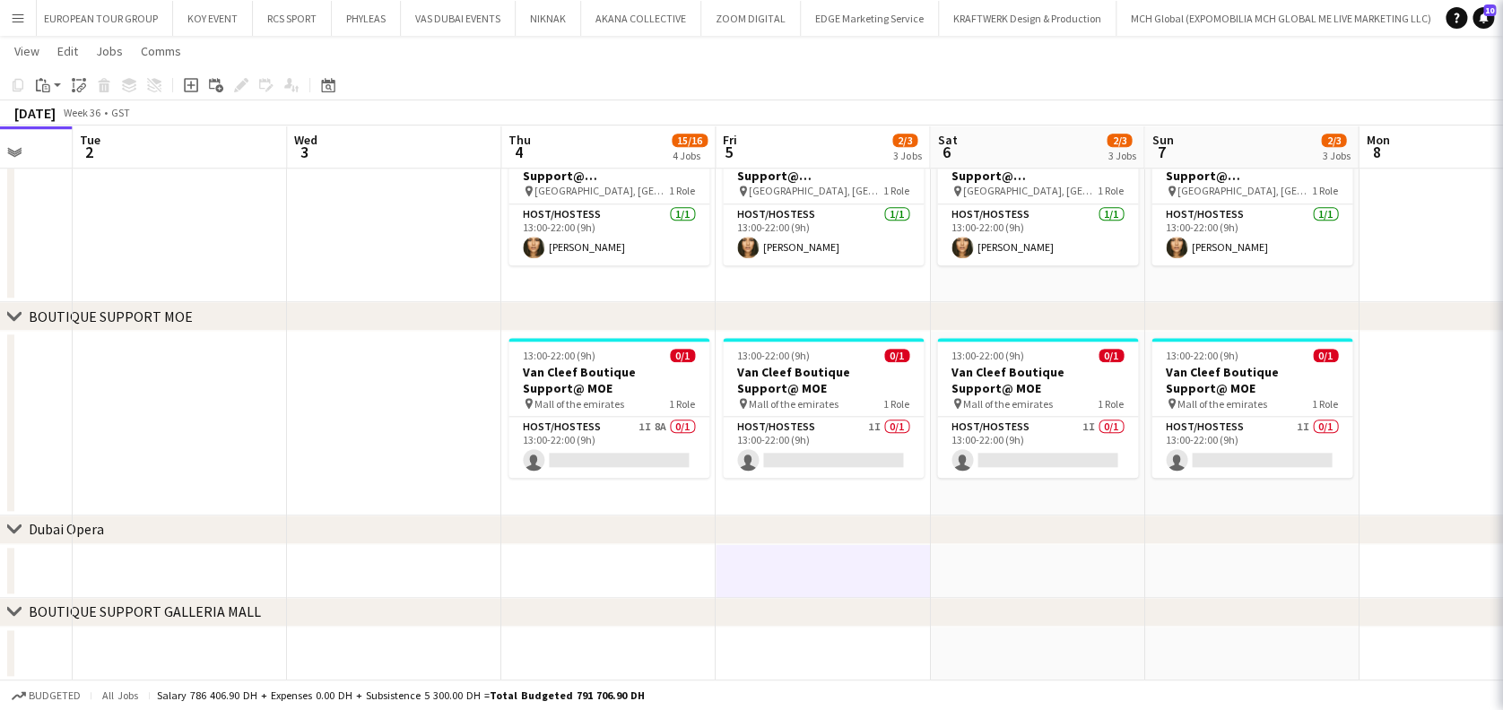
scroll to position [0, 789]
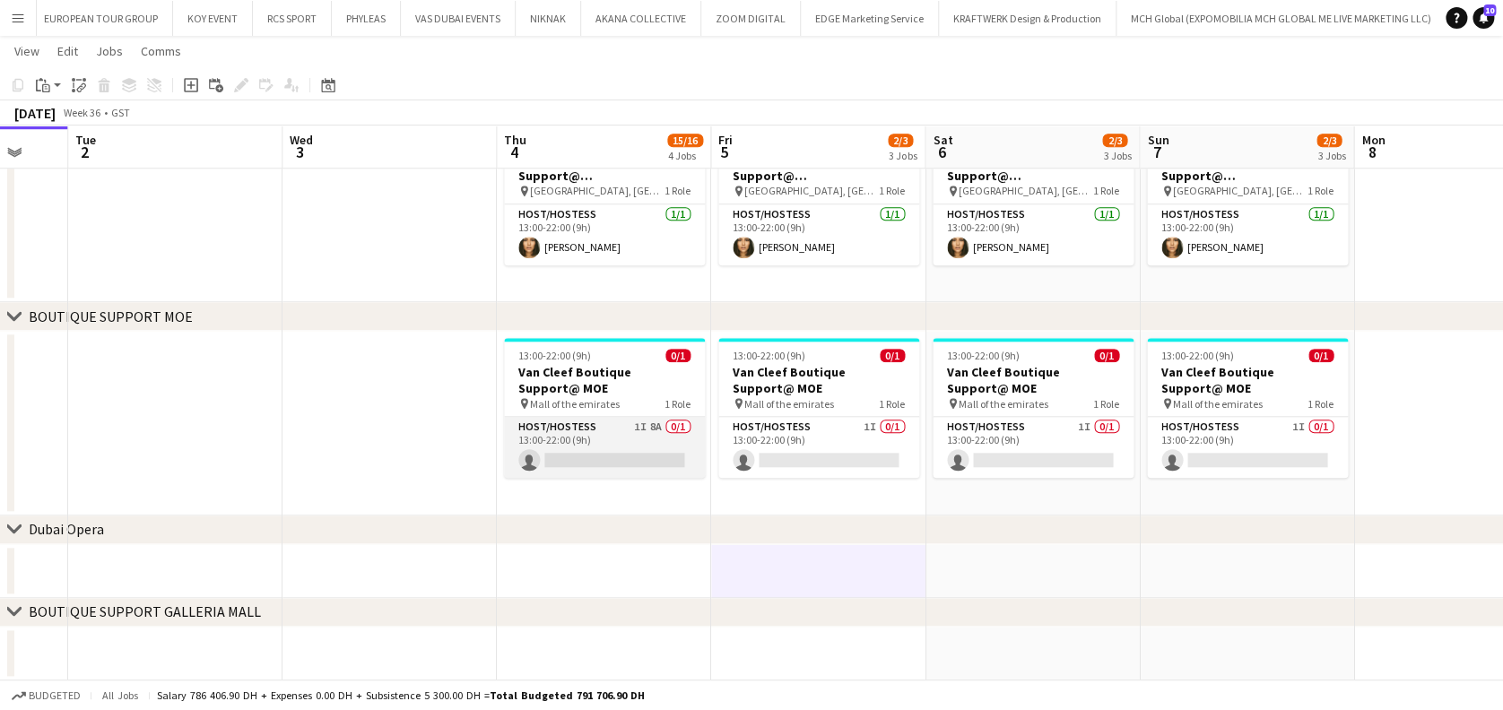
click at [623, 443] on app-card-role "Host/Hostess 1I 8A 0/1 13:00-22:00 (9h) single-neutral-actions" at bounding box center [604, 447] width 201 height 61
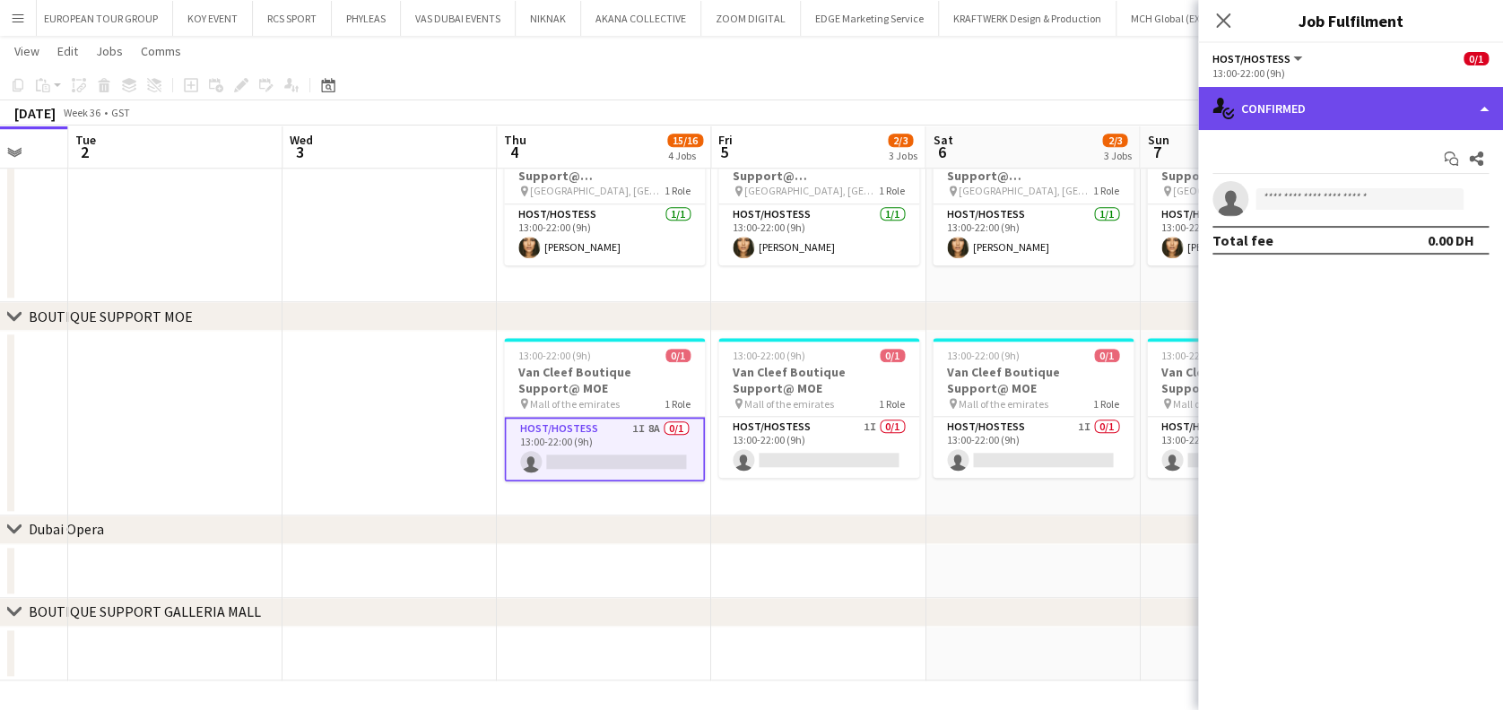
click at [1423, 93] on div "single-neutral-actions-check-2 Confirmed" at bounding box center [1350, 108] width 305 height 43
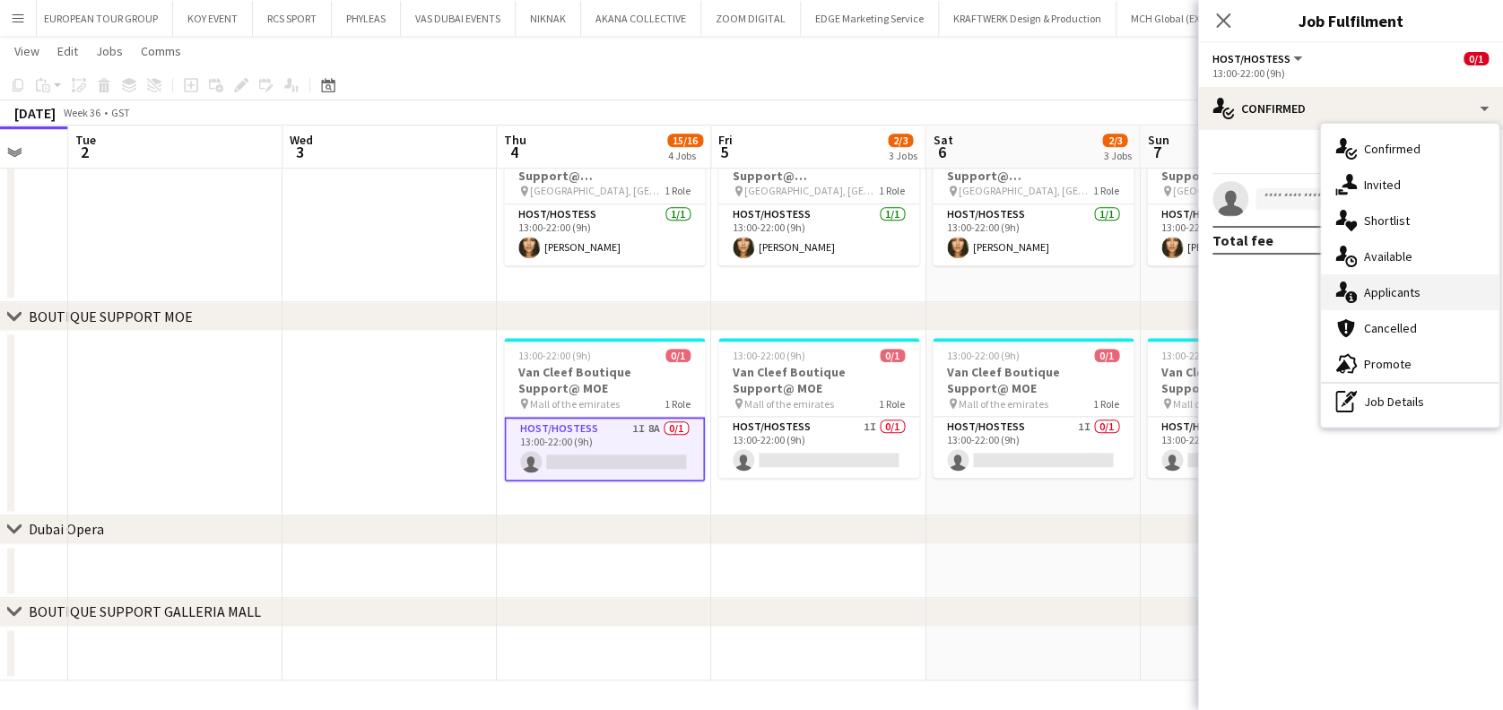
click at [1414, 292] on div "single-neutral-actions-information Applicants" at bounding box center [1410, 292] width 178 height 36
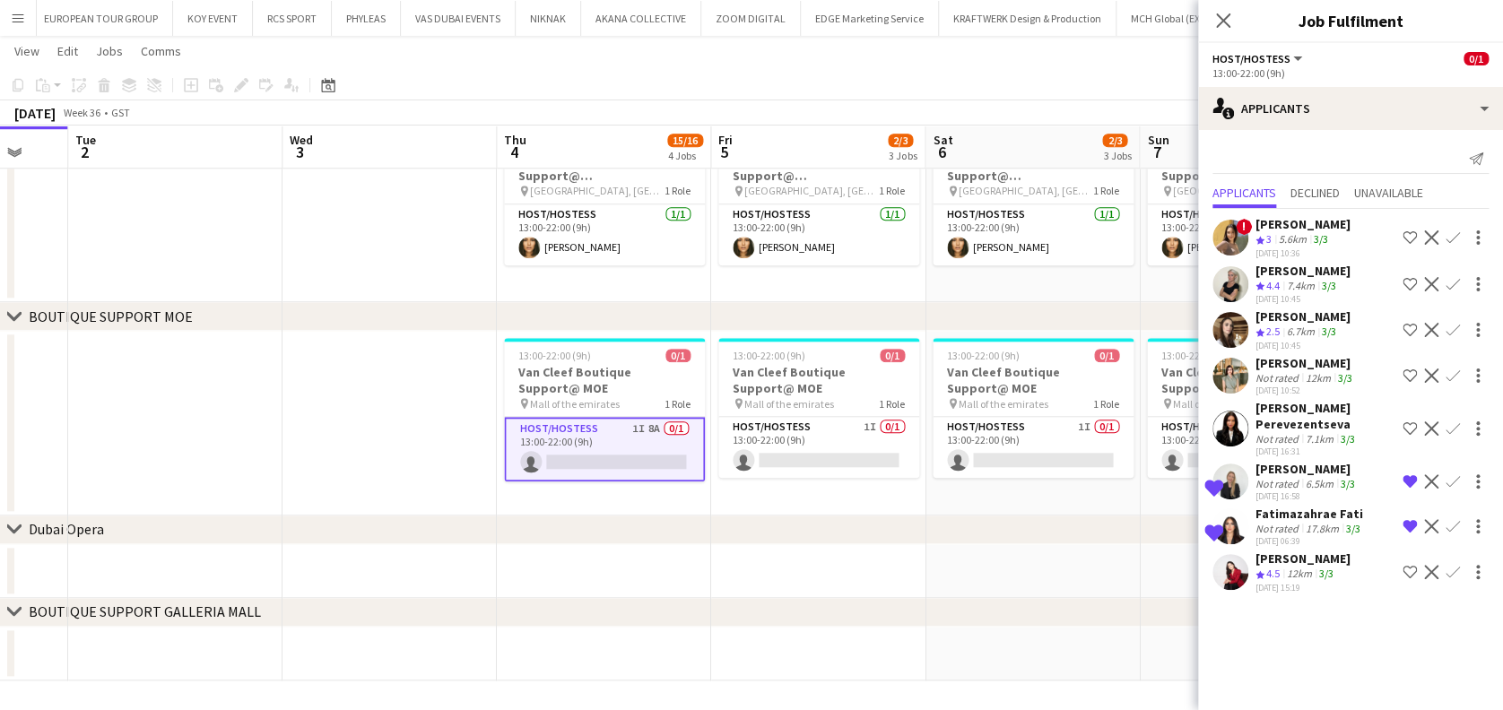
click at [409, 452] on app-date-cell at bounding box center [390, 423] width 214 height 185
